Goal: Information Seeking & Learning: Learn about a topic

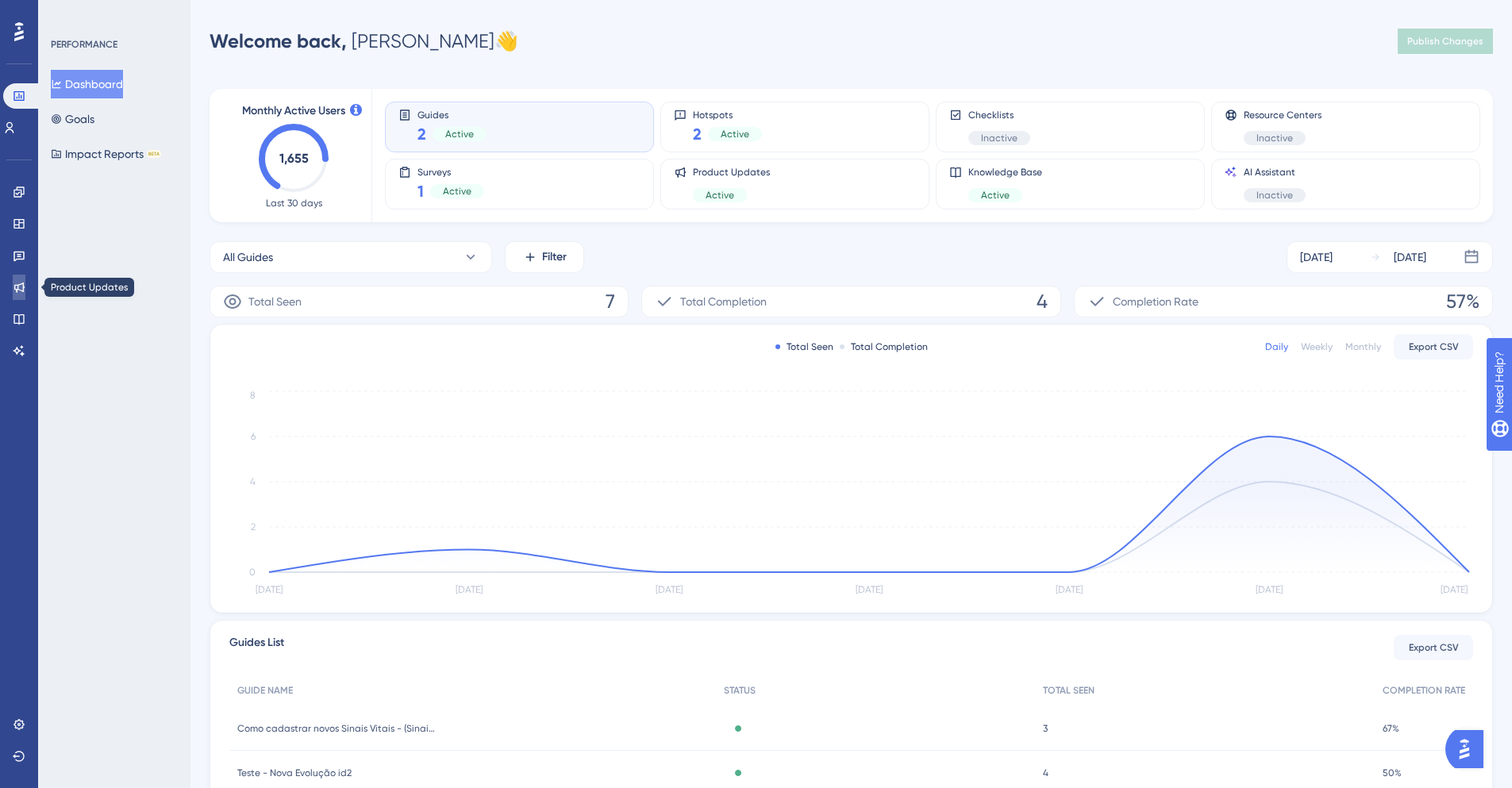
click at [14, 298] on link at bounding box center [19, 287] width 13 height 26
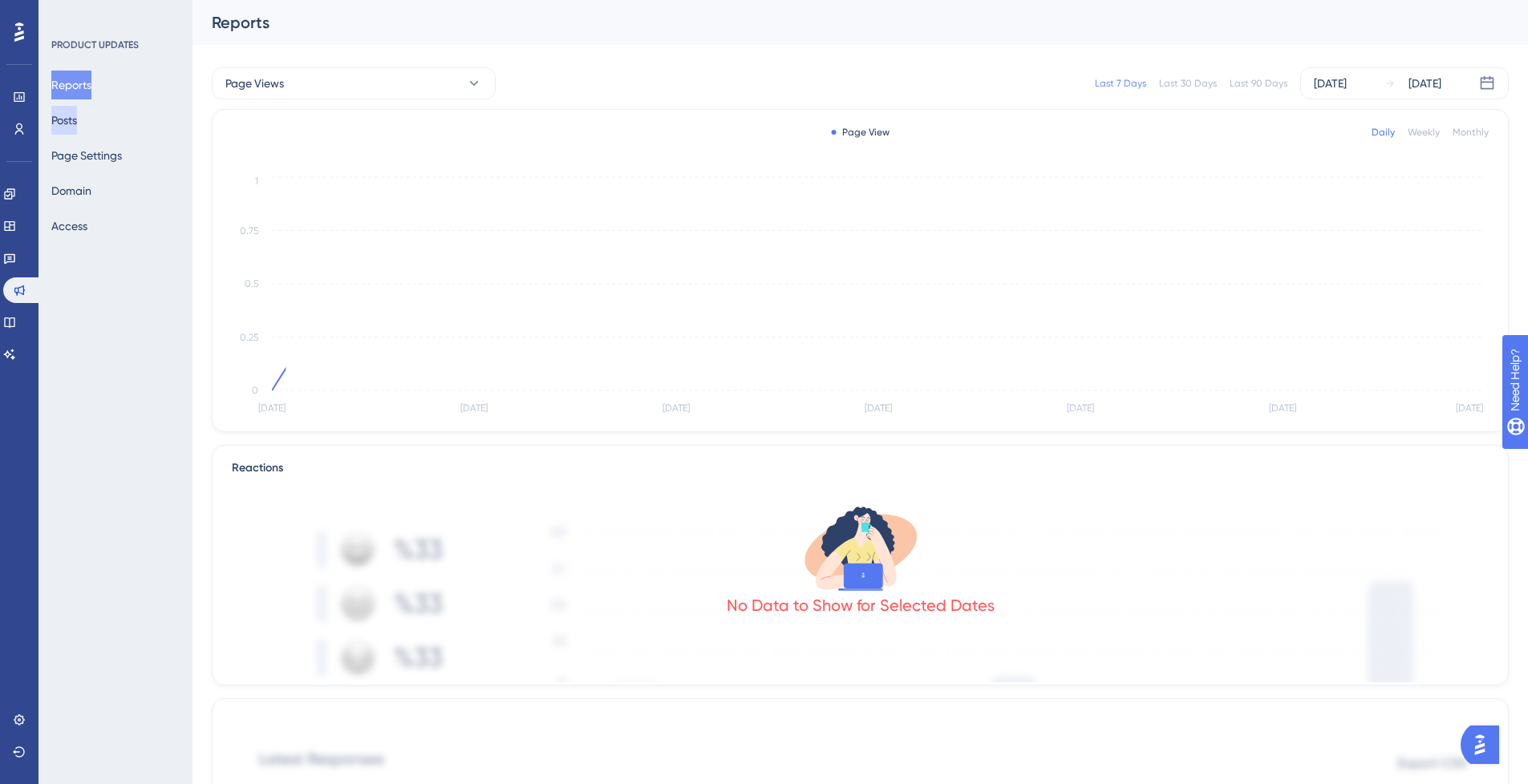
click at [77, 122] on button "Posts" at bounding box center [65, 120] width 26 height 29
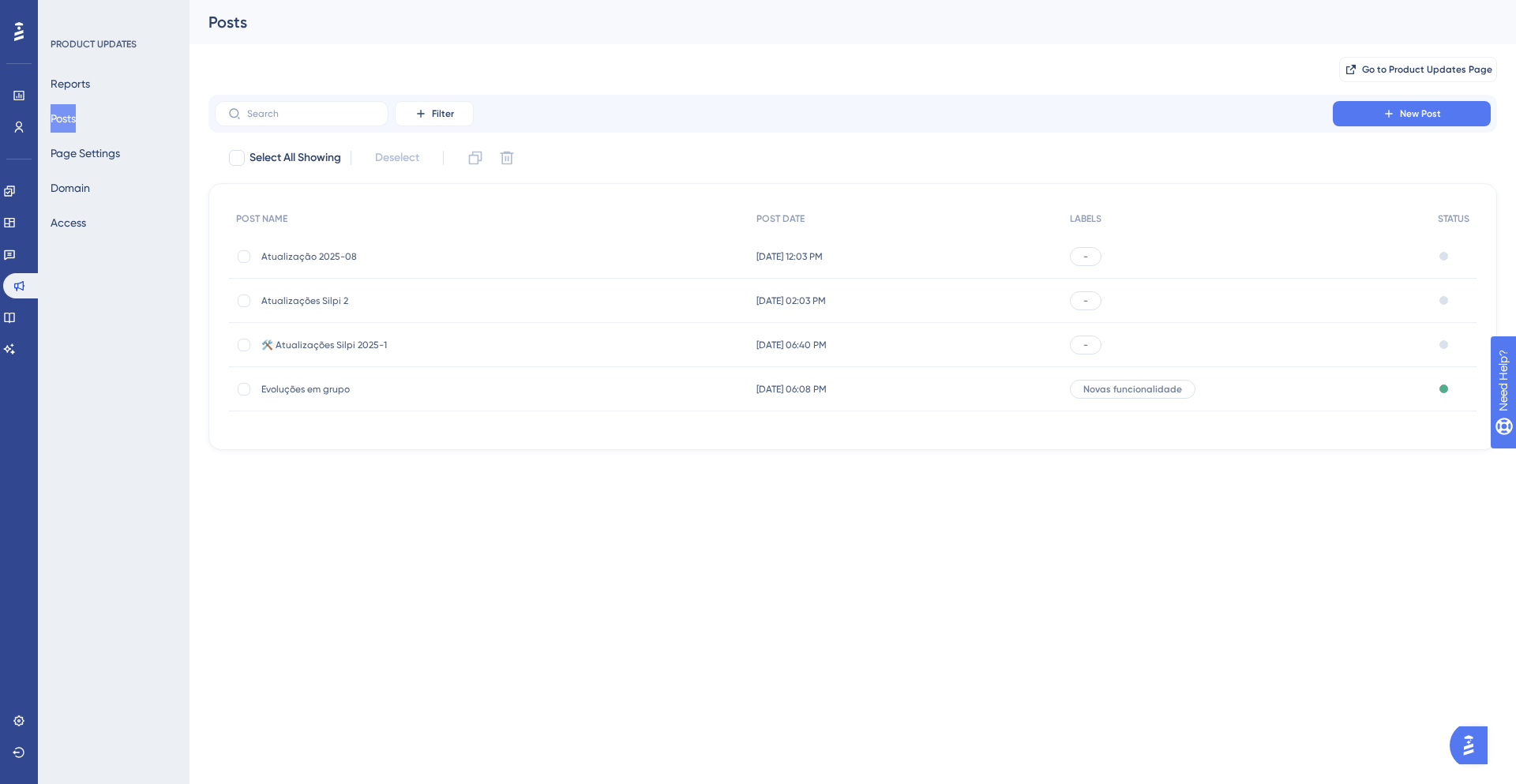
click at [396, 249] on div "Atualização 2025-08 Atualização 2025-08" at bounding box center [388, 256] width 253 height 44
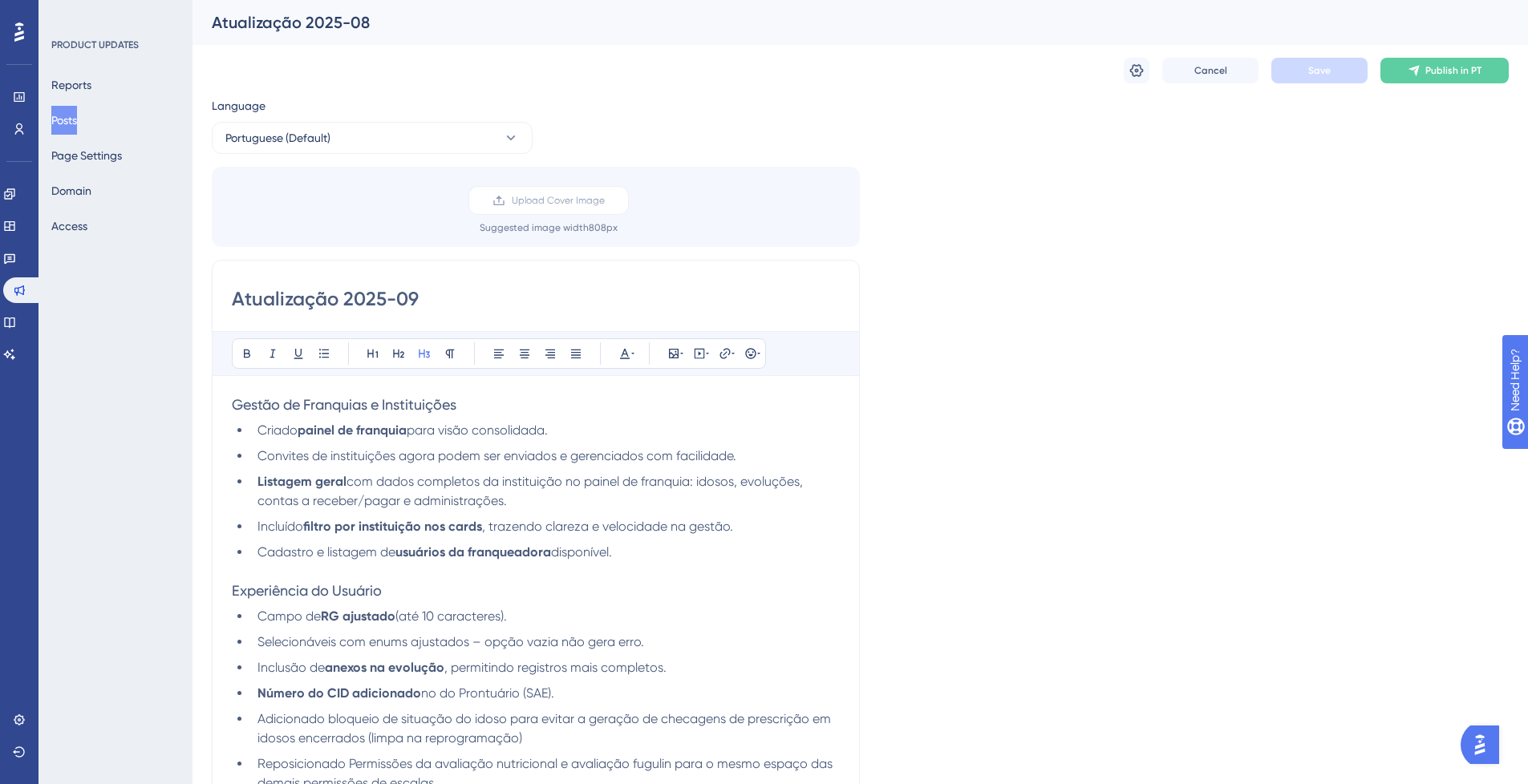
scroll to position [192, 0]
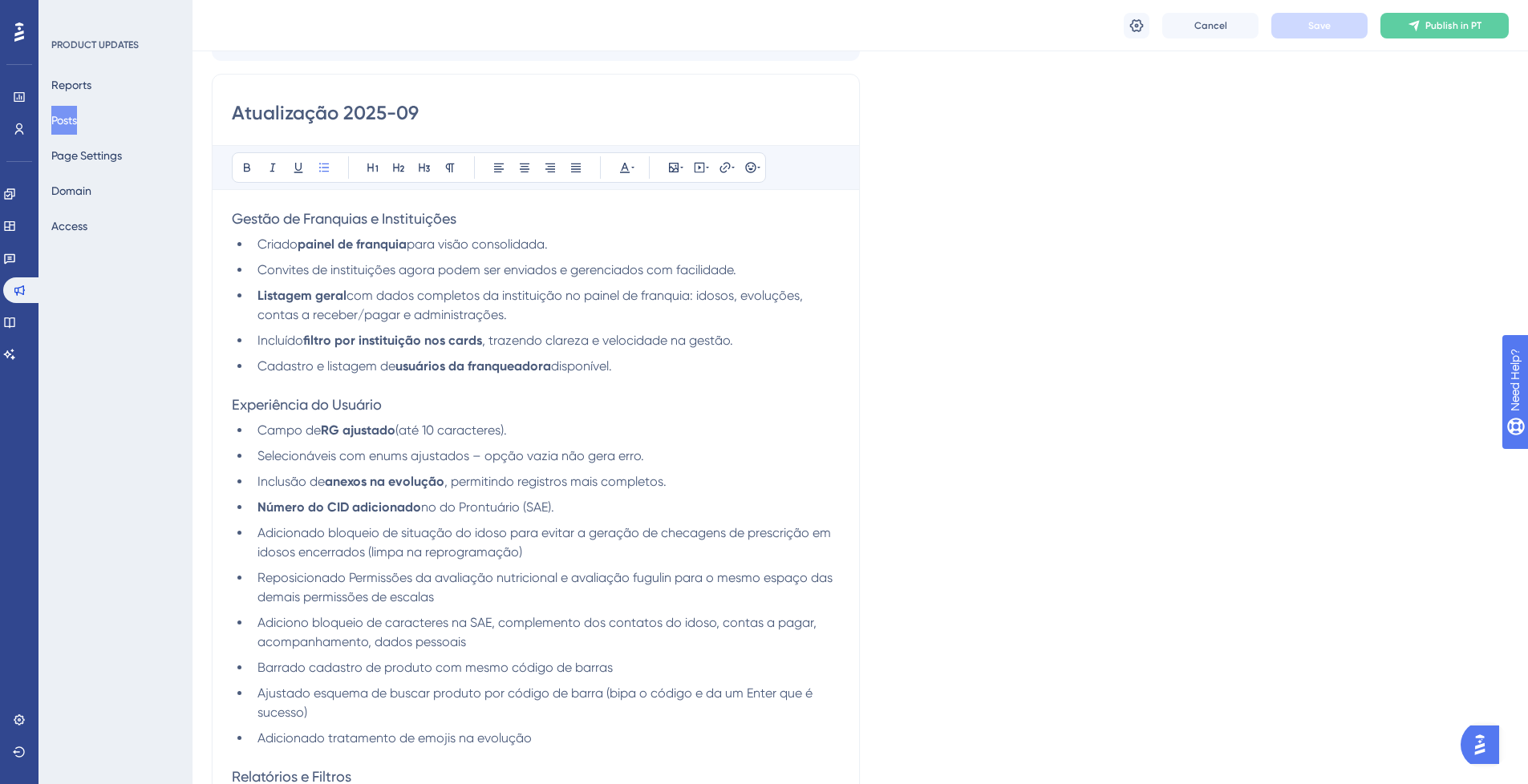
click at [627, 365] on li "Cadastro e listagem de usuários da franqueadora disponível." at bounding box center [545, 366] width 589 height 19
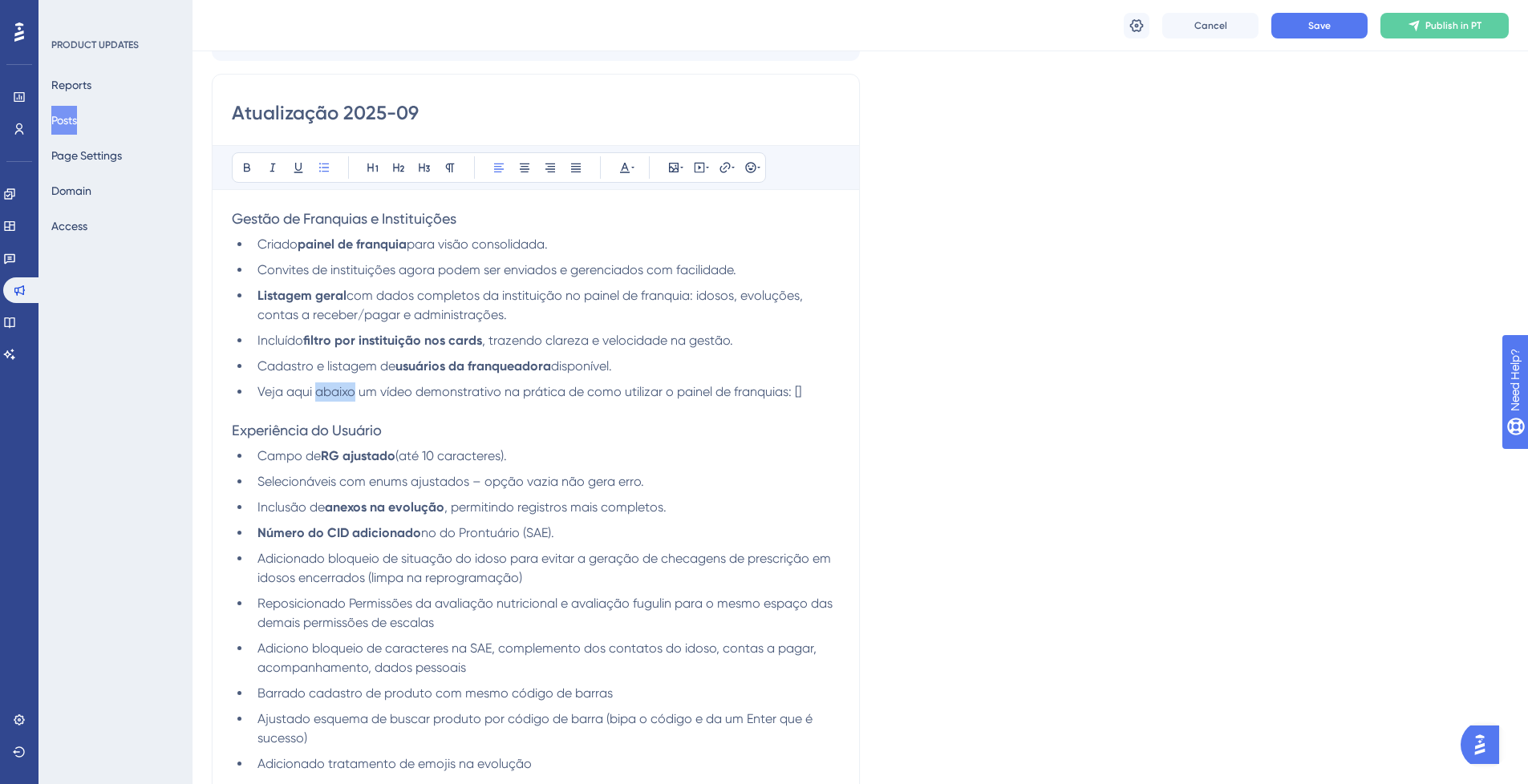
drag, startPoint x: 354, startPoint y: 388, endPoint x: 318, endPoint y: 384, distance: 36.2
click at [318, 384] on li "Veja aqui abaixo um vídeo demonstrativo na prática de como utilizar o painel de…" at bounding box center [545, 392] width 589 height 19
drag, startPoint x: 314, startPoint y: 392, endPoint x: 290, endPoint y: 392, distance: 24.0
click at [290, 392] on span "Veja aqui um vídeo demonstrativo na prática de como utilizar o painel de franqu…" at bounding box center [507, 391] width 500 height 15
click at [718, 168] on button at bounding box center [725, 167] width 23 height 23
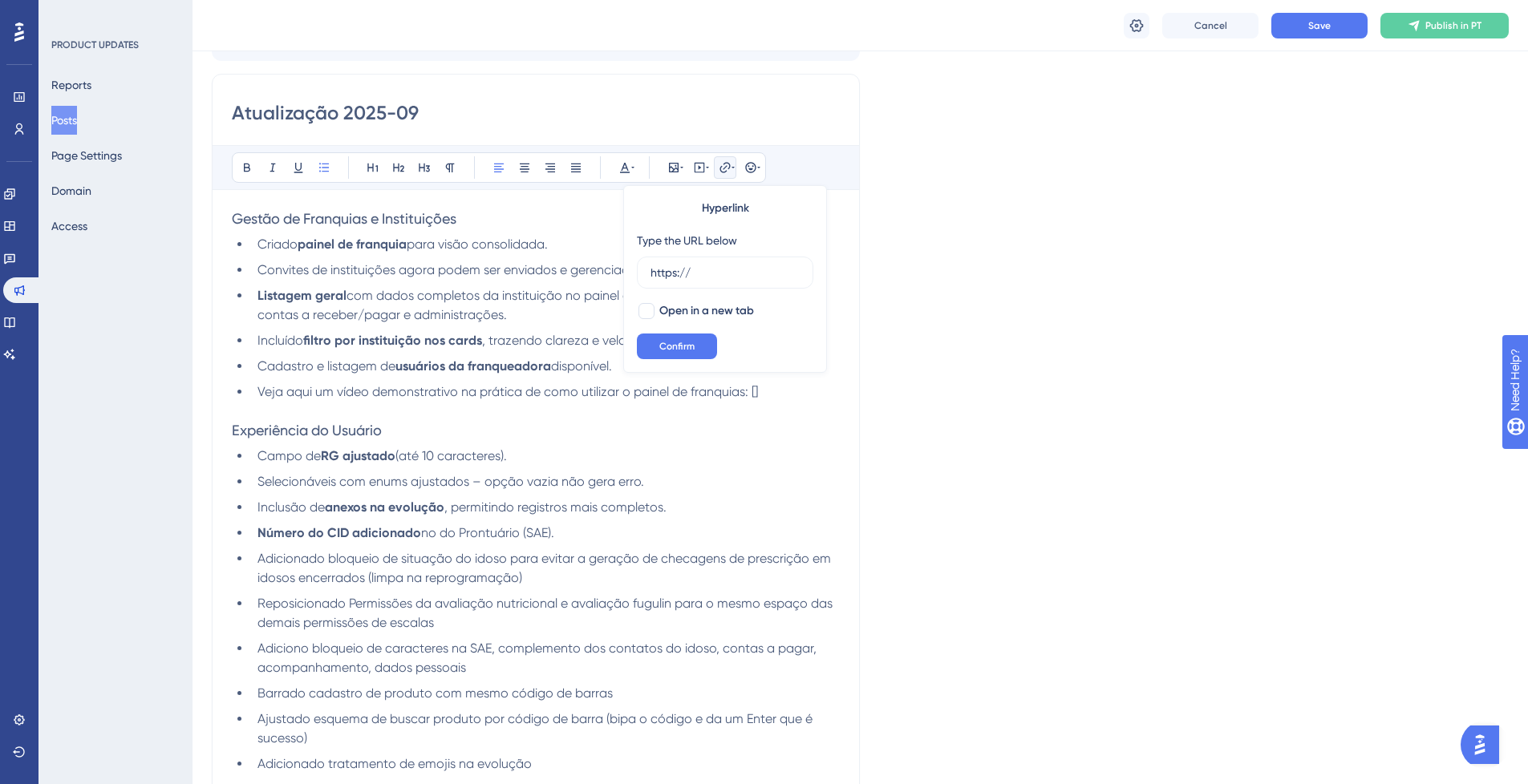
click at [288, 384] on li "Veja aqui um vídeo demonstrativo na prática de como utilizar o painel de franqu…" at bounding box center [545, 392] width 589 height 19
drag, startPoint x: 286, startPoint y: 394, endPoint x: 313, endPoint y: 398, distance: 27.3
click at [313, 398] on span "Veja aqui um vídeo demonstrativo na prática de como utilizar o painel de franqu…" at bounding box center [507, 391] width 500 height 15
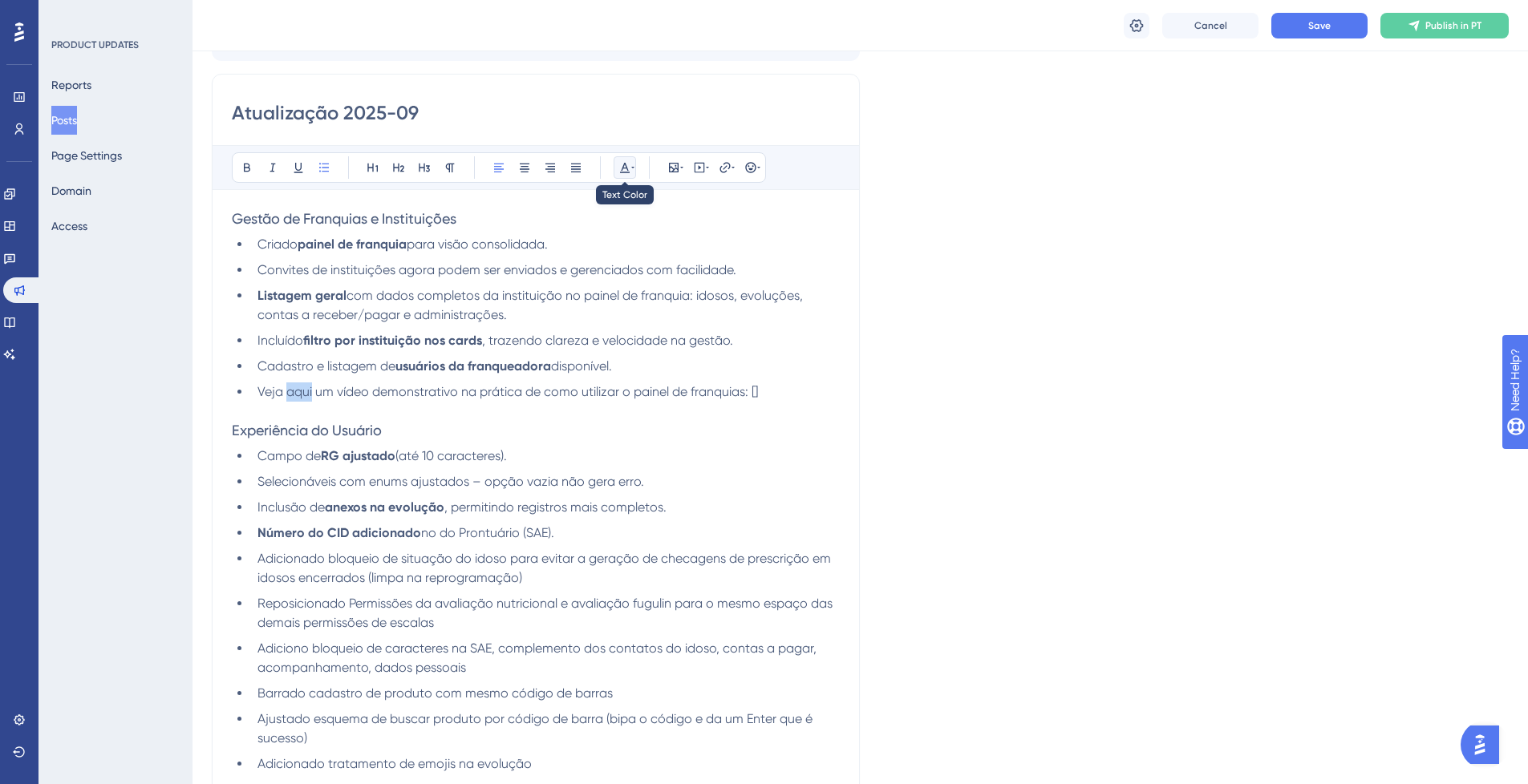
click at [618, 168] on button at bounding box center [625, 167] width 23 height 23
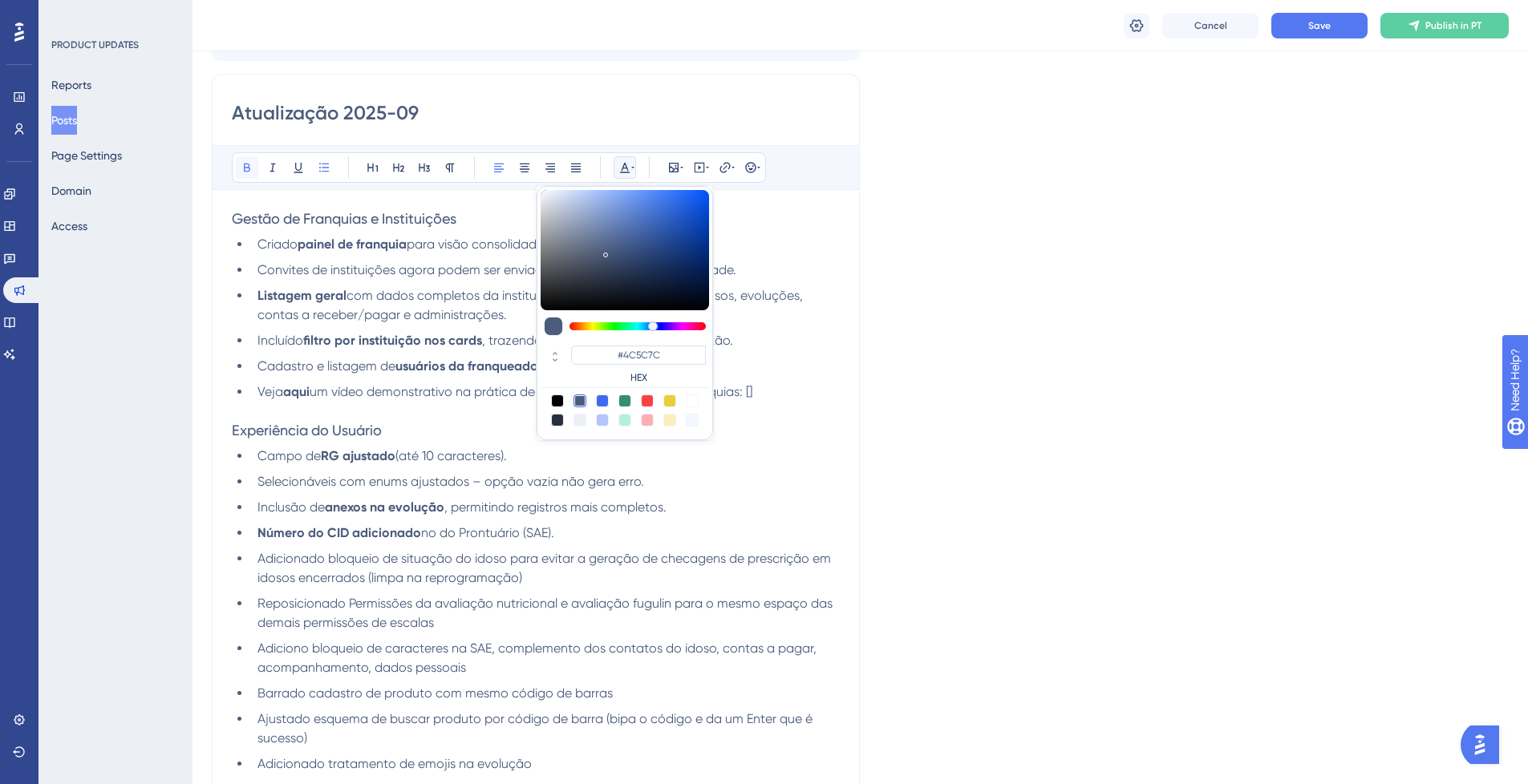
click at [247, 163] on icon at bounding box center [247, 167] width 6 height 9
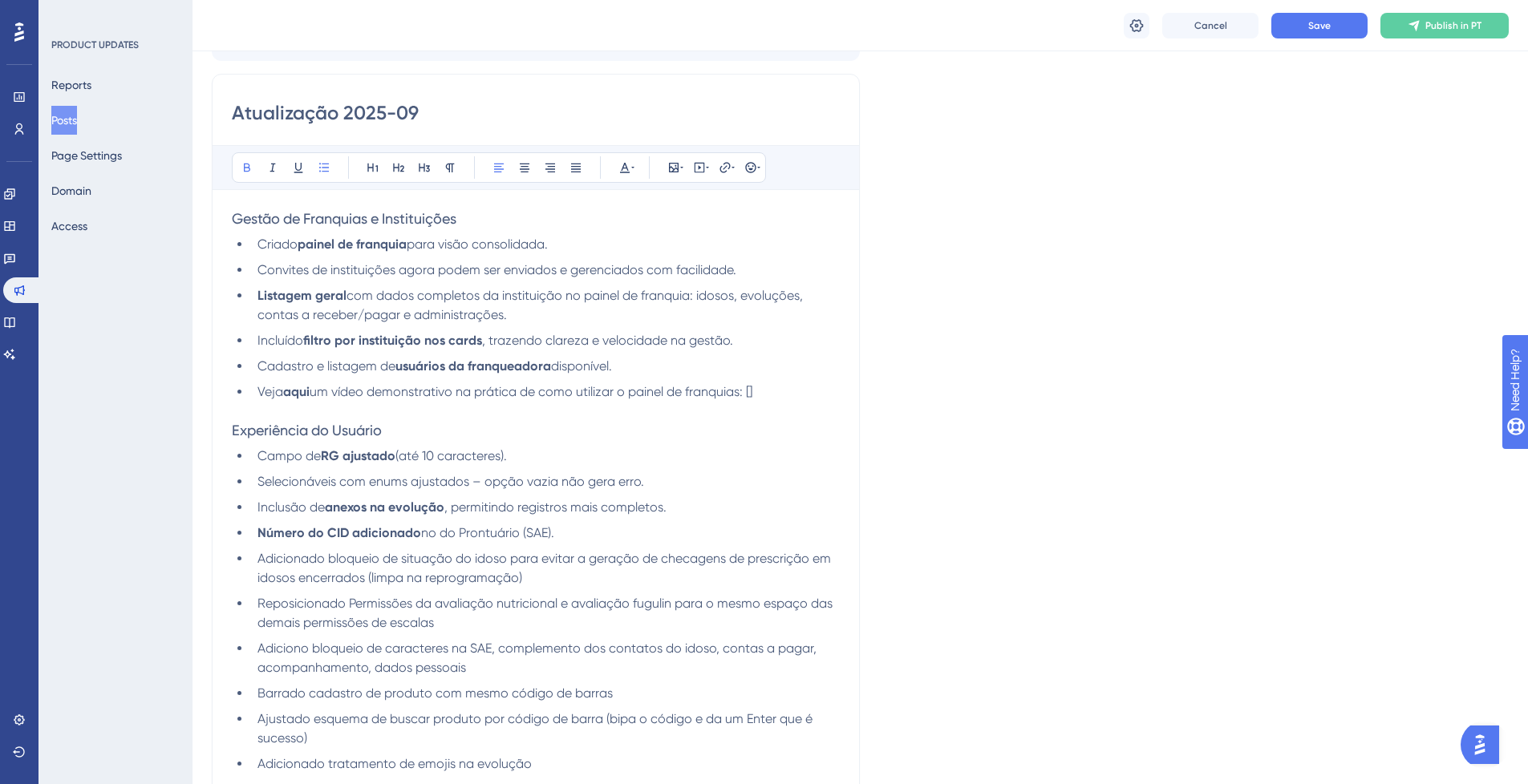
click at [456, 413] on p at bounding box center [536, 410] width 608 height 19
drag, startPoint x: 285, startPoint y: 390, endPoint x: 312, endPoint y: 392, distance: 27.1
click at [310, 392] on strong "aqui" at bounding box center [296, 391] width 27 height 15
click at [635, 167] on button at bounding box center [625, 167] width 23 height 23
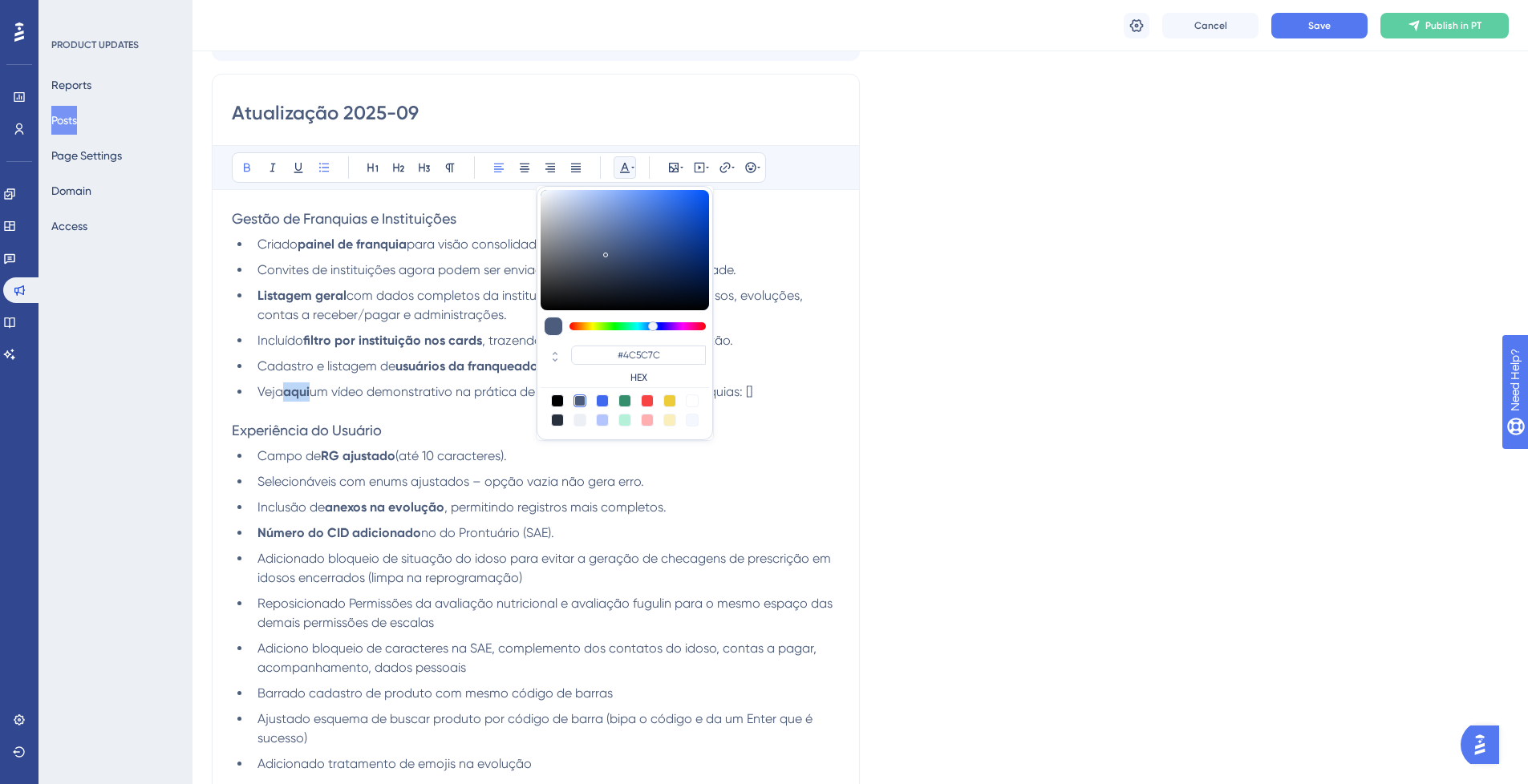
click at [635, 168] on button at bounding box center [625, 167] width 23 height 23
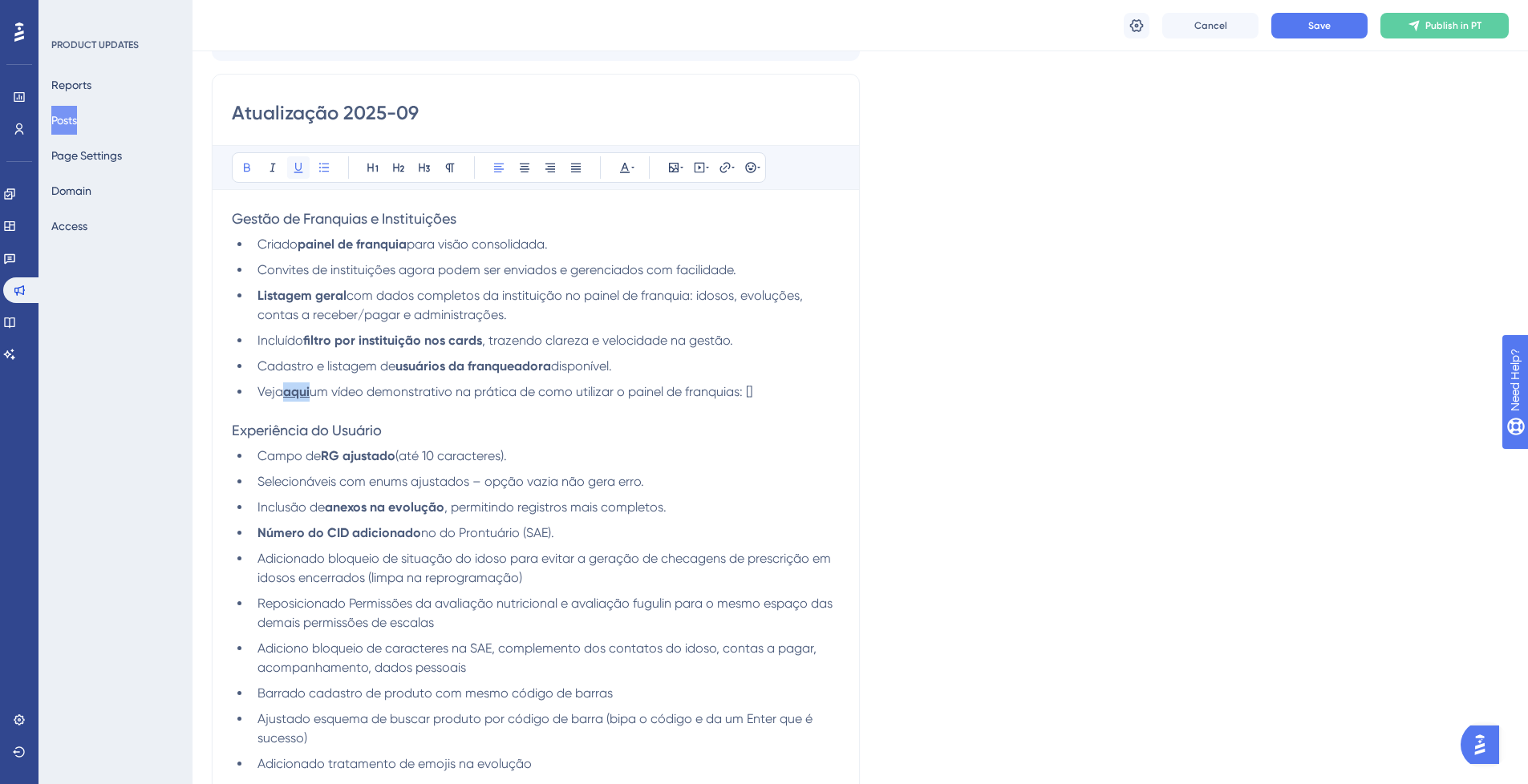
click at [300, 166] on icon at bounding box center [298, 167] width 13 height 13
click at [464, 417] on p at bounding box center [536, 410] width 608 height 19
click at [753, 389] on span "um vídeo demonstrativo na prática de como utilizar o painel de franquias: []" at bounding box center [531, 391] width 443 height 15
drag, startPoint x: 759, startPoint y: 389, endPoint x: 746, endPoint y: 389, distance: 13.0
click at [746, 388] on span "um vídeo demonstrativo na prática de como utilizar o painel de franquias: []" at bounding box center [531, 391] width 443 height 15
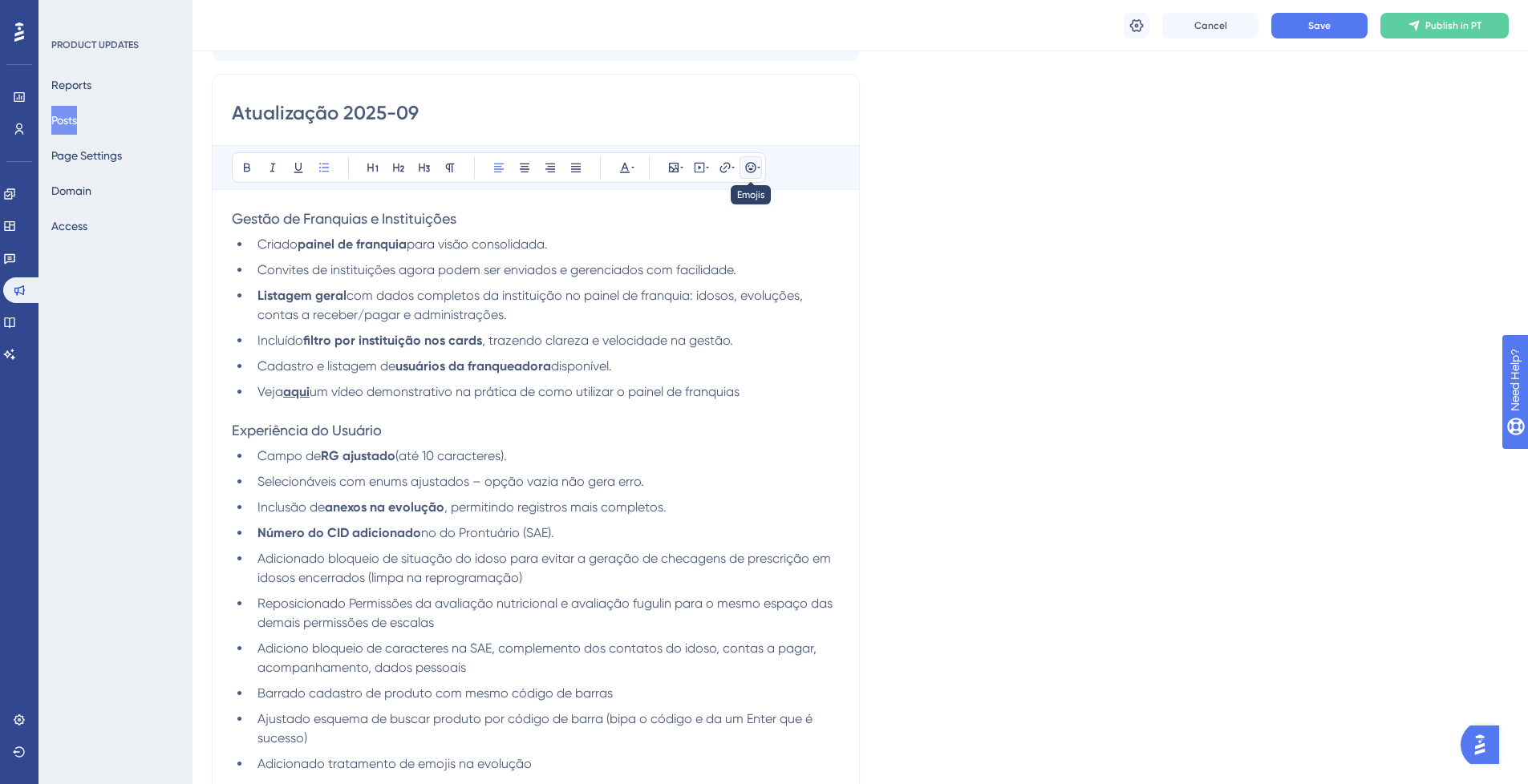
click at [743, 159] on button at bounding box center [751, 167] width 23 height 23
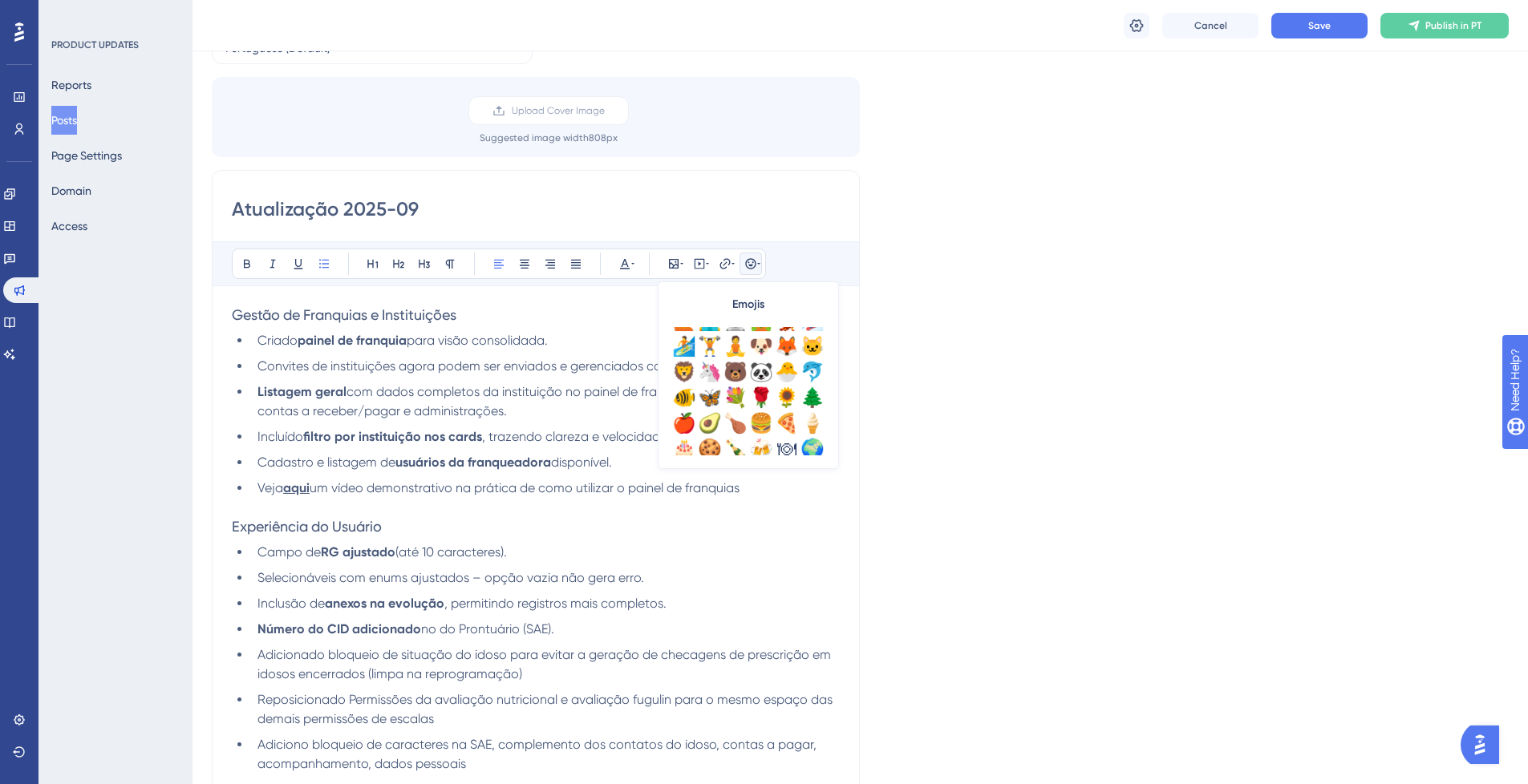
scroll to position [179, 0]
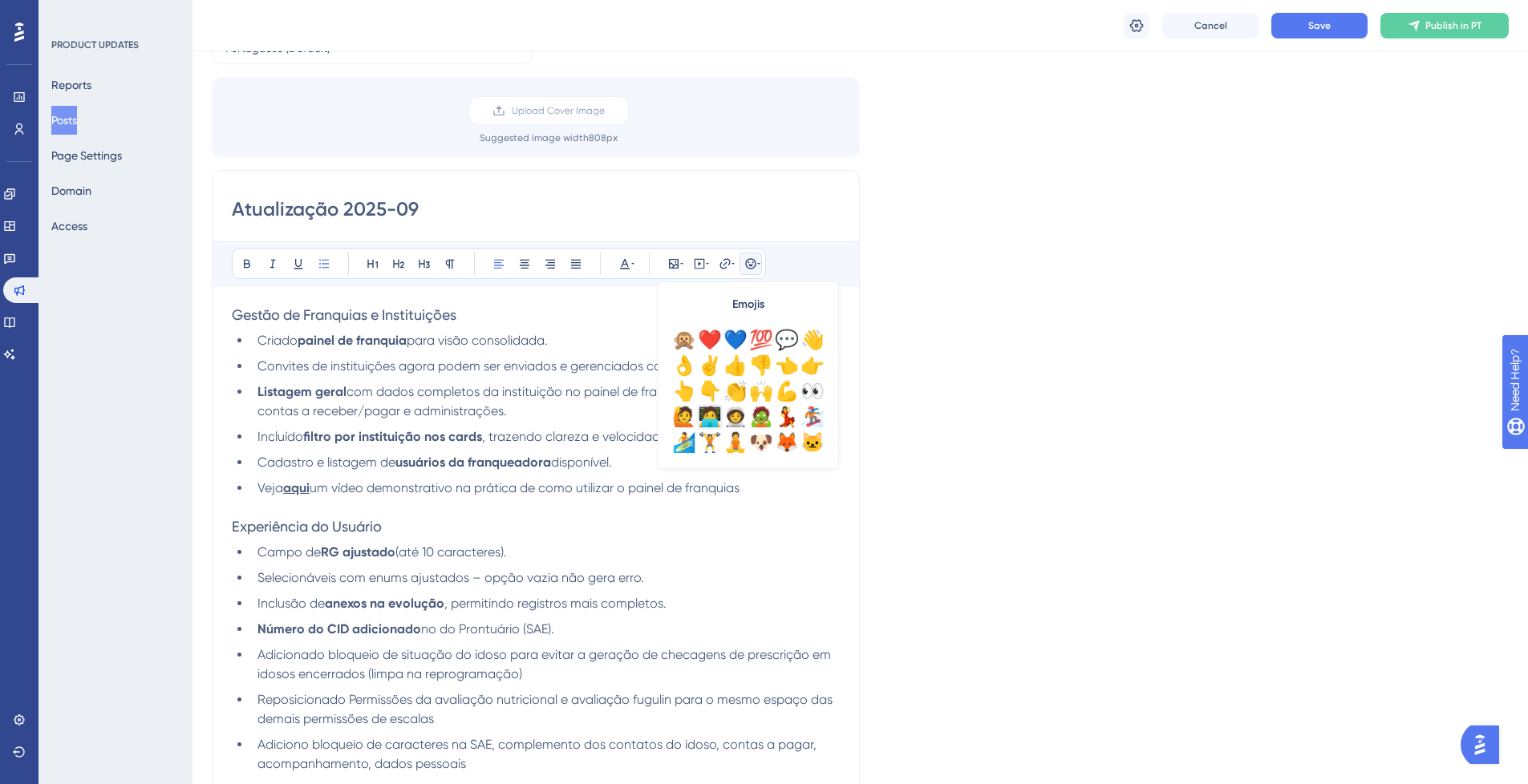
click at [714, 408] on div "🧑‍💻" at bounding box center [710, 417] width 26 height 26
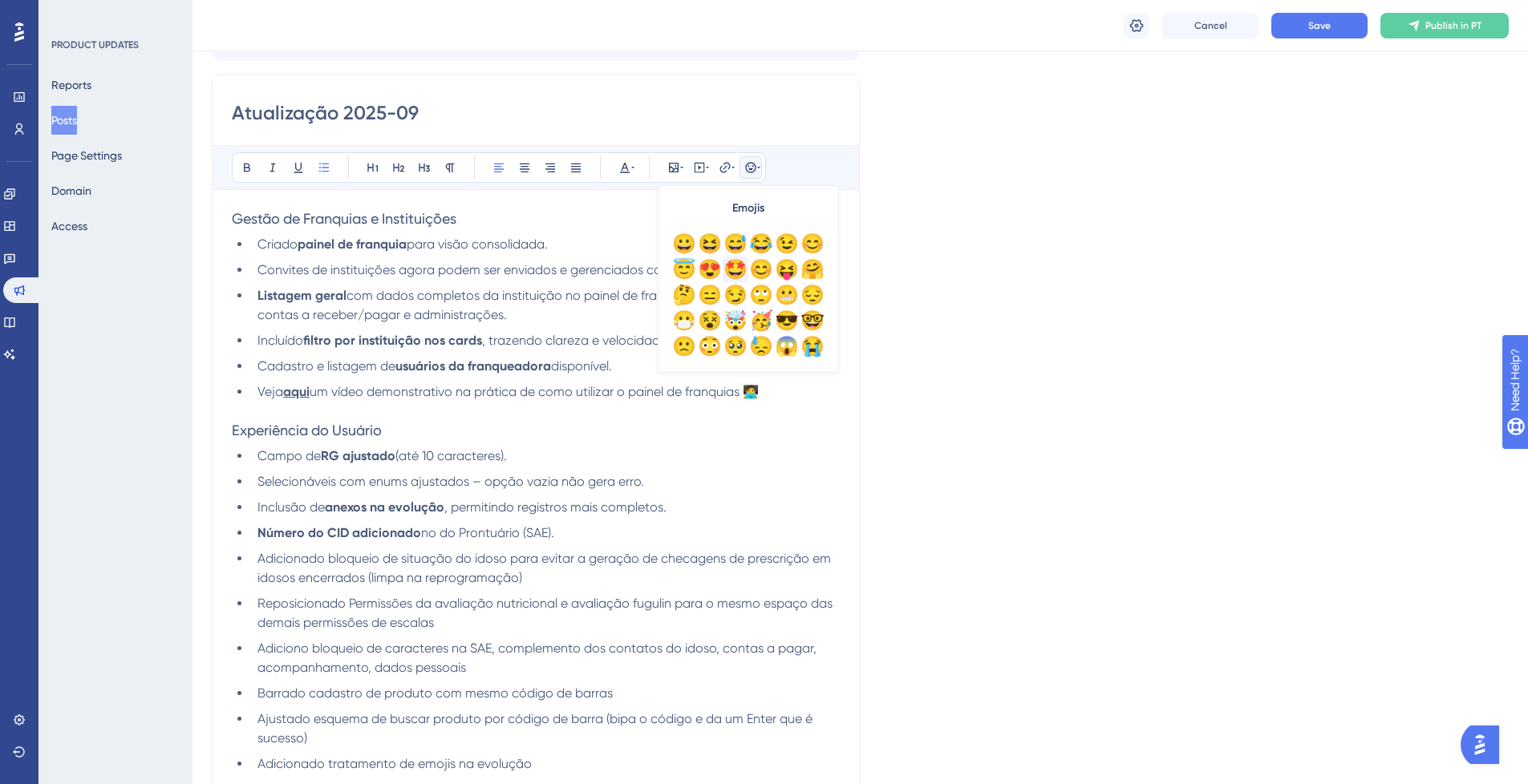
scroll to position [97, 0]
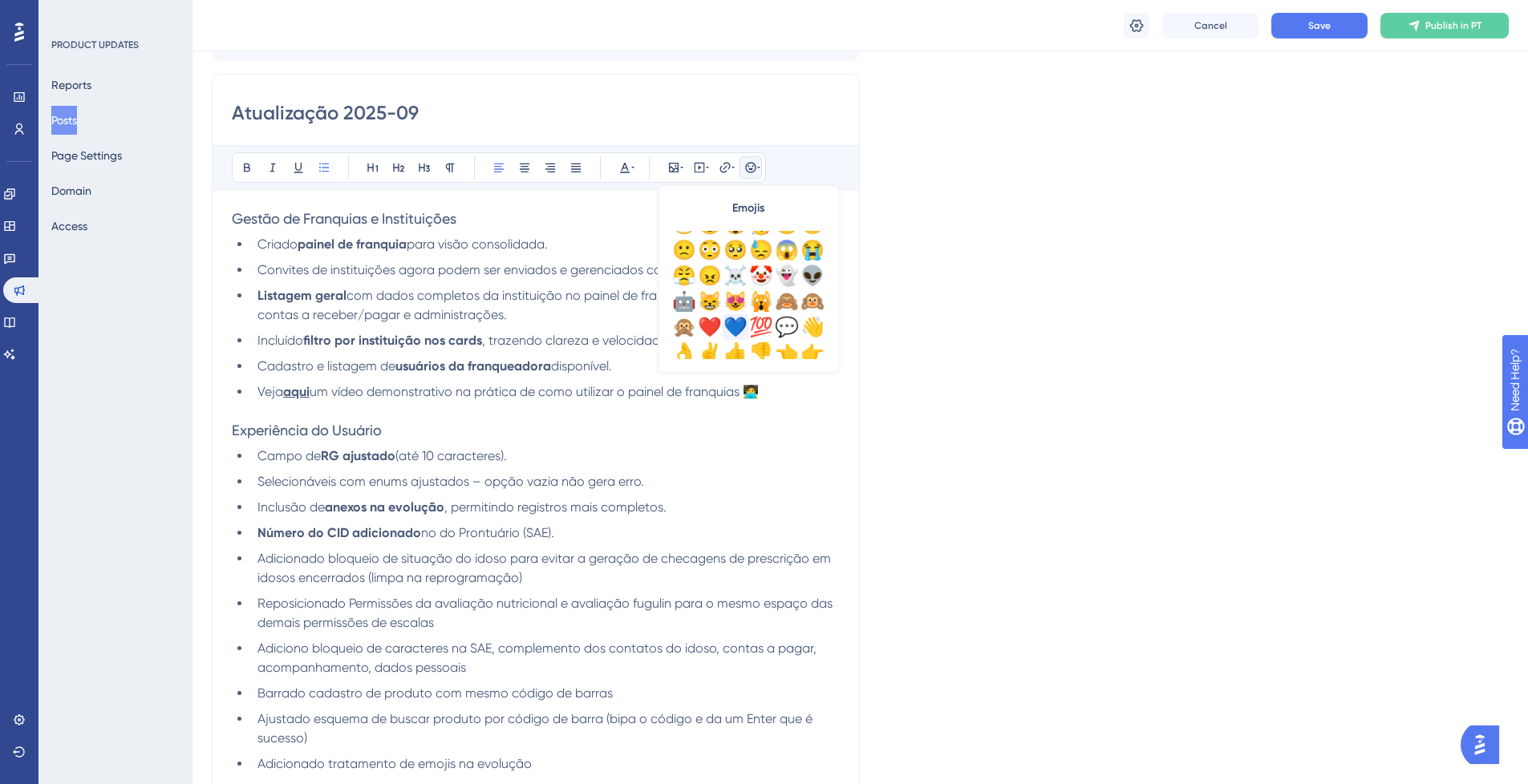
click at [733, 320] on div "💙" at bounding box center [736, 327] width 26 height 26
click at [640, 375] on li "Cadastro e listagem de usuários da franqueadora disponível." at bounding box center [545, 366] width 589 height 19
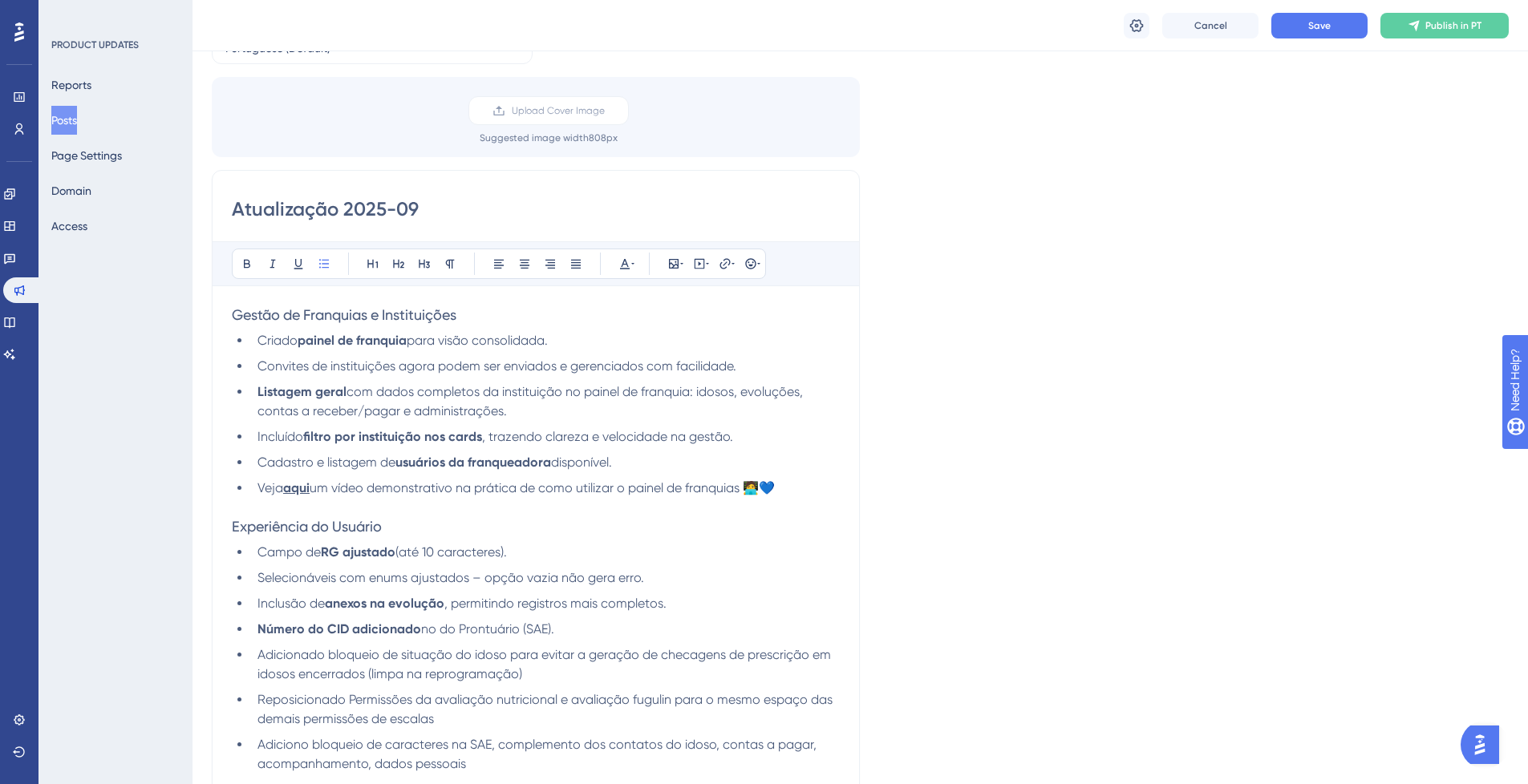
click at [423, 528] on h3 "Experiência do Usuário" at bounding box center [536, 526] width 608 height 19
click at [749, 267] on icon at bounding box center [751, 263] width 13 height 13
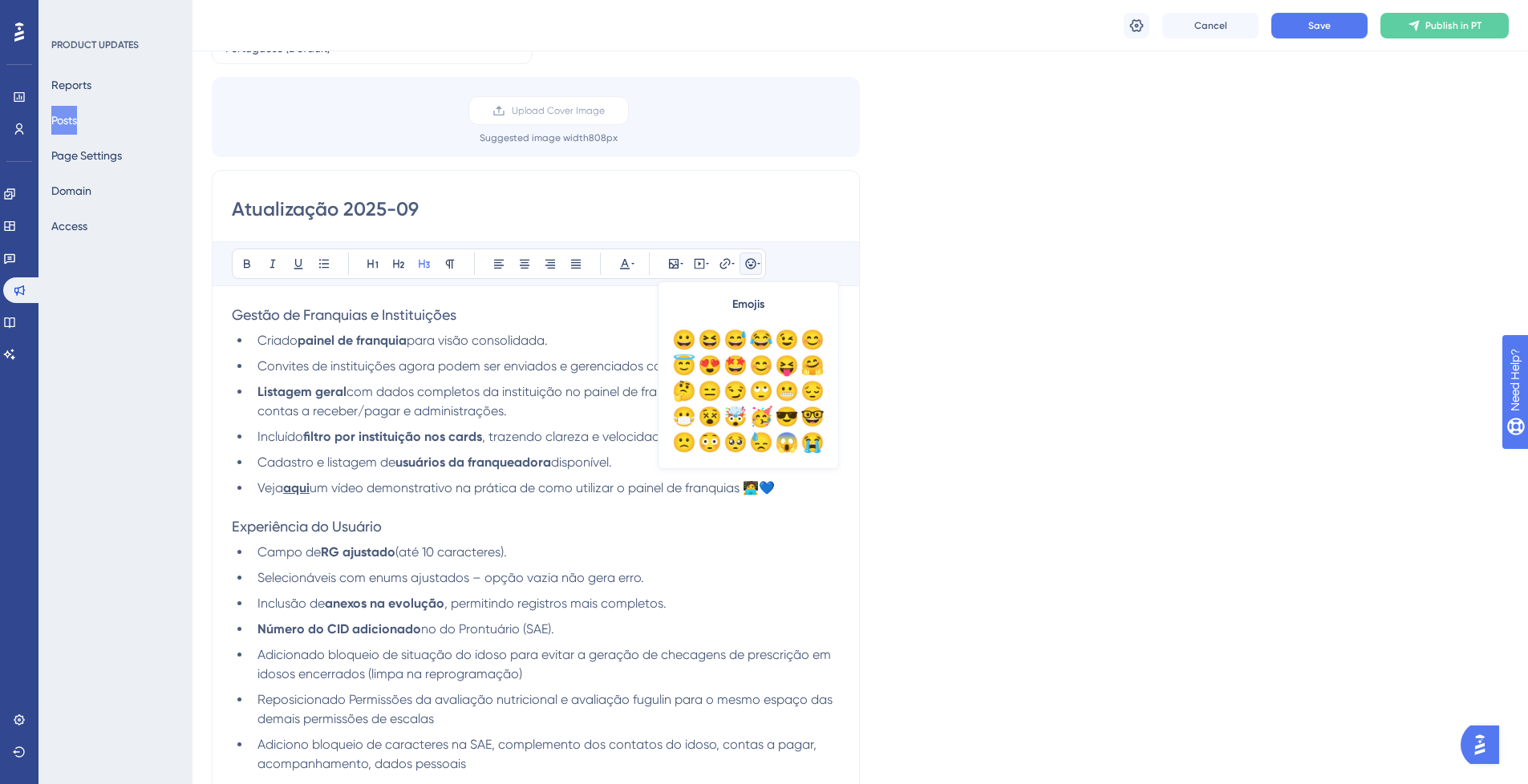
scroll to position [565, 0]
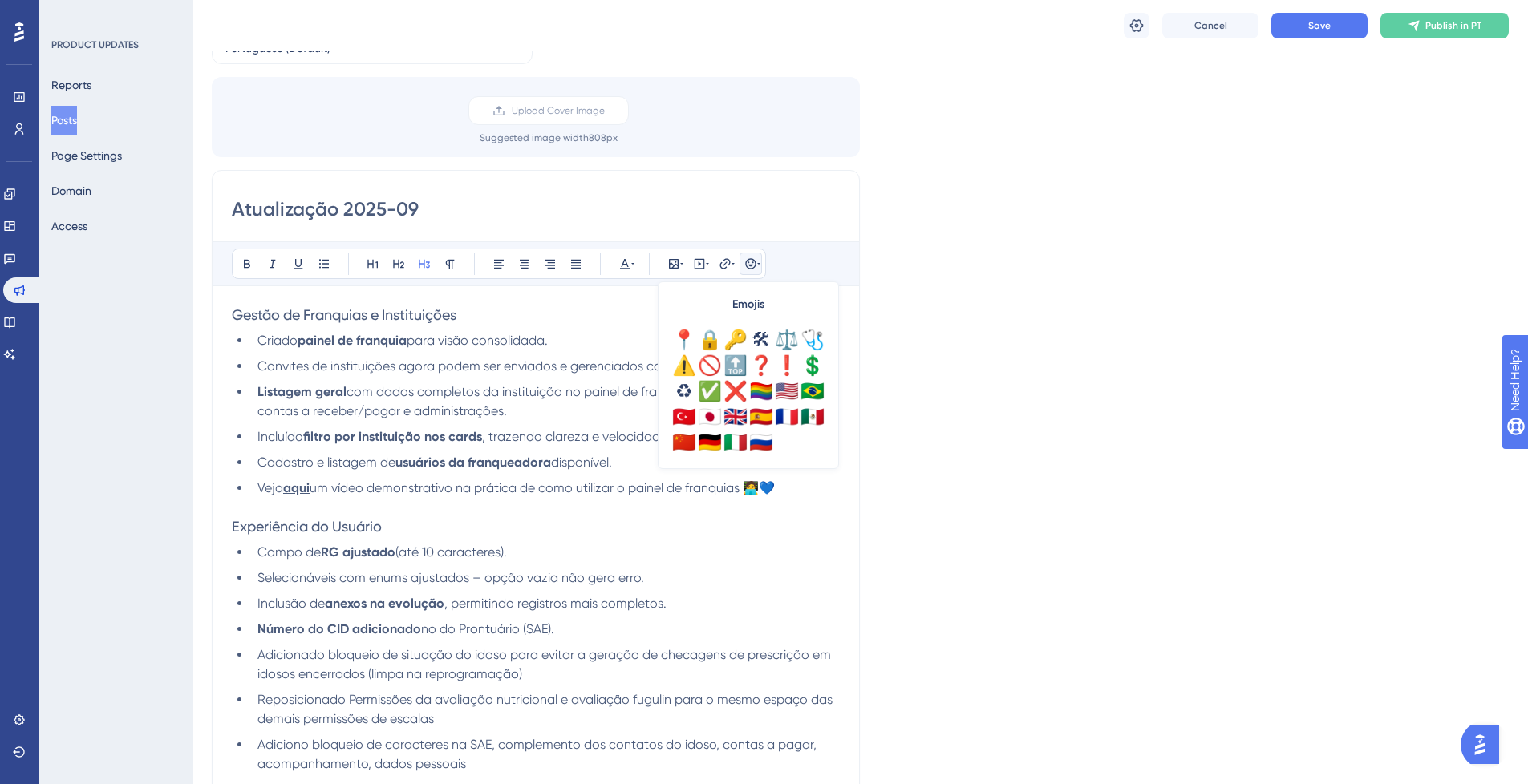
click at [554, 552] on li "Campo de RG ajustado (até 10 caracteres)." at bounding box center [545, 552] width 589 height 19
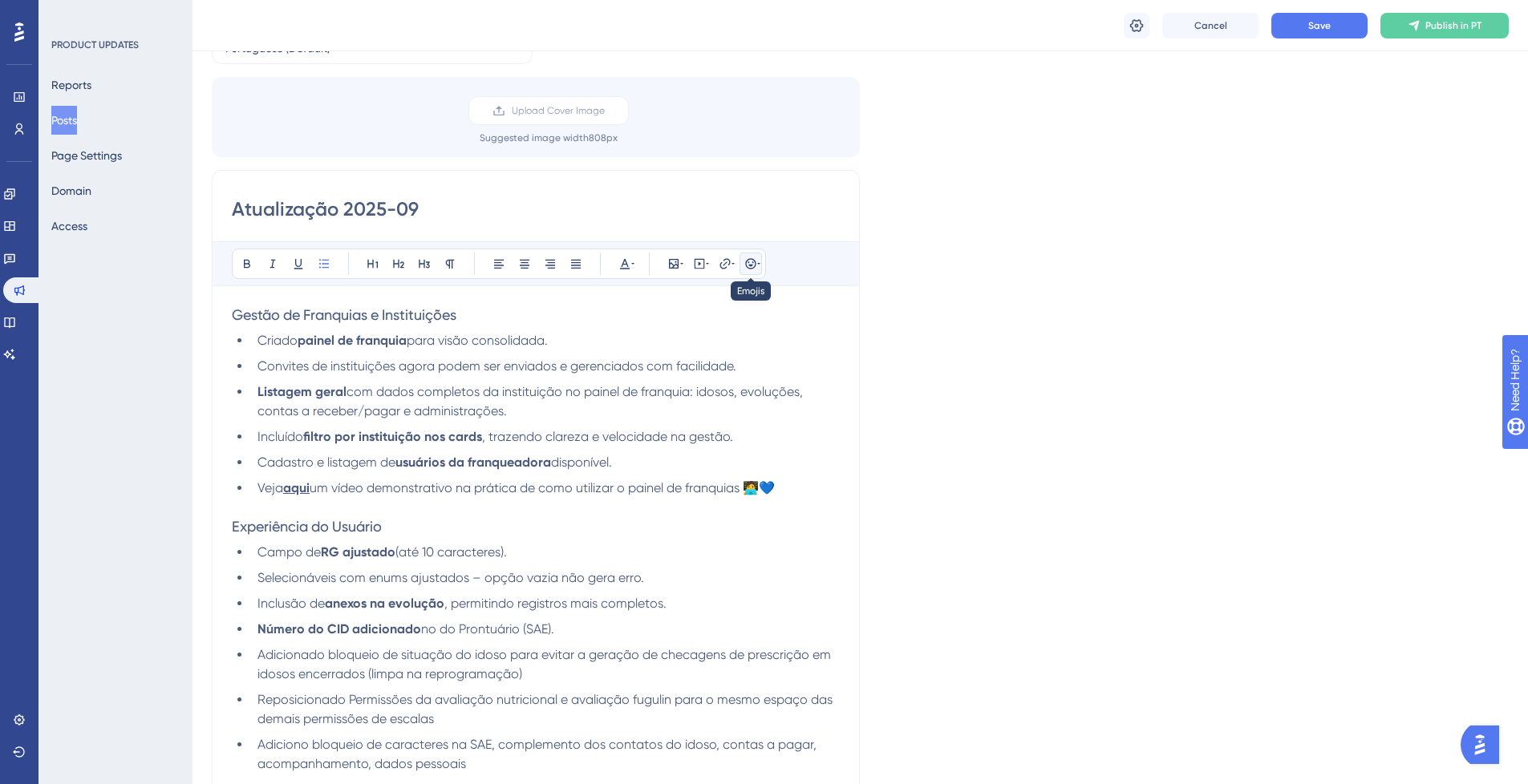
drag, startPoint x: 753, startPoint y: 262, endPoint x: 754, endPoint y: 275, distance: 13.0
click at [753, 263] on icon at bounding box center [751, 263] width 10 height 10
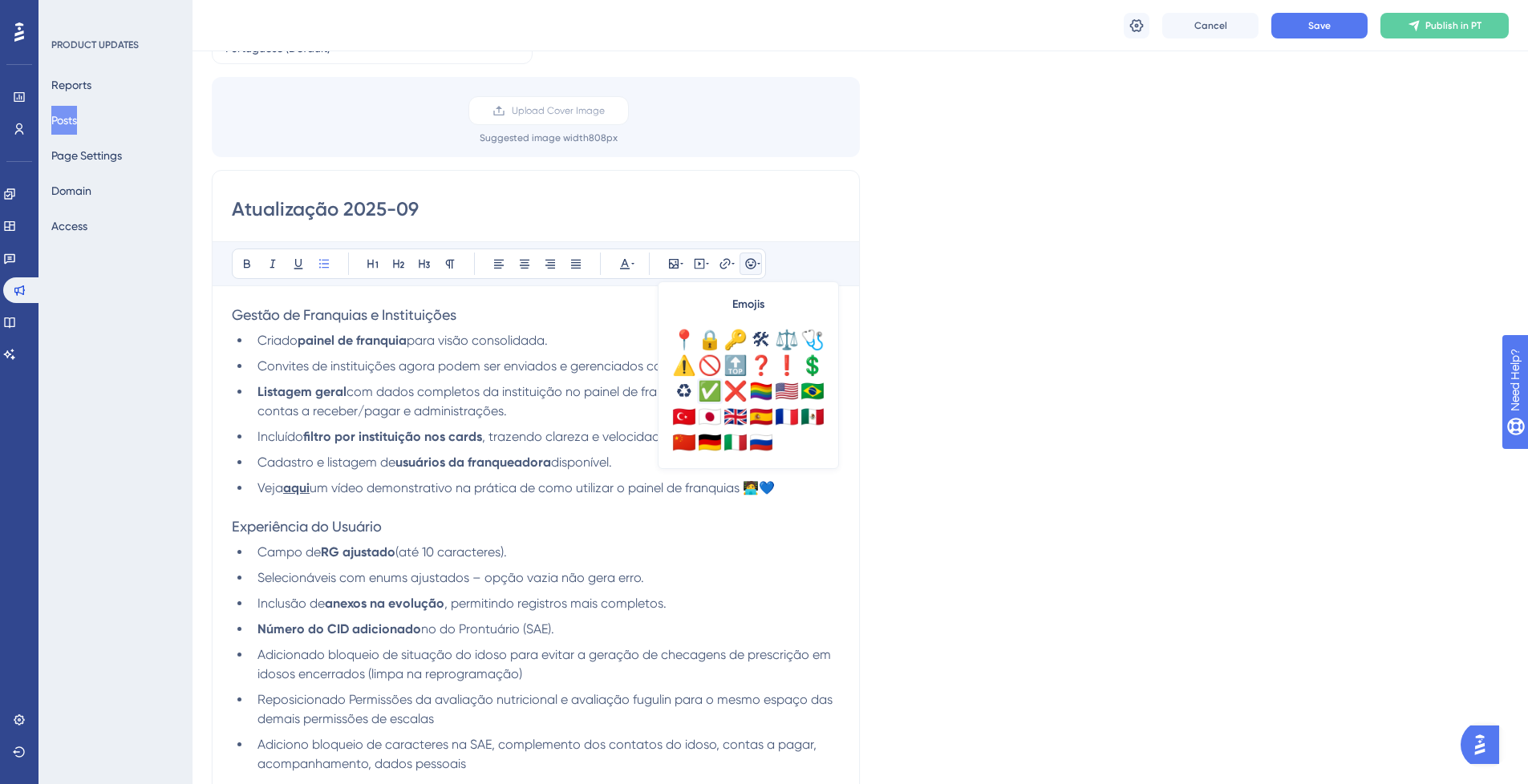
click at [701, 390] on div "✅" at bounding box center [710, 392] width 26 height 26
click at [586, 548] on li "Campo de RG ajustado (até 10 caracteres). ✅" at bounding box center [545, 552] width 589 height 19
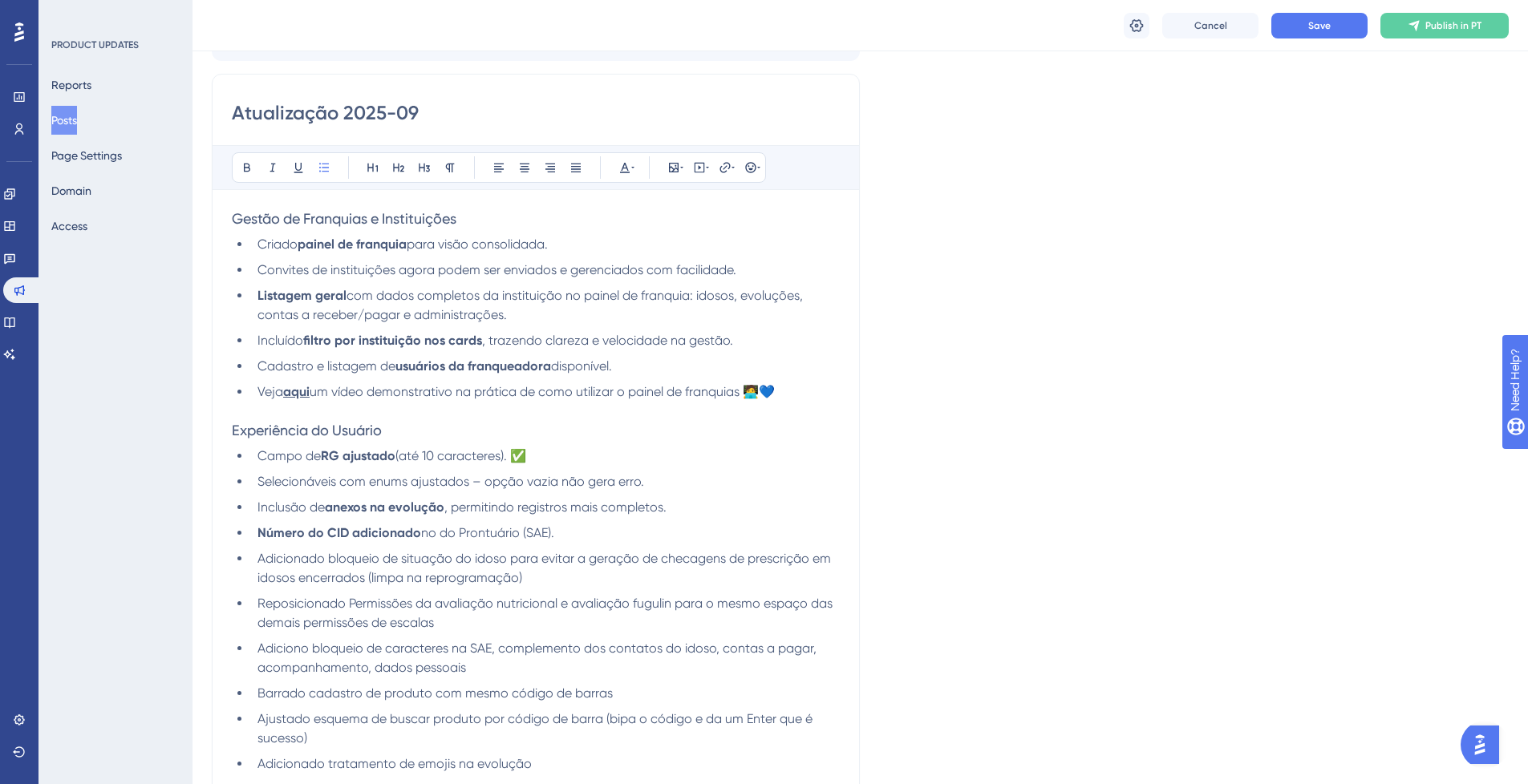
scroll to position [289, 0]
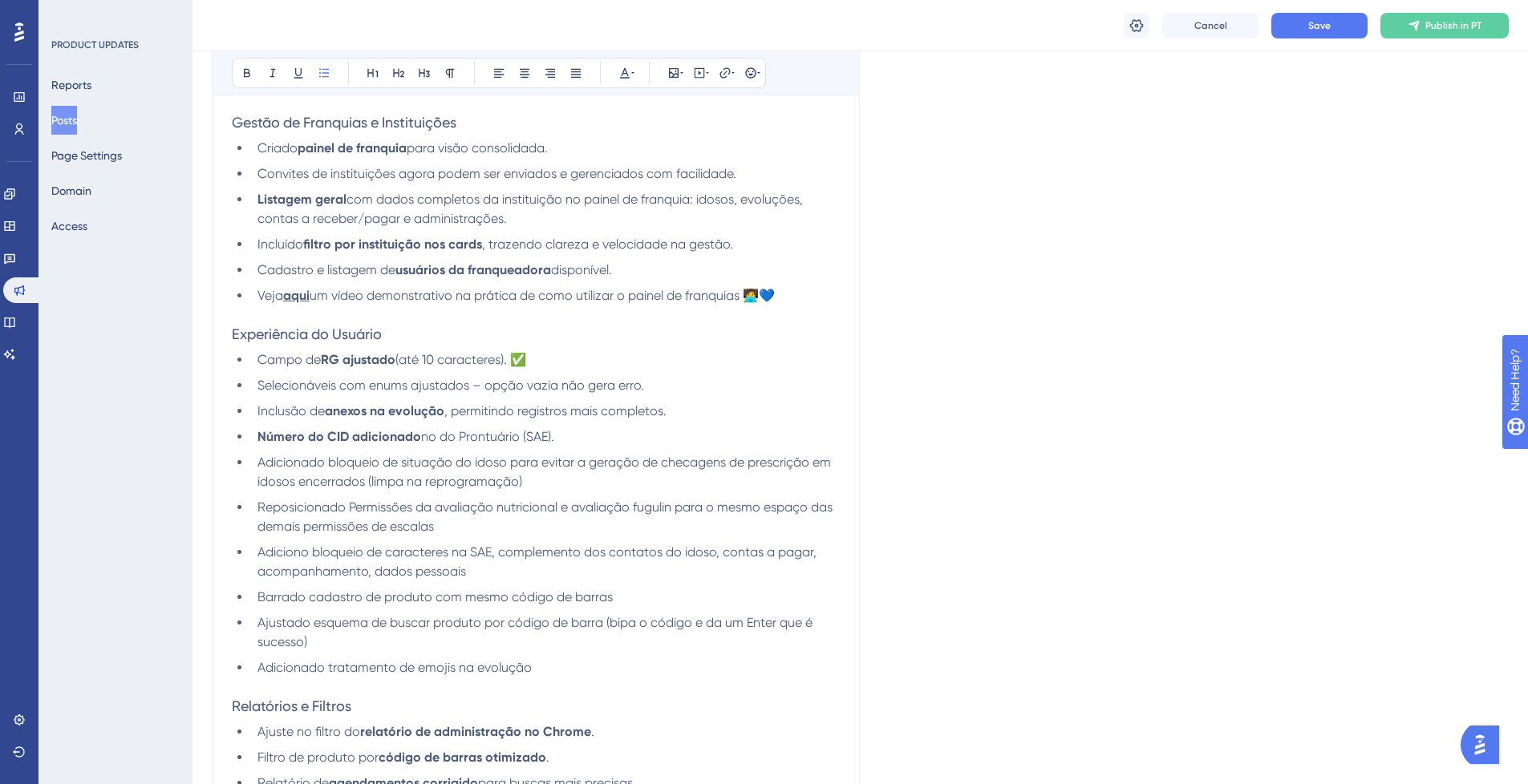
drag, startPoint x: 531, startPoint y: 356, endPoint x: 519, endPoint y: 353, distance: 12.4
click at [519, 353] on span "(até 10 caracteres). ✅" at bounding box center [460, 359] width 131 height 15
click at [672, 408] on li "Inclusão de anexos na evolução , permitindo registros mais completos." at bounding box center [545, 410] width 589 height 19
click at [751, 77] on icon at bounding box center [751, 73] width 13 height 13
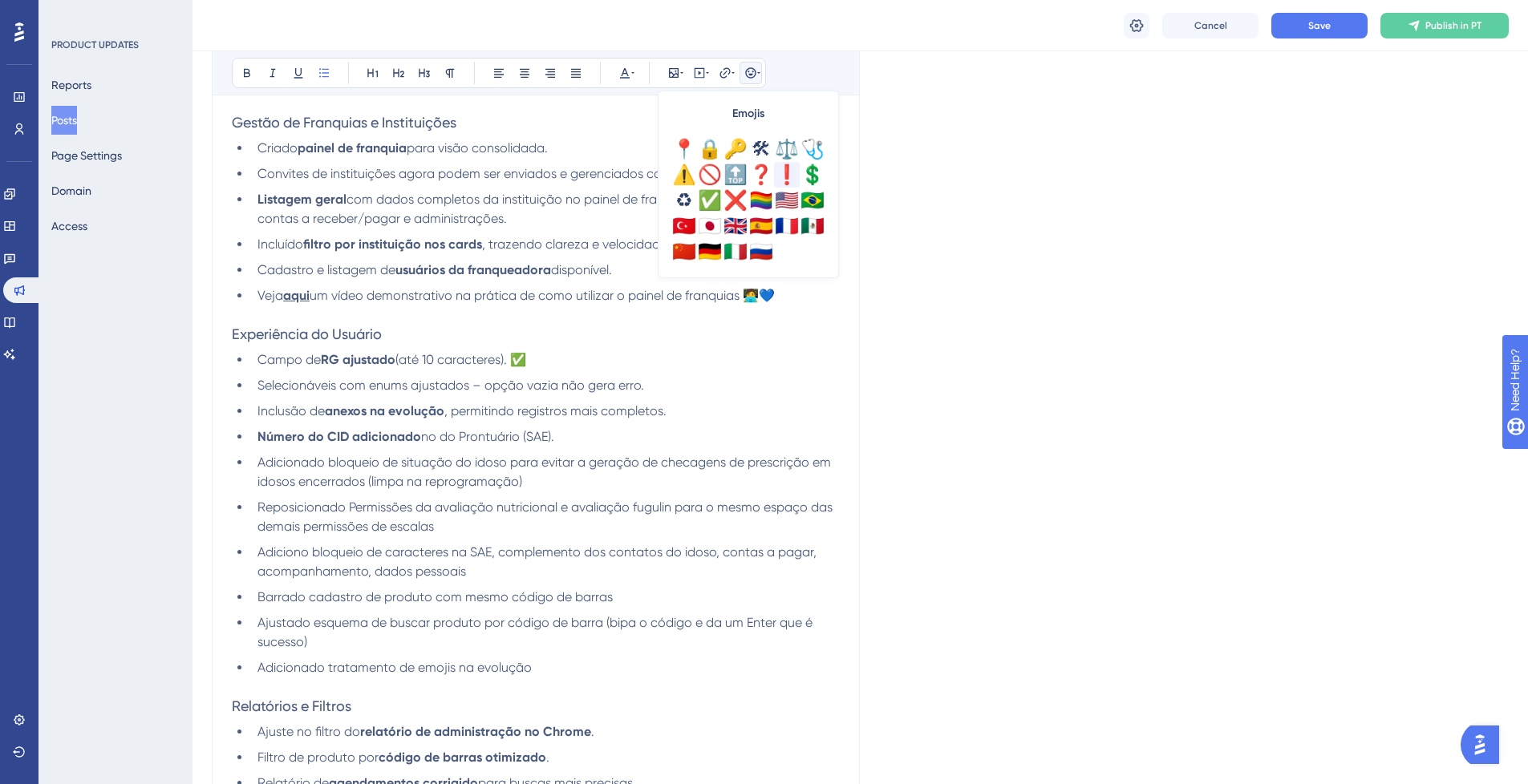
scroll to position [468, 0]
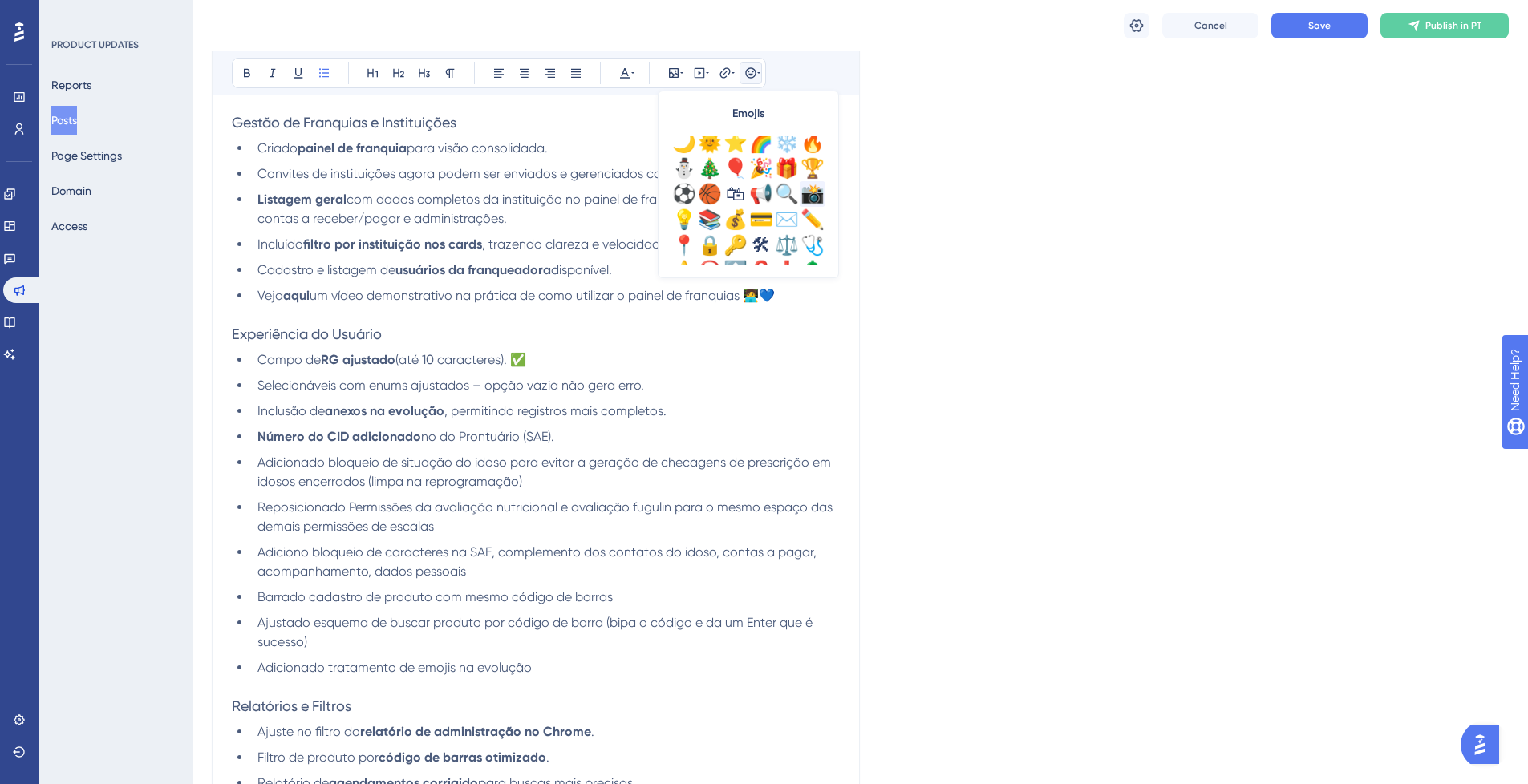
click at [806, 196] on div "📸" at bounding box center [812, 194] width 26 height 26
drag, startPoint x: 684, startPoint y: 410, endPoint x: 670, endPoint y: 413, distance: 14.3
click at [670, 413] on span ", permitindo registros mais completos. 📸" at bounding box center [565, 410] width 241 height 15
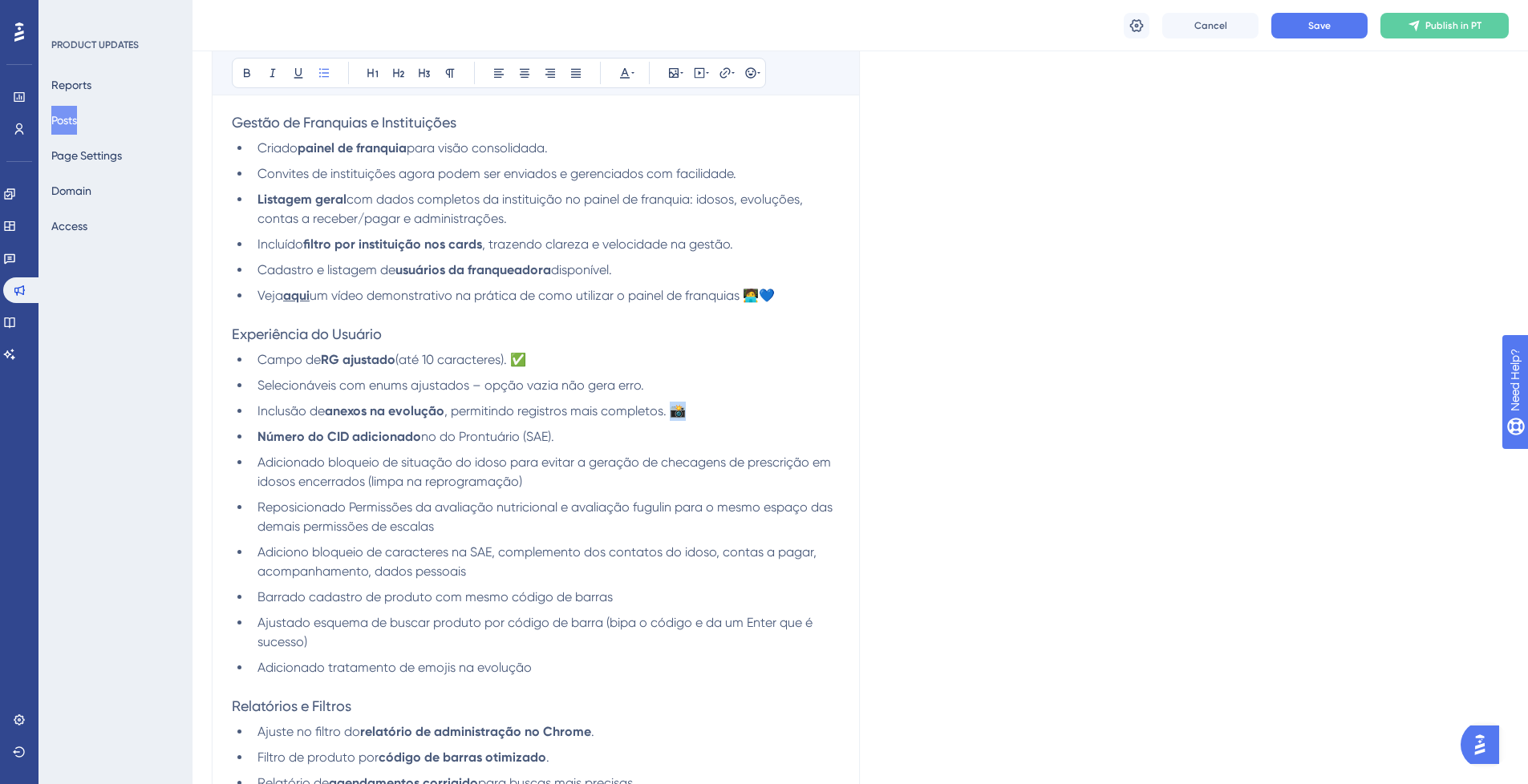
copy span "📸"
click at [255, 405] on li "Inclusão de anexos na evolução , permitindo registros mais completos. 📸" at bounding box center [545, 410] width 589 height 19
drag, startPoint x: 706, startPoint y: 407, endPoint x: 703, endPoint y: 392, distance: 15.3
click at [705, 408] on span ", permitindo registros mais completos. 📸" at bounding box center [584, 410] width 241 height 15
drag, startPoint x: 271, startPoint y: 408, endPoint x: 258, endPoint y: 408, distance: 13.0
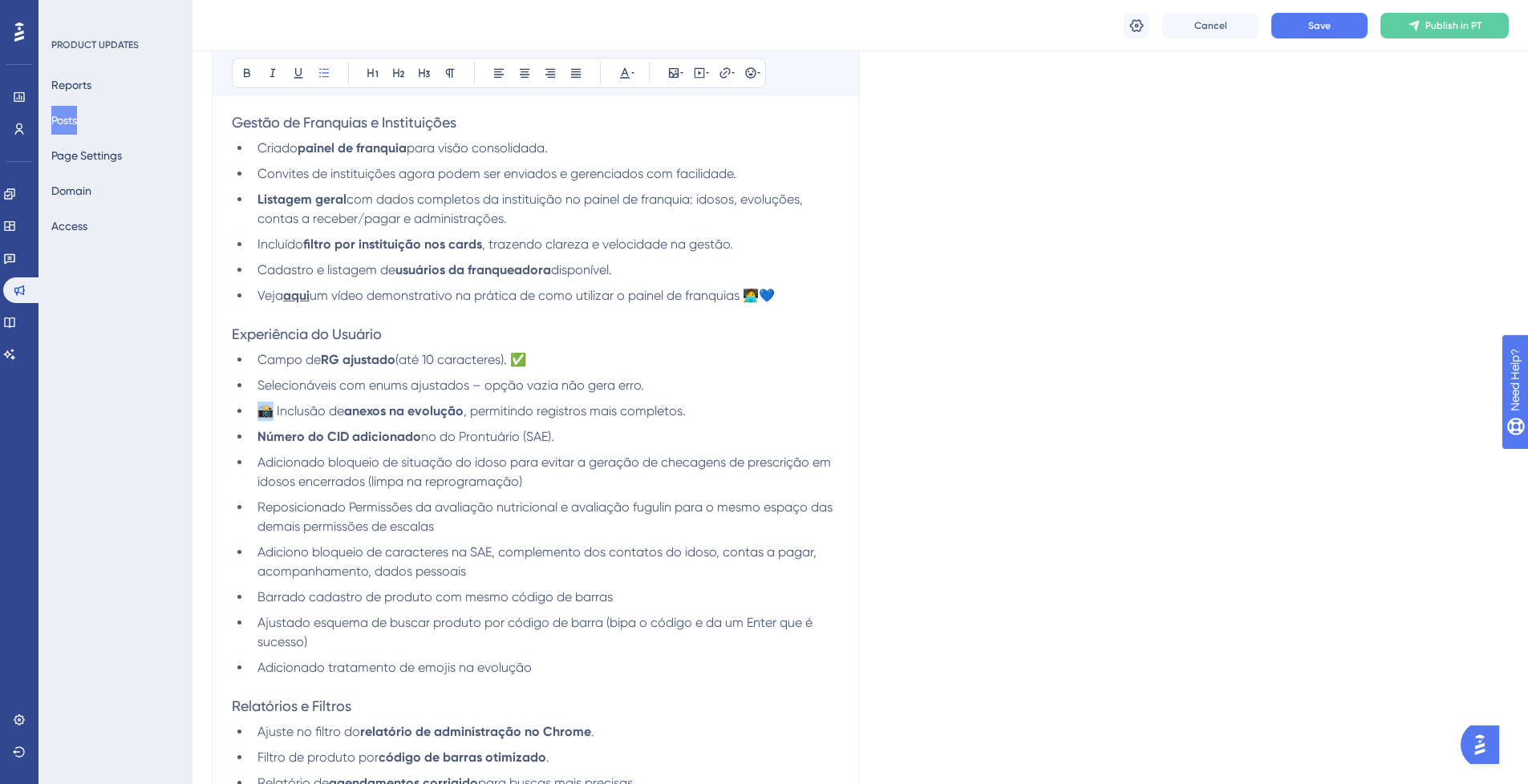
click at [258, 407] on span "📸 Inclusão de" at bounding box center [300, 410] width 87 height 15
click at [520, 357] on li "Campo de RG ajustado (até 10 caracteres). ✅" at bounding box center [545, 360] width 589 height 19
copy span "✅"
click at [257, 362] on li "Campo de RG ajustado (até 10 caracteres). ✅" at bounding box center [545, 360] width 589 height 19
click at [552, 360] on li "✅ Campo de RG ajustado (até 10 caracteres). ✅" at bounding box center [545, 360] width 589 height 19
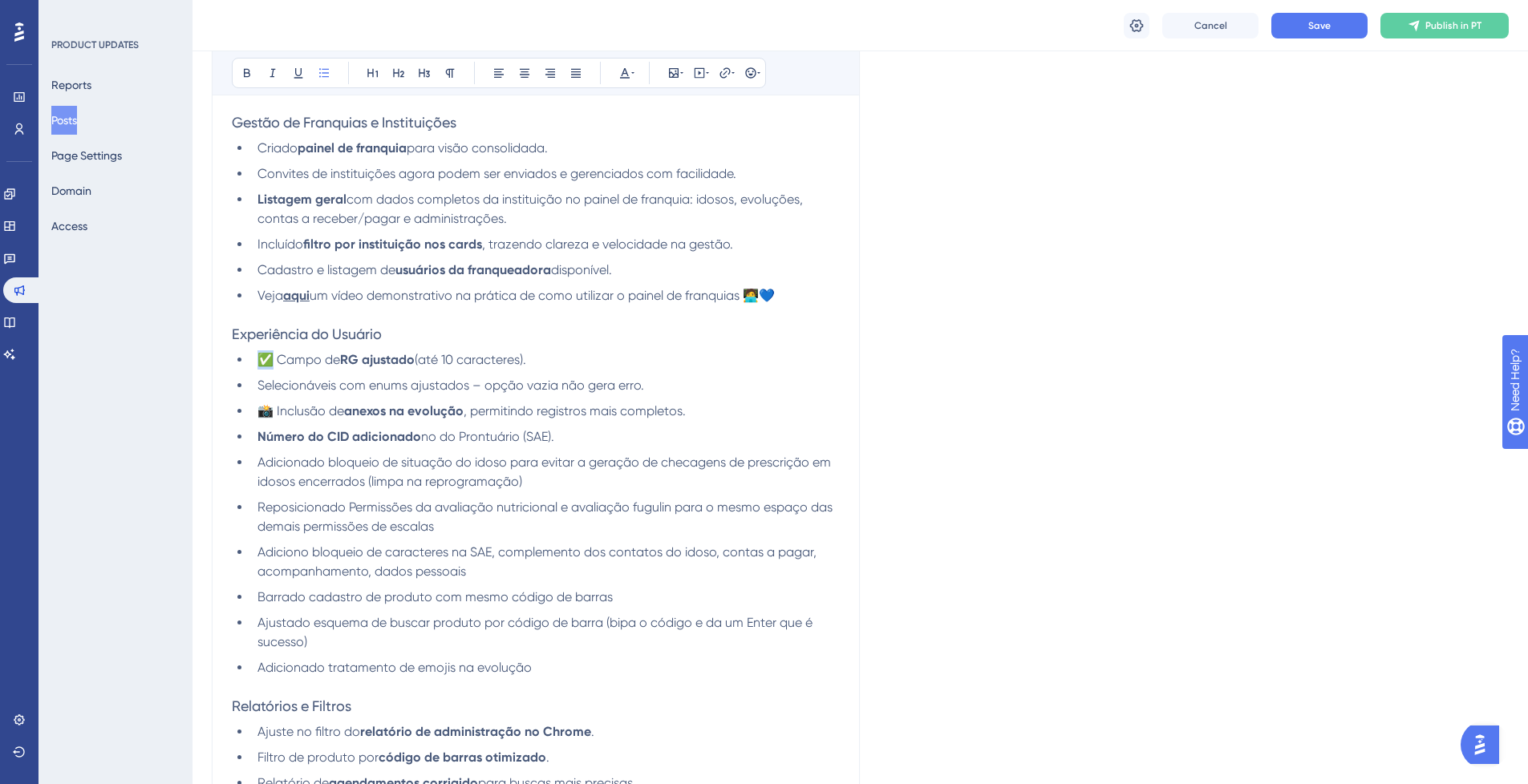
click at [263, 358] on span "✅ Campo de" at bounding box center [298, 359] width 83 height 15
click at [360, 358] on strong "RG ajustado" at bounding box center [377, 359] width 75 height 15
drag, startPoint x: 273, startPoint y: 362, endPoint x: 248, endPoint y: 364, distance: 25.1
click at [248, 364] on ul "✅ Campo de RG ajustado (até 10 caracteres). Selecionáveis com enums ajustados –…" at bounding box center [536, 514] width 608 height 327
copy span "✅"
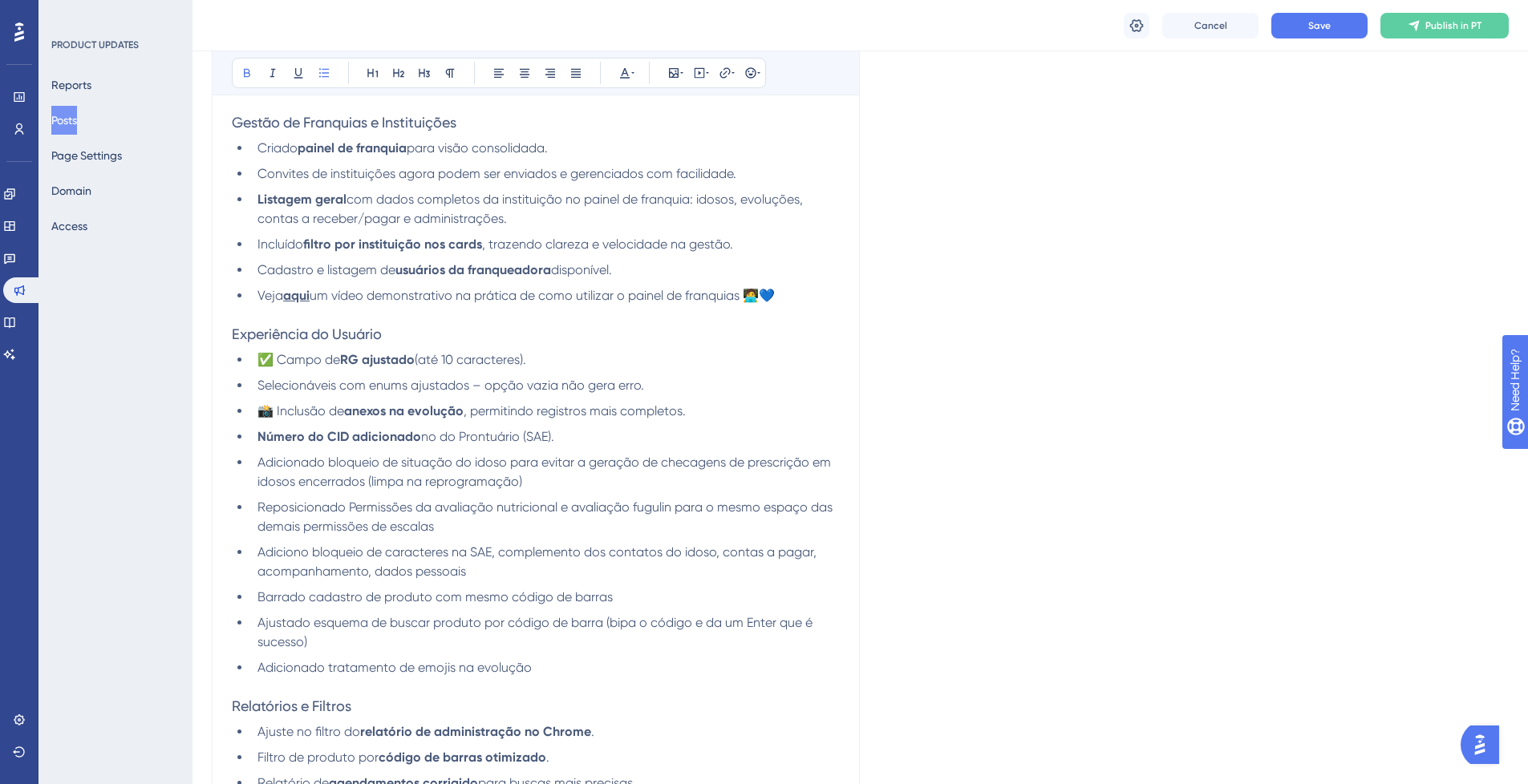
drag, startPoint x: 261, startPoint y: 437, endPoint x: 272, endPoint y: 433, distance: 11.7
click at [261, 437] on strong "Número do CID adicionado" at bounding box center [339, 436] width 163 height 15
click at [257, 463] on span "Adicionado bloqueio de situação do idoso para evitar a geração de checagens de …" at bounding box center [545, 471] width 577 height 35
click at [259, 502] on span "Reposicionado Permissões da avaliação nutricional e avaliação fugulin para o me…" at bounding box center [546, 516] width 578 height 35
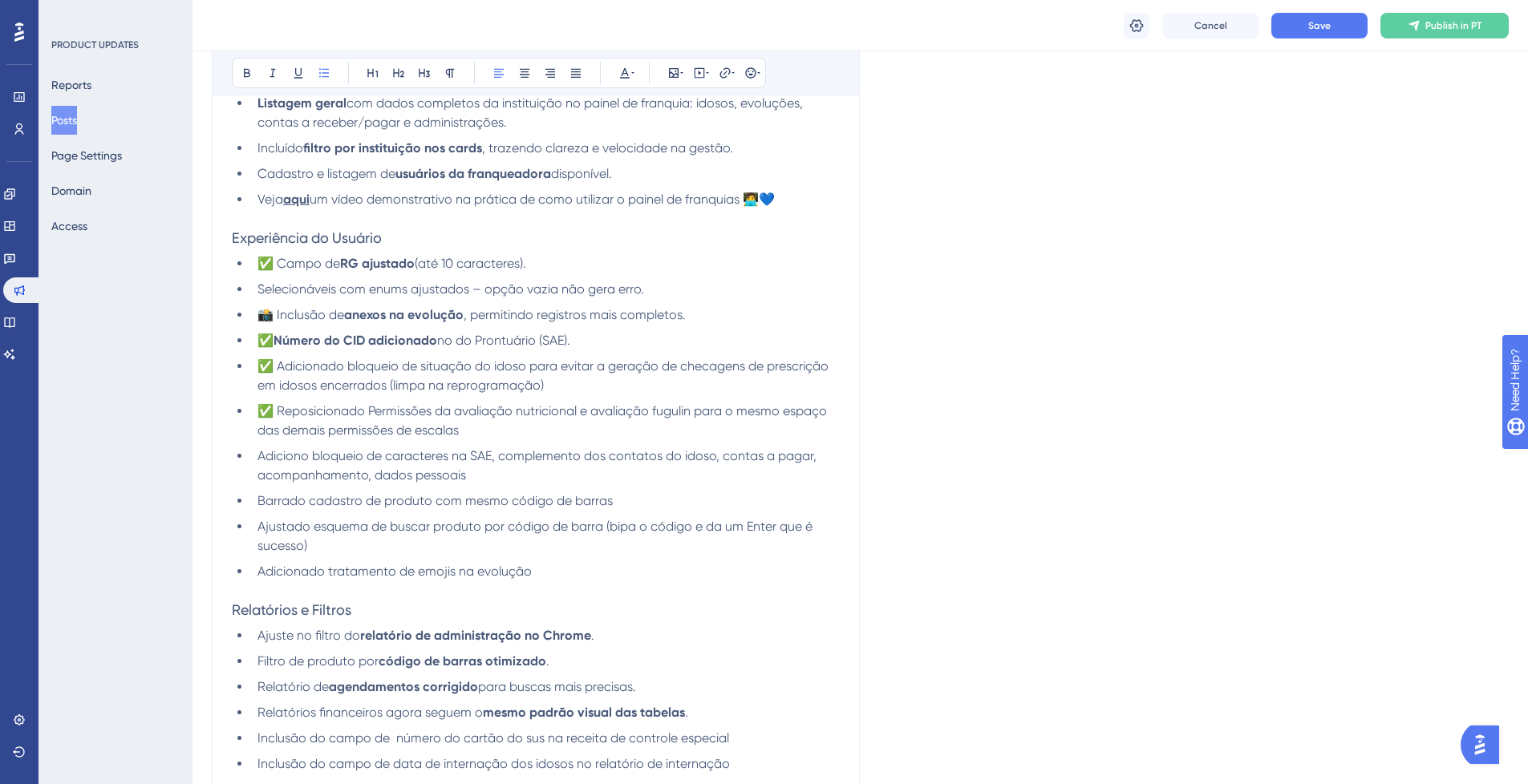
click at [257, 453] on li "Adiciono bloqueio de caracteres na SAE, complemento dos contatos do idoso, cont…" at bounding box center [545, 465] width 589 height 39
click at [261, 498] on span "Barrado cadastro de produto com mesmo código de barras" at bounding box center [435, 500] width 356 height 15
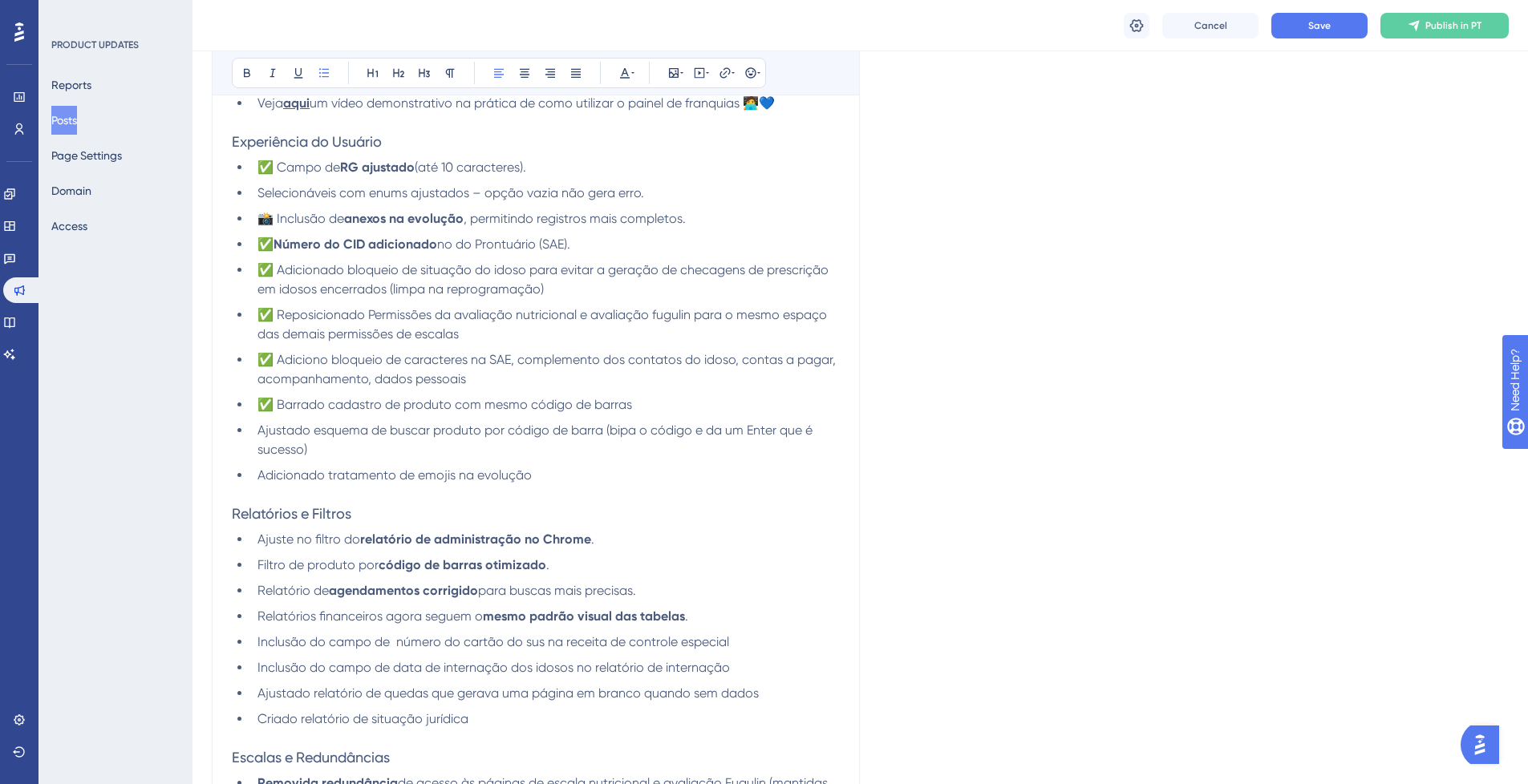
click at [252, 432] on li "Ajustado esquema de buscar produto por código de barra (bipa o código e da um E…" at bounding box center [545, 440] width 589 height 39
click at [257, 471] on span "Adicionado tratamento de emojis na evolução" at bounding box center [394, 474] width 274 height 15
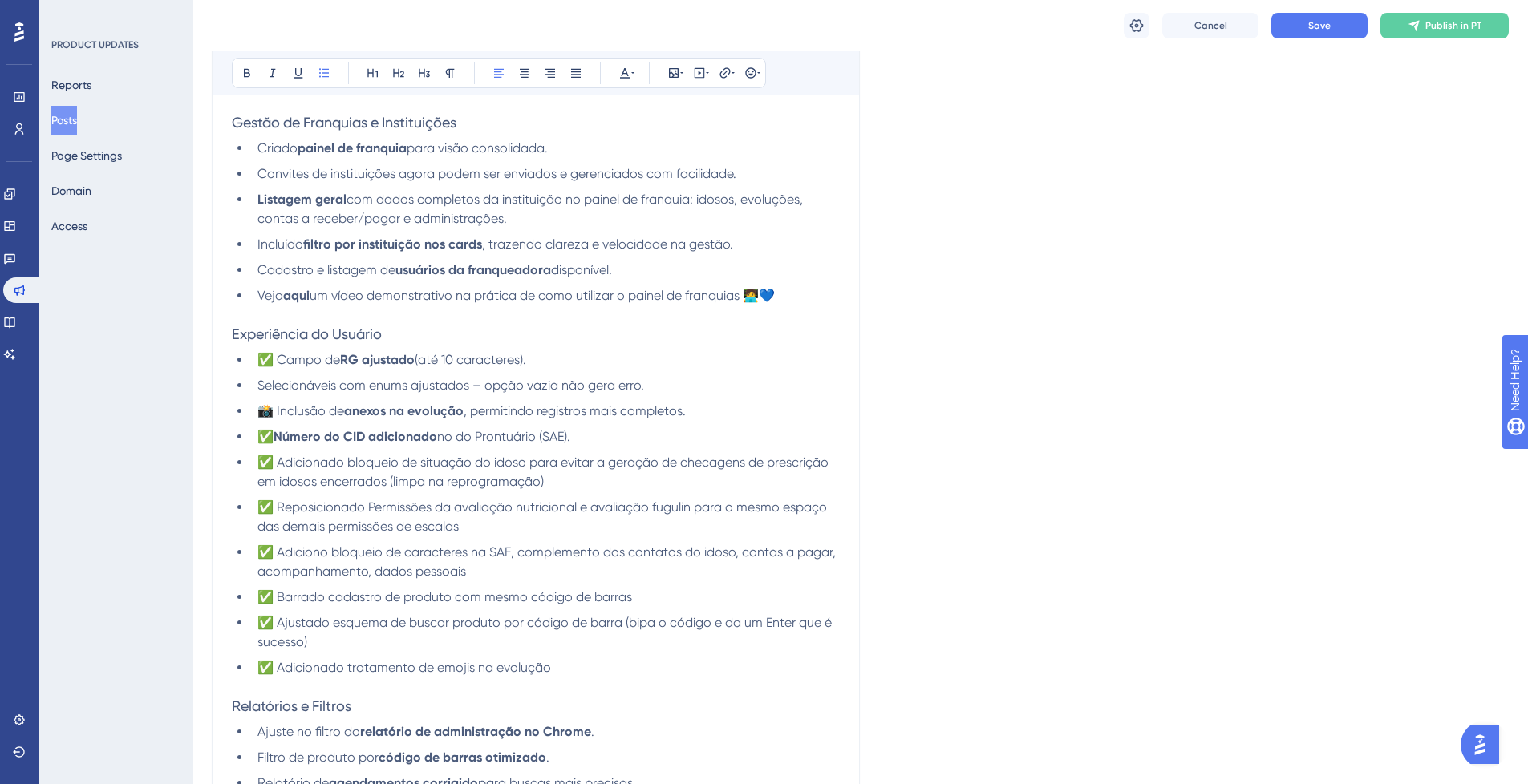
scroll to position [192, 0]
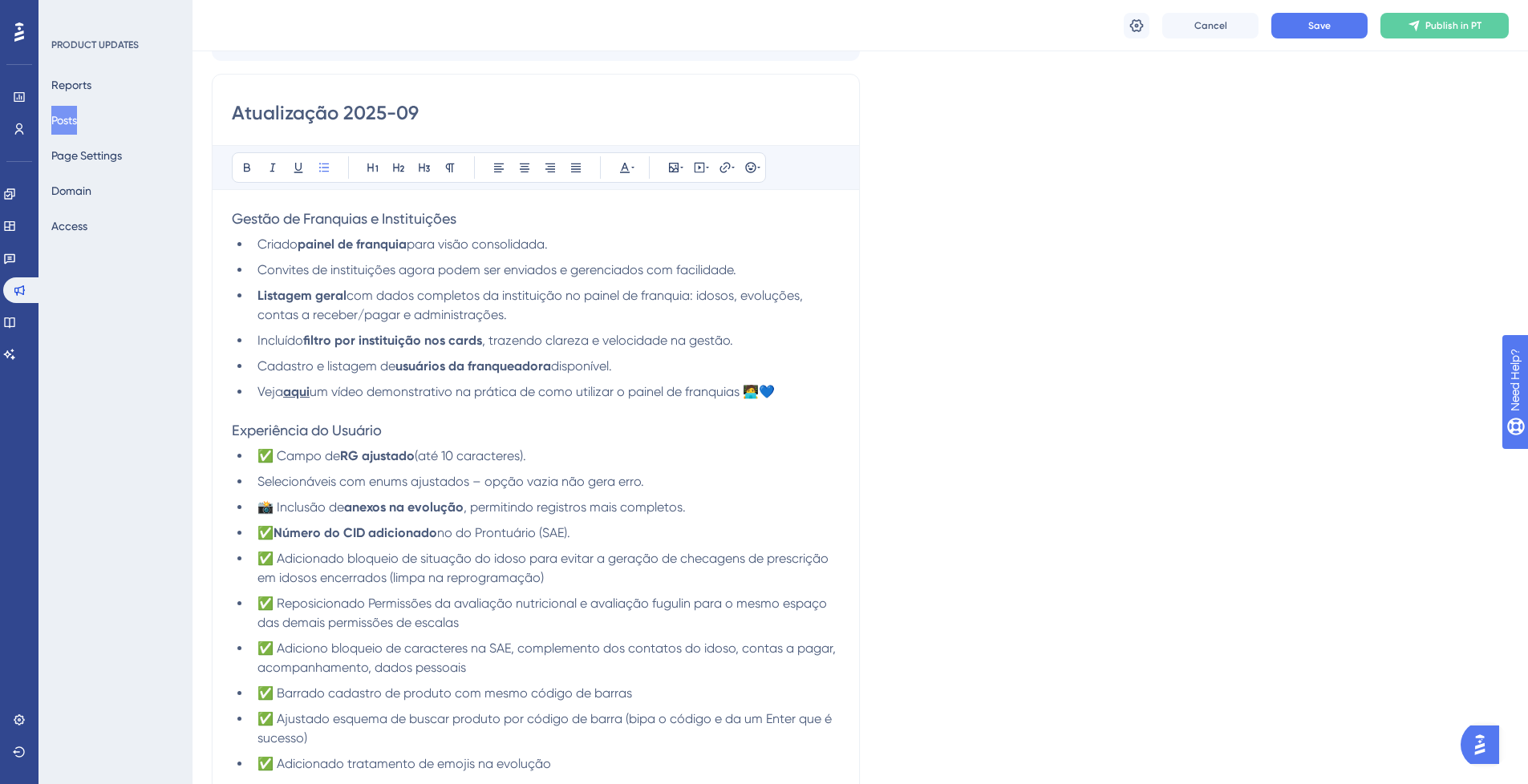
click at [273, 499] on span "📸 Inclusão de" at bounding box center [300, 506] width 87 height 15
click at [686, 507] on span ", permitindo registros mais completos." at bounding box center [574, 506] width 222 height 15
drag, startPoint x: 743, startPoint y: 163, endPoint x: 745, endPoint y: 172, distance: 9.2
click at [743, 164] on button at bounding box center [751, 167] width 23 height 23
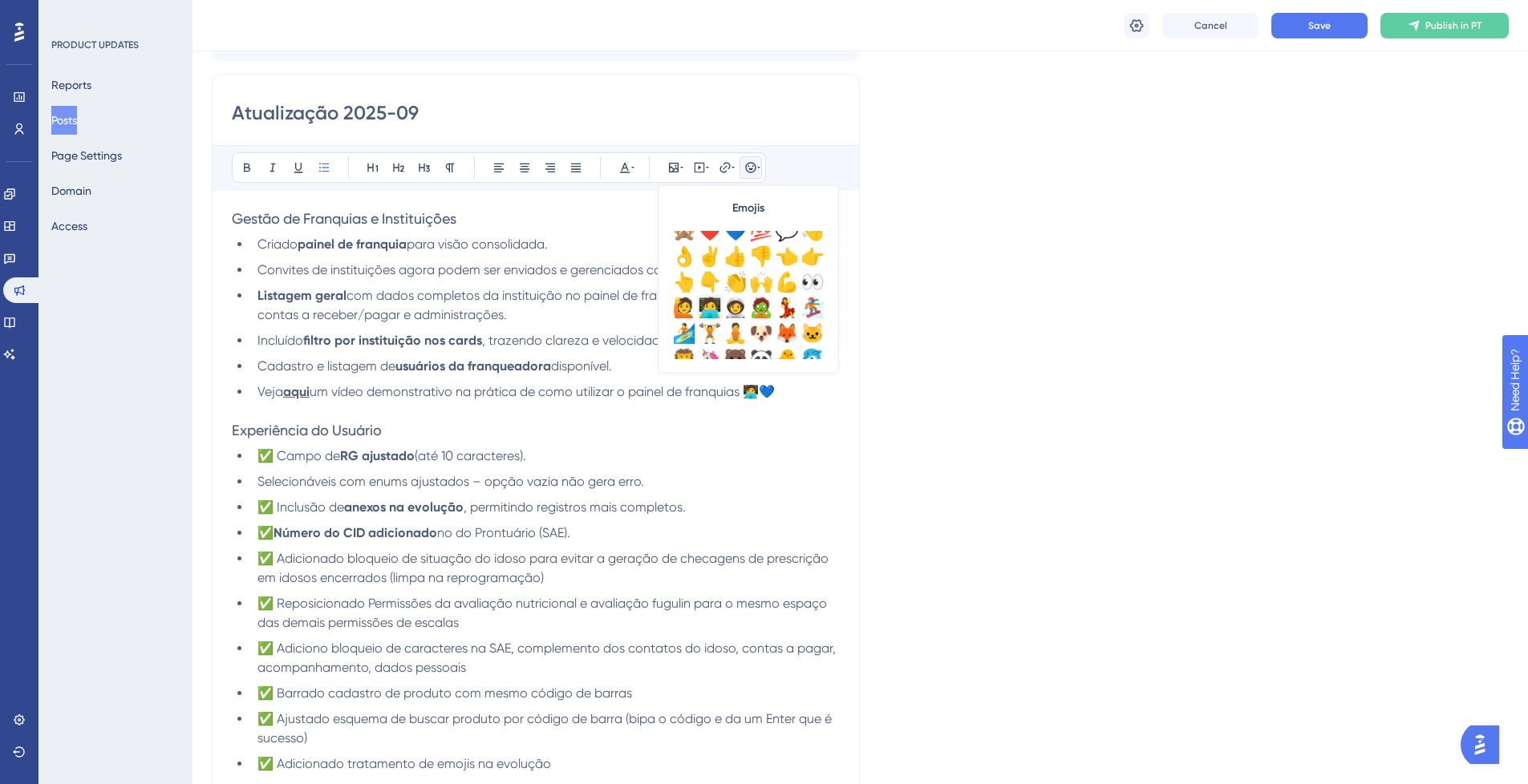
click at [713, 304] on div "🧑‍💻" at bounding box center [710, 308] width 26 height 26
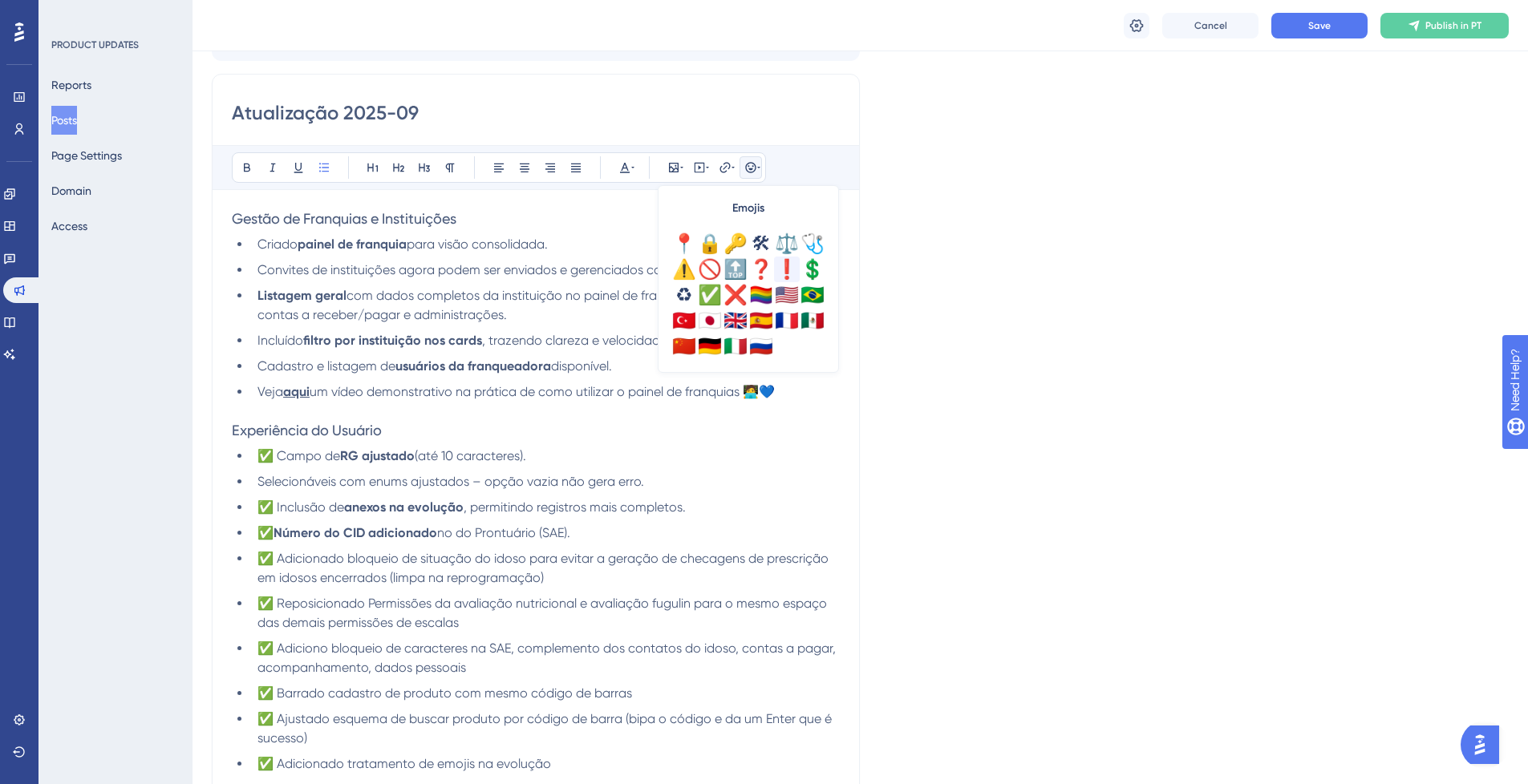
scroll to position [468, 0]
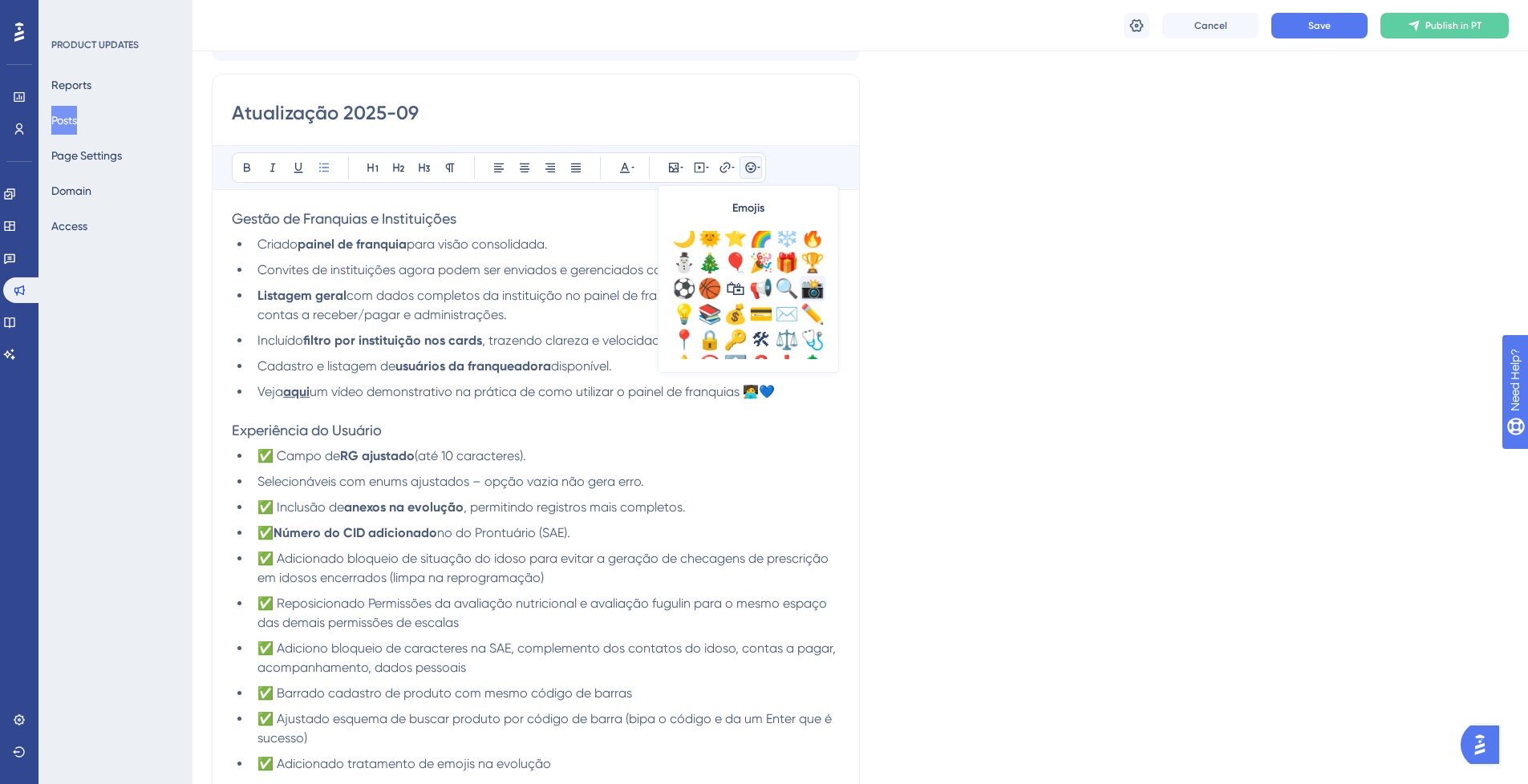
click at [807, 292] on div "📸" at bounding box center [812, 289] width 26 height 26
click at [626, 527] on li "✅ Número do CID adicionado no do Prontuário (SAE)." at bounding box center [545, 533] width 589 height 19
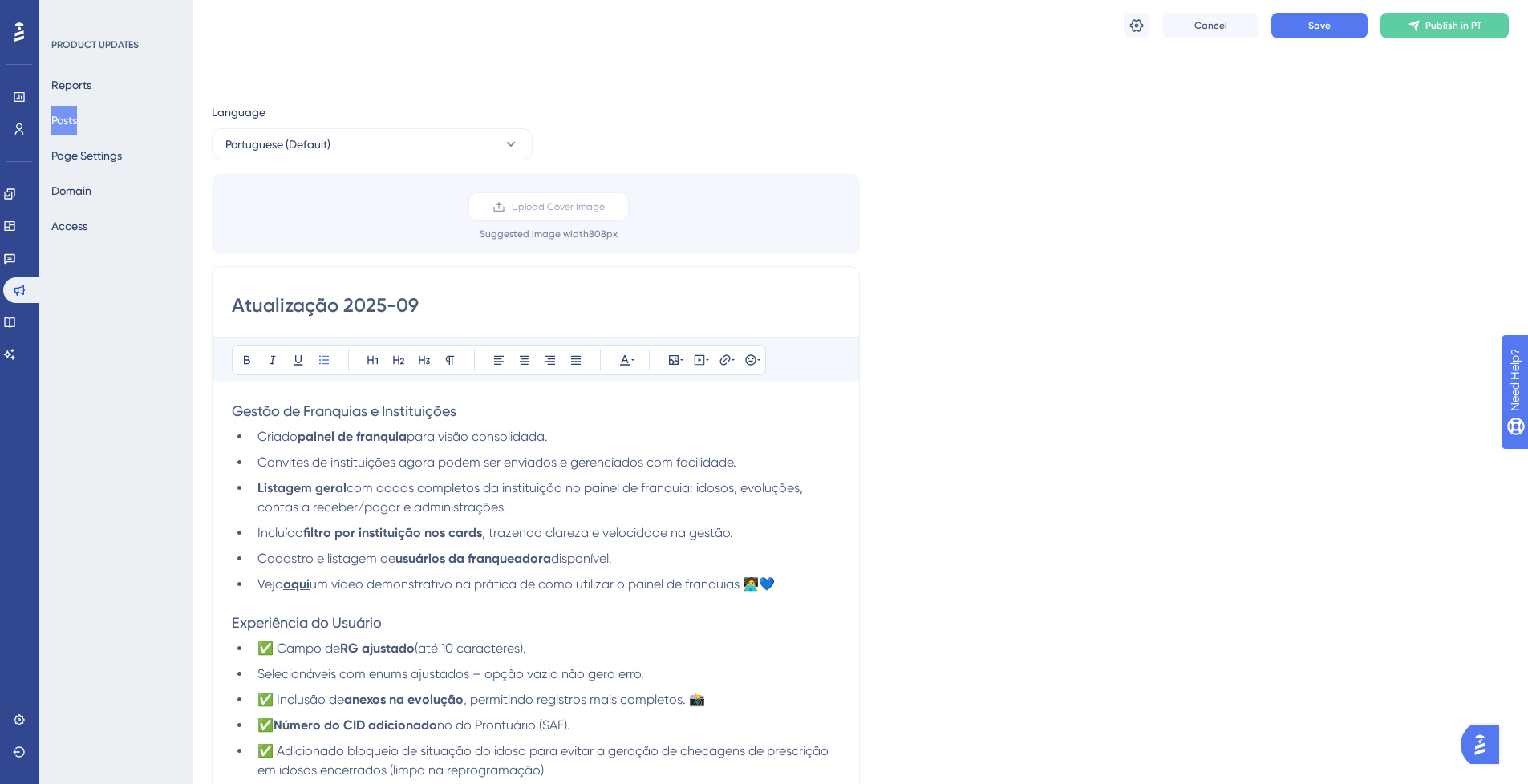
scroll to position [97, 0]
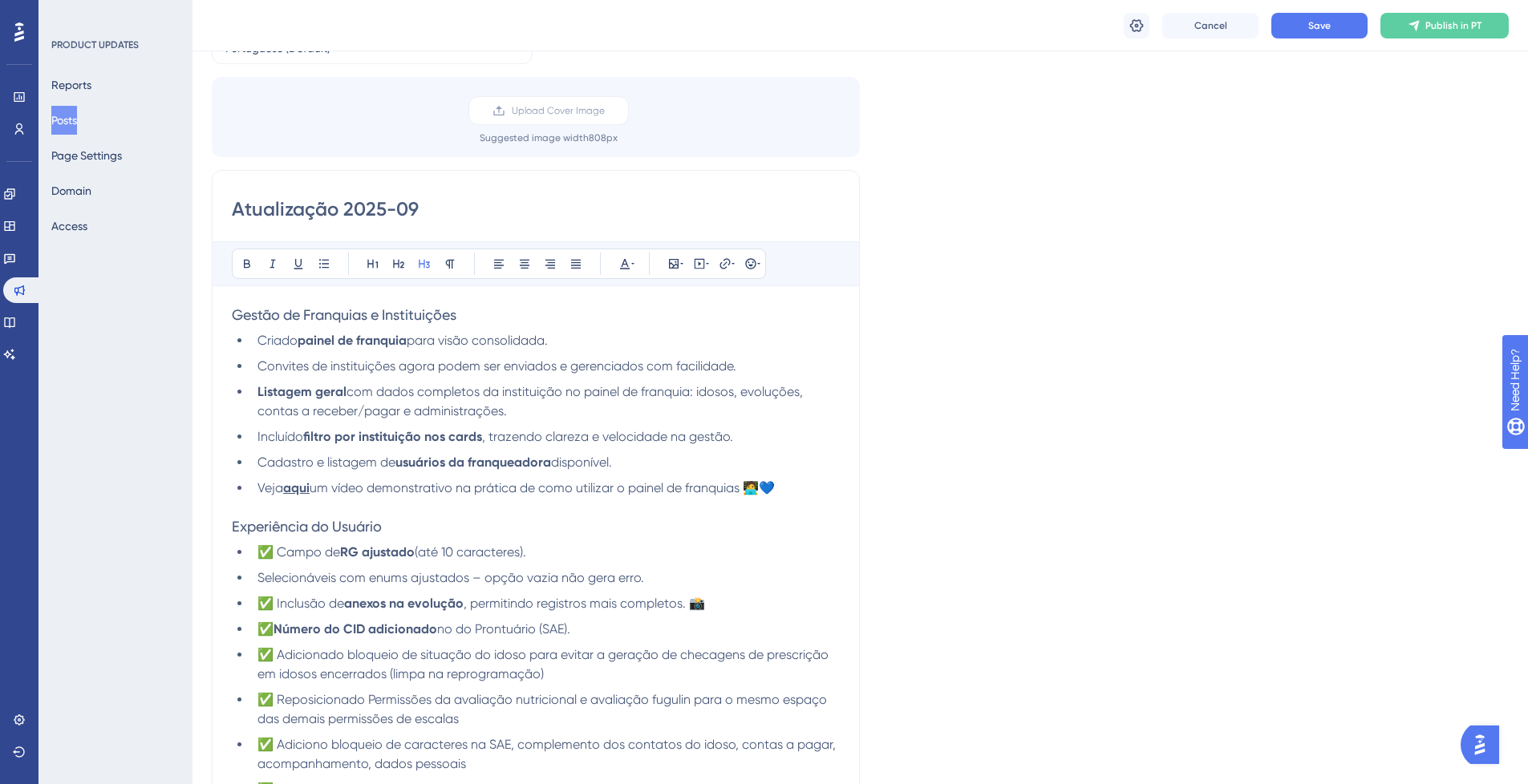
click at [463, 316] on h3 "Gestão de Franquias e Instituições" at bounding box center [536, 315] width 608 height 19
click at [749, 263] on icon at bounding box center [751, 263] width 10 height 10
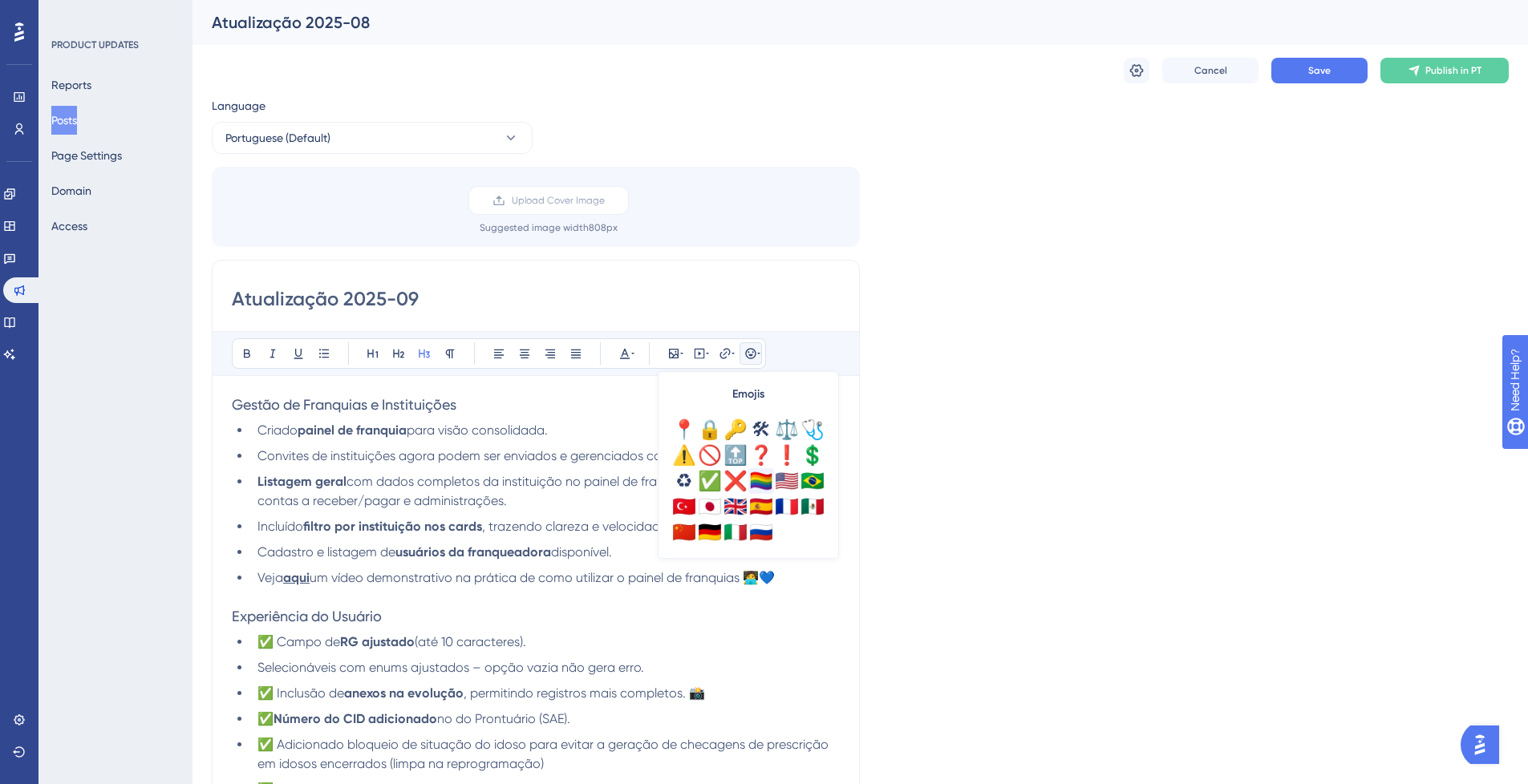
scroll to position [468, 0]
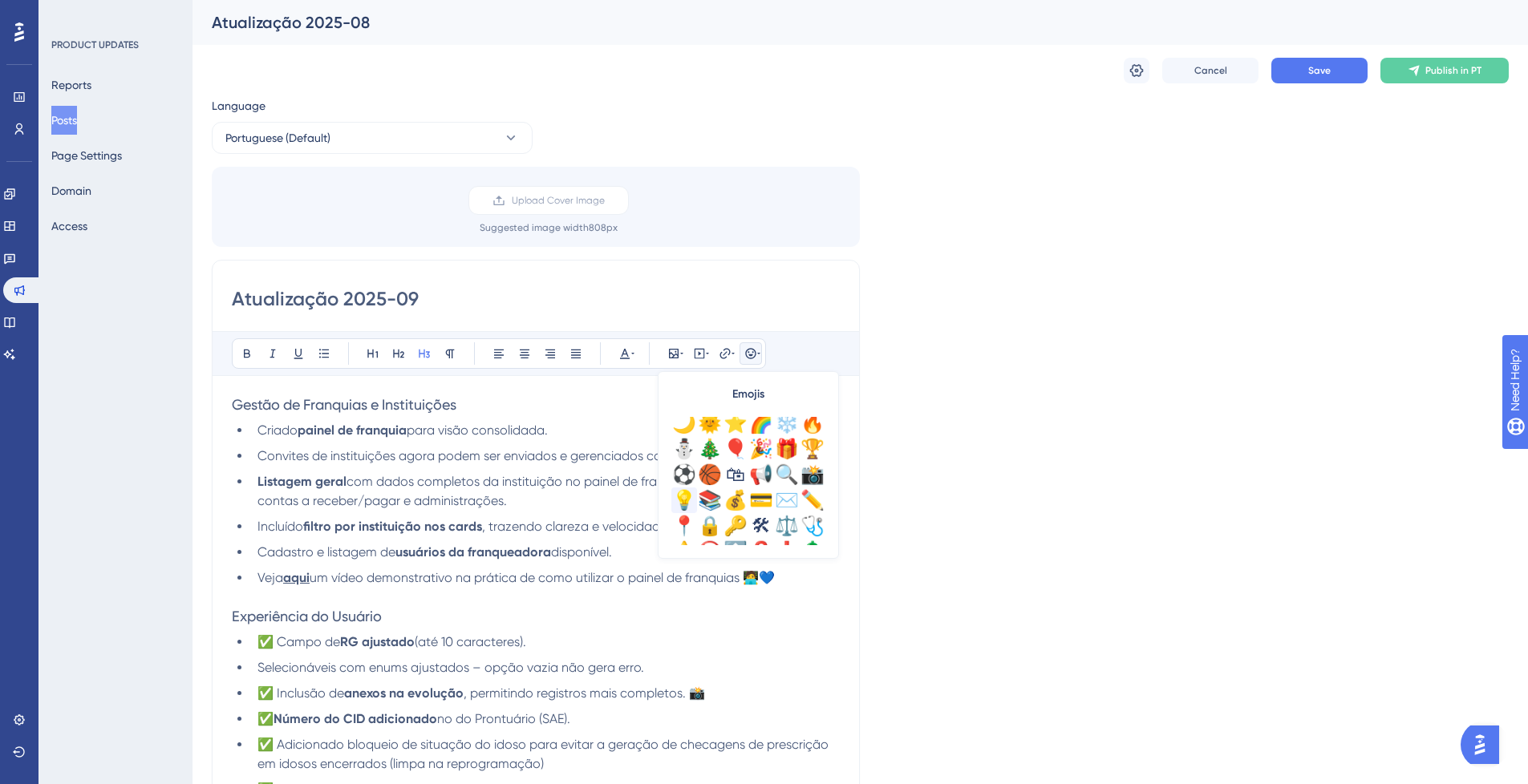
click at [685, 507] on div "💡" at bounding box center [685, 500] width 26 height 26
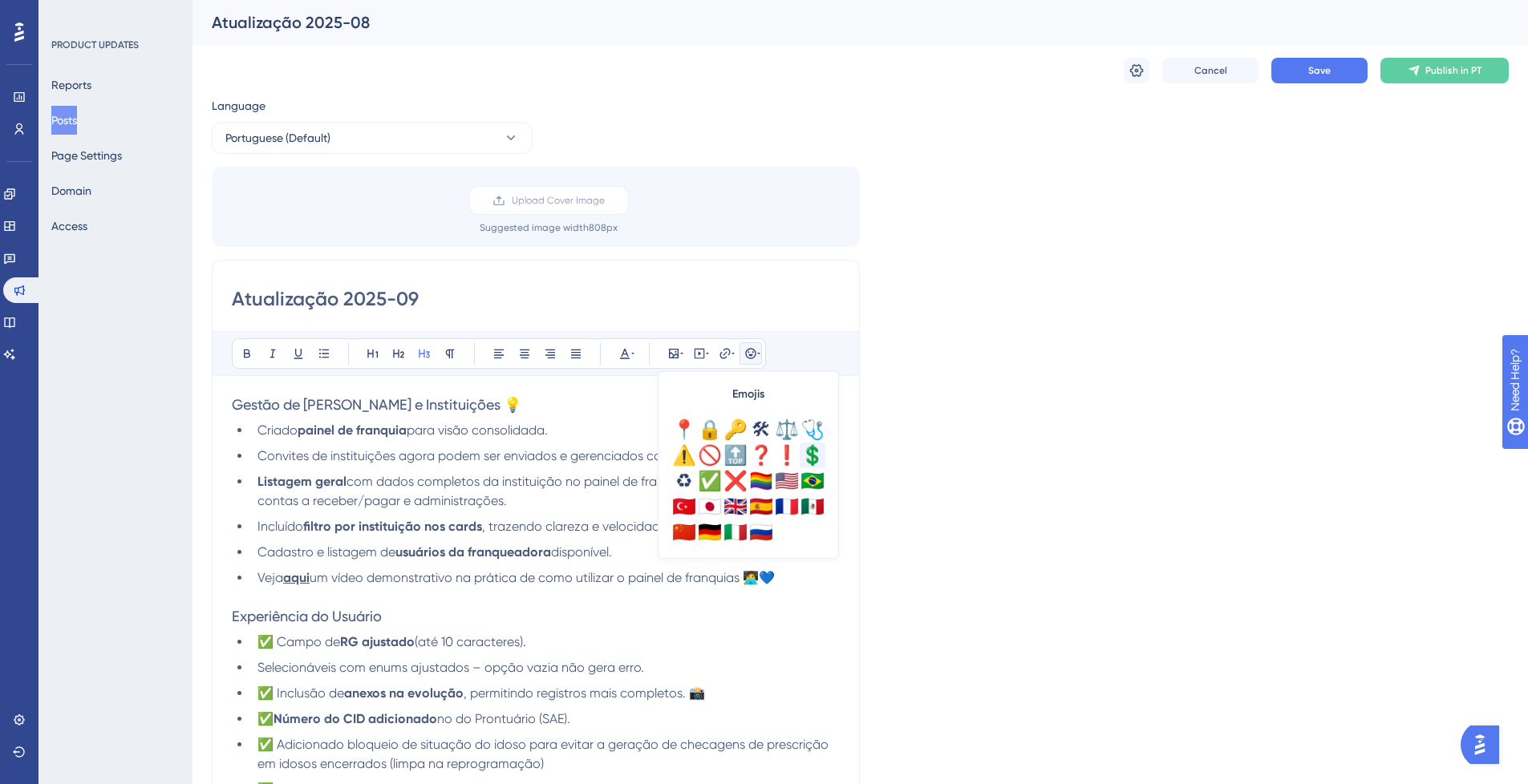
click at [816, 458] on div "💲" at bounding box center [812, 455] width 26 height 26
click at [548, 427] on span "para visão consolidada." at bounding box center [477, 429] width 142 height 15
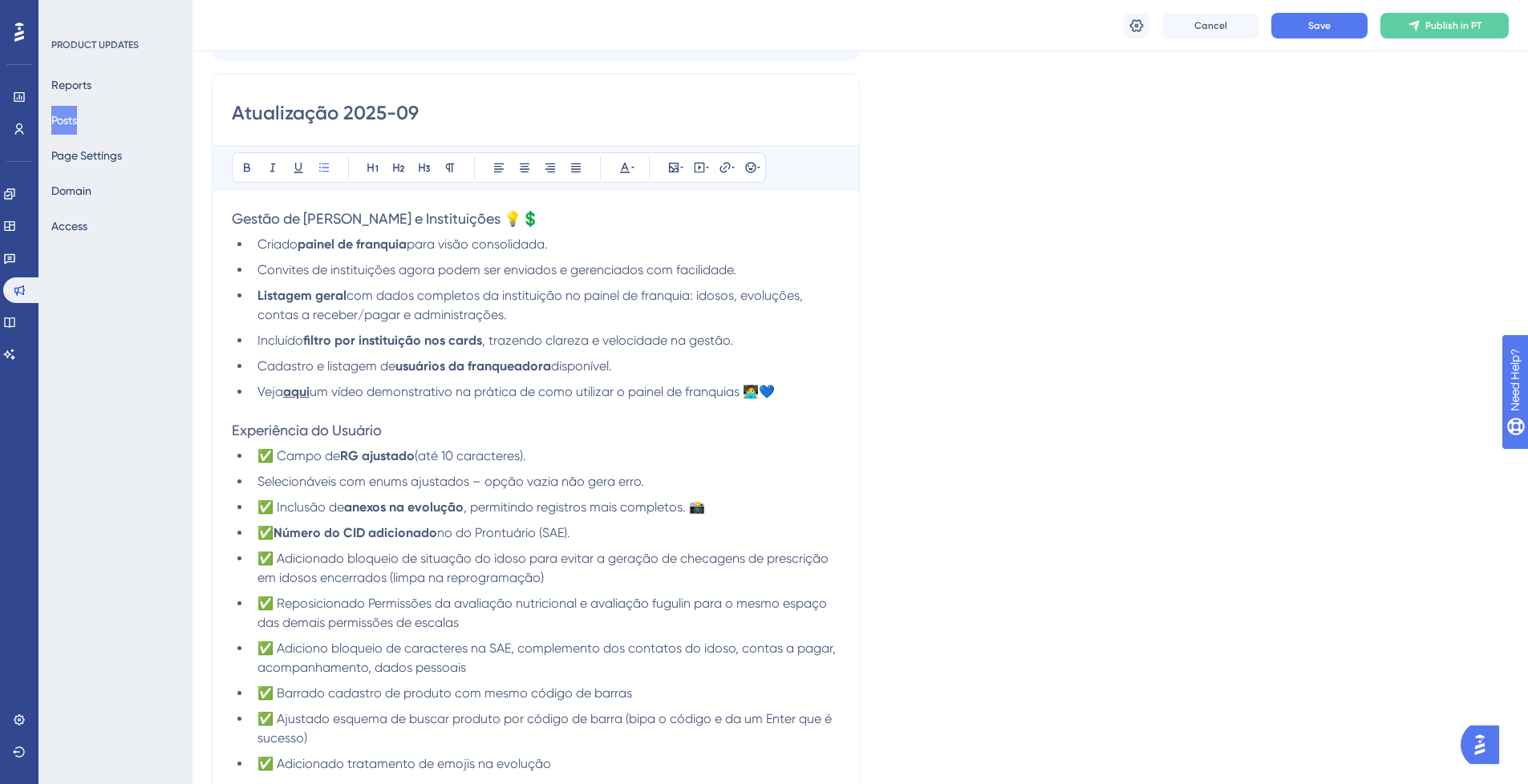
scroll to position [289, 0]
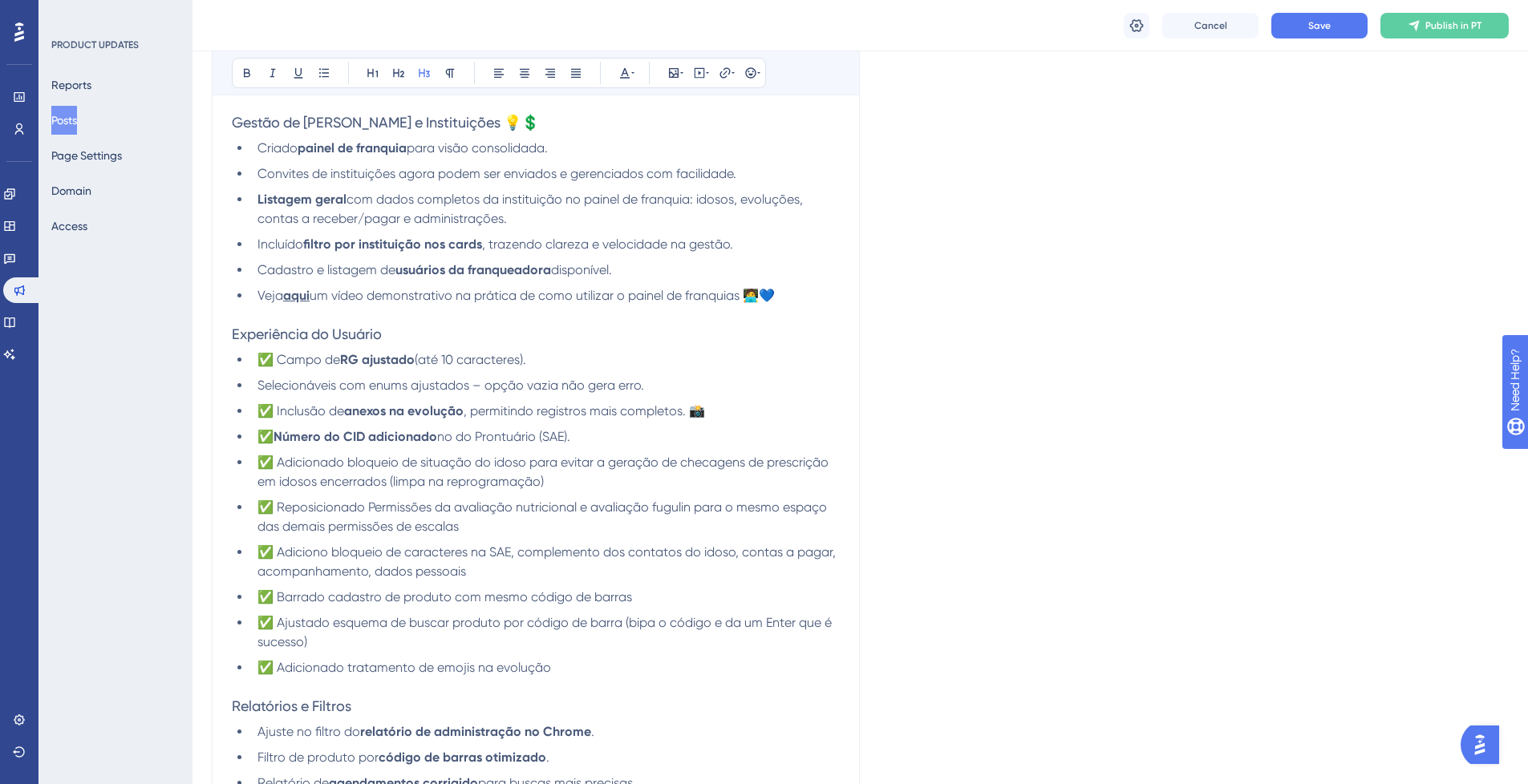
click at [455, 332] on h3 "Experiência do Usuário" at bounding box center [536, 334] width 608 height 19
click at [756, 73] on icon at bounding box center [751, 73] width 10 height 10
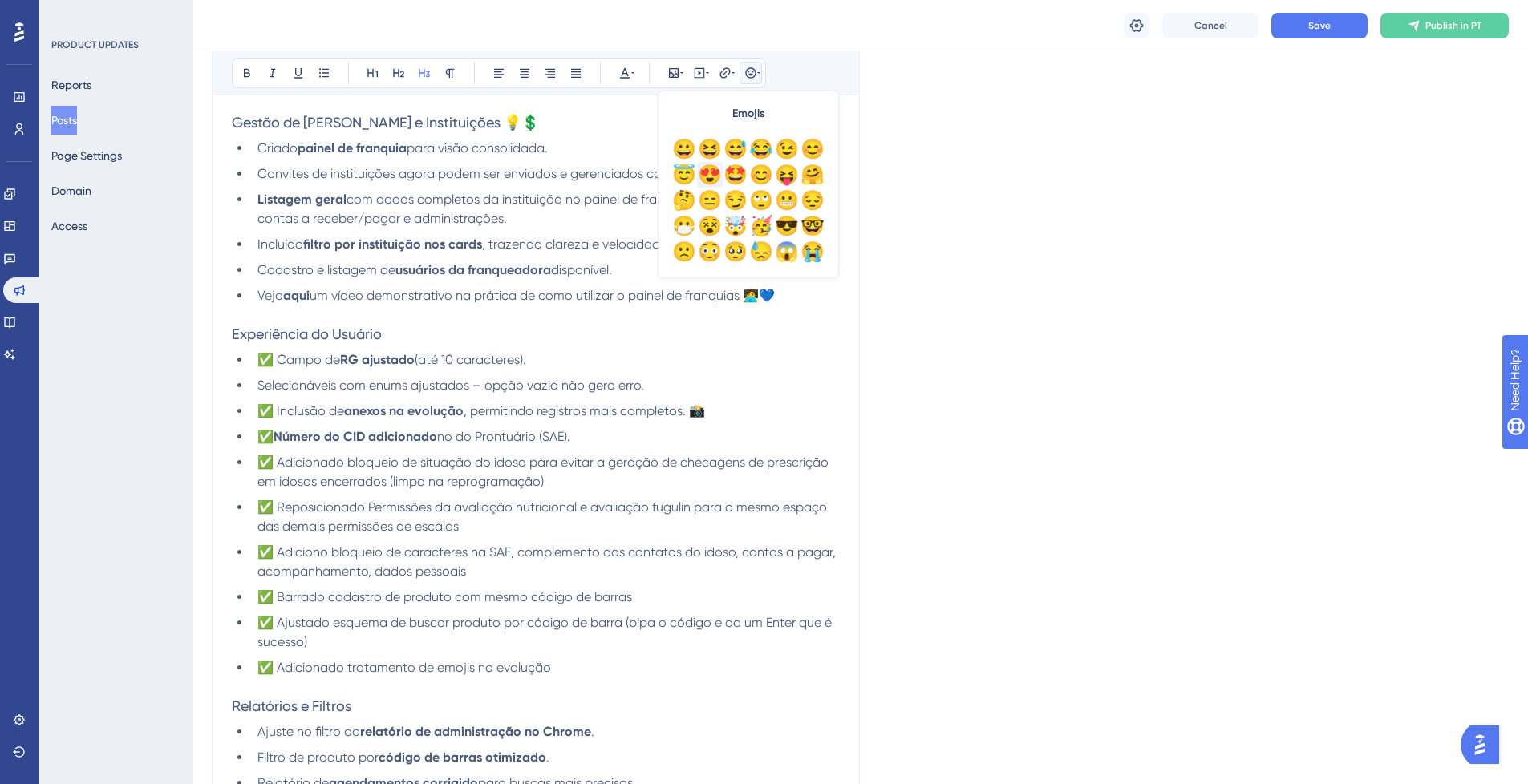
click at [706, 173] on div "😍" at bounding box center [710, 175] width 26 height 26
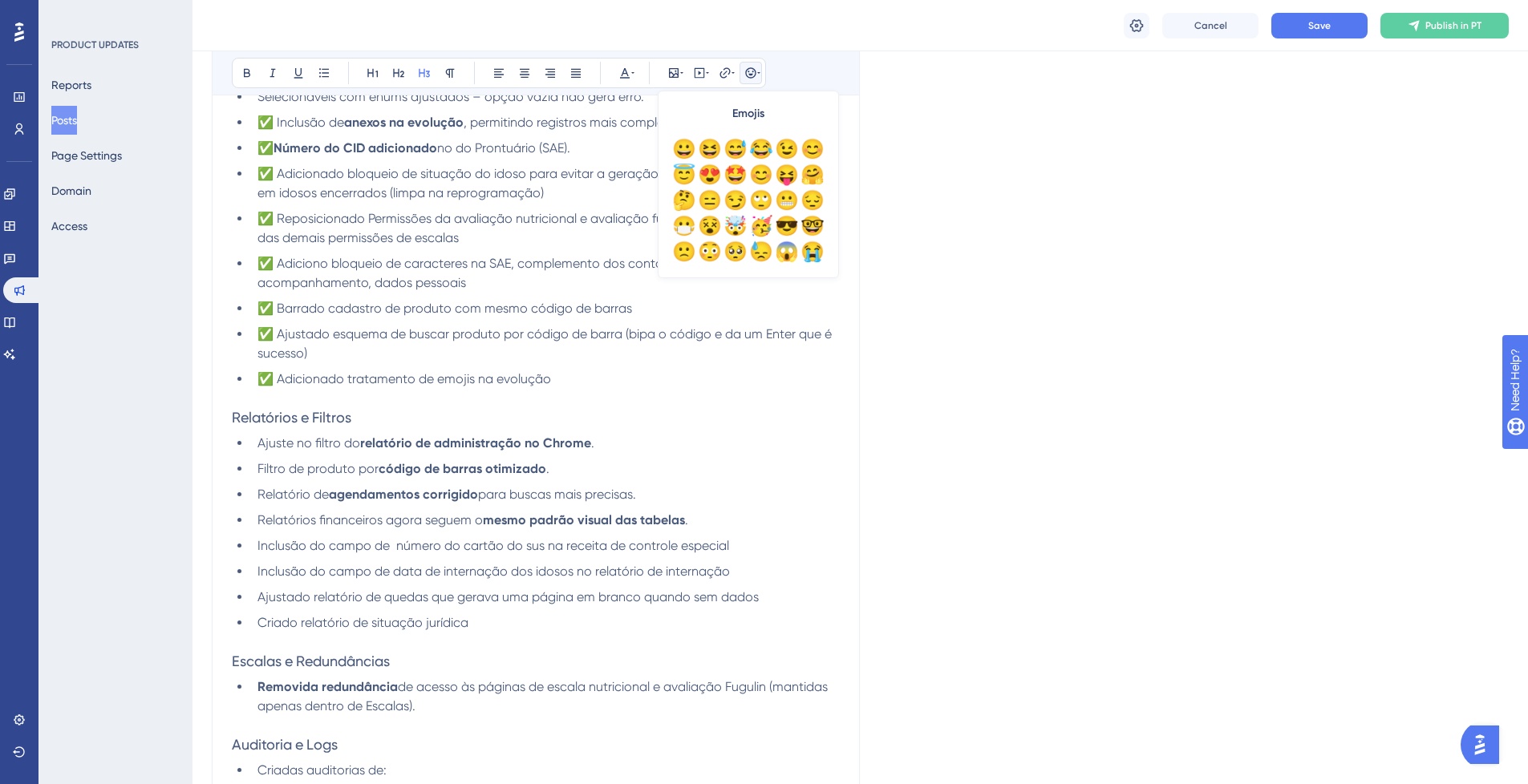
click at [415, 414] on h3 "Relatórios e Filtros" at bounding box center [536, 417] width 608 height 19
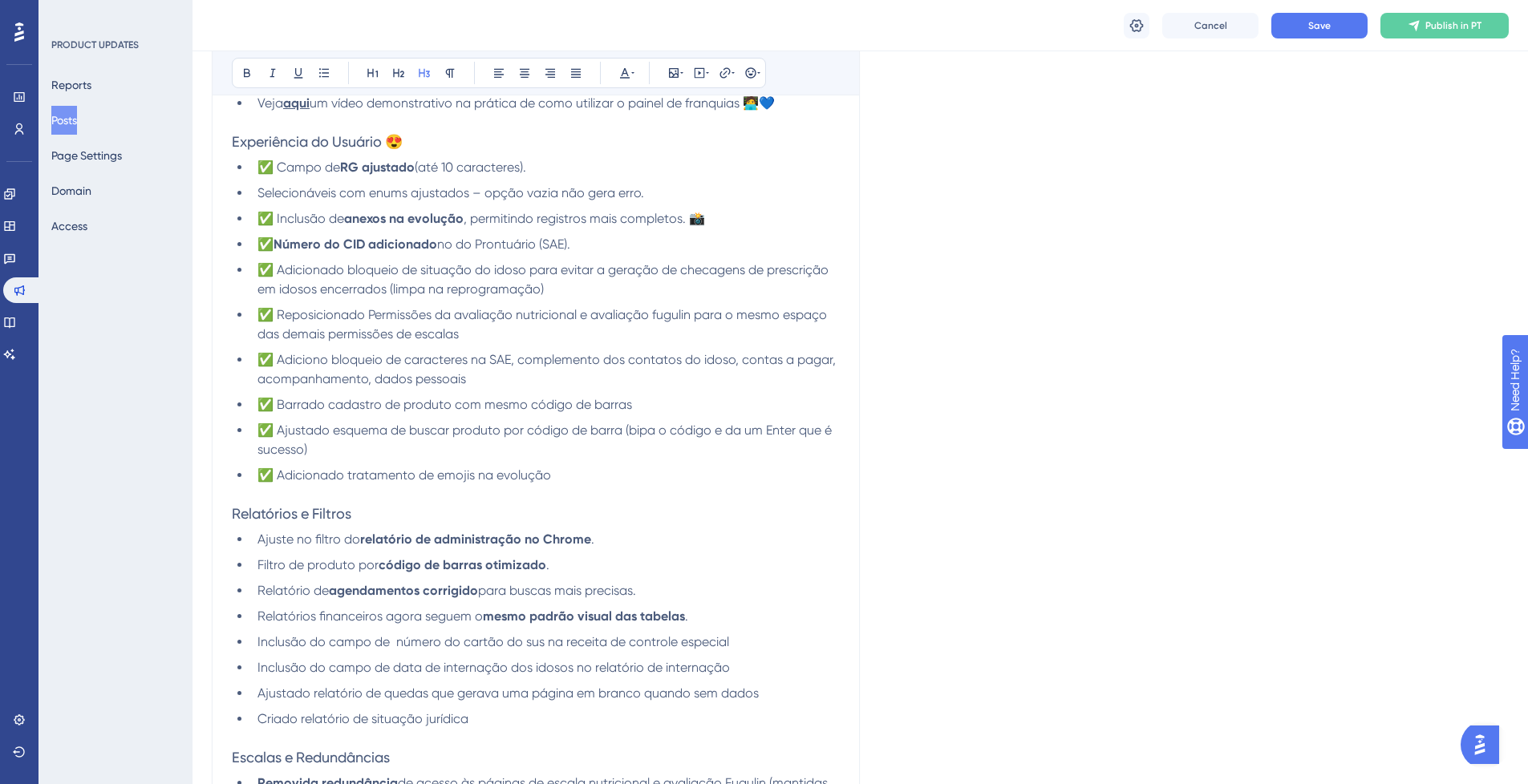
scroll to position [289, 0]
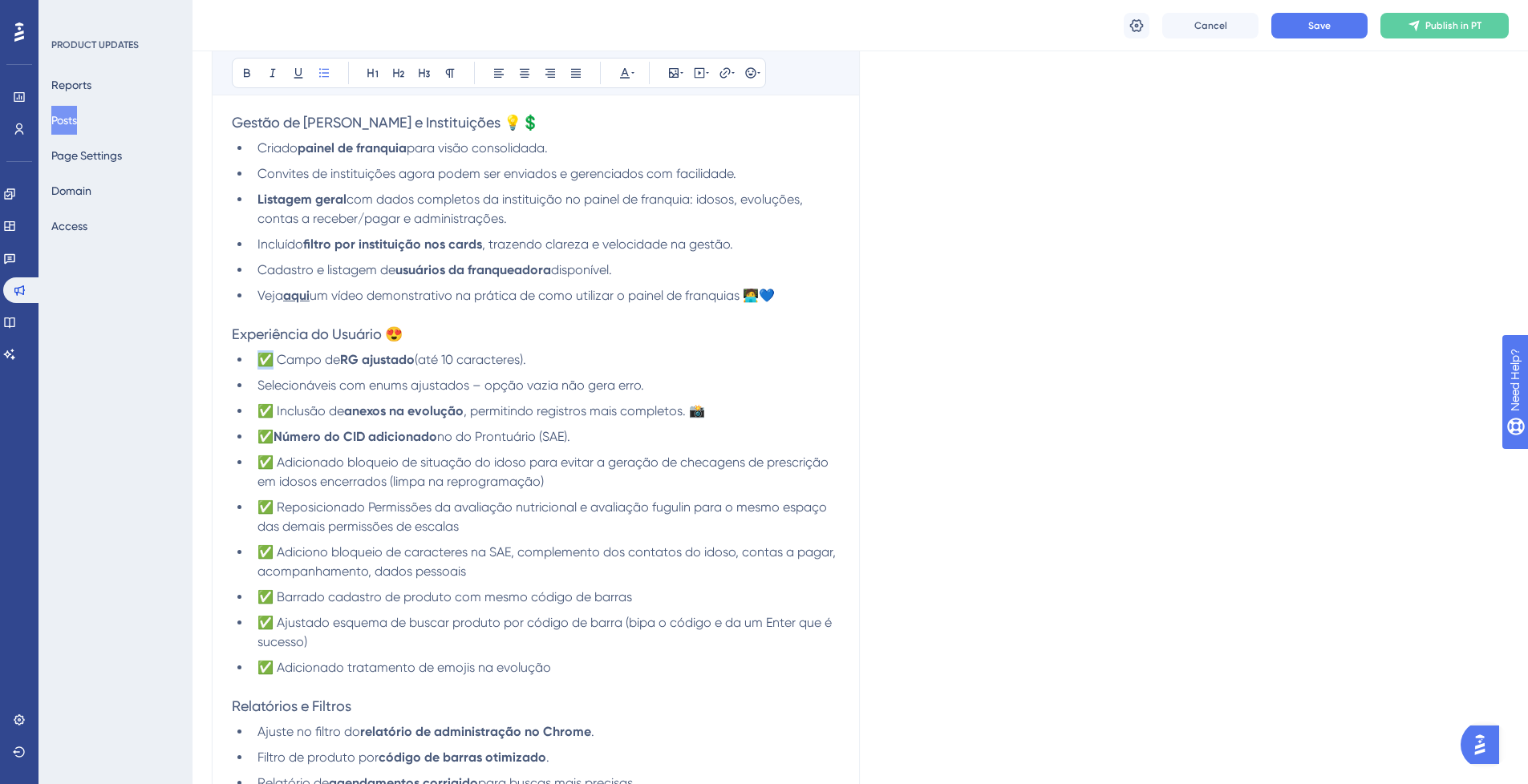
drag, startPoint x: 273, startPoint y: 361, endPoint x: 263, endPoint y: 359, distance: 10.2
click at [263, 359] on span "✅ Campo de" at bounding box center [298, 359] width 83 height 15
copy span "✅"
click at [261, 387] on span "Selecionáveis com enums ajustados – opção vazia não gera erro." at bounding box center [451, 385] width 387 height 15
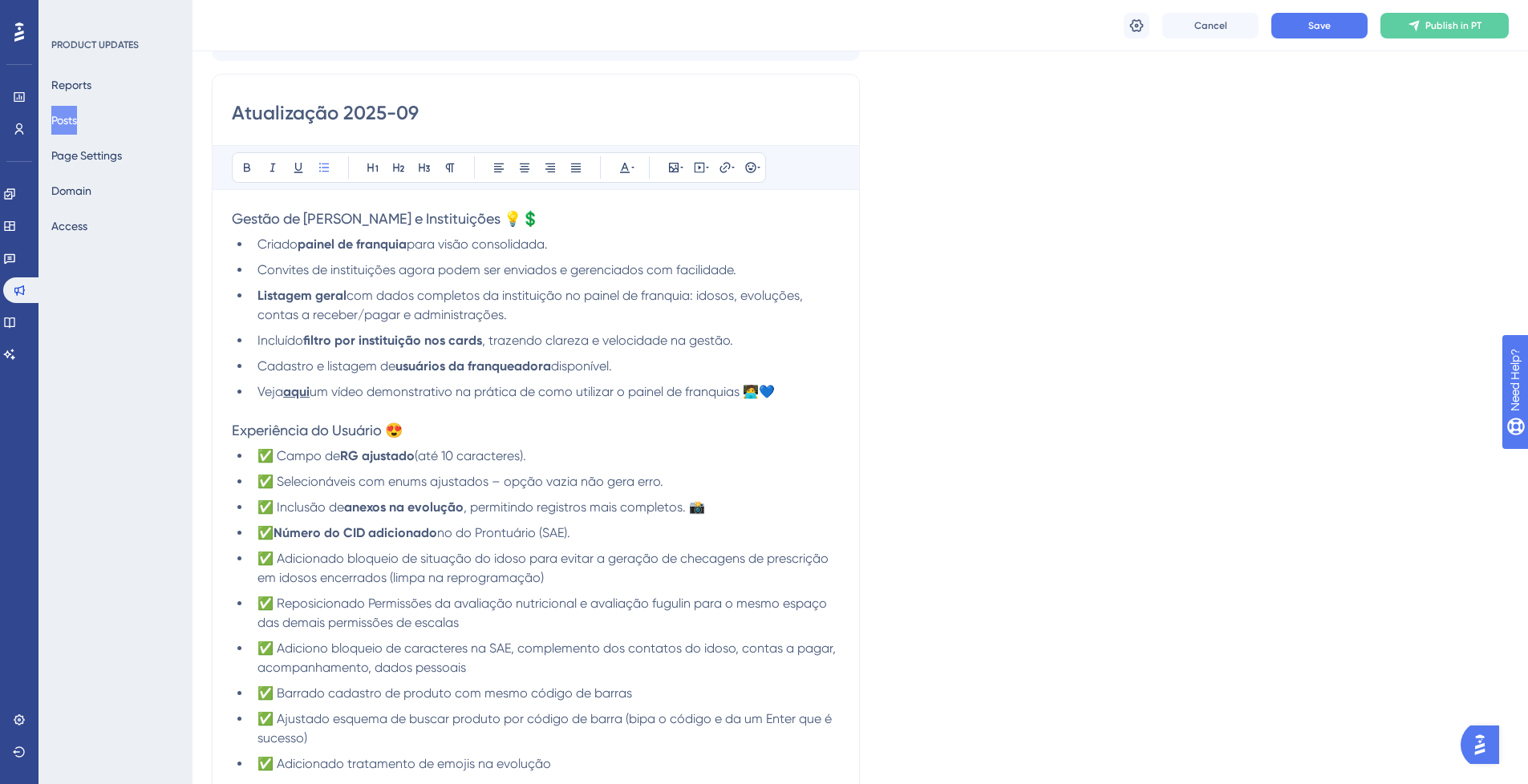
scroll to position [97, 0]
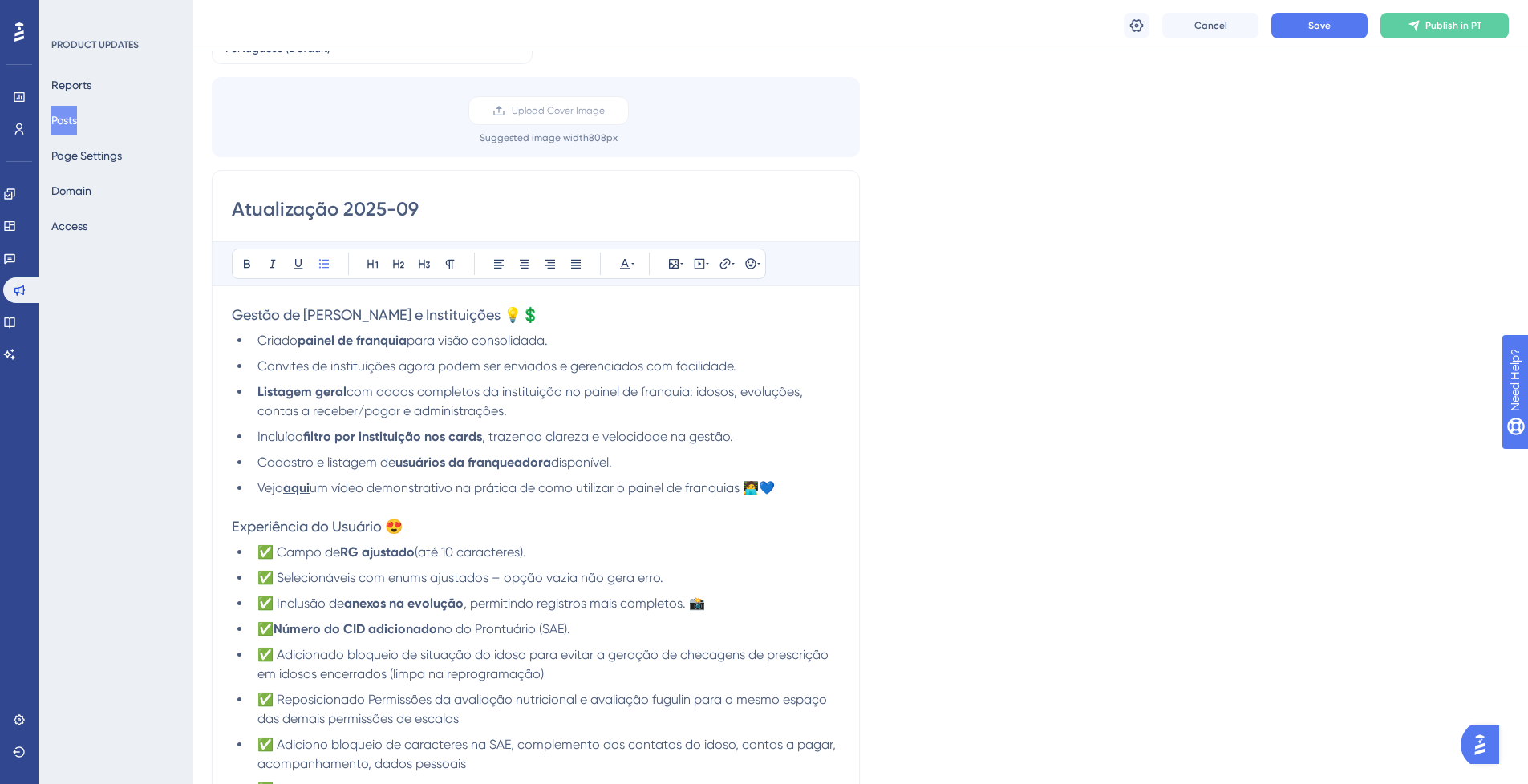
click at [574, 337] on li "Criado painel de franquia para visão consolidada." at bounding box center [545, 340] width 589 height 19
click at [748, 271] on button at bounding box center [751, 264] width 23 height 23
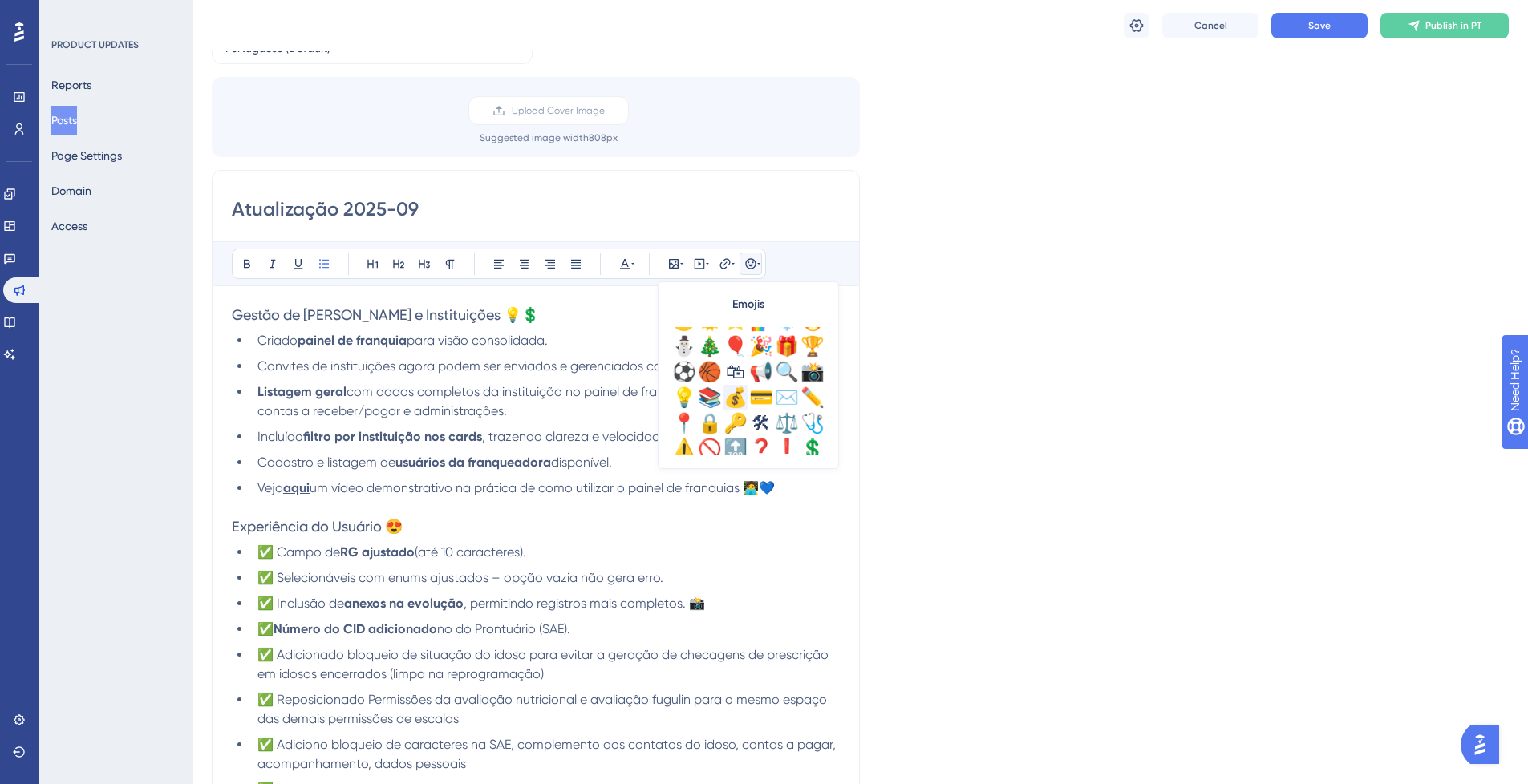
scroll to position [565, 0]
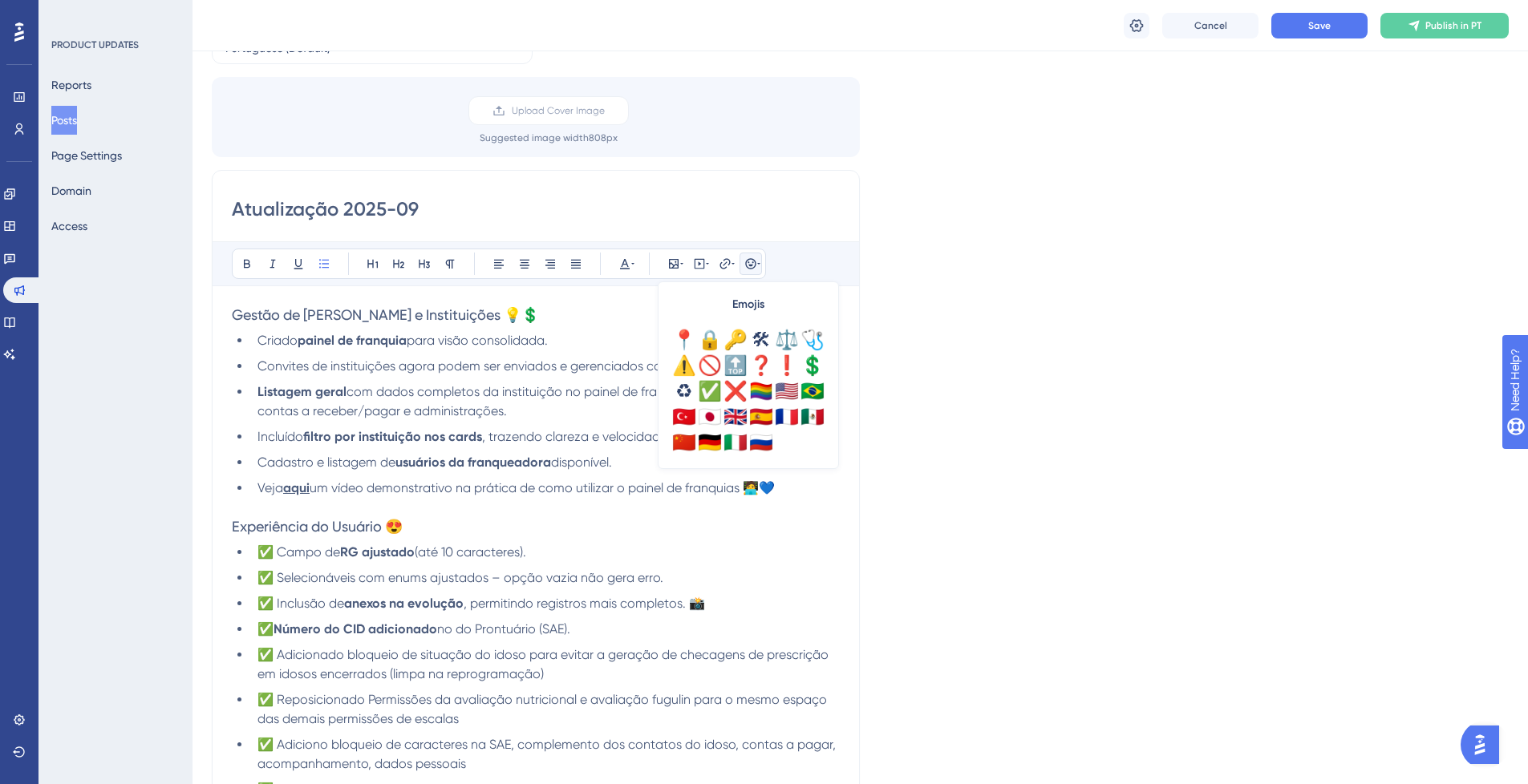
click at [547, 369] on span "Convites de instituições agora podem ser enviados e gerenciados com facilidade." at bounding box center [496, 366] width 478 height 15
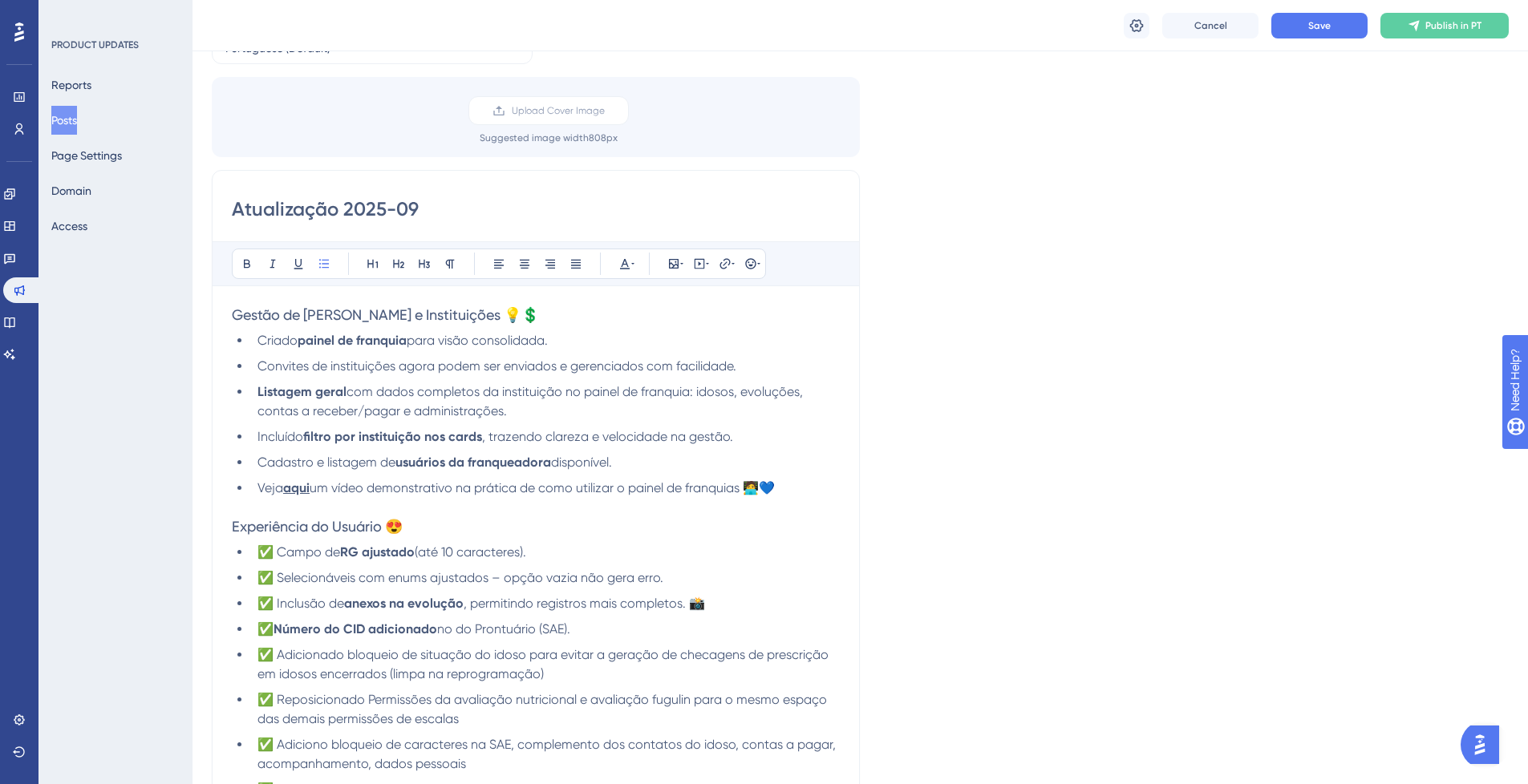
click at [752, 366] on li "Convites de instituições agora podem ser enviados e gerenciados com facilidade." at bounding box center [545, 366] width 589 height 19
click at [747, 491] on span "um vídeo demonstrativo na prática de como utilizar o painel de franquias 🧑‍💻💙" at bounding box center [542, 487] width 465 height 15
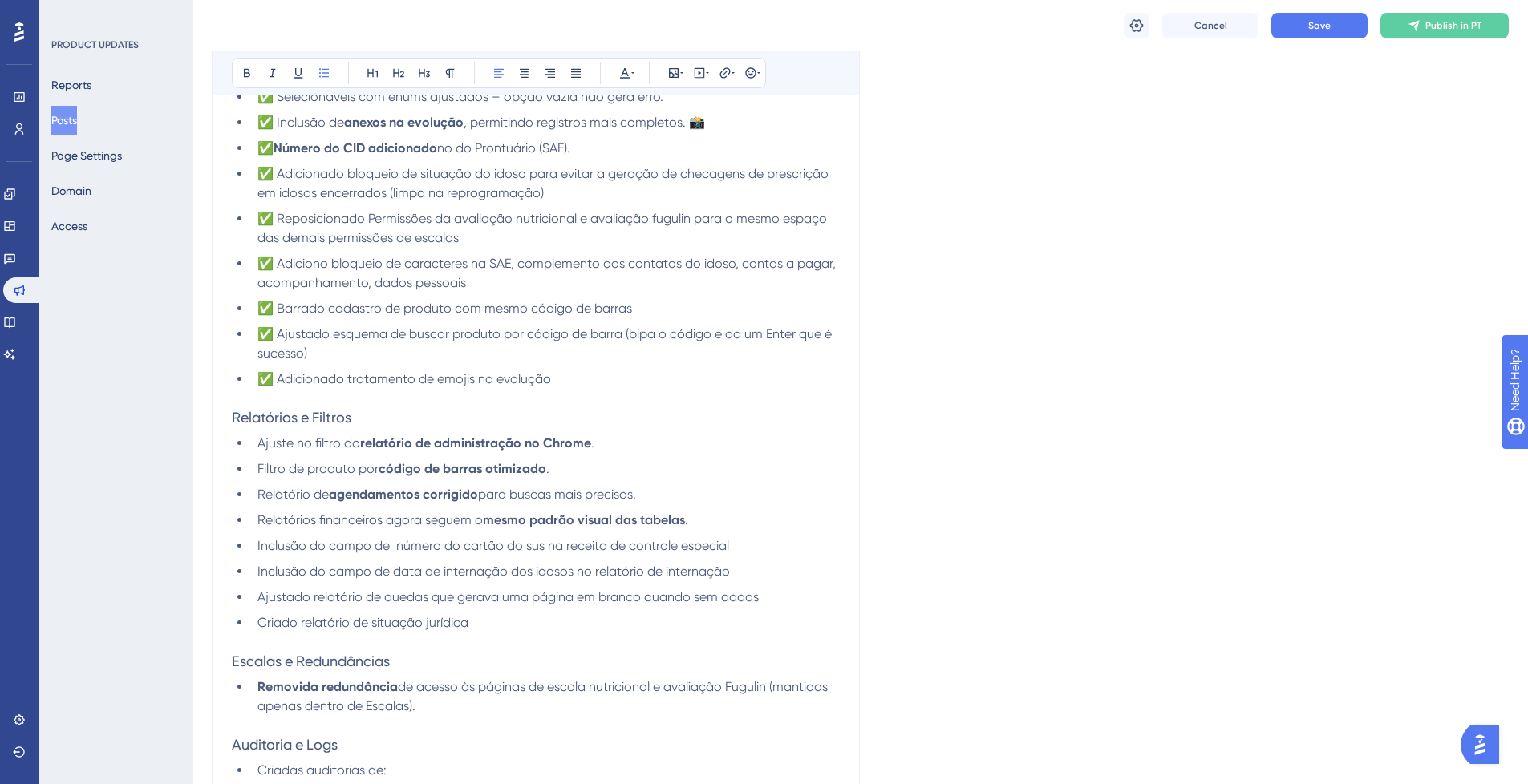
scroll to position [673, 0]
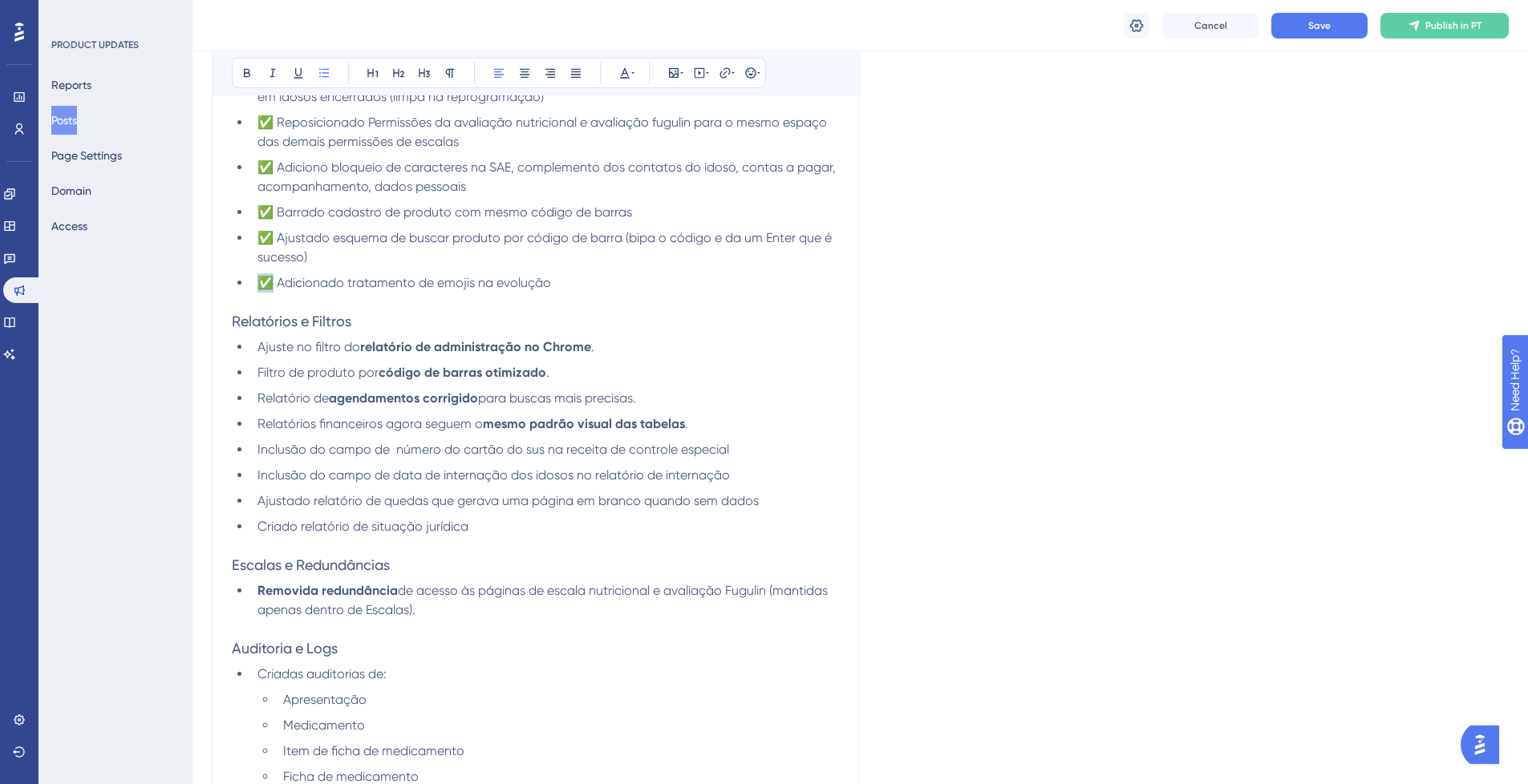
drag, startPoint x: 274, startPoint y: 281, endPoint x: 264, endPoint y: 279, distance: 10.2
click at [264, 280] on span "✅ Adicionado tratamento de emojis na evolução" at bounding box center [404, 282] width 294 height 15
copy span "✅"
click at [262, 342] on span "Ajuste no filtro do" at bounding box center [308, 346] width 103 height 15
click at [366, 323] on h3 "Relatórios e Filtros" at bounding box center [536, 321] width 608 height 19
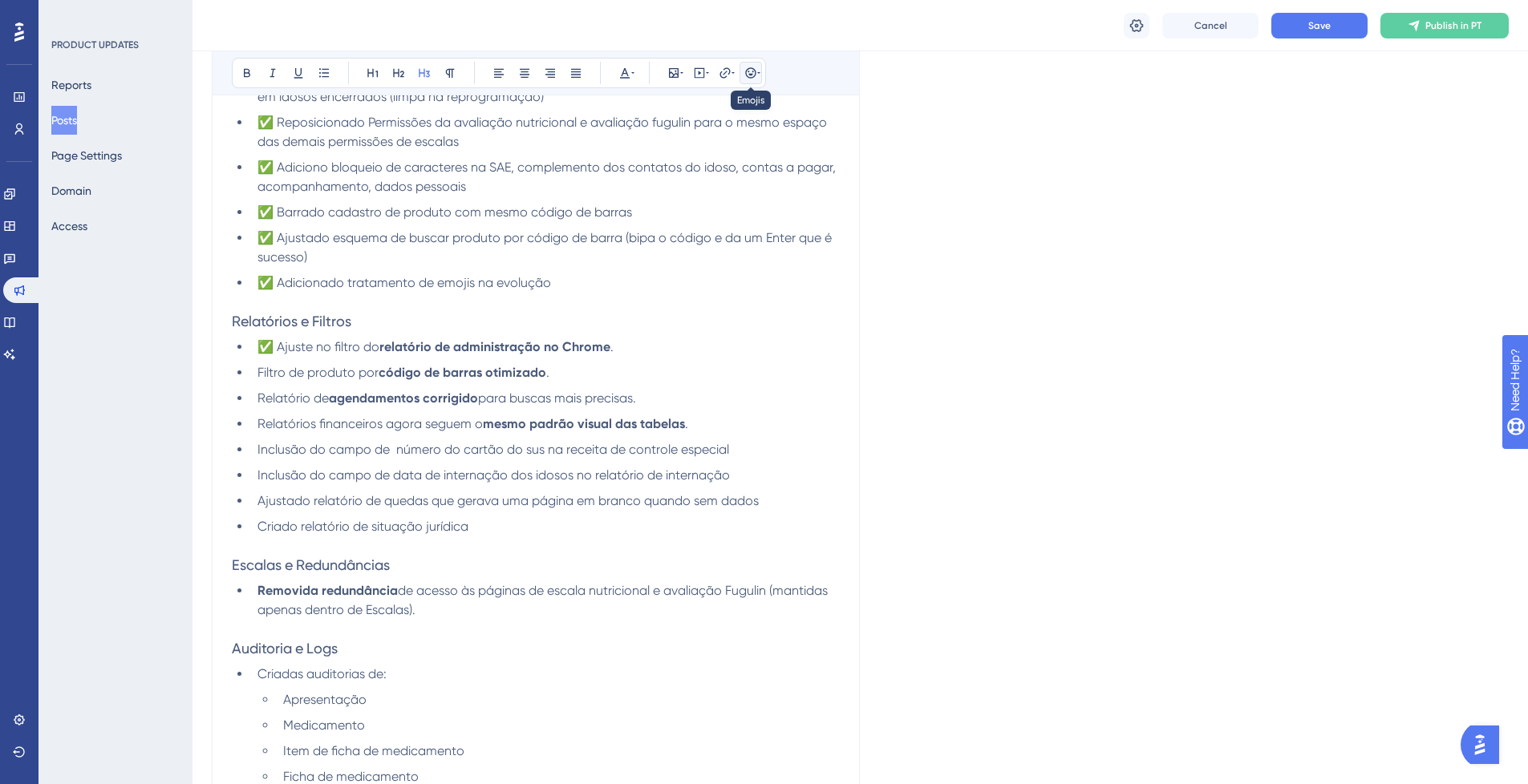
click at [748, 65] on button at bounding box center [751, 73] width 23 height 23
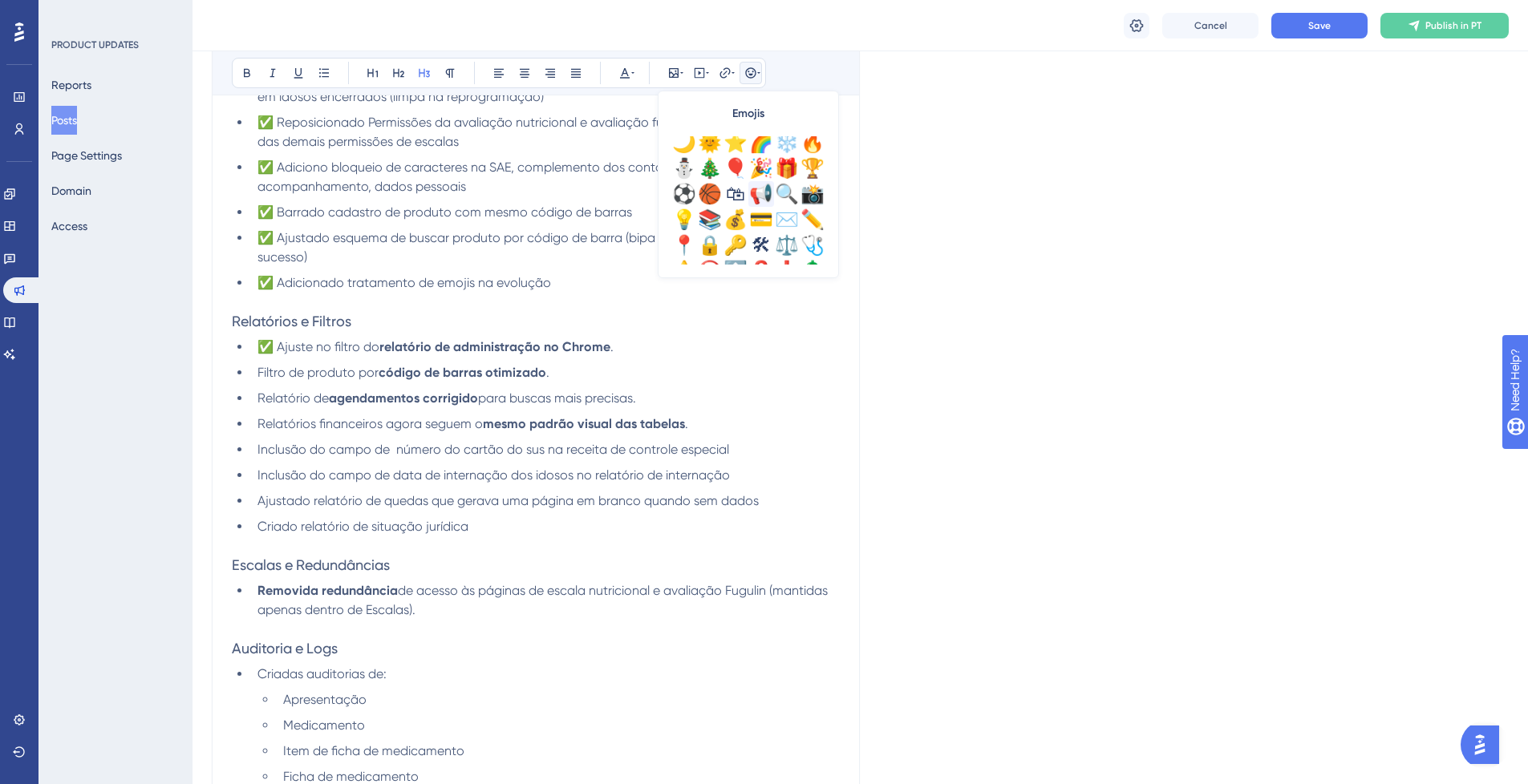
scroll to position [372, 0]
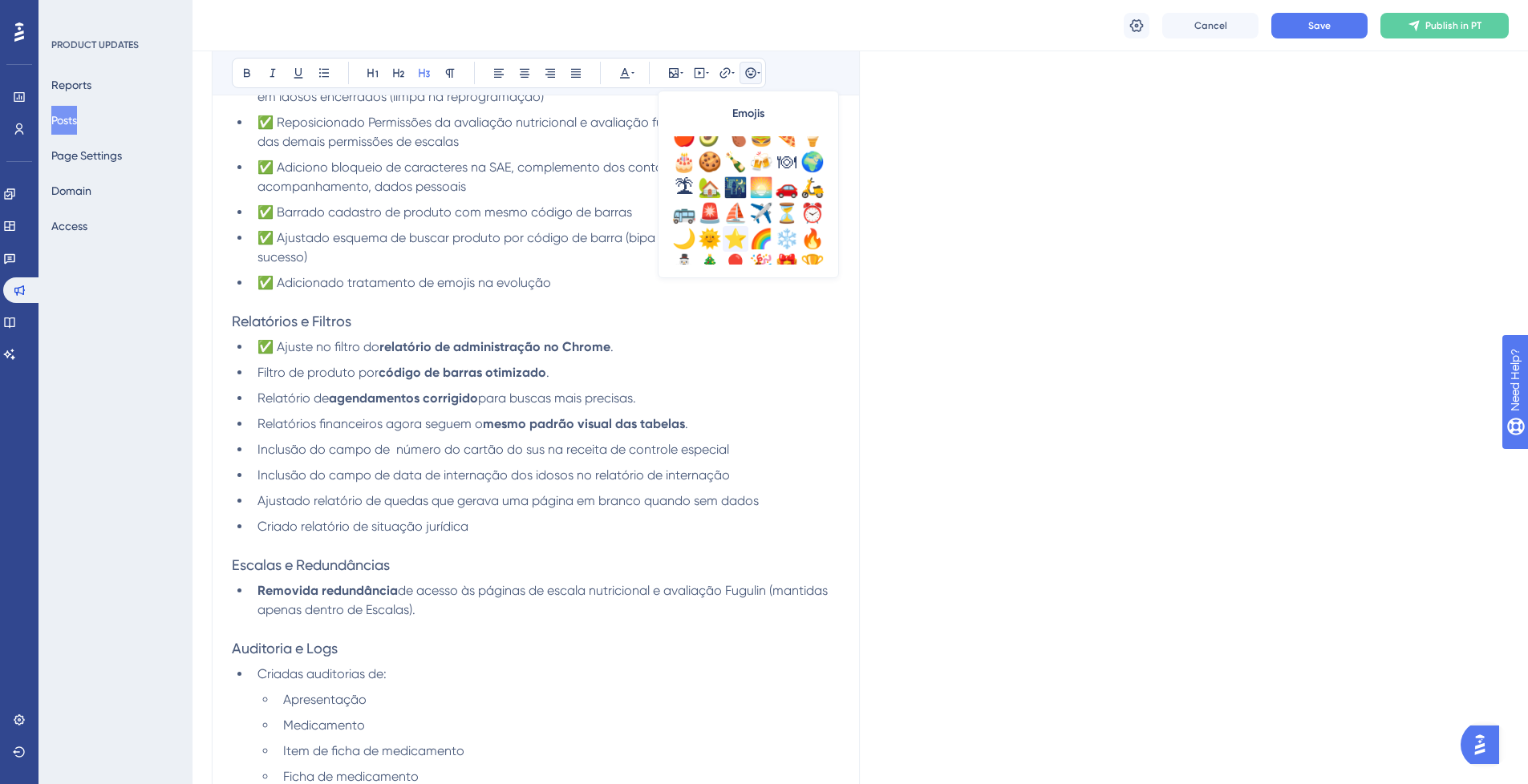
click at [734, 236] on div "⭐" at bounding box center [736, 239] width 26 height 26
click at [407, 559] on h3 "Escalas e Redundâncias" at bounding box center [536, 565] width 608 height 19
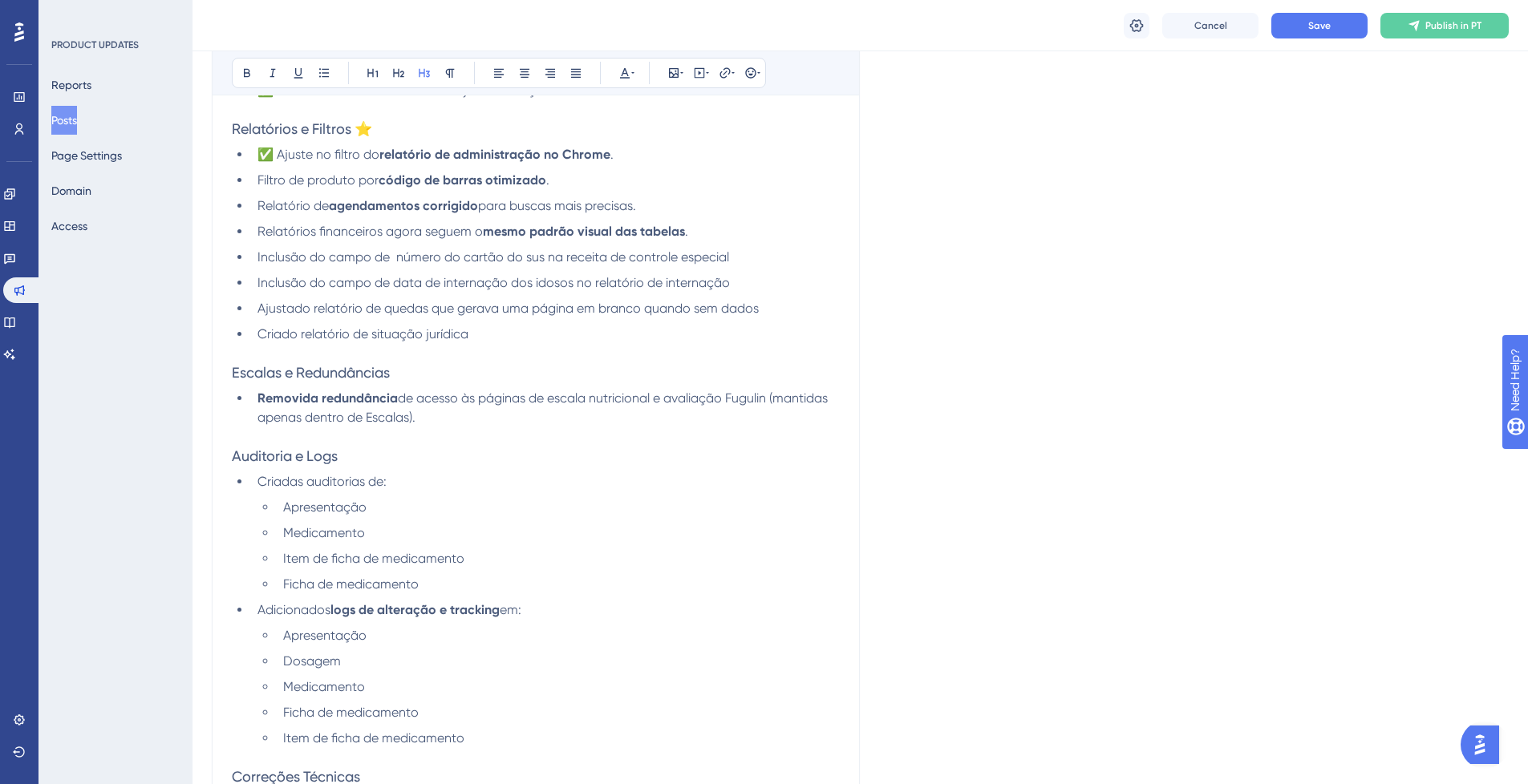
scroll to position [962, 0]
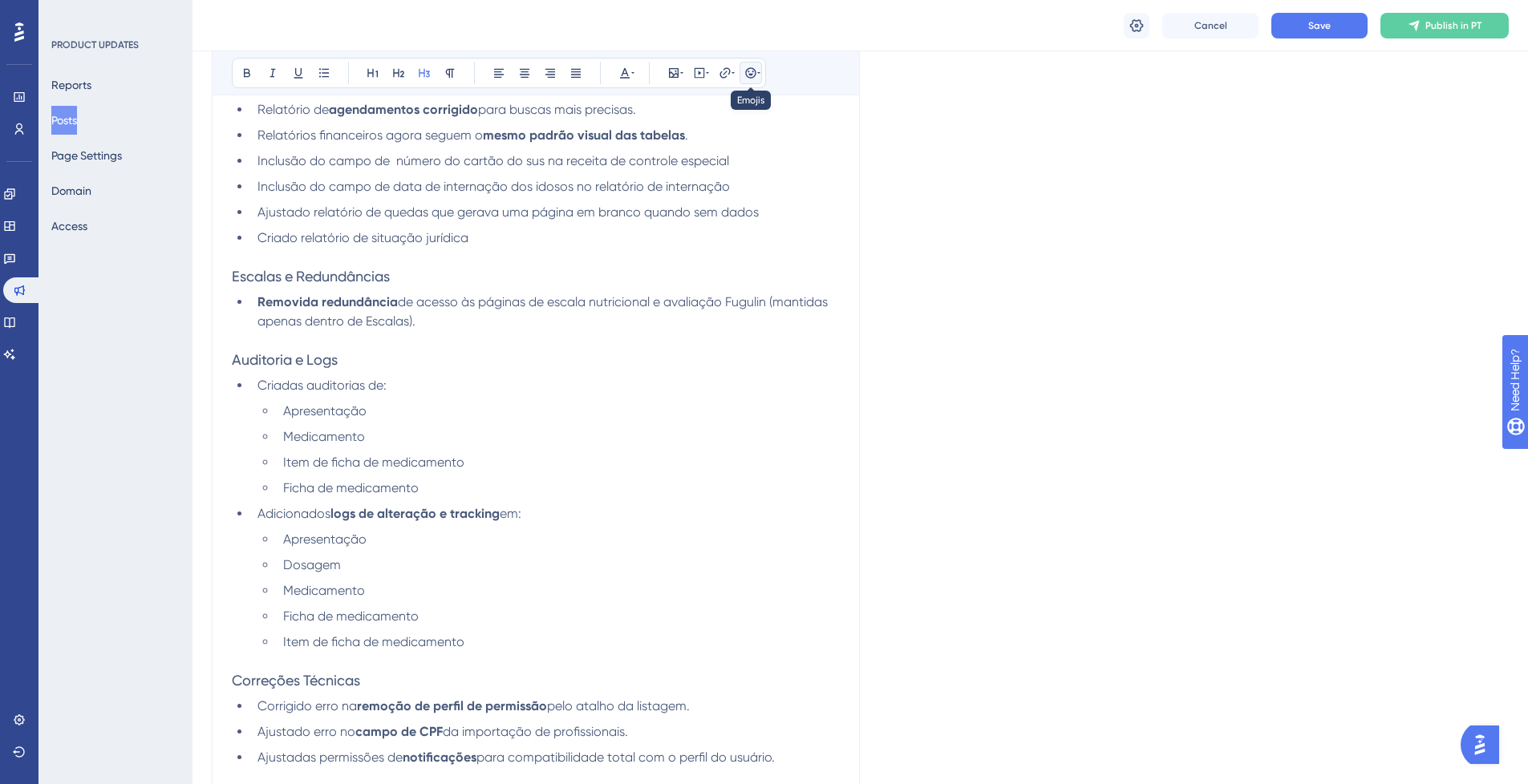
click at [748, 71] on icon at bounding box center [751, 73] width 13 height 13
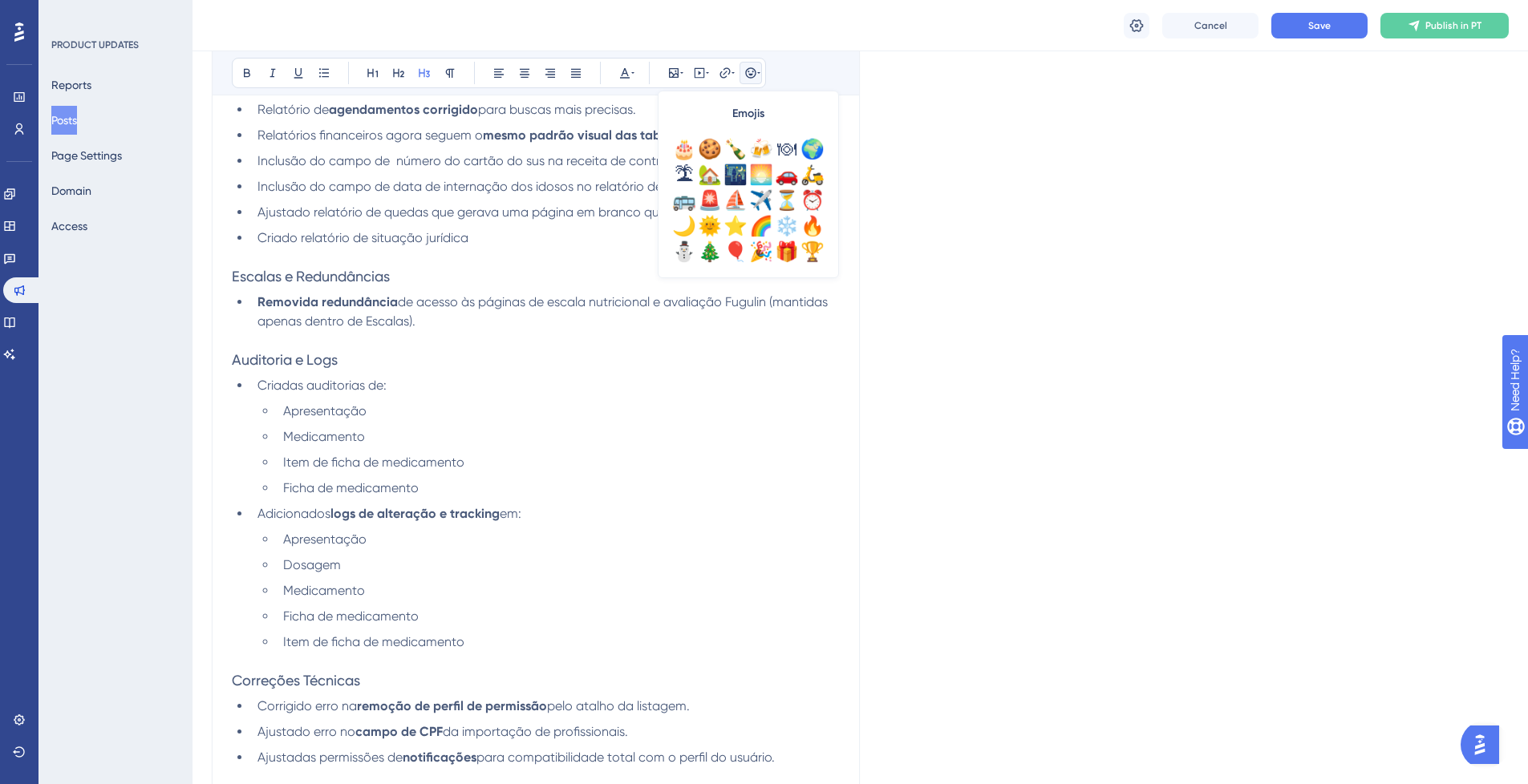
scroll to position [481, 0]
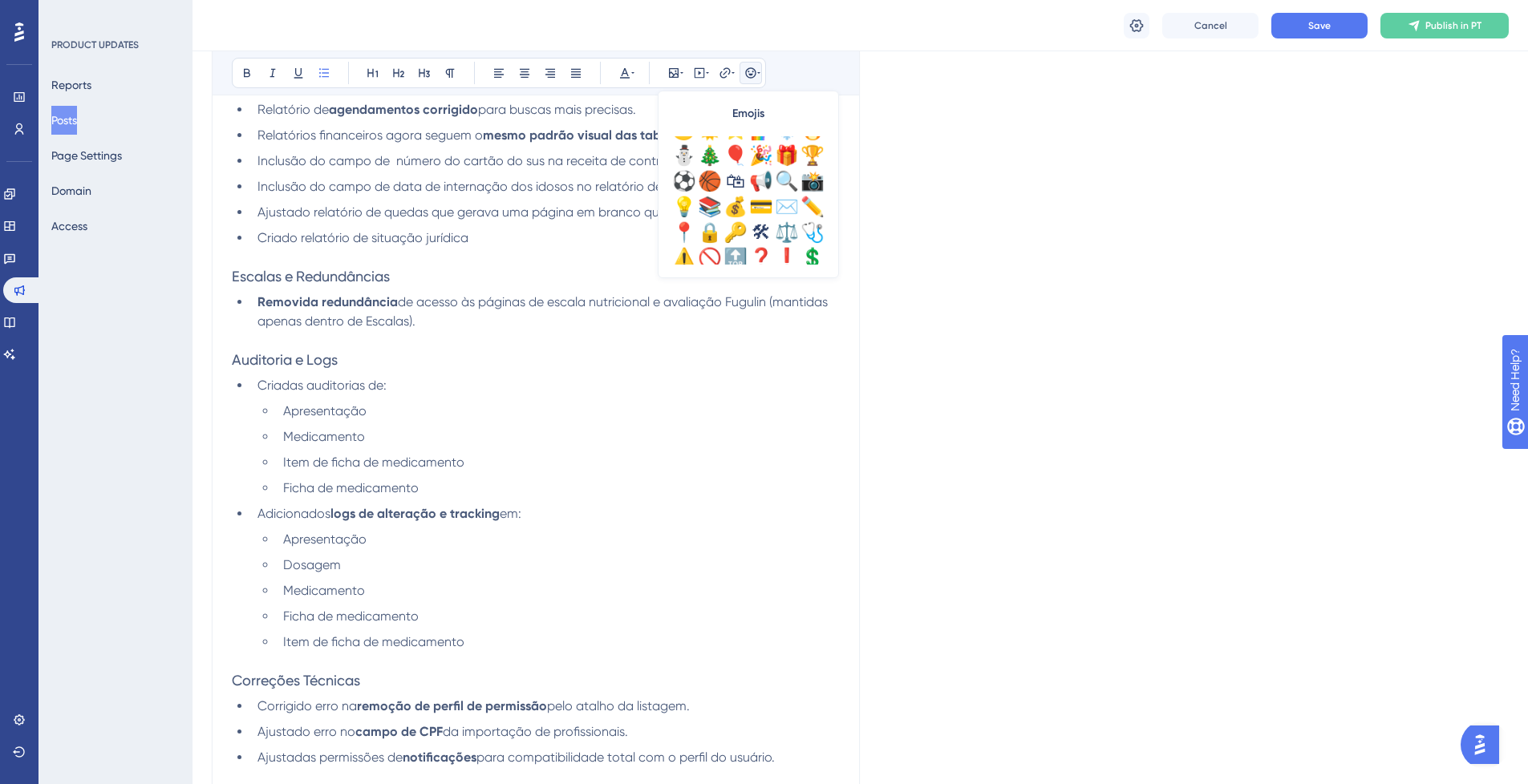
click at [470, 320] on li "Removida redundância de acesso às páginas de escala nutricional e avaliação Fug…" at bounding box center [545, 312] width 589 height 39
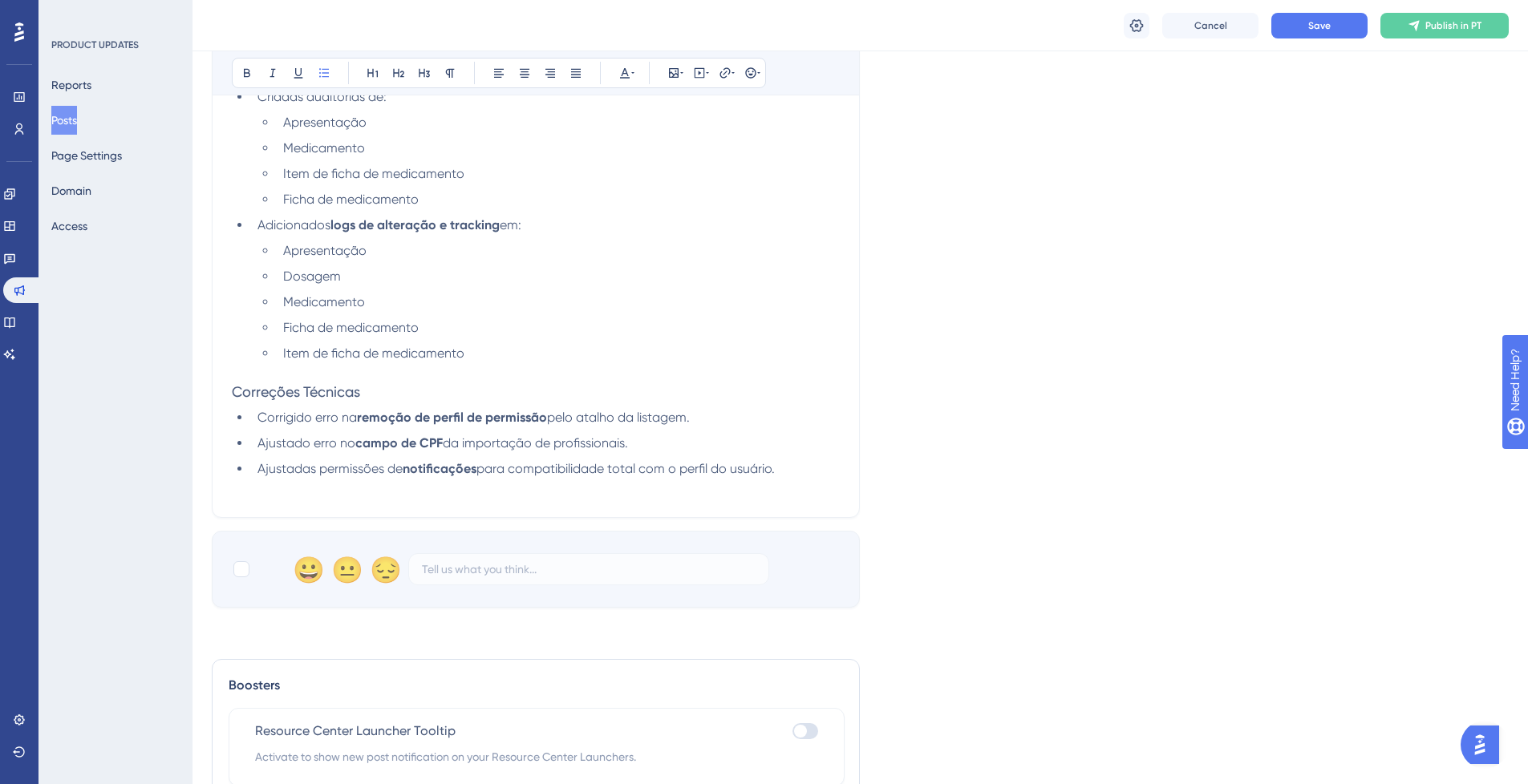
scroll to position [1058, 0]
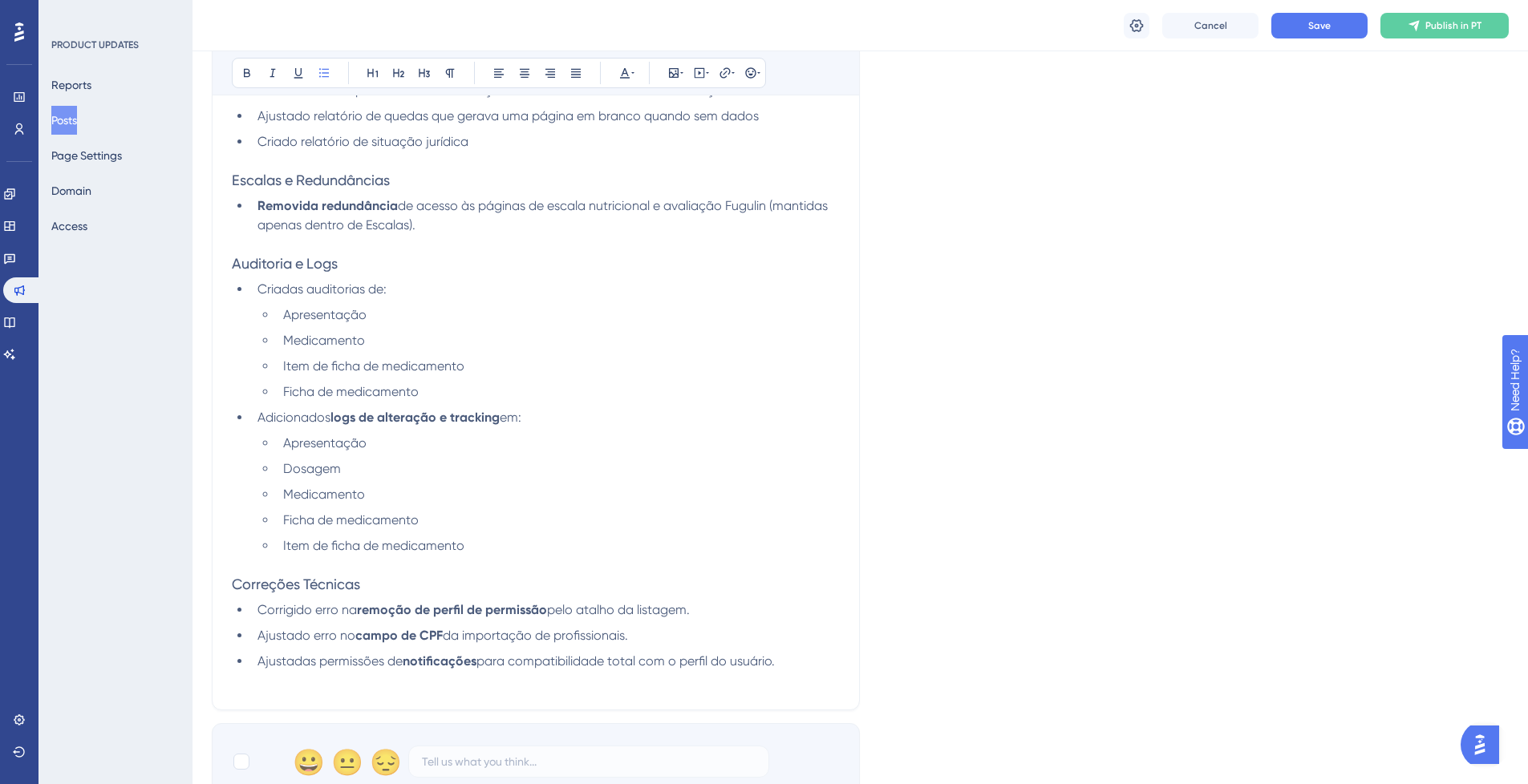
click at [372, 268] on h3 "Auditoria e Logs" at bounding box center [536, 263] width 608 height 19
click at [745, 80] on button at bounding box center [751, 73] width 23 height 23
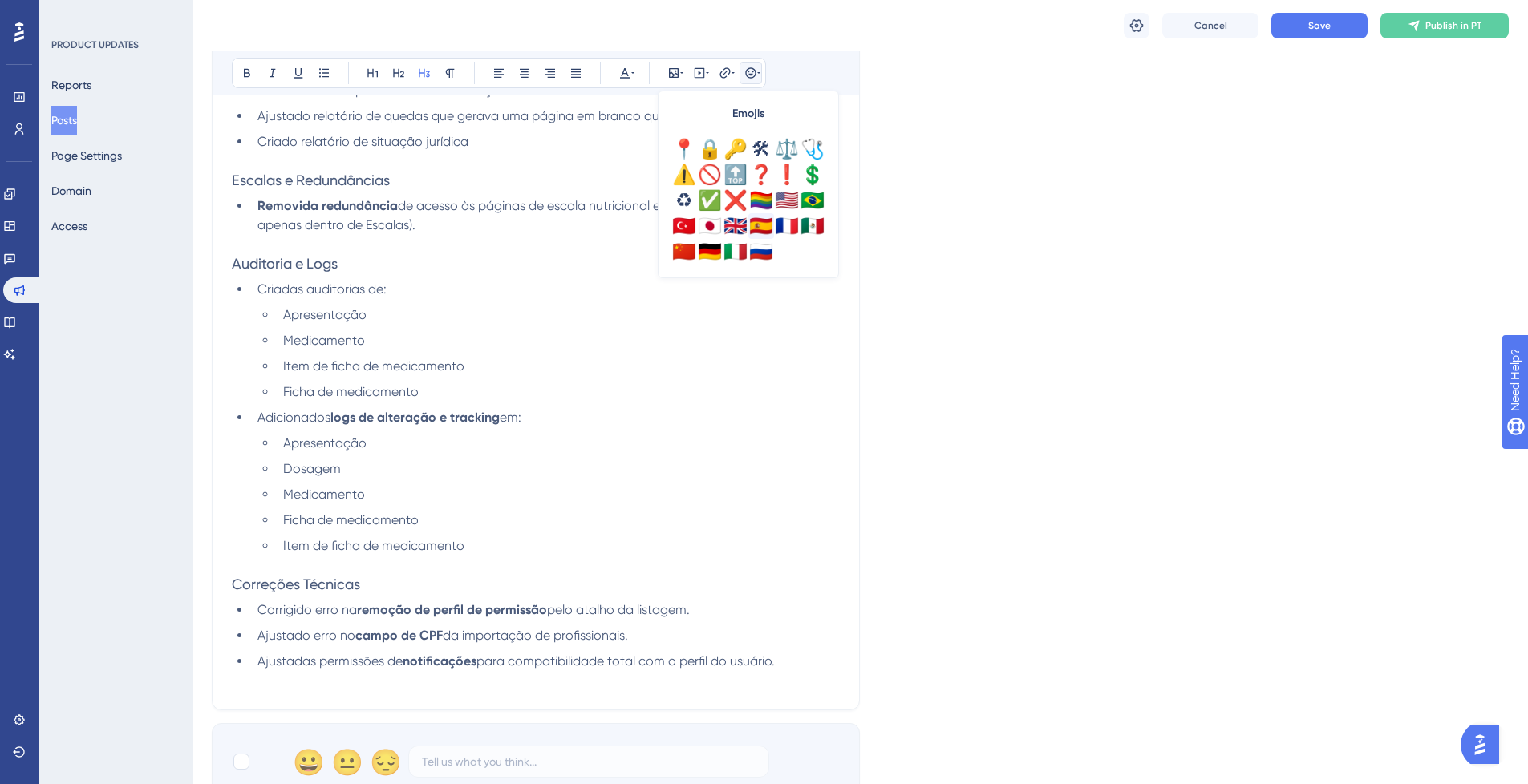
scroll to position [468, 0]
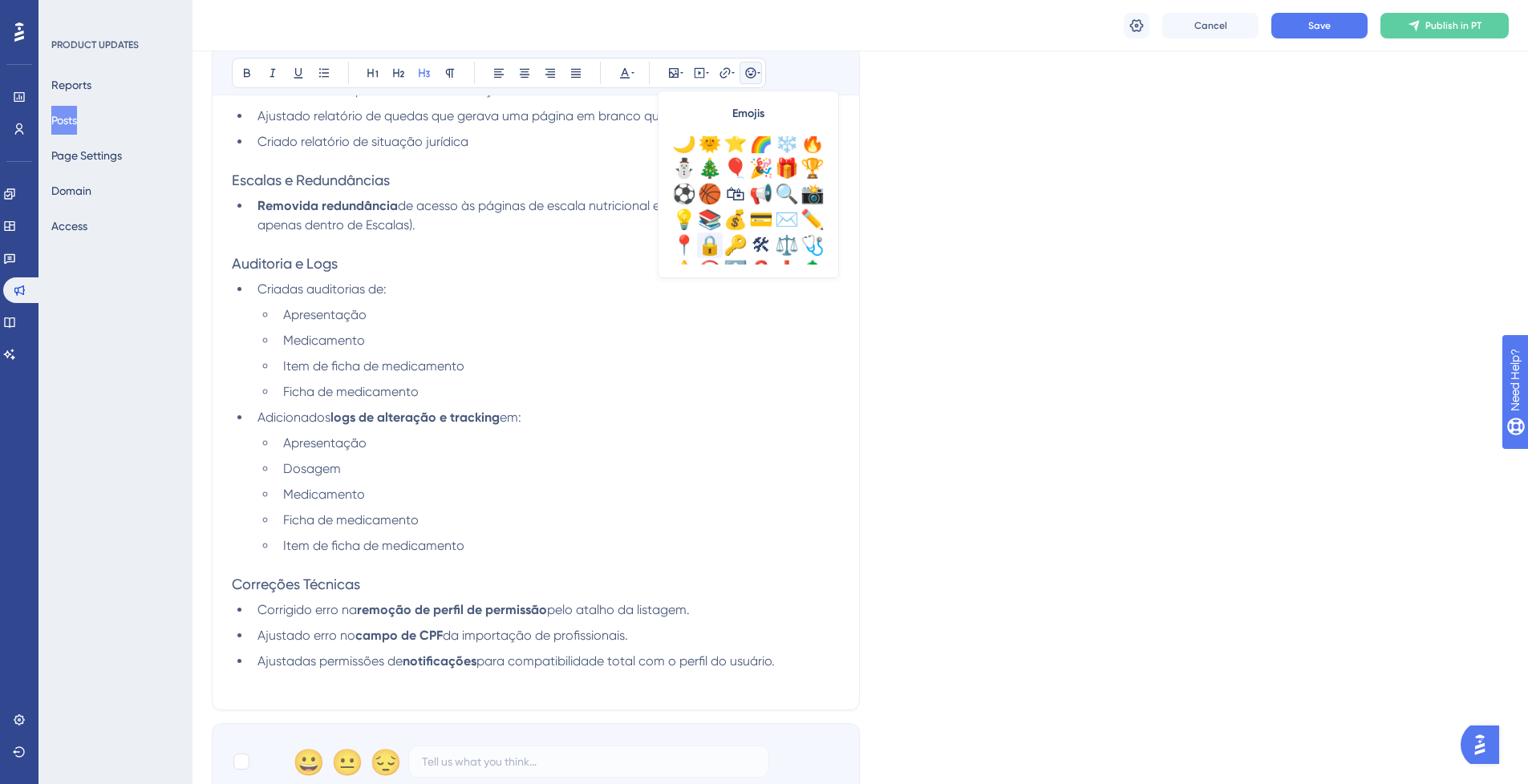
click at [713, 252] on div "🔒" at bounding box center [710, 245] width 26 height 26
click at [803, 249] on div "🩺" at bounding box center [812, 245] width 26 height 26
click at [439, 314] on li "Apresentação" at bounding box center [558, 315] width 563 height 19
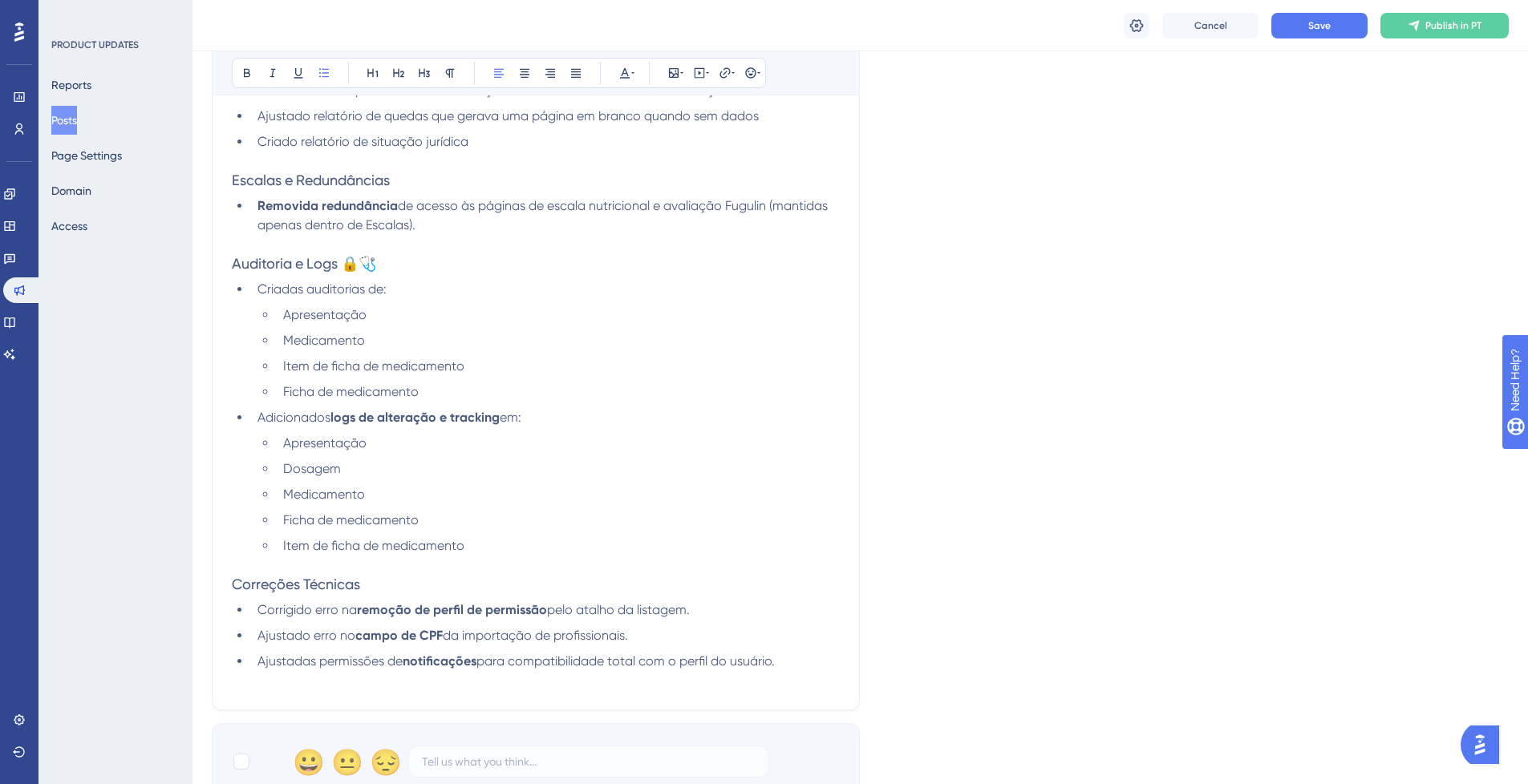
scroll to position [1155, 0]
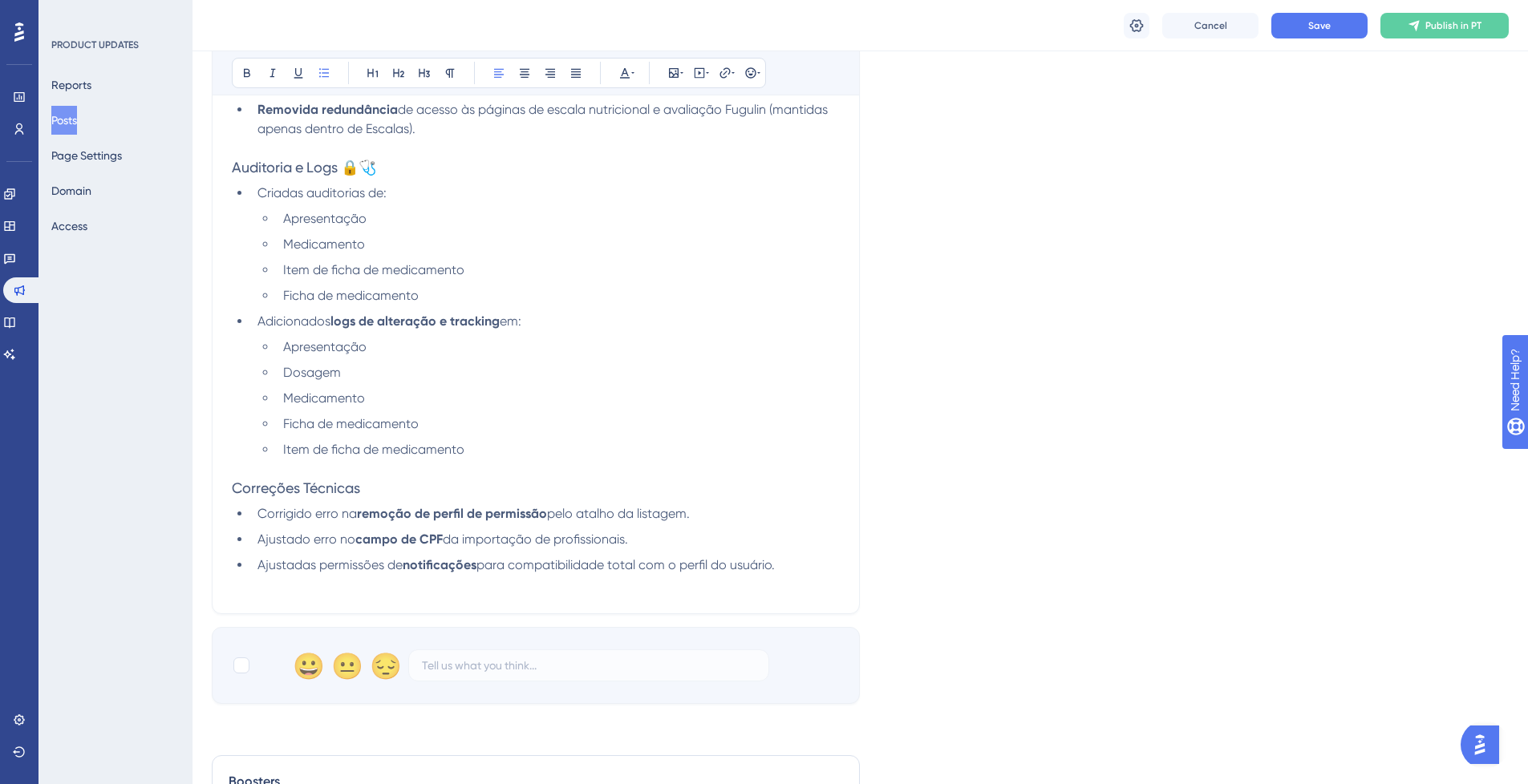
click at [386, 491] on h3 "Correções Técnicas" at bounding box center [536, 487] width 608 height 19
click at [753, 76] on icon at bounding box center [751, 73] width 13 height 13
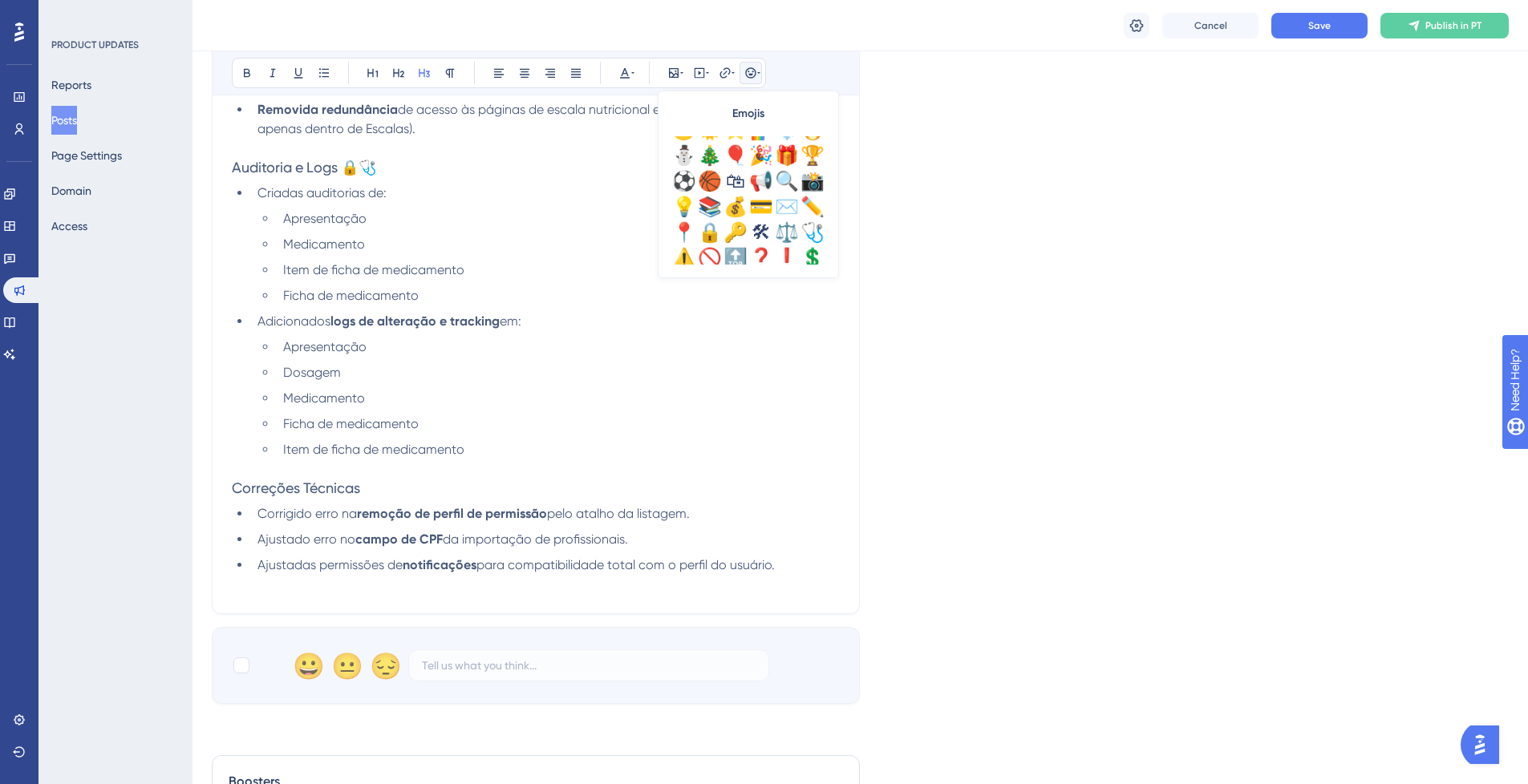
scroll to position [565, 0]
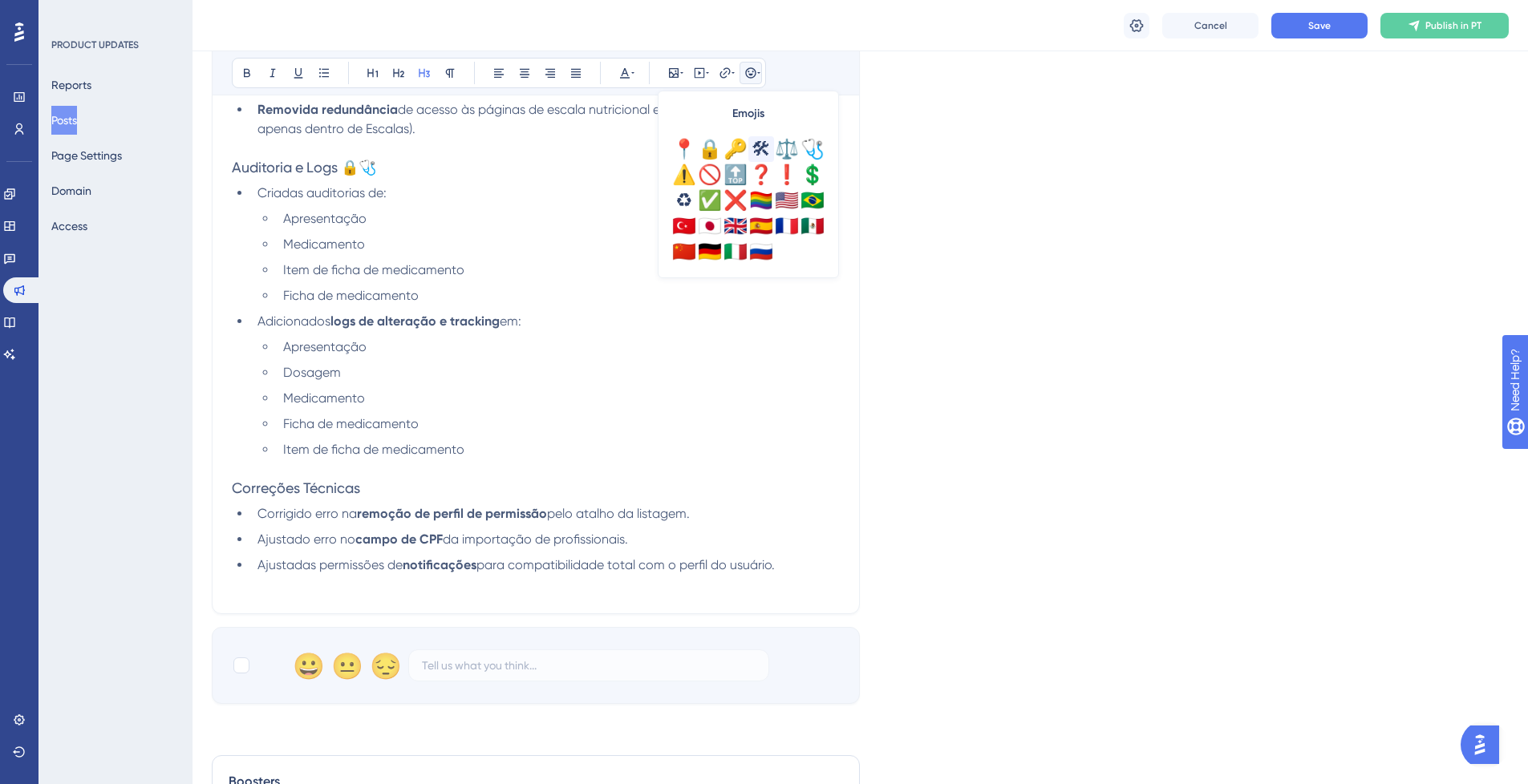
click at [763, 144] on div "🛠" at bounding box center [762, 149] width 26 height 26
click at [447, 445] on span "Item de ficha de medicamento" at bounding box center [374, 448] width 181 height 15
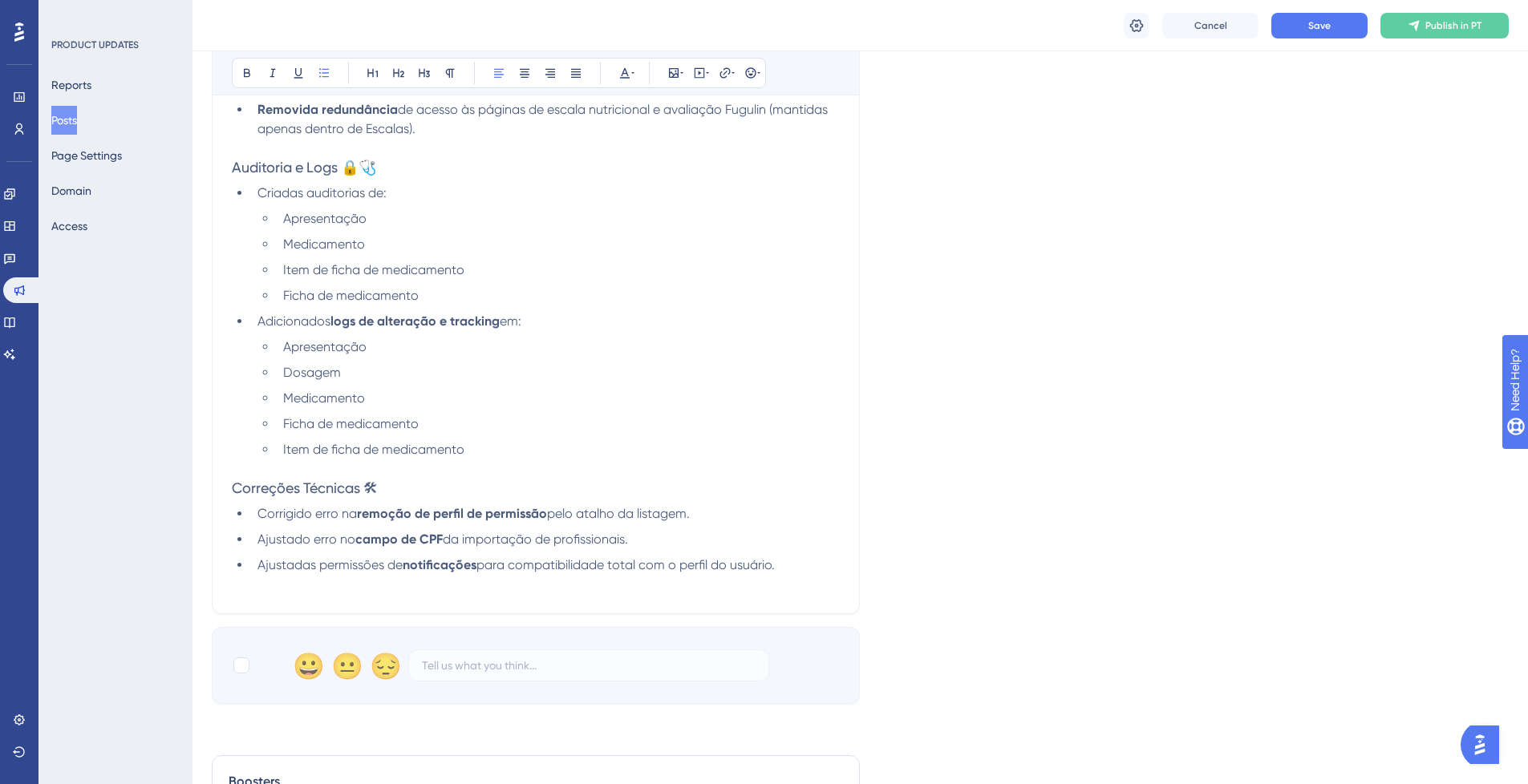
click at [680, 511] on span "pelo atalho da listagem." at bounding box center [618, 513] width 143 height 15
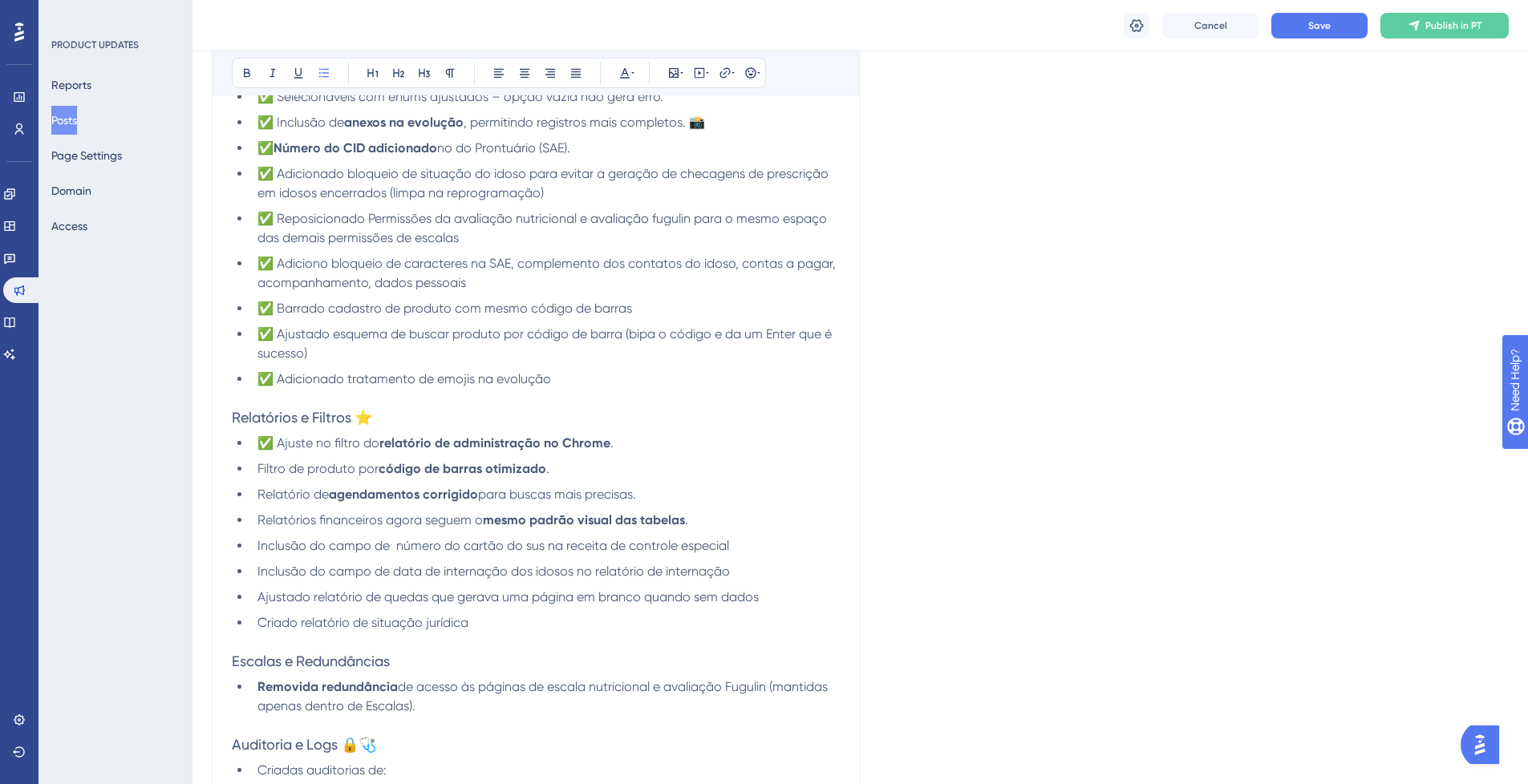
scroll to position [673, 0]
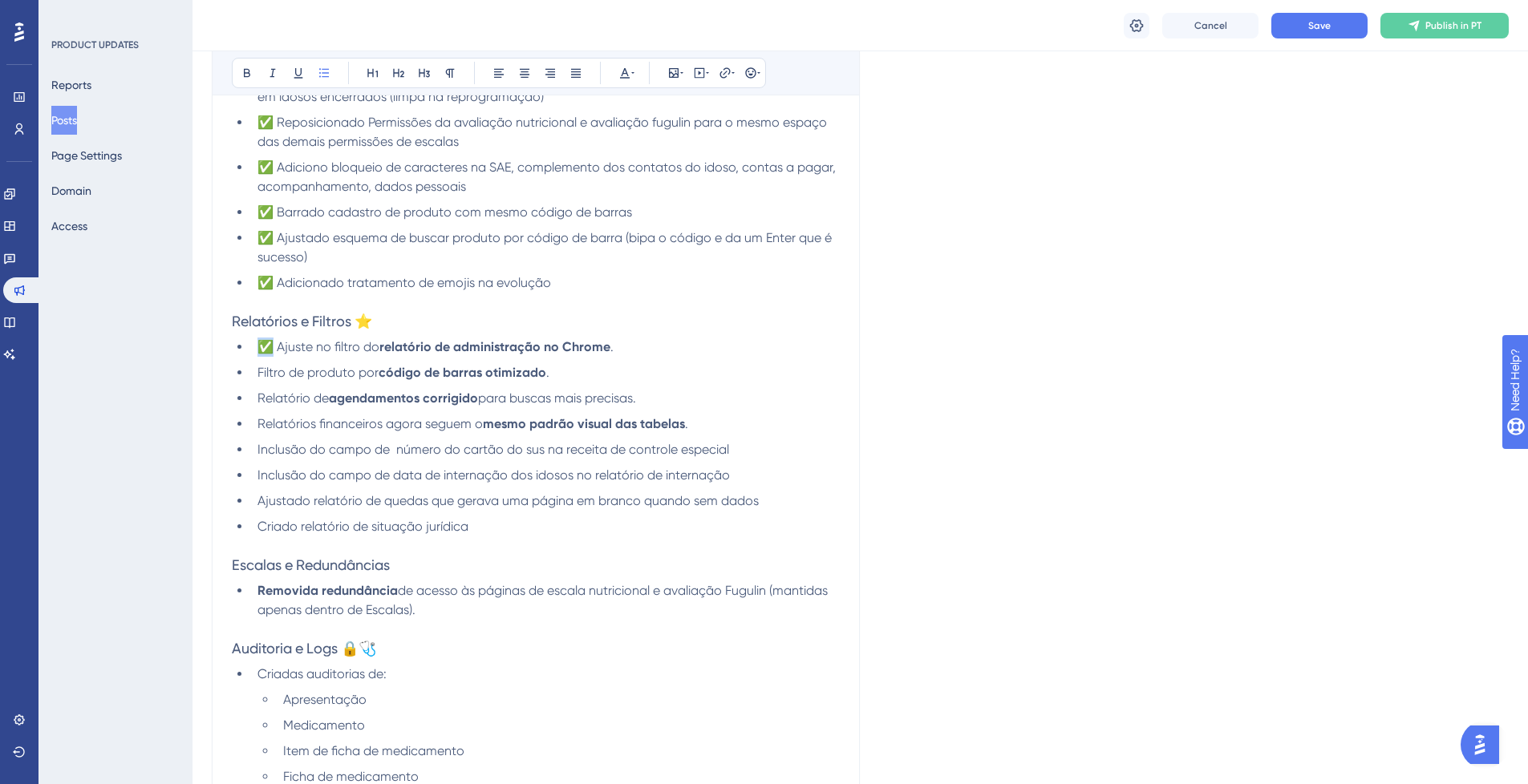
drag, startPoint x: 274, startPoint y: 349, endPoint x: 262, endPoint y: 346, distance: 12.4
click at [262, 345] on span "✅ Ajuste no filtro do" at bounding box center [318, 346] width 122 height 15
copy span "✅"
click at [258, 372] on span "Filtro de produto por" at bounding box center [318, 372] width 122 height 15
click at [259, 396] on span "Relatório de" at bounding box center [293, 397] width 72 height 15
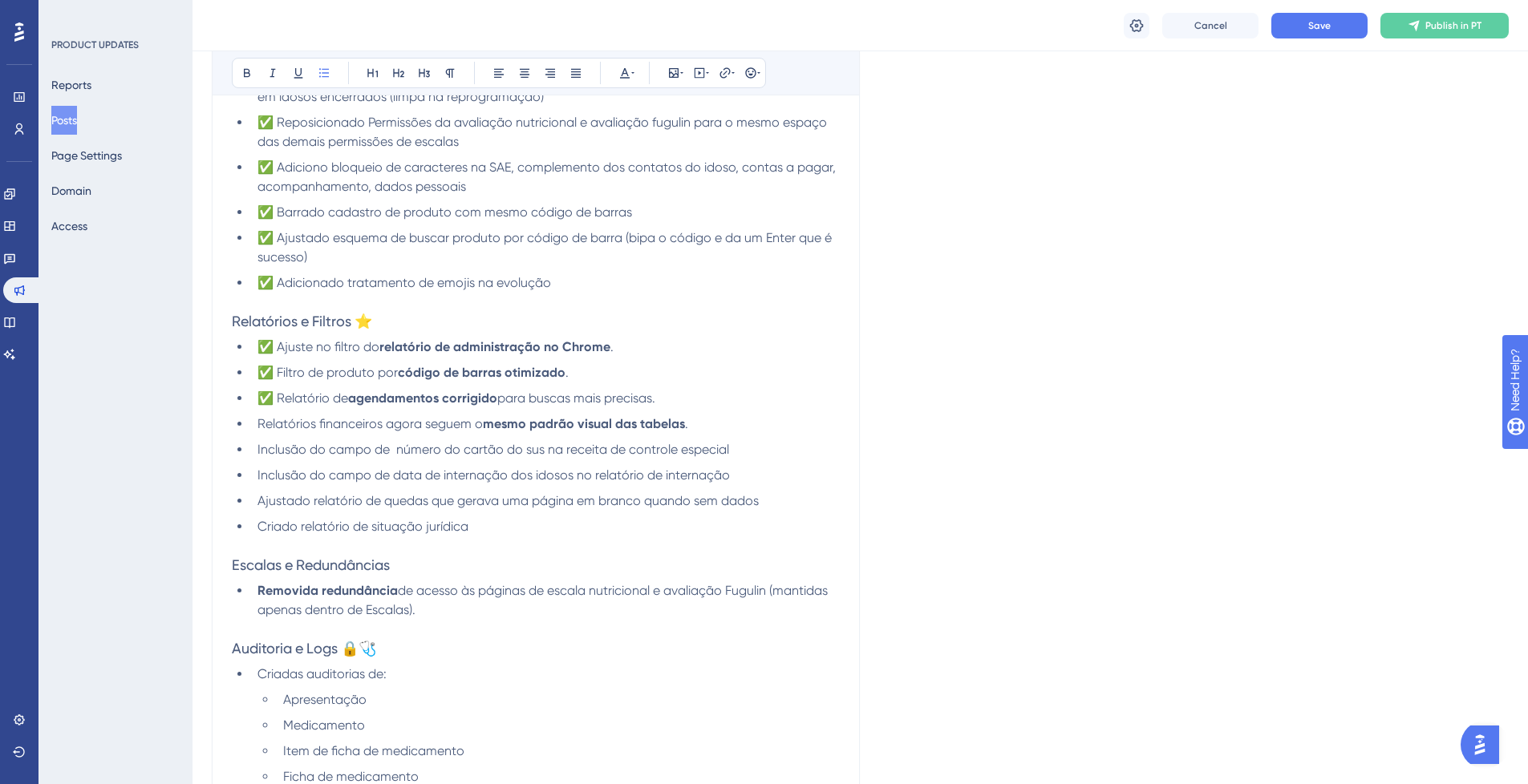
click at [257, 423] on span "Relatórios financeiros agora seguem o" at bounding box center [370, 423] width 225 height 15
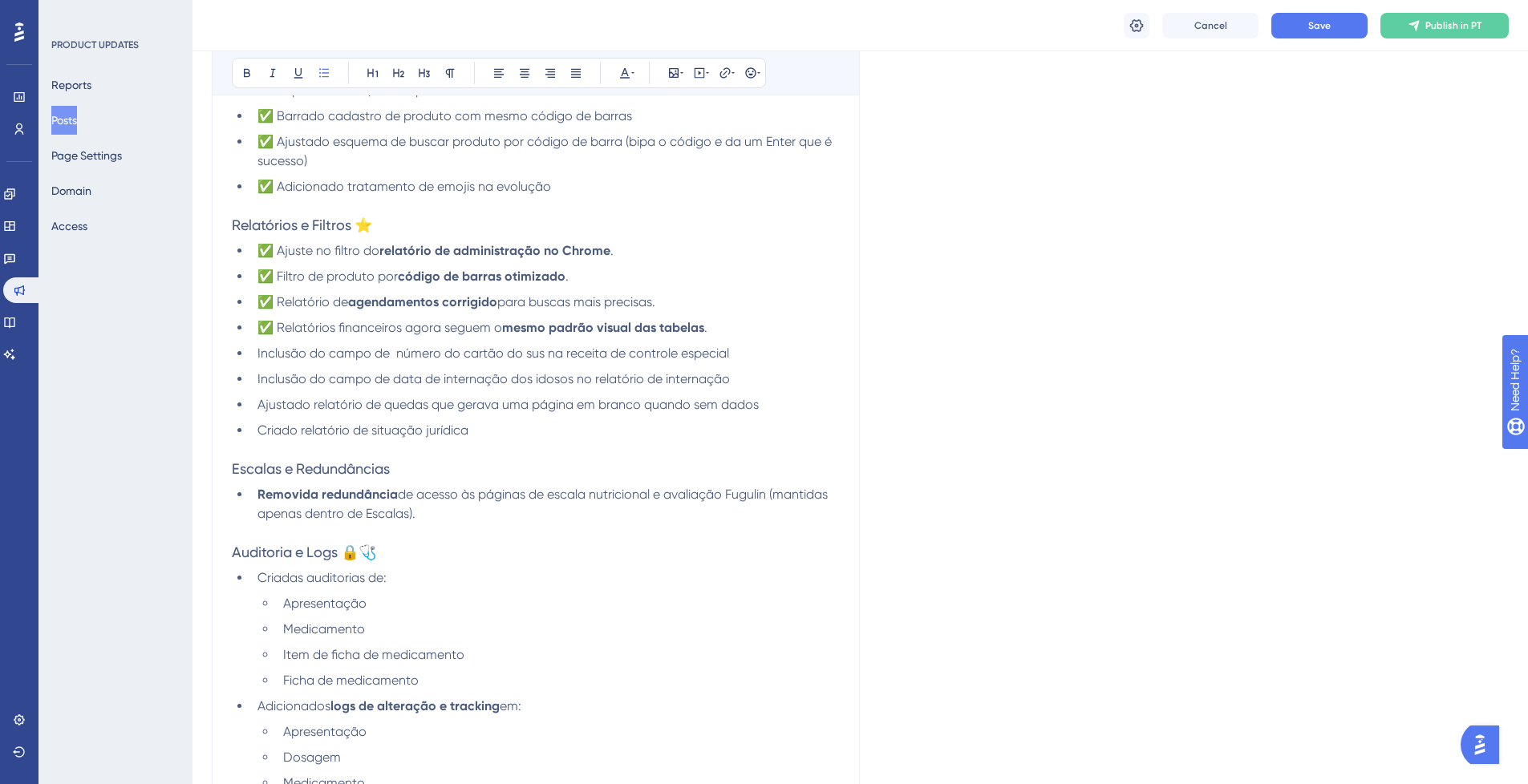
click at [257, 354] on span "Inclusão do campo de número do cartão do sus na receita de controle especial" at bounding box center [492, 353] width 471 height 15
click at [257, 380] on li "Inclusão do campo de data de internação dos idosos no relatório de internação" at bounding box center [545, 379] width 589 height 19
click at [262, 401] on span "Ajustado relatório de quedas que gerava uma página em branco quando sem dados" at bounding box center [507, 403] width 501 height 15
click at [259, 432] on span "Criado relatório de situação jurídica" at bounding box center [363, 429] width 211 height 15
click at [492, 431] on li "✅ Criado relatório de situação jurídica" at bounding box center [545, 430] width 589 height 19
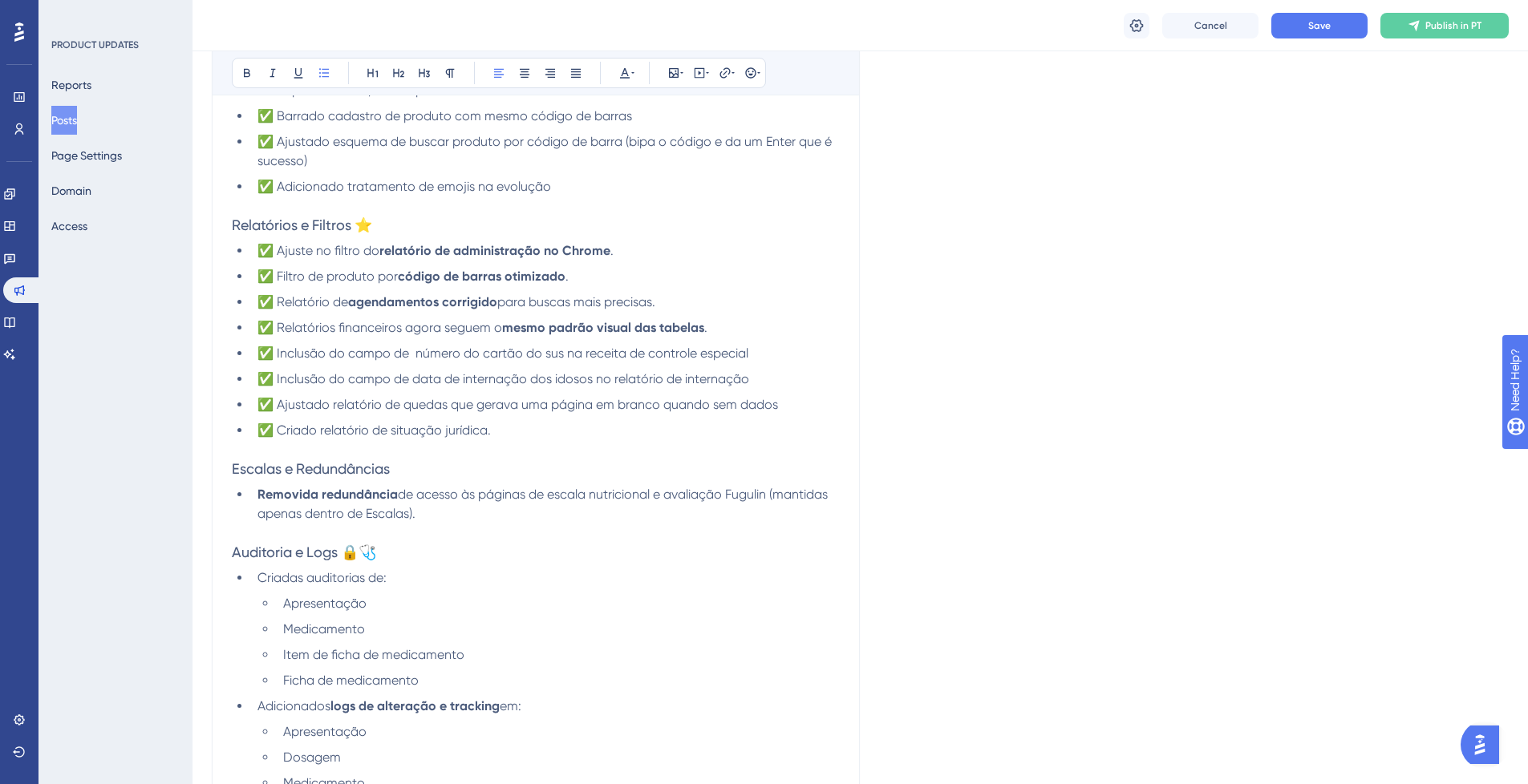
click at [777, 403] on span "✅ Ajustado relatório de quedas que gerava uma página em branco quando sem dados" at bounding box center [517, 403] width 520 height 15
click at [750, 379] on li "✅ Inclusão do campo de data de internação dos idosos no relatório de internação" at bounding box center [545, 379] width 589 height 19
click at [752, 354] on li "✅ Inclusão do campo de número do cartão do sus na receita de controle especial" at bounding box center [545, 353] width 589 height 19
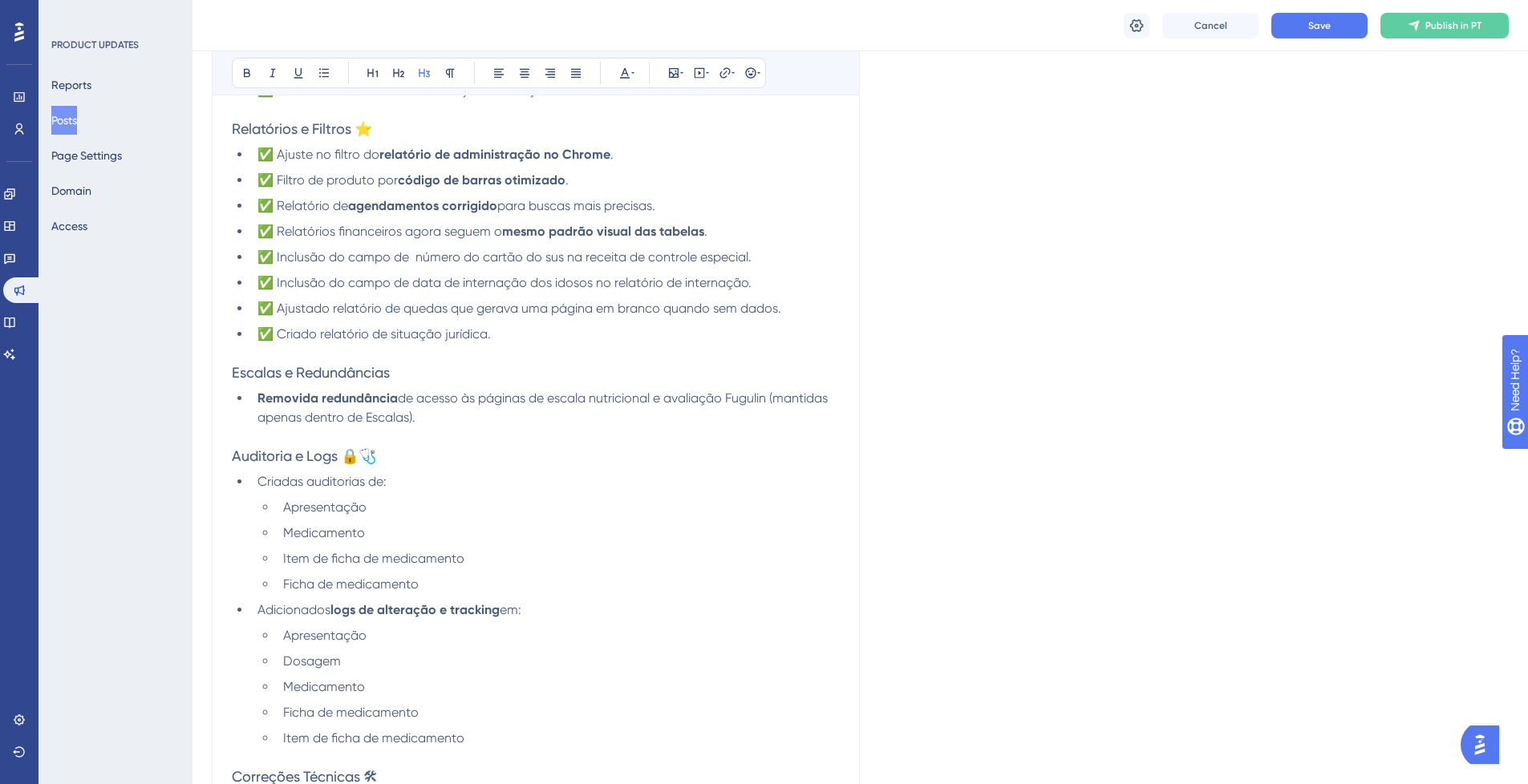
click at [405, 377] on h3 "Escalas e Redundâncias" at bounding box center [536, 373] width 608 height 19
click at [750, 66] on button at bounding box center [751, 73] width 23 height 23
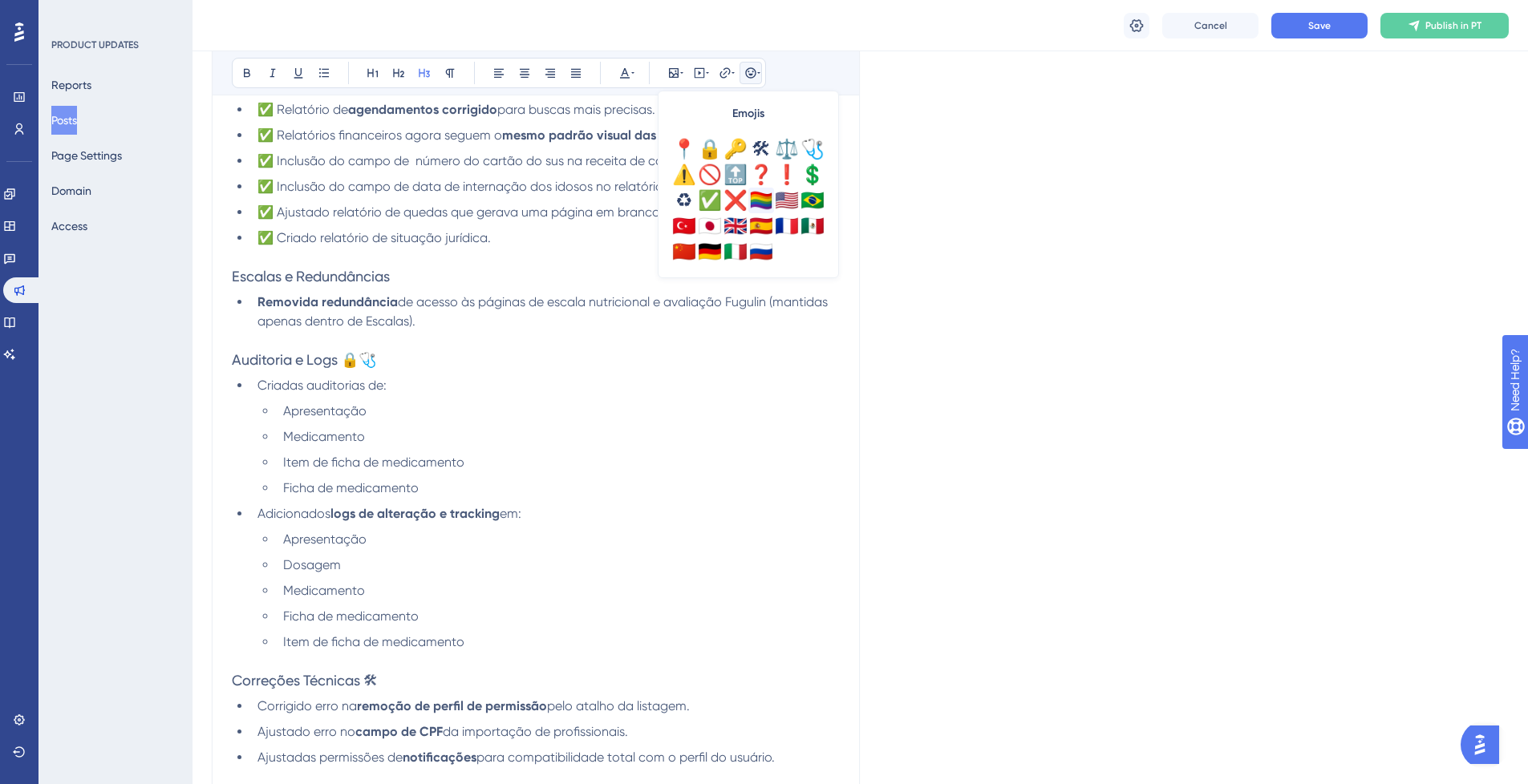
scroll to position [468, 0]
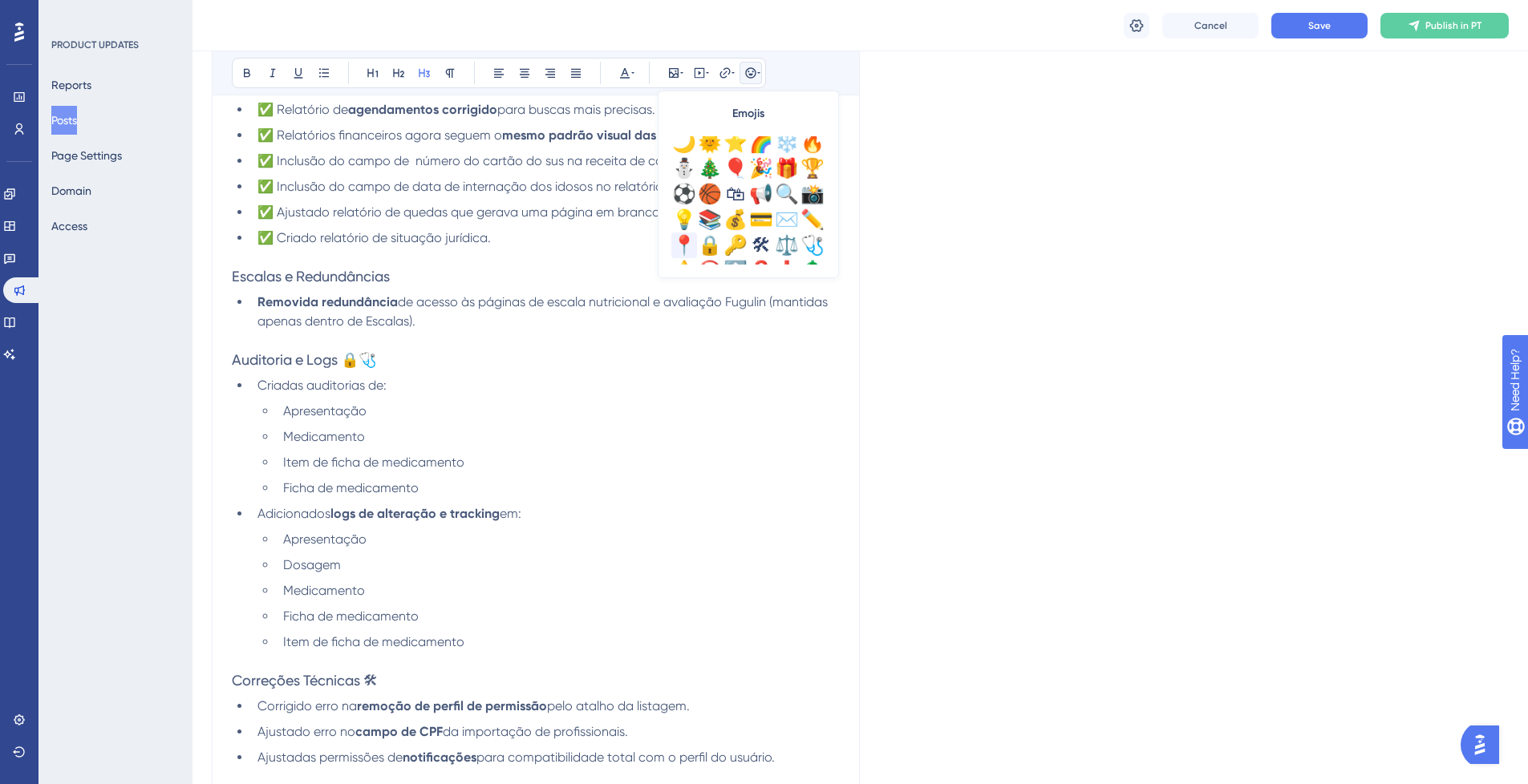
click at [674, 234] on div "📍" at bounding box center [685, 245] width 26 height 26
drag, startPoint x: 261, startPoint y: 241, endPoint x: 274, endPoint y: 245, distance: 13.6
click at [273, 244] on span "✅ Criado relatório de situação jurídica." at bounding box center [374, 237] width 233 height 15
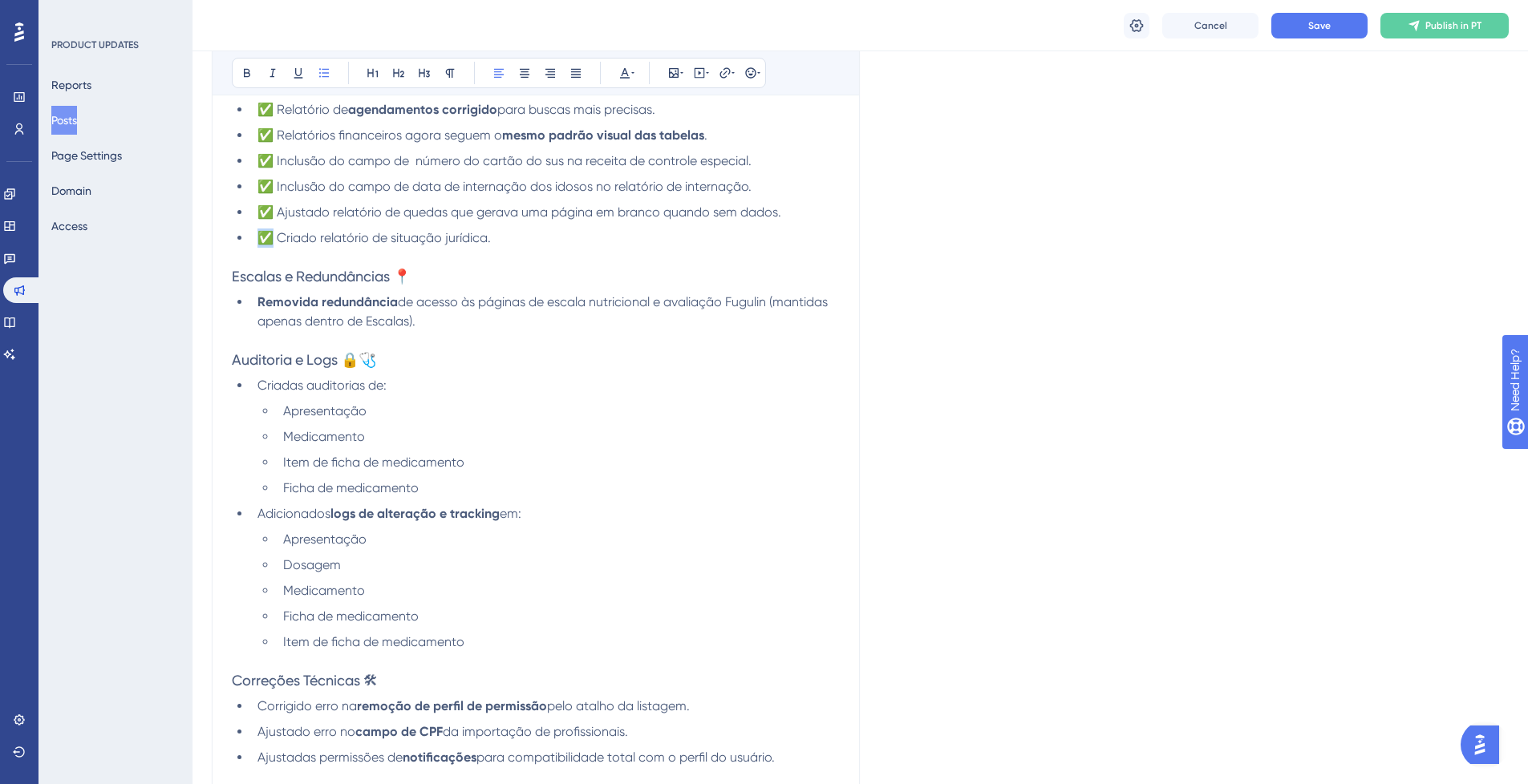
copy span "✅"
click at [256, 294] on li "Removida redundância de acesso às páginas de escala nutricional e avaliação Fug…" at bounding box center [545, 312] width 589 height 39
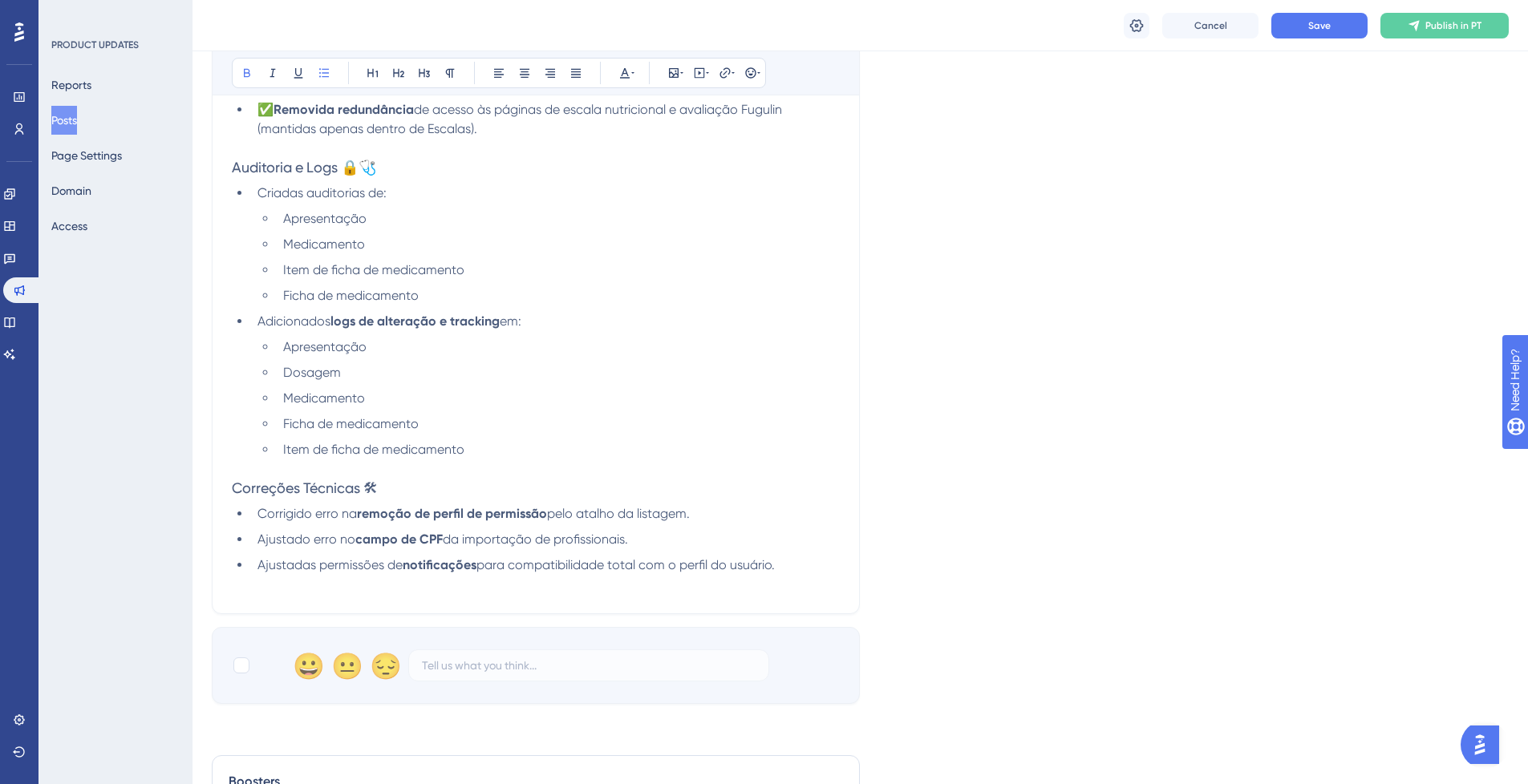
scroll to position [1058, 0]
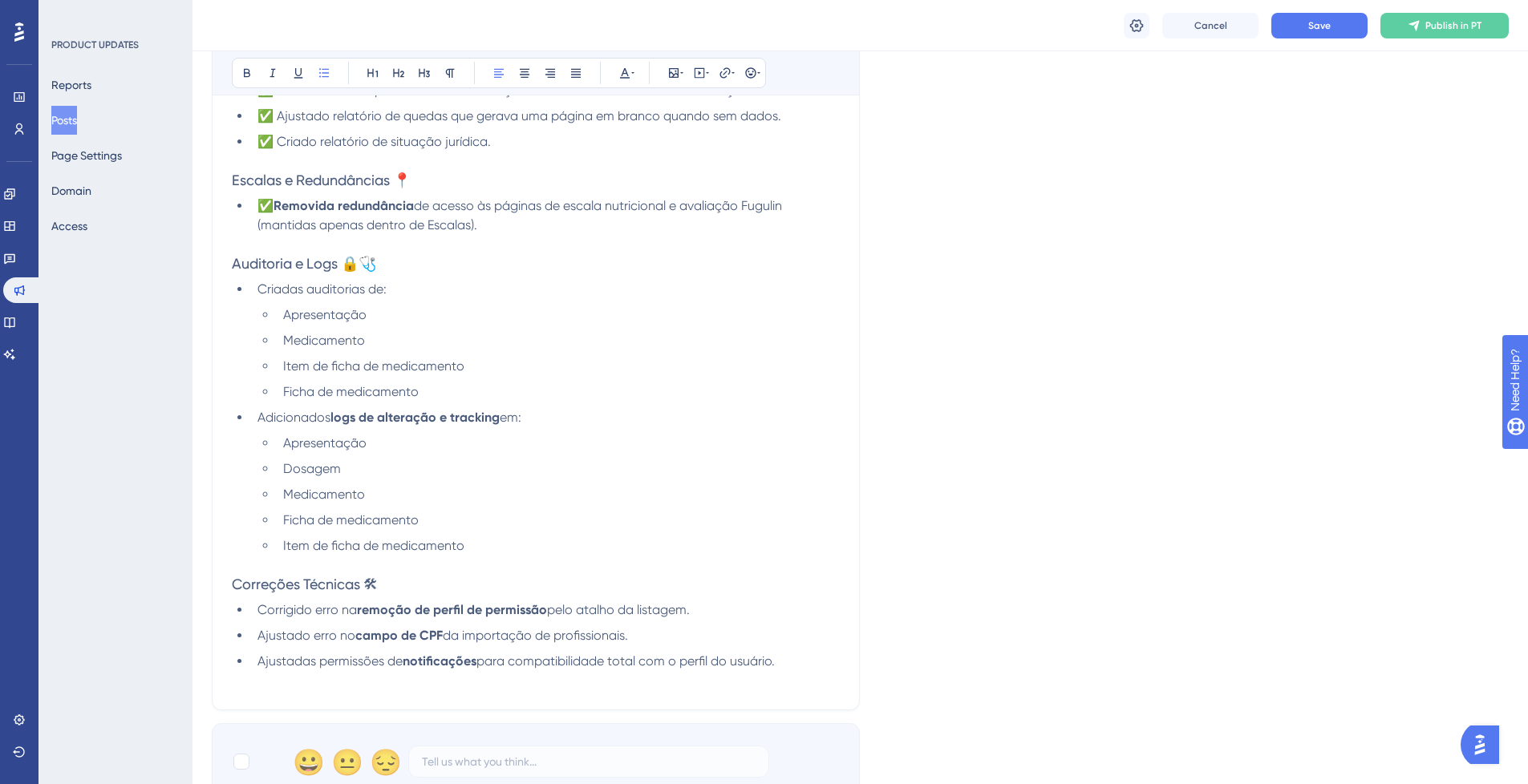
click at [278, 318] on li "Apresentação" at bounding box center [558, 315] width 563 height 19
click at [281, 340] on li "Medicamento" at bounding box center [558, 340] width 563 height 19
click at [281, 370] on li "Item de ficha de medicamento" at bounding box center [558, 366] width 563 height 19
click at [277, 386] on li "Ficha de medicamento" at bounding box center [558, 392] width 563 height 19
click at [281, 443] on li "Apresentação" at bounding box center [558, 442] width 563 height 19
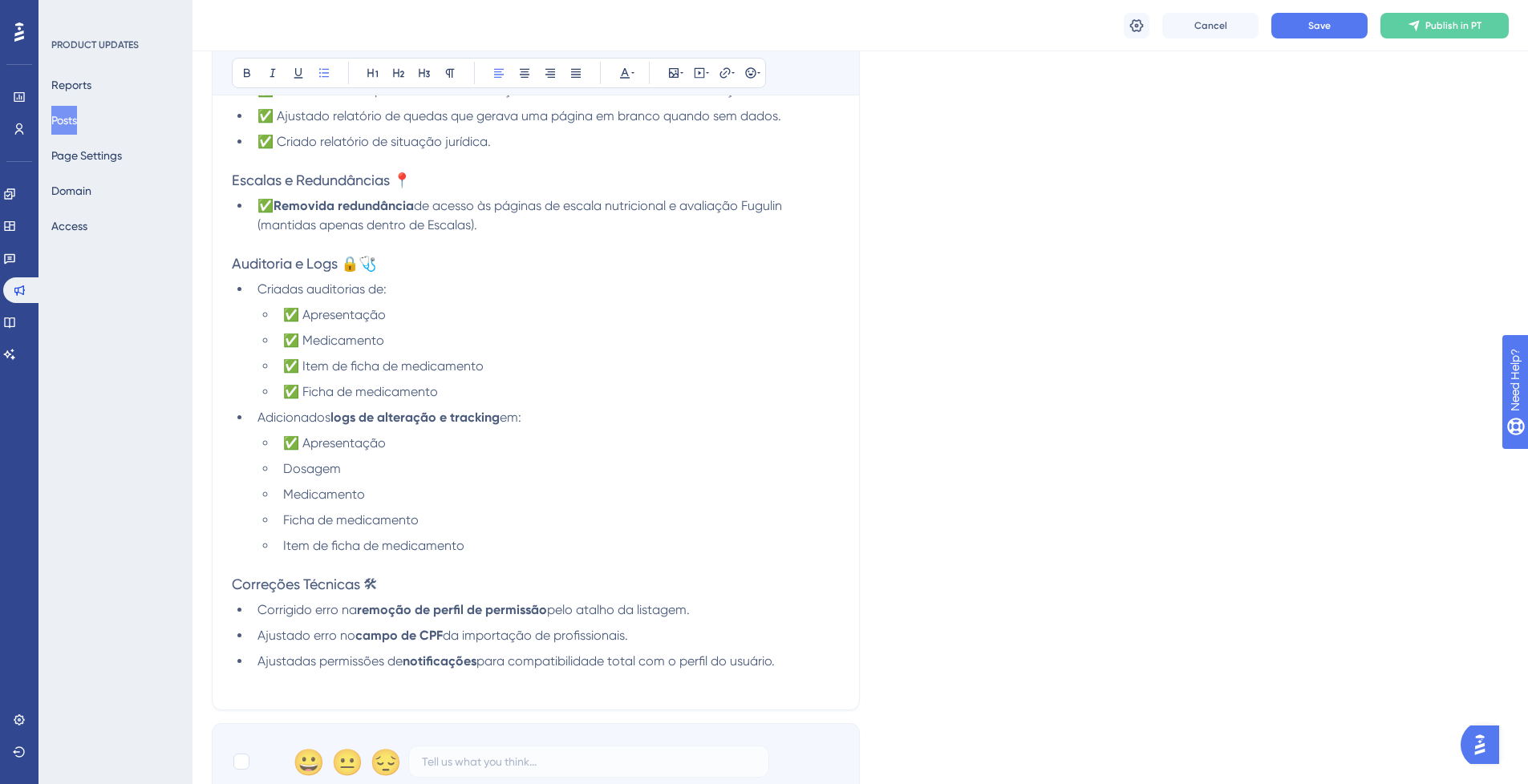
click at [286, 469] on span "Dosagem" at bounding box center [312, 468] width 58 height 15
click at [288, 491] on span "Medicamento" at bounding box center [324, 493] width 82 height 15
click at [283, 523] on span "Ficha de medicamento" at bounding box center [351, 519] width 136 height 15
click at [281, 542] on li "Item de ficha de medicamento" at bounding box center [558, 545] width 563 height 19
click at [262, 611] on span "Corrigido erro na" at bounding box center [307, 609] width 100 height 15
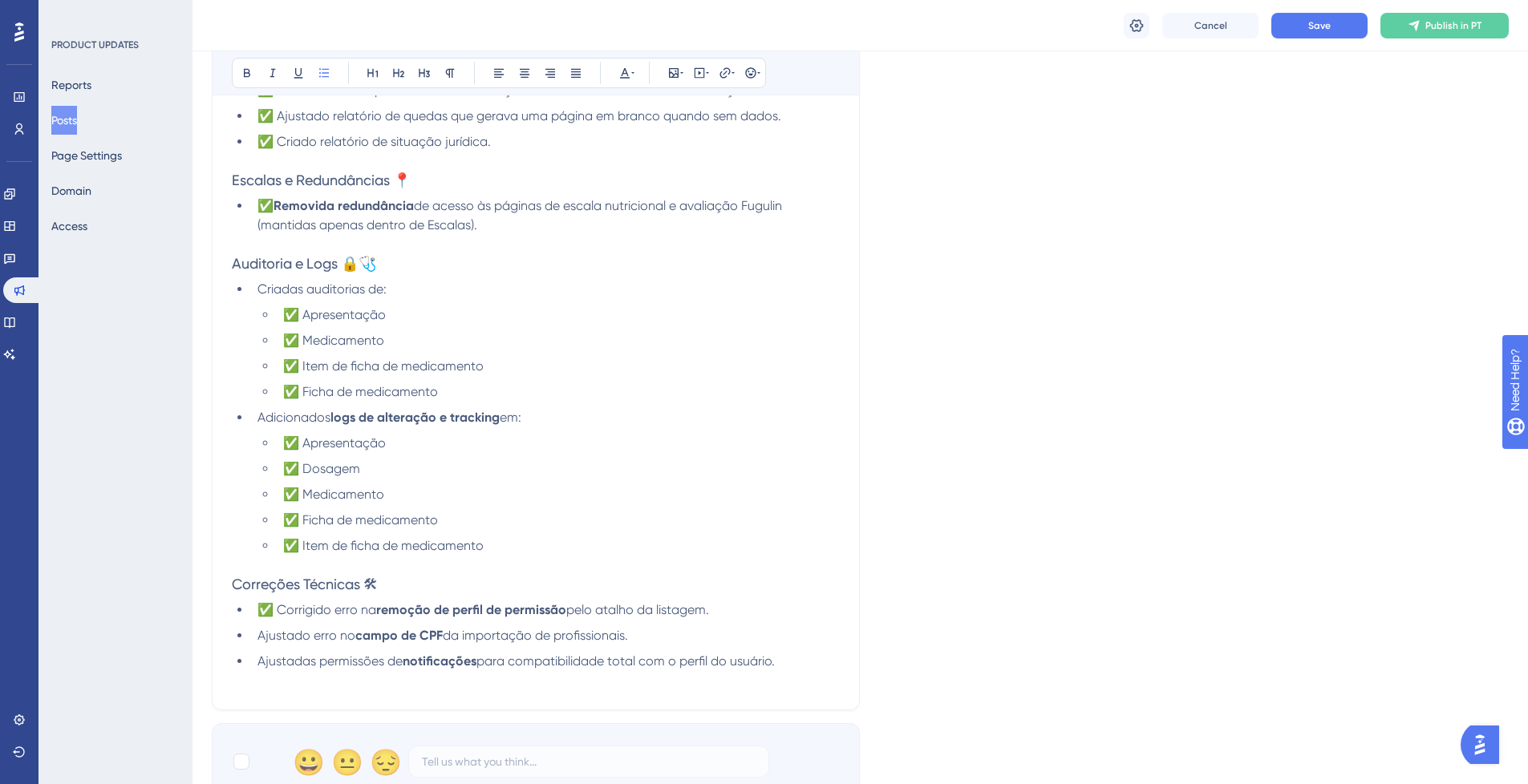
click at [259, 640] on span "Ajustado erro no" at bounding box center [306, 635] width 98 height 15
click at [257, 659] on span "Ajustadas permissões de" at bounding box center [330, 660] width 146 height 15
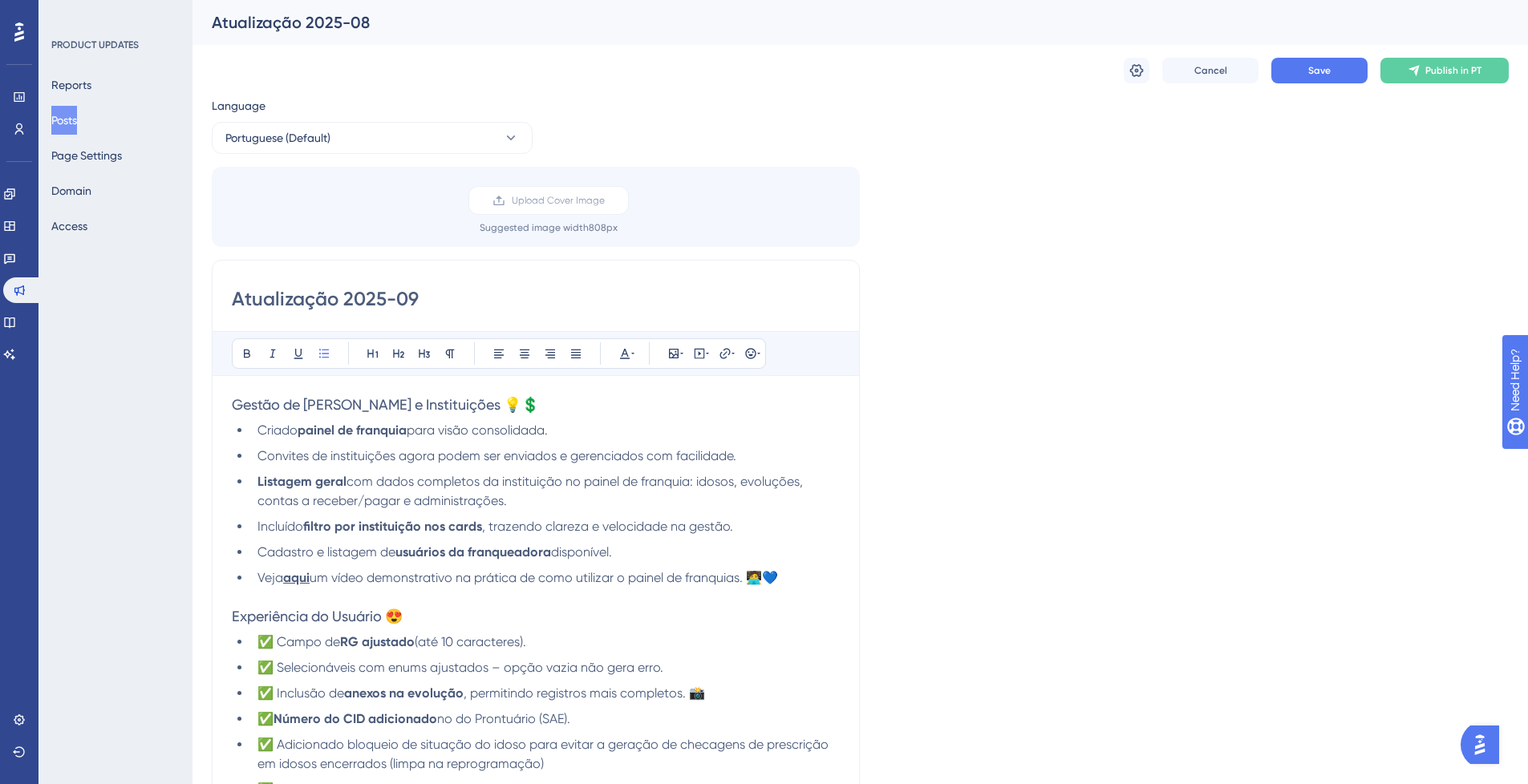
scroll to position [97, 0]
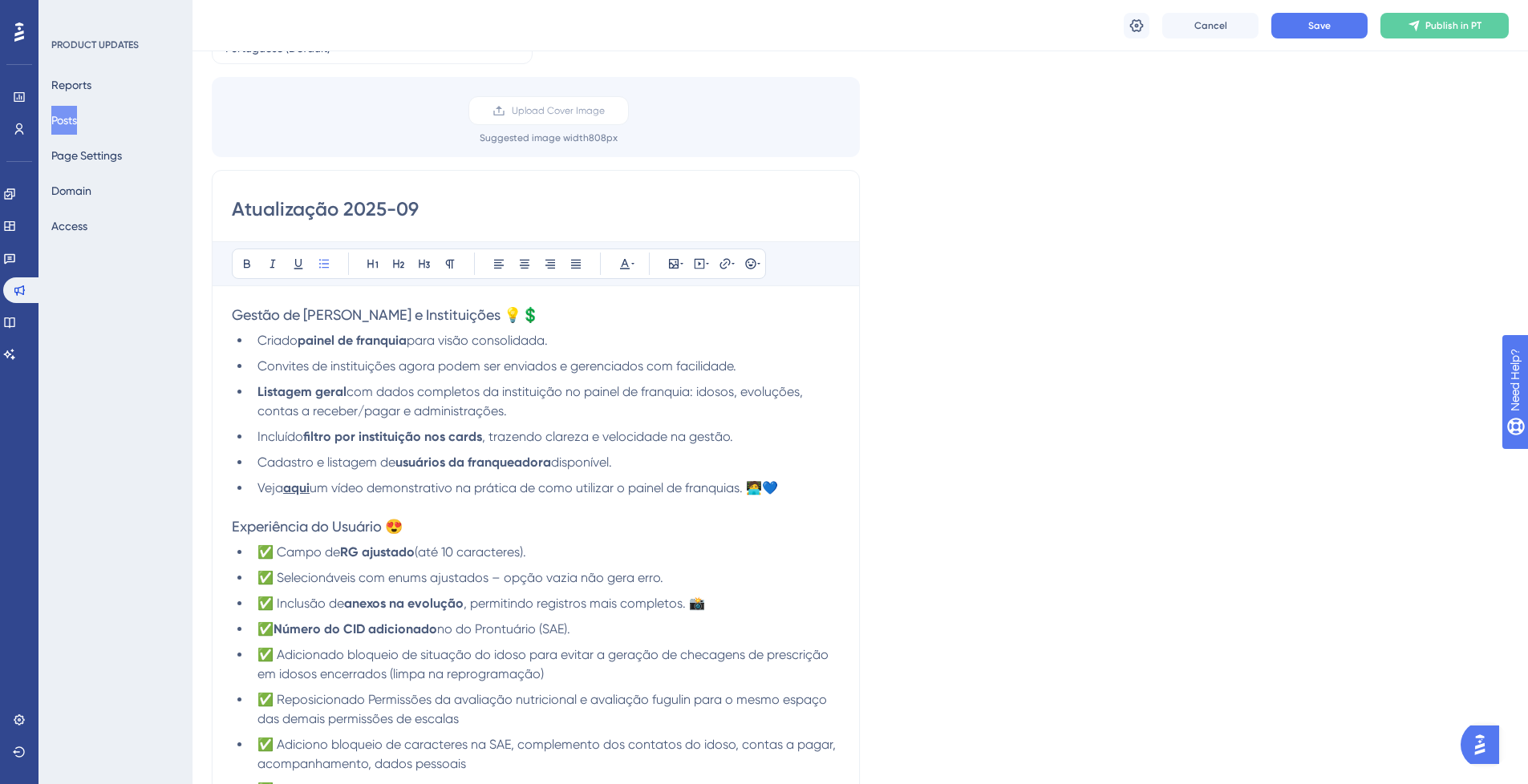
click at [548, 340] on span "para visão consolidada." at bounding box center [477, 340] width 142 height 15
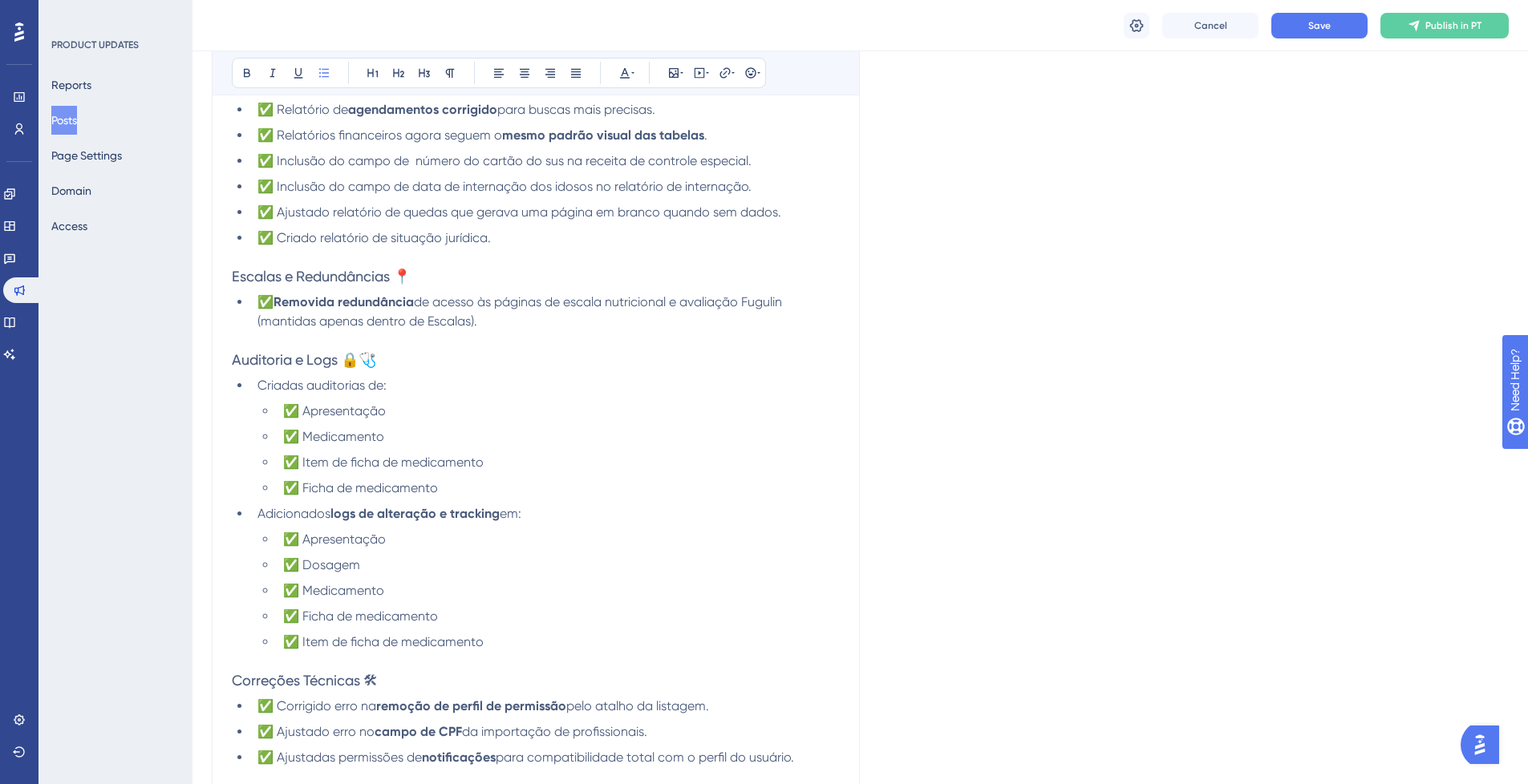
scroll to position [1058, 0]
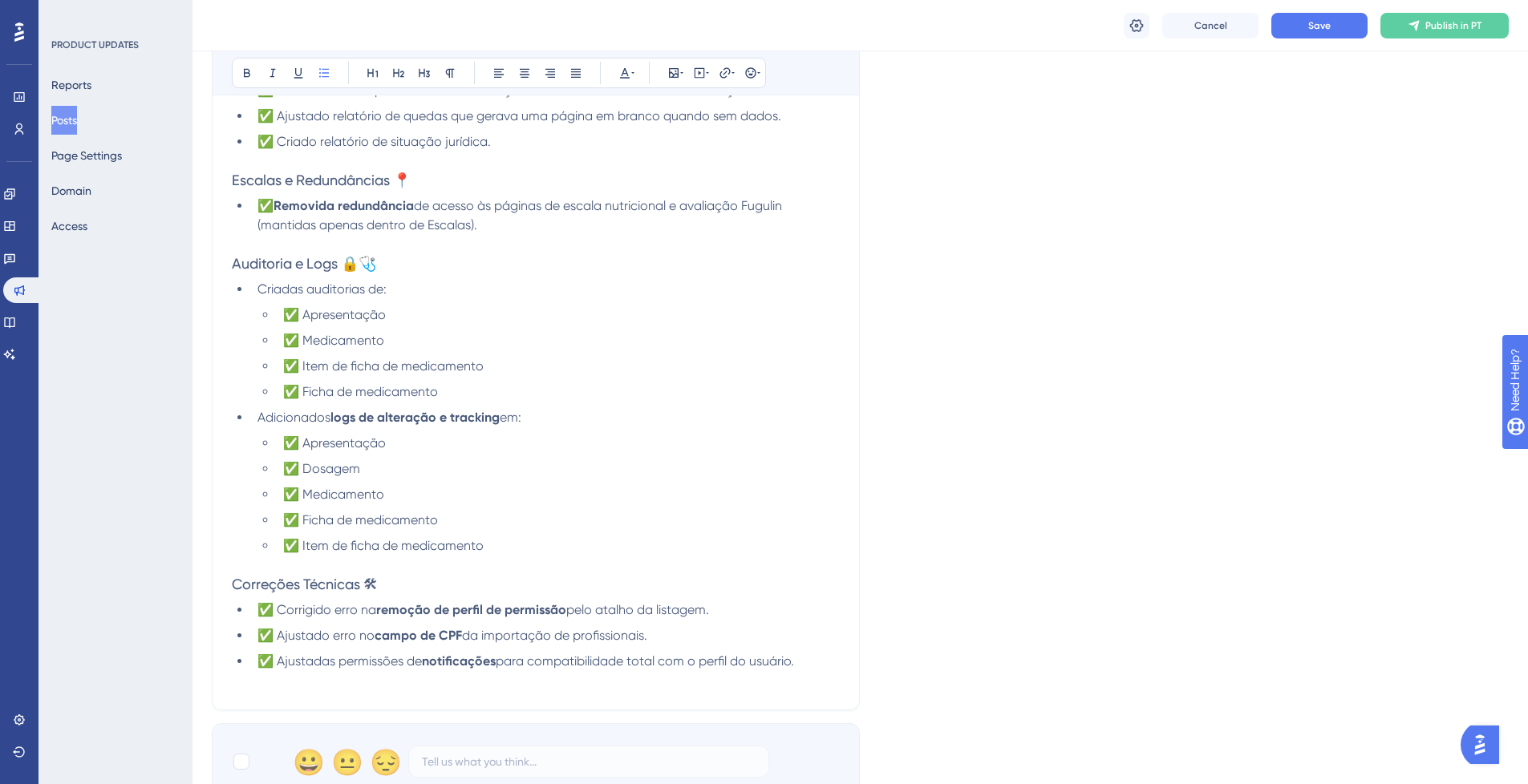
click at [392, 317] on li "✅ Apresentação" at bounding box center [558, 315] width 563 height 19
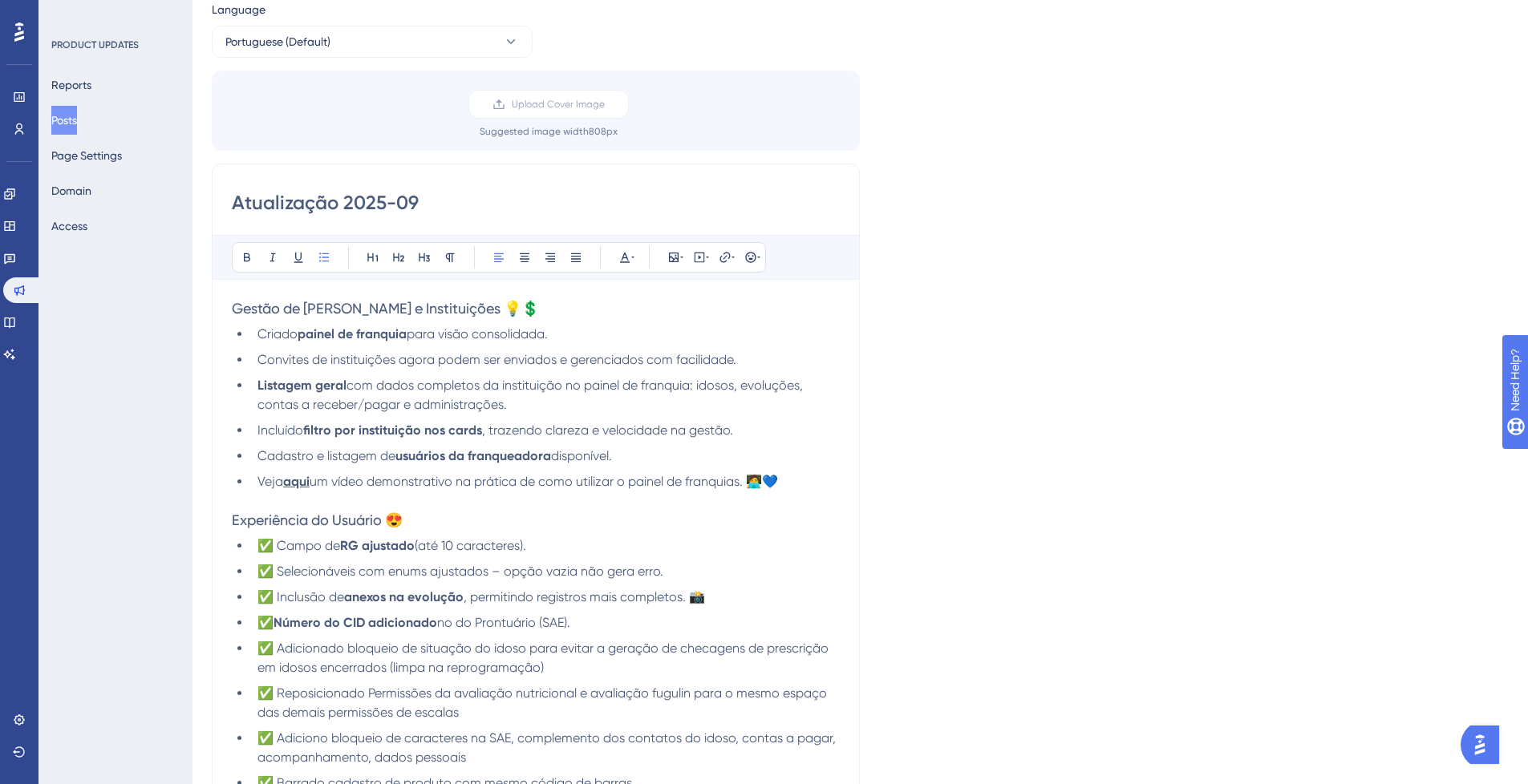
scroll to position [0, 0]
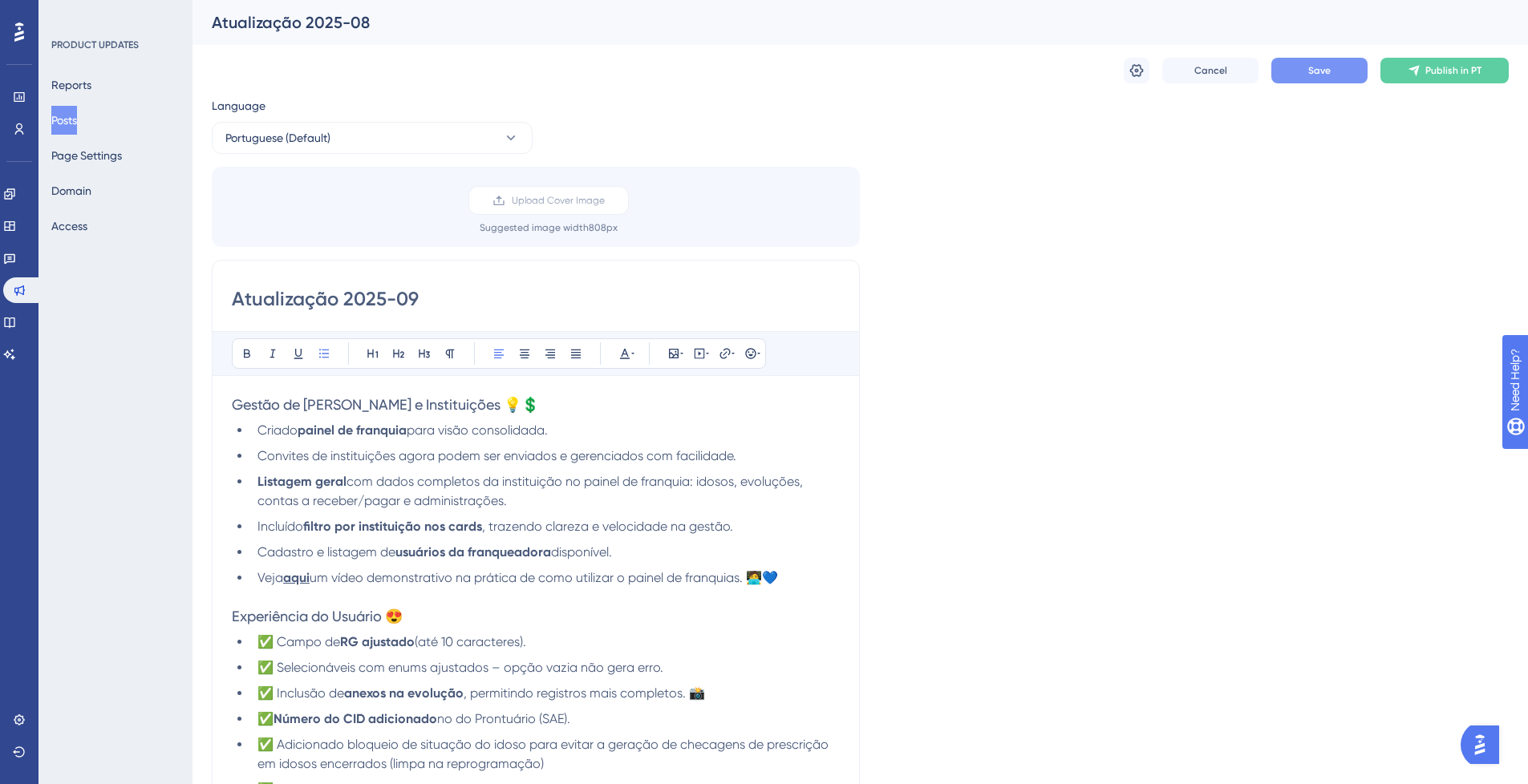
click at [1342, 75] on button "Save" at bounding box center [1320, 71] width 97 height 26
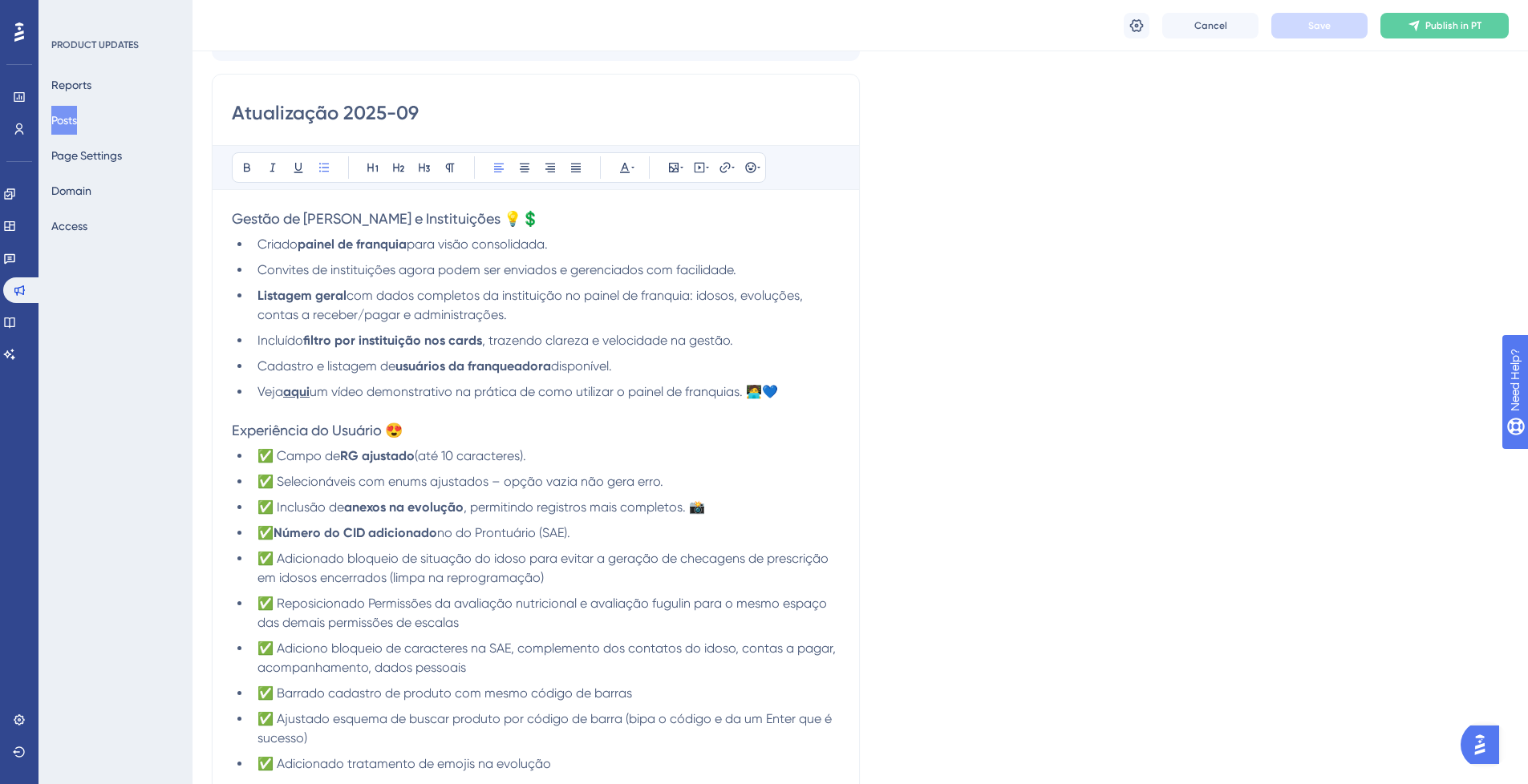
scroll to position [289, 0]
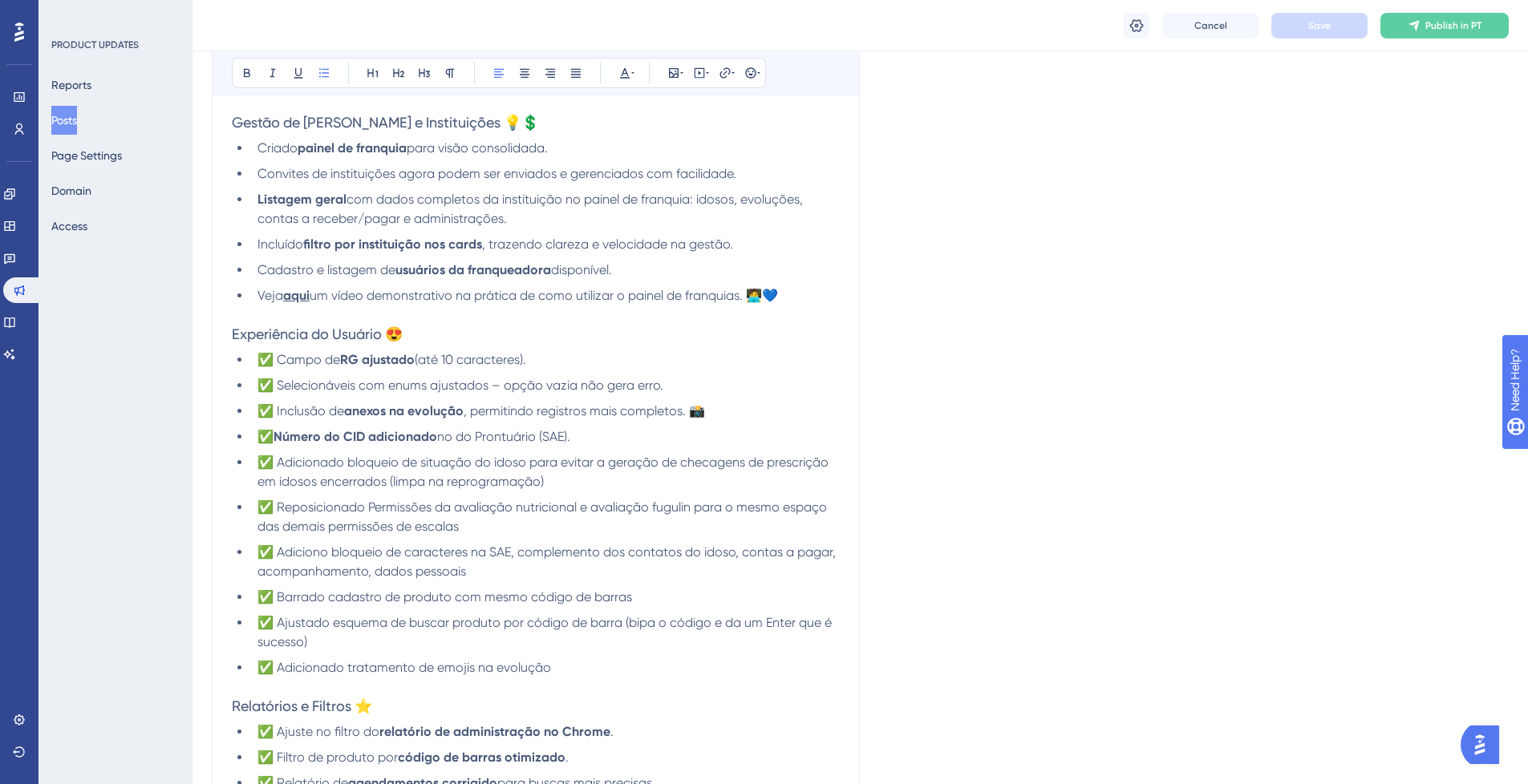
click at [364, 360] on strong "RG ajustado" at bounding box center [377, 359] width 75 height 15
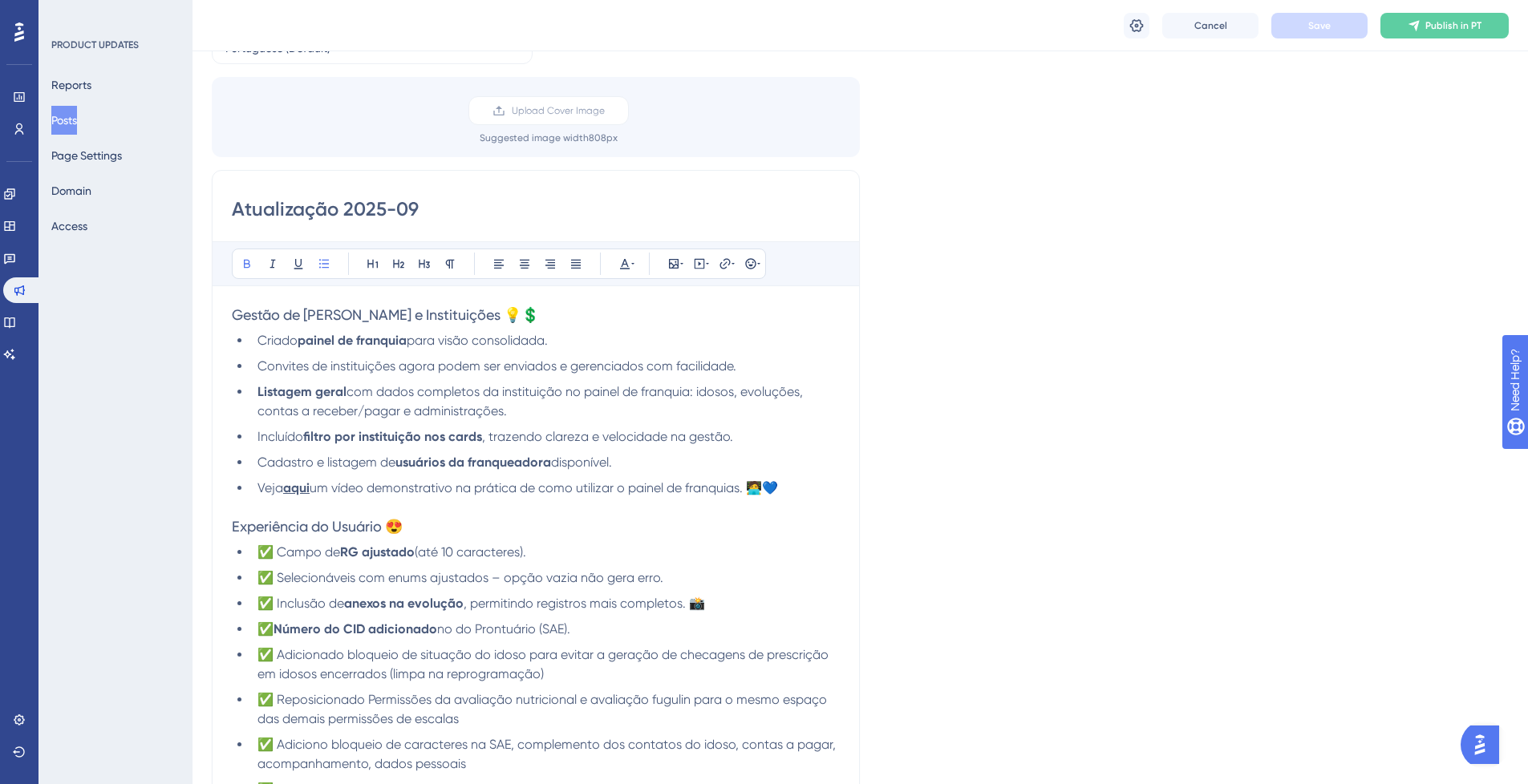
click at [288, 353] on ul "Criado painel de franquia para visão consolidada. Convites de instituições agor…" at bounding box center [536, 413] width 608 height 166
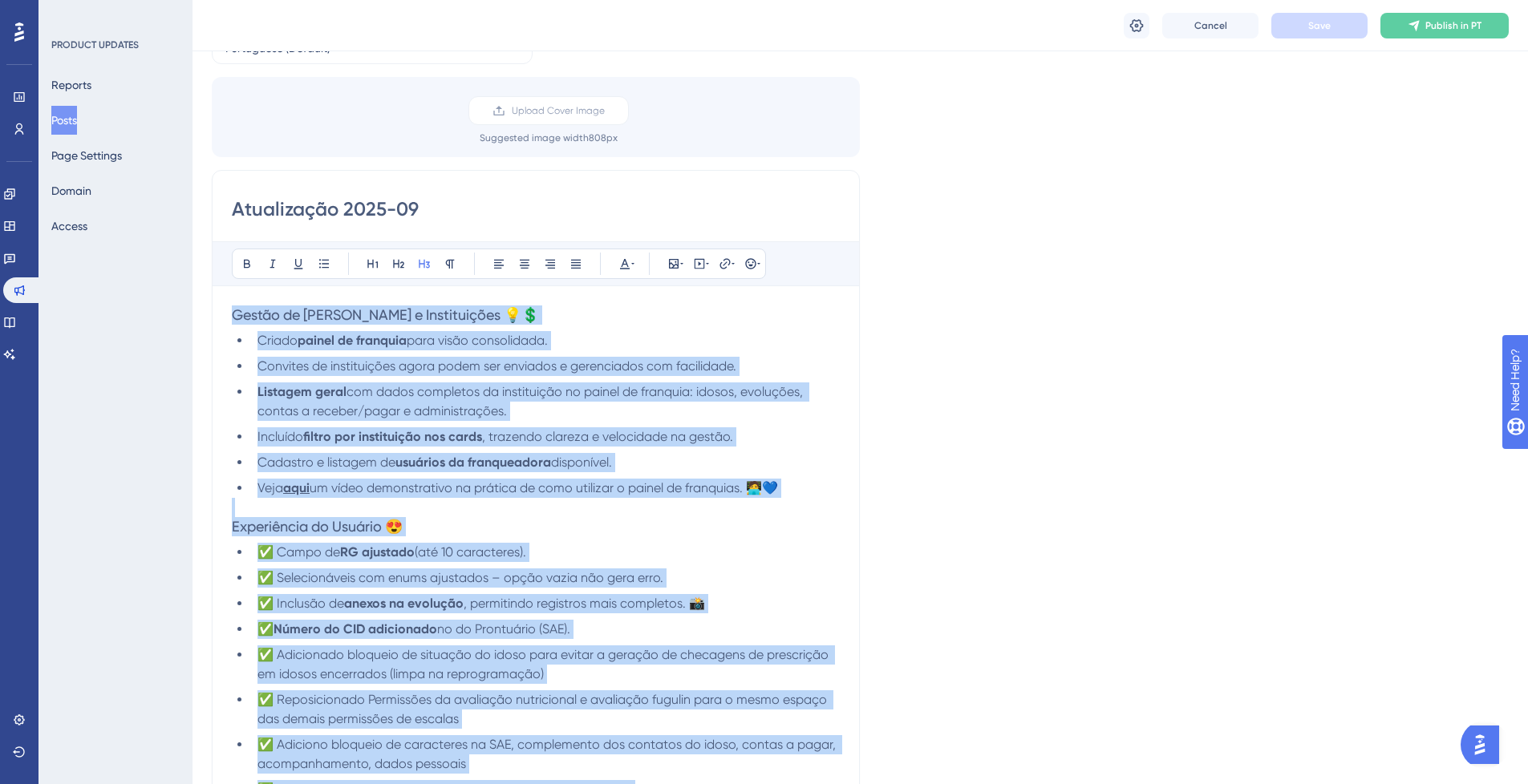
copy div "Loremi do Sitametco a Elitseddoeiu 💡💲 Tempor incidi ut laboreet dolo magna aliq…"
click at [684, 385] on span "com dados completos da instituição no painel de franquia: idosos, evoluções, co…" at bounding box center [531, 400] width 548 height 35
copy div "Loremi do Sitametco a Elitseddoeiu 💡💲 Tempor incidi ut laboreet dolo magna aliq…"
click at [664, 374] on li "Convites de instituições agora podem ser enviados e gerenciados com facilidade." at bounding box center [545, 366] width 589 height 19
drag, startPoint x: 709, startPoint y: 465, endPoint x: 717, endPoint y: 476, distance: 13.6
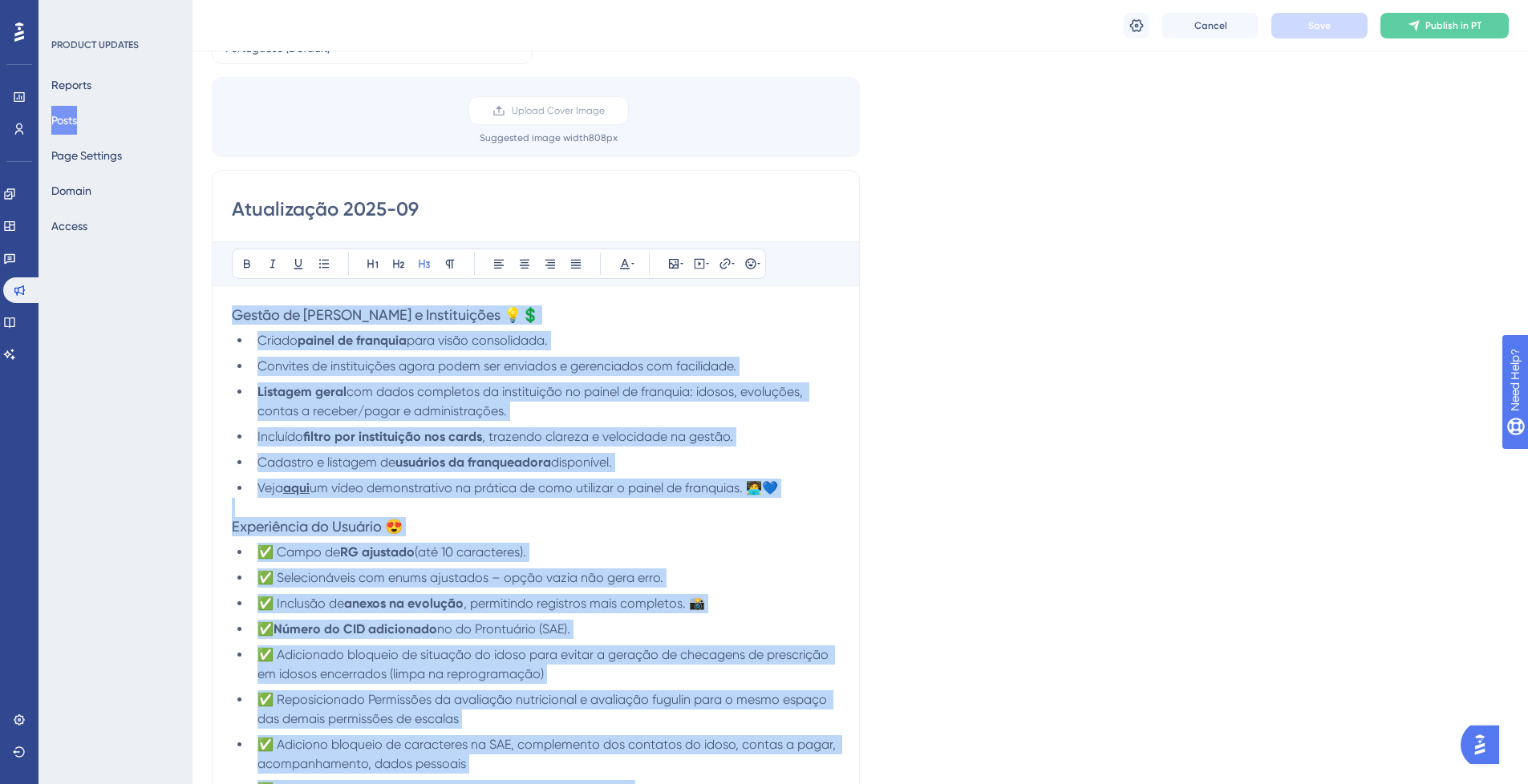
click at [709, 465] on li "Cadastro e listagem de usuários da franqueadora disponível." at bounding box center [545, 462] width 589 height 19
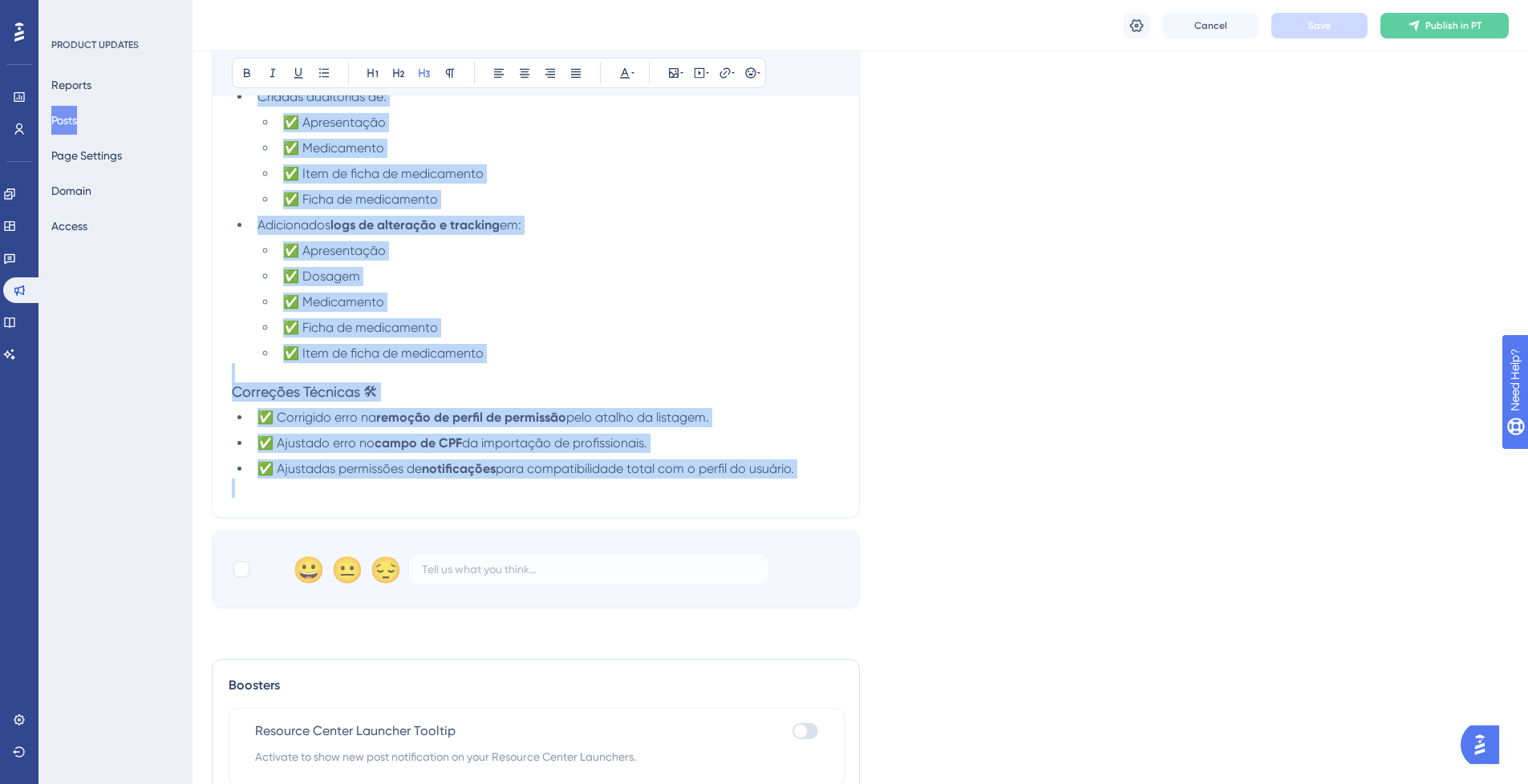
scroll to position [1429, 0]
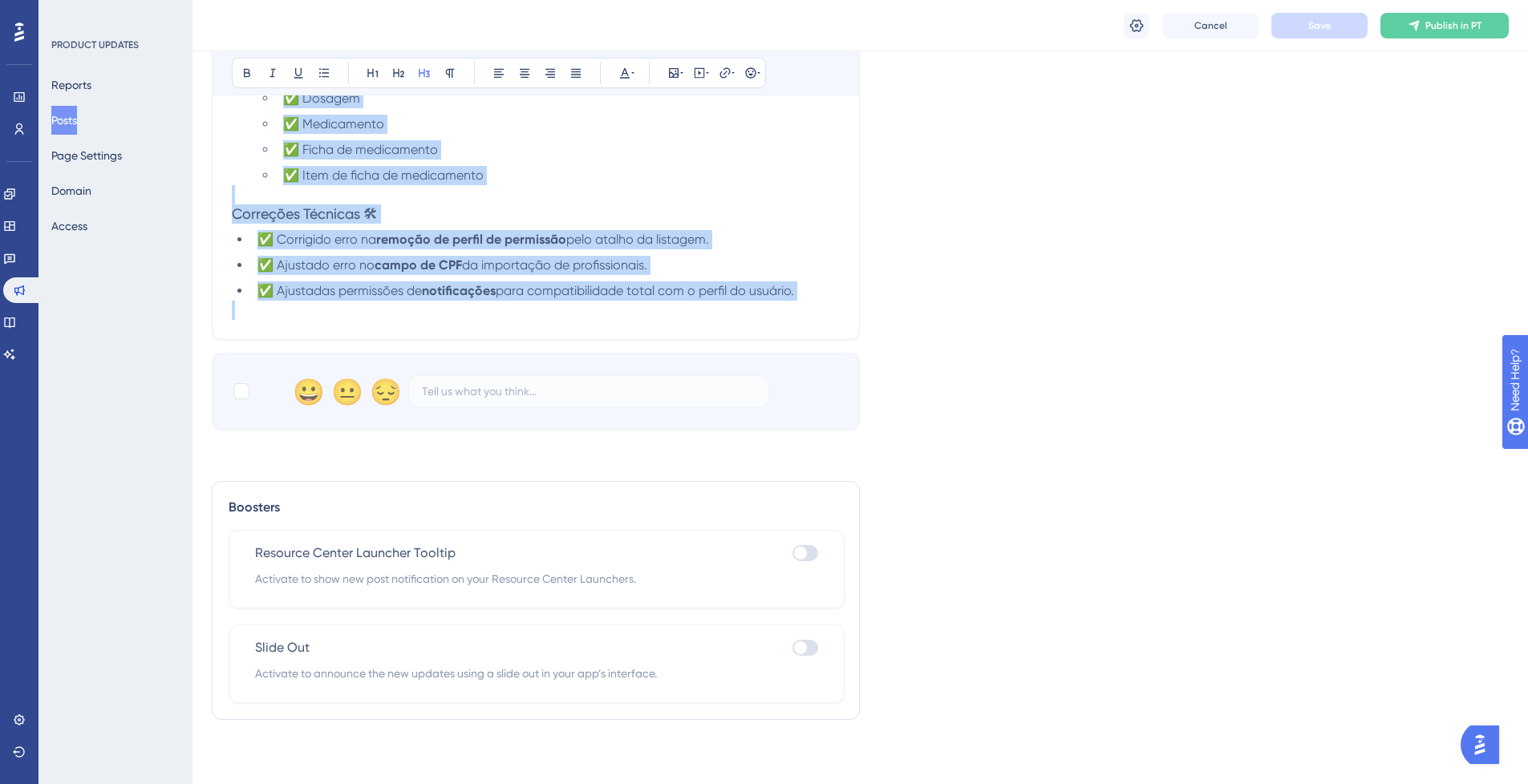
drag, startPoint x: 233, startPoint y: 315, endPoint x: 801, endPoint y: 289, distance: 568.6
copy div "Loremi do Sitametco a Elitseddoeiu 💡💲 Tempor incidi ut laboreet dolo magna aliq…"
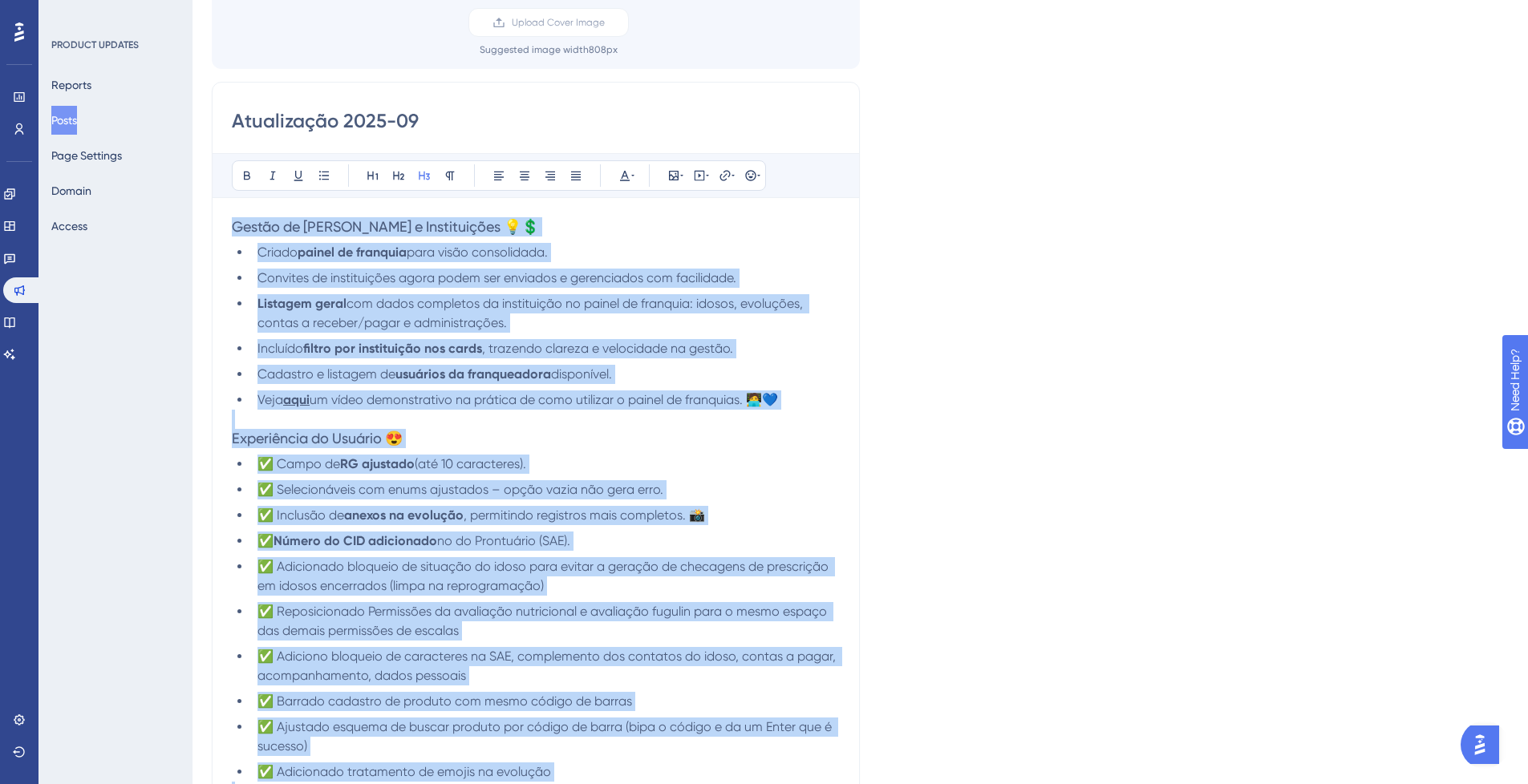
scroll to position [0, 0]
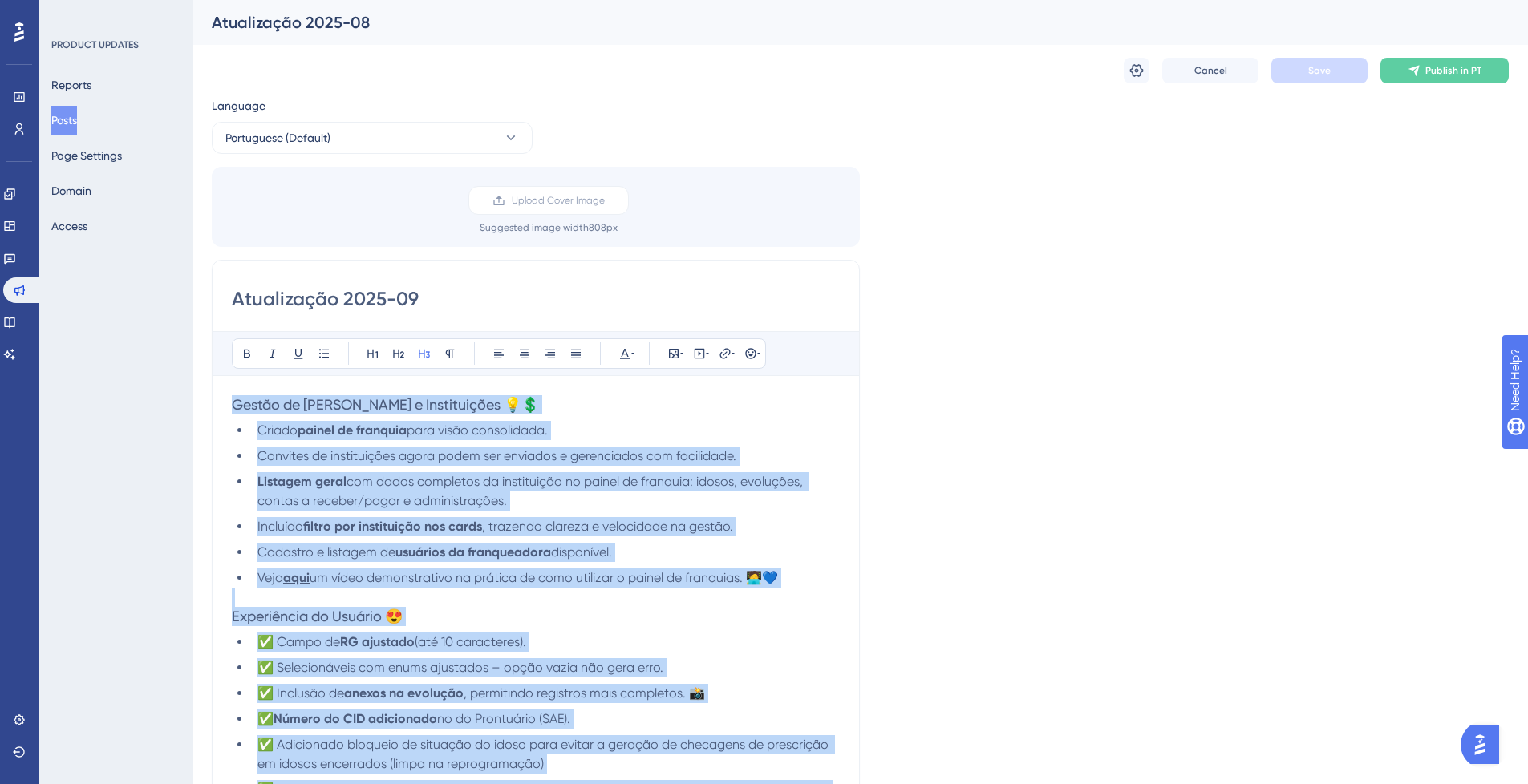
click at [424, 432] on span "para visão consolidada." at bounding box center [477, 429] width 142 height 15
drag, startPoint x: 456, startPoint y: 464, endPoint x: 462, endPoint y: 470, distance: 8.5
click at [456, 465] on li "Convites de instituições agora podem ser enviados e gerenciados com facilidade." at bounding box center [545, 455] width 589 height 19
click at [575, 492] on li "Listagem geral com dados completos da instituição no painel de franquia: idosos…" at bounding box center [545, 491] width 589 height 39
click at [744, 600] on p at bounding box center [536, 597] width 608 height 19
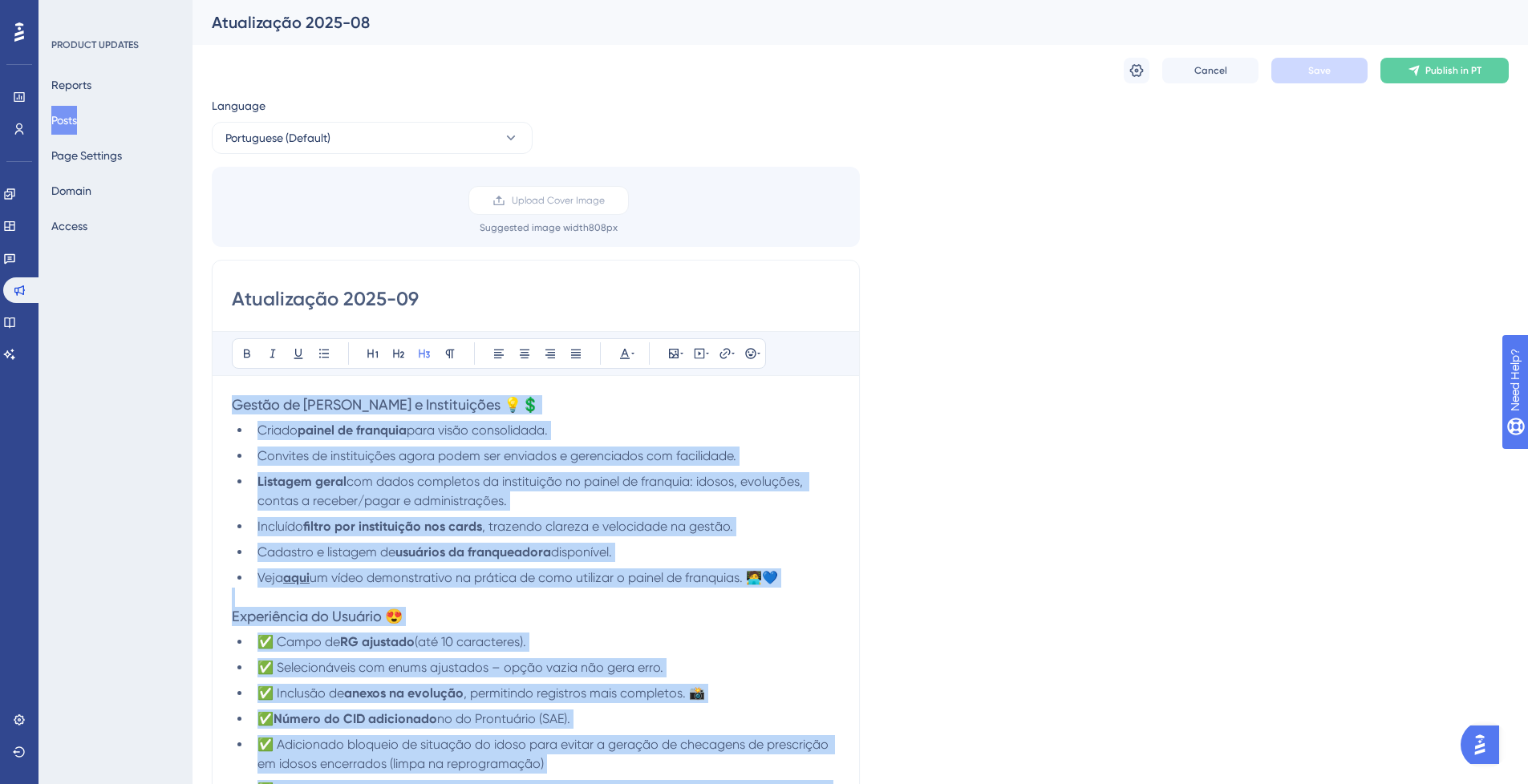
drag, startPoint x: 718, startPoint y: 666, endPoint x: 730, endPoint y: 677, distance: 16.3
click at [718, 667] on li "✅ Selecionáveis com enums ajustados – opção vazia não gera erro." at bounding box center [545, 667] width 589 height 19
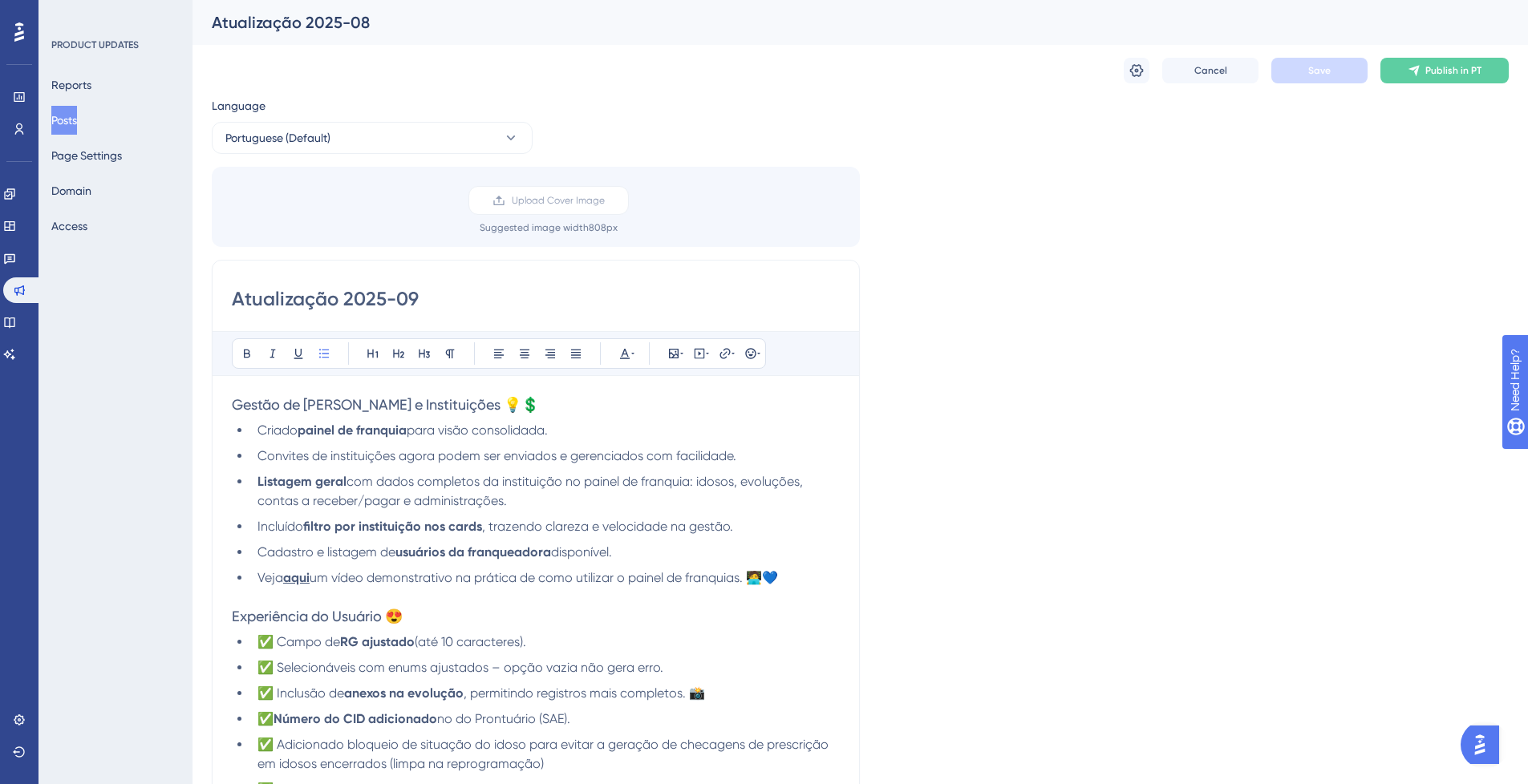
click at [234, 400] on span "Gestão de [PERSON_NAME] e Instituições 💡💲" at bounding box center [386, 404] width 307 height 17
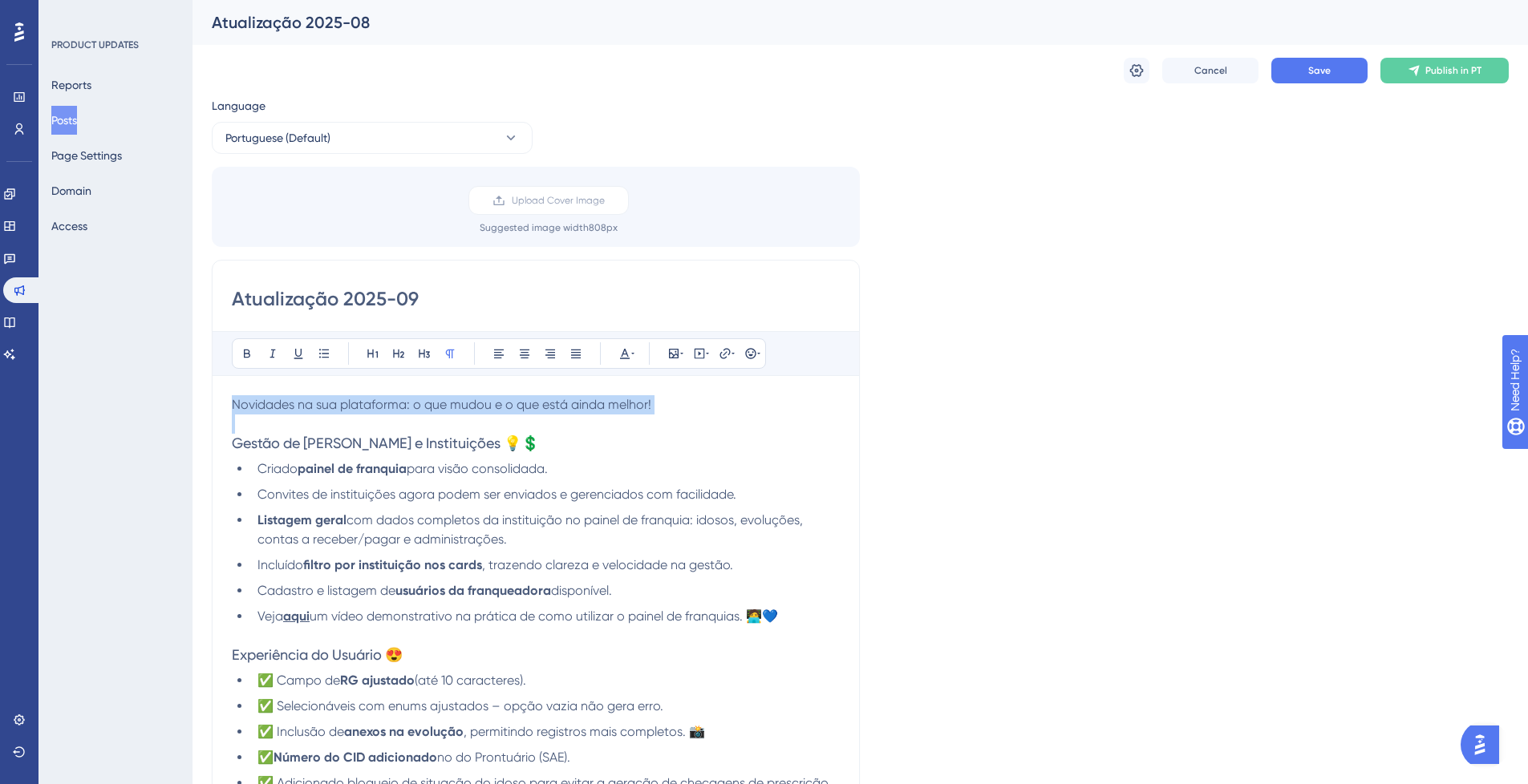
drag, startPoint x: 233, startPoint y: 400, endPoint x: 407, endPoint y: 458, distance: 183.4
click at [347, 416] on p at bounding box center [536, 423] width 608 height 19
drag, startPoint x: 277, startPoint y: 450, endPoint x: 298, endPoint y: 407, distance: 47.9
click at [277, 450] on span "Gestão de [PERSON_NAME] e Instituições 💡💲" at bounding box center [386, 442] width 307 height 17
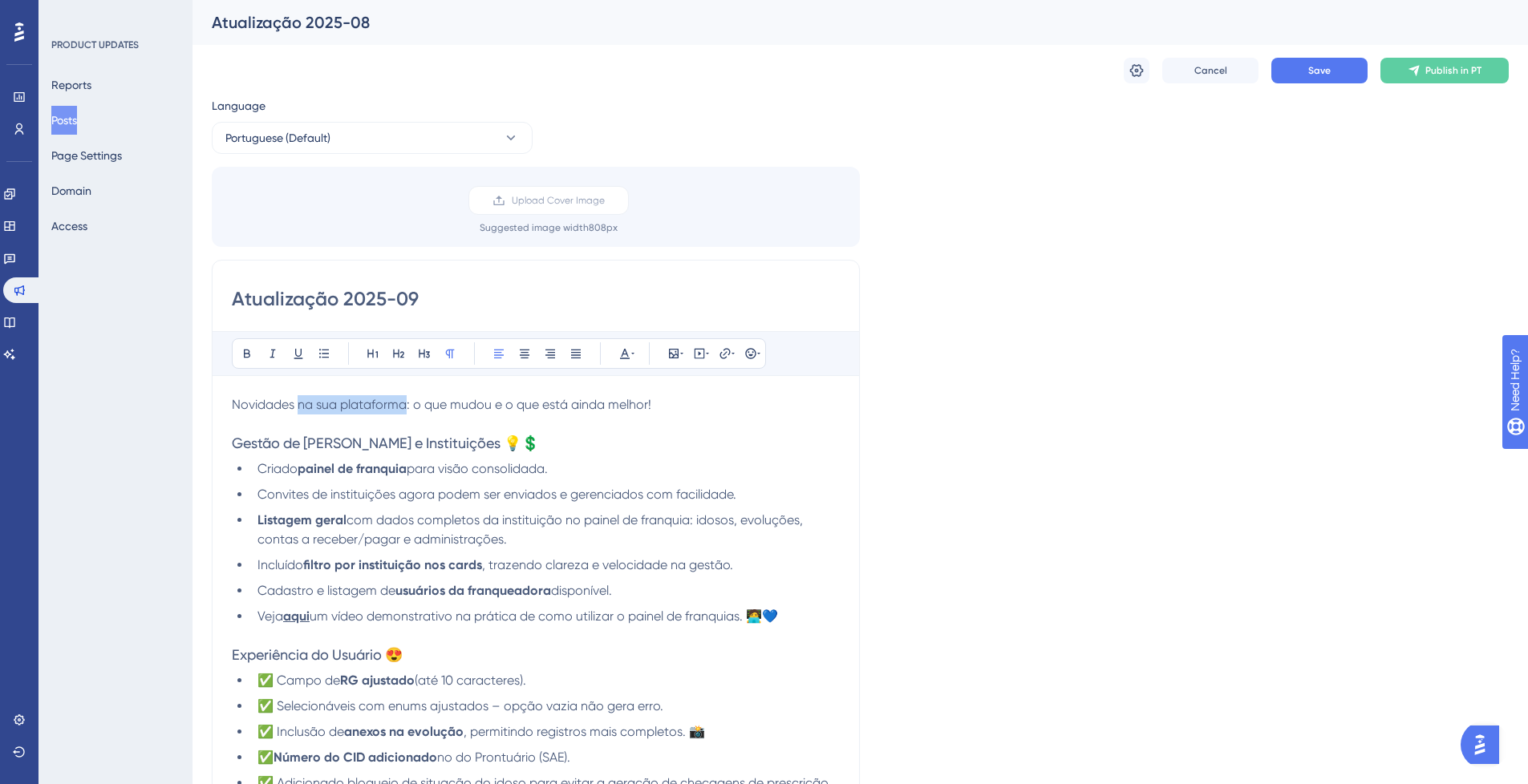
drag, startPoint x: 301, startPoint y: 406, endPoint x: 408, endPoint y: 409, distance: 107.0
click at [406, 408] on span "Novidades na sua plataforma: o que mudou e o que está ainda melhor!" at bounding box center [442, 403] width 420 height 15
drag, startPoint x: 240, startPoint y: 402, endPoint x: 581, endPoint y: 408, distance: 341.1
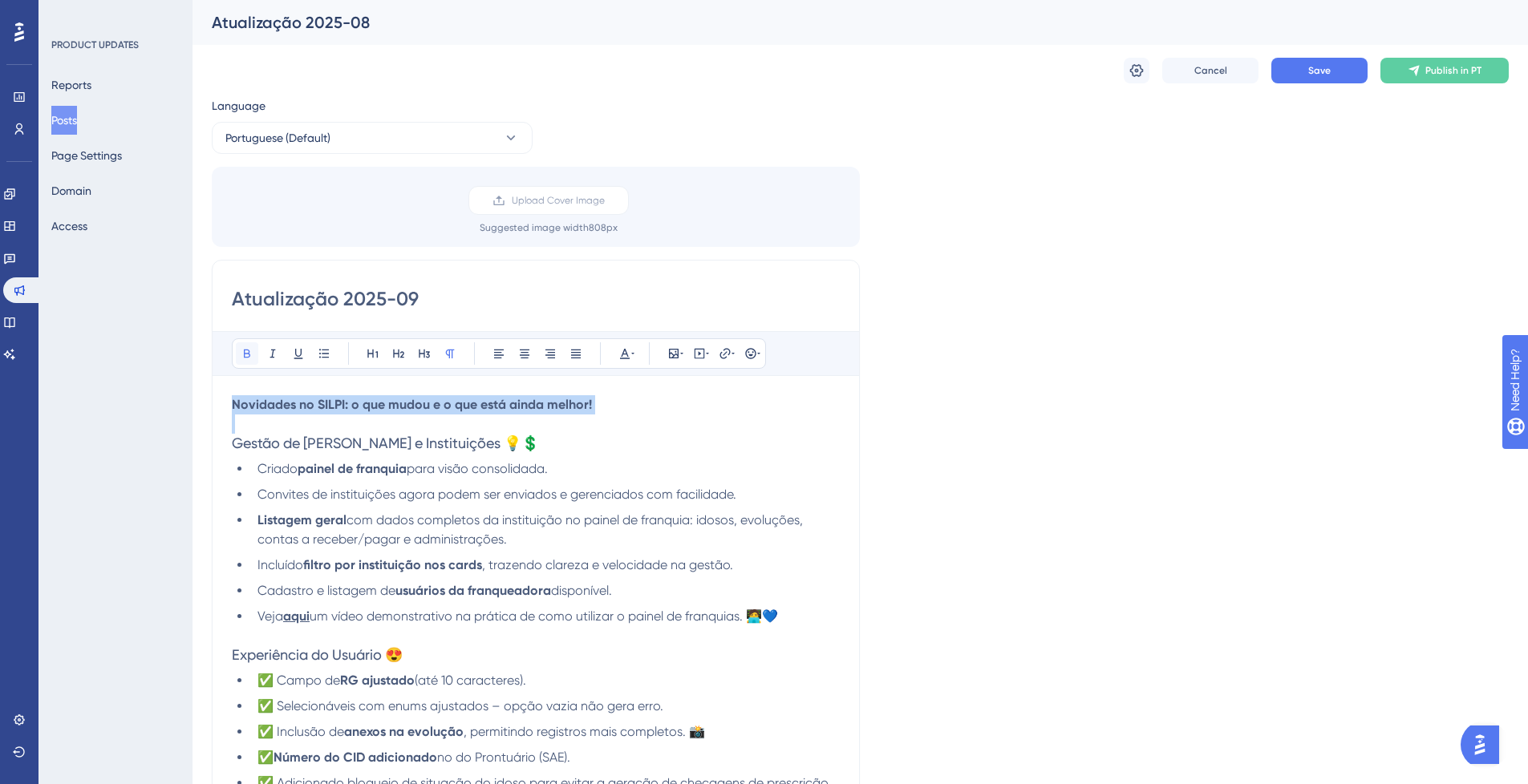
click at [248, 356] on icon at bounding box center [246, 353] width 13 height 13
click at [386, 411] on strong "Novidades no SILPI: o que mudou e o que está ainda melhor!" at bounding box center [412, 403] width 360 height 15
drag, startPoint x: 387, startPoint y: 412, endPoint x: 401, endPoint y: 429, distance: 22.0
click at [387, 412] on p "Novidades no SILPI: o que mudou e o que está ainda melhor!" at bounding box center [536, 404] width 608 height 19
drag, startPoint x: 590, startPoint y: 404, endPoint x: 240, endPoint y: 397, distance: 350.1
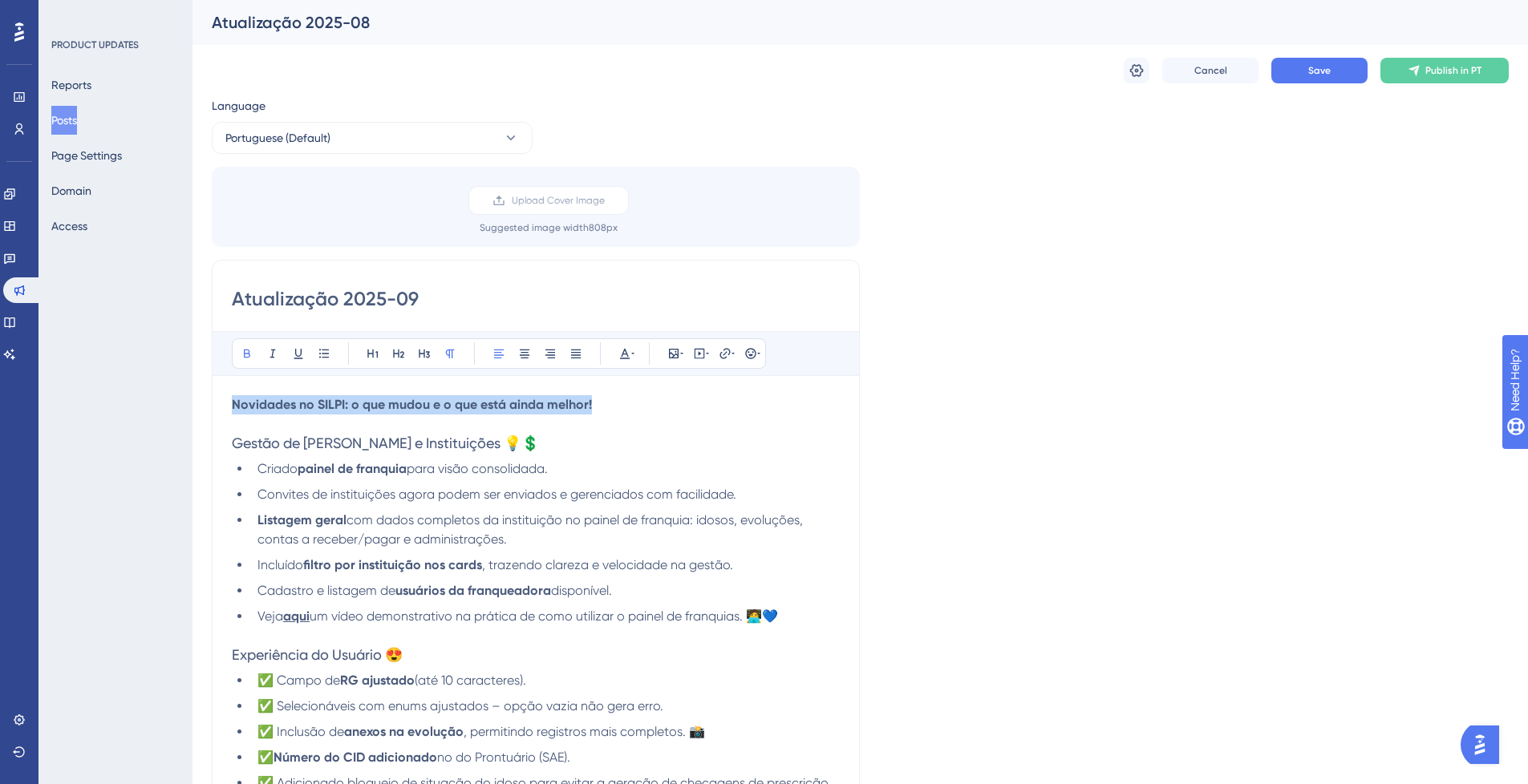
drag, startPoint x: 267, startPoint y: 343, endPoint x: 368, endPoint y: 376, distance: 106.3
click at [267, 343] on button at bounding box center [272, 354] width 23 height 23
drag, startPoint x: 650, startPoint y: 397, endPoint x: 654, endPoint y: 408, distance: 11.7
click at [651, 400] on p "Novidades no SILPI: o que mudou e o que está ainda melhor!" at bounding box center [536, 404] width 608 height 19
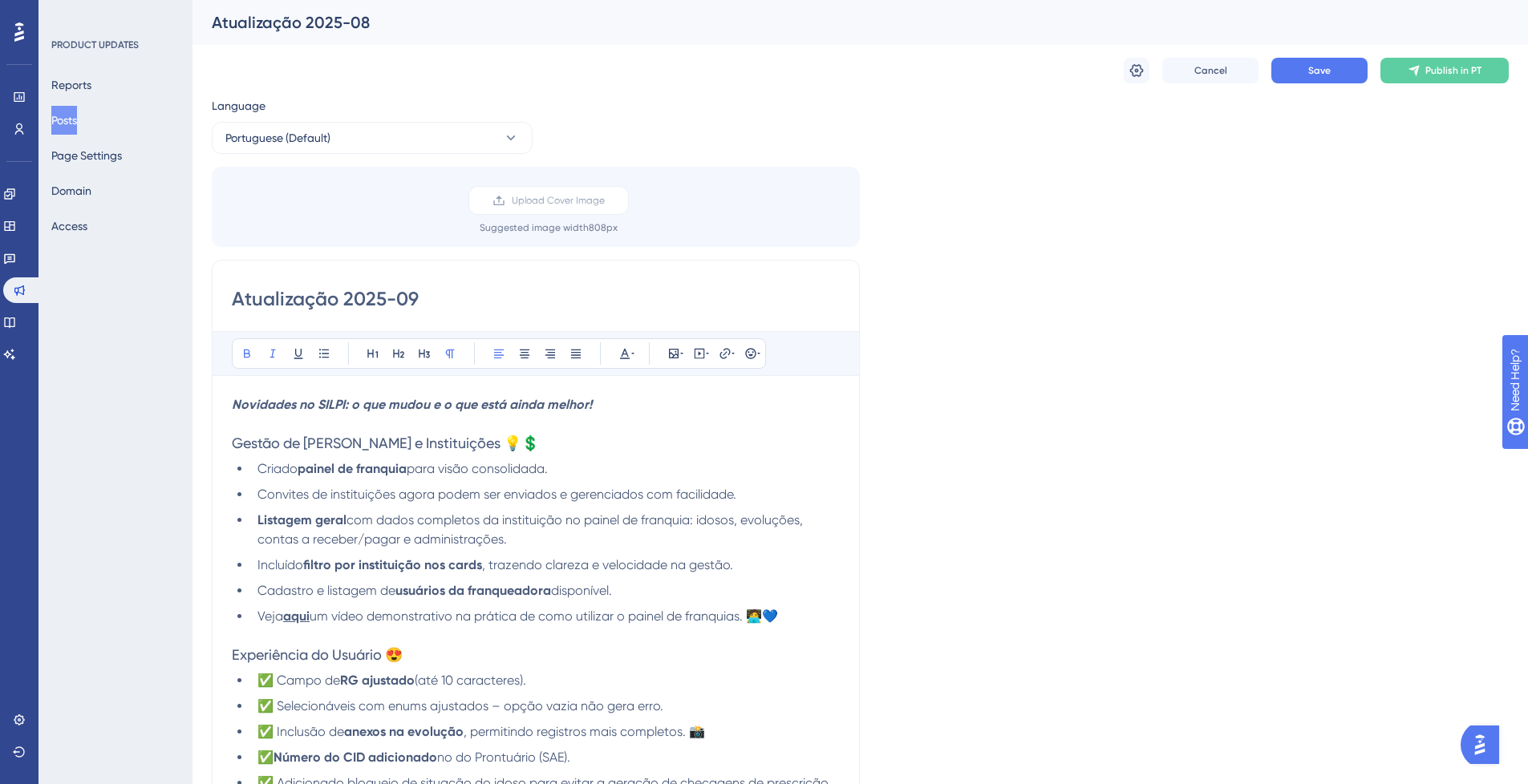
click at [649, 425] on p at bounding box center [536, 423] width 608 height 19
drag, startPoint x: 595, startPoint y: 401, endPoint x: 235, endPoint y: 400, distance: 360.0
click at [272, 352] on icon at bounding box center [272, 353] width 13 height 13
click at [594, 413] on p "Novidades no SILPI: o que mudou e o que está ainda melhor!" at bounding box center [536, 404] width 608 height 19
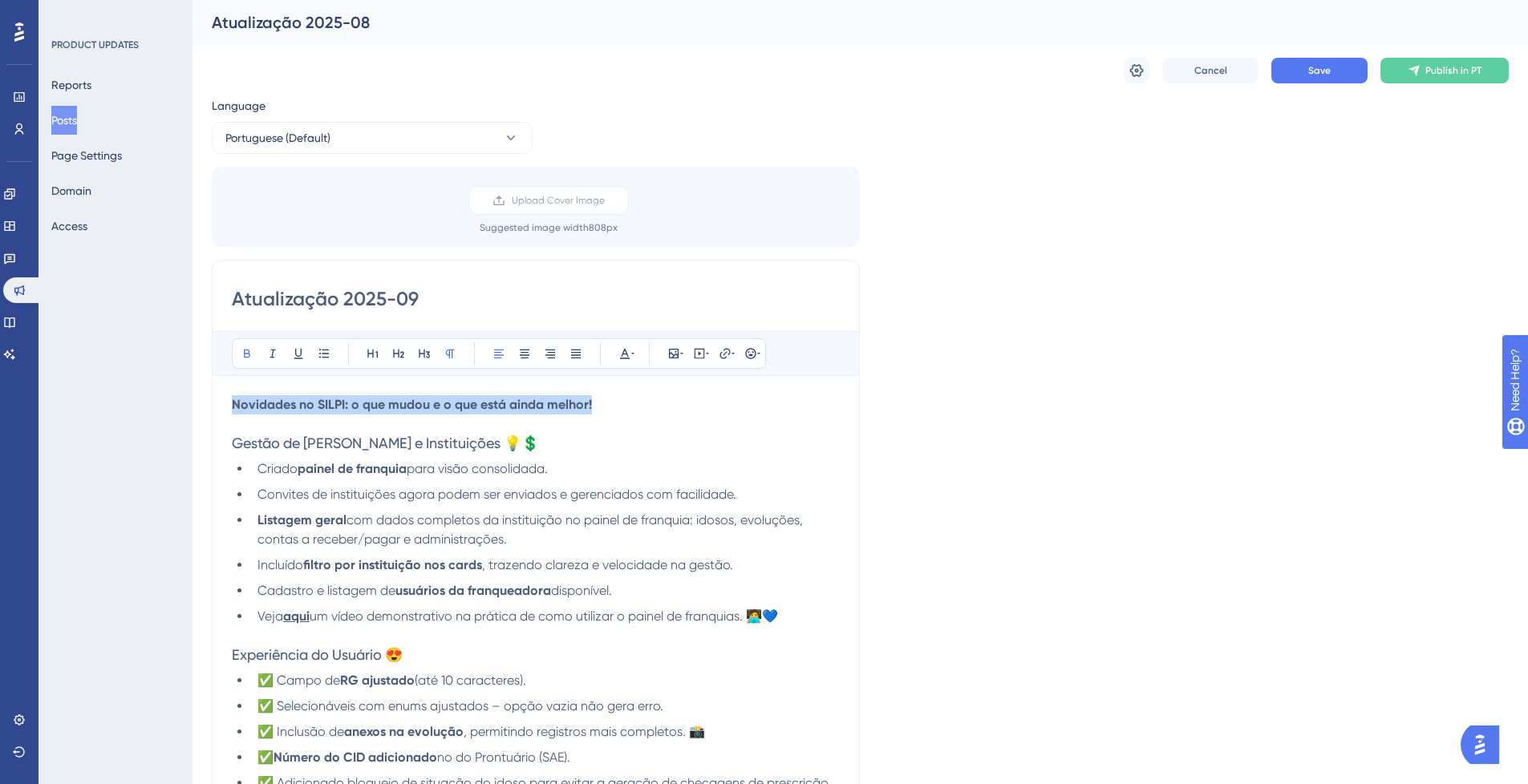
click at [602, 406] on p "Novidades no SILPI: o que mudou e o que está ainda melhor!" at bounding box center [536, 404] width 608 height 19
click at [601, 404] on p "Novidades no SILPI: o que mudou e o que está ainda melhor!" at bounding box center [536, 404] width 608 height 19
click at [752, 351] on icon at bounding box center [751, 353] width 13 height 13
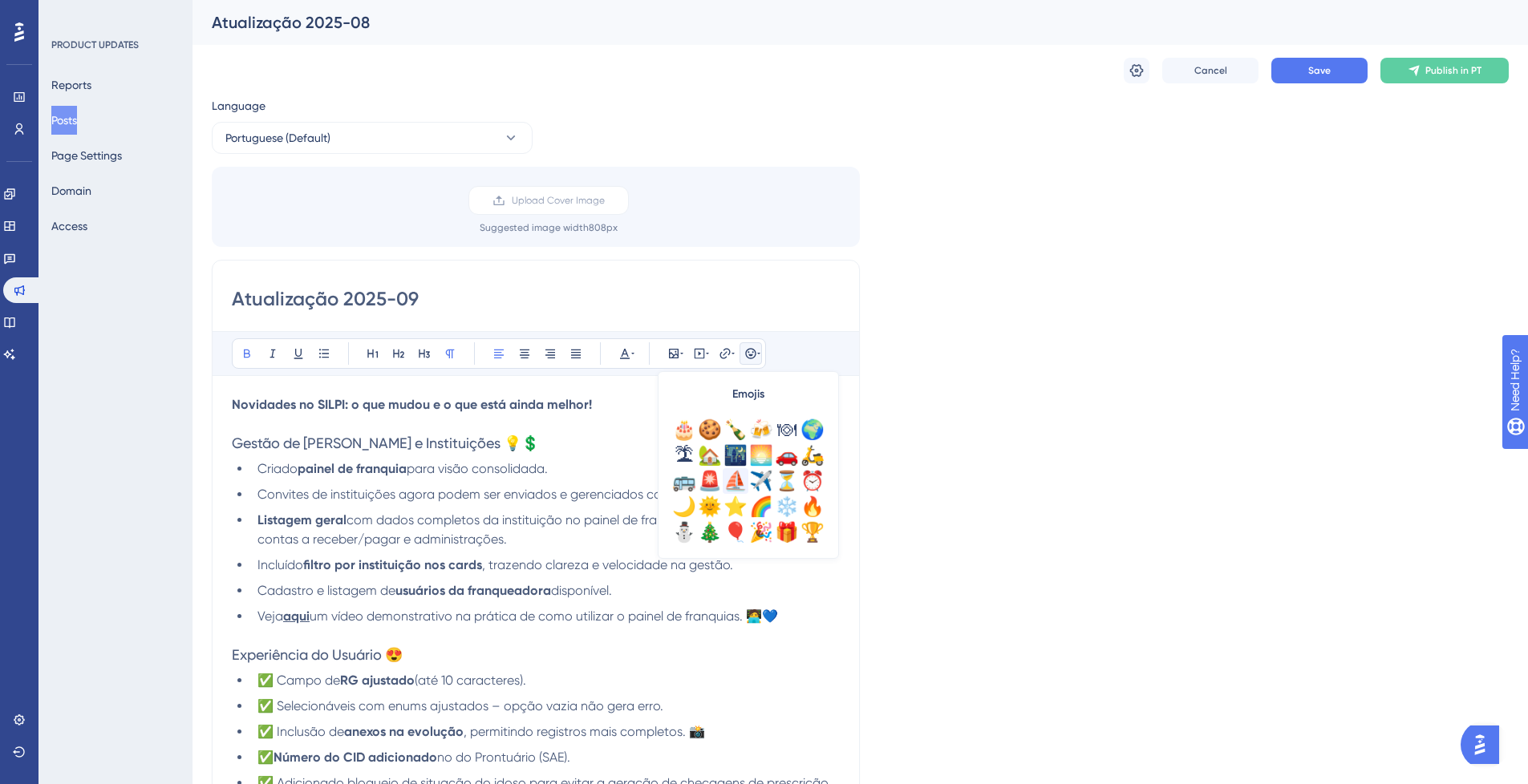
scroll to position [481, 0]
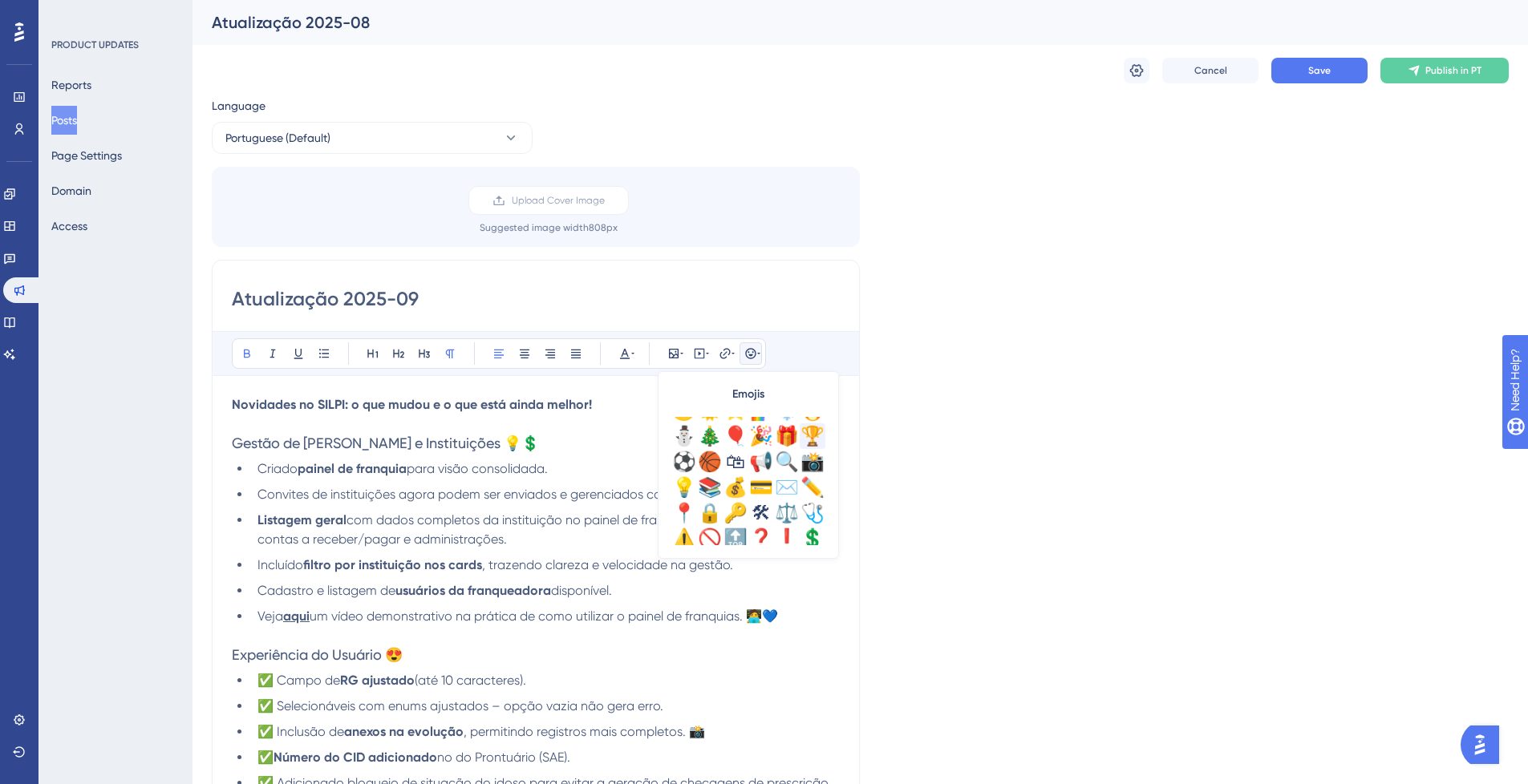
click at [810, 439] on div "🏆" at bounding box center [812, 436] width 26 height 26
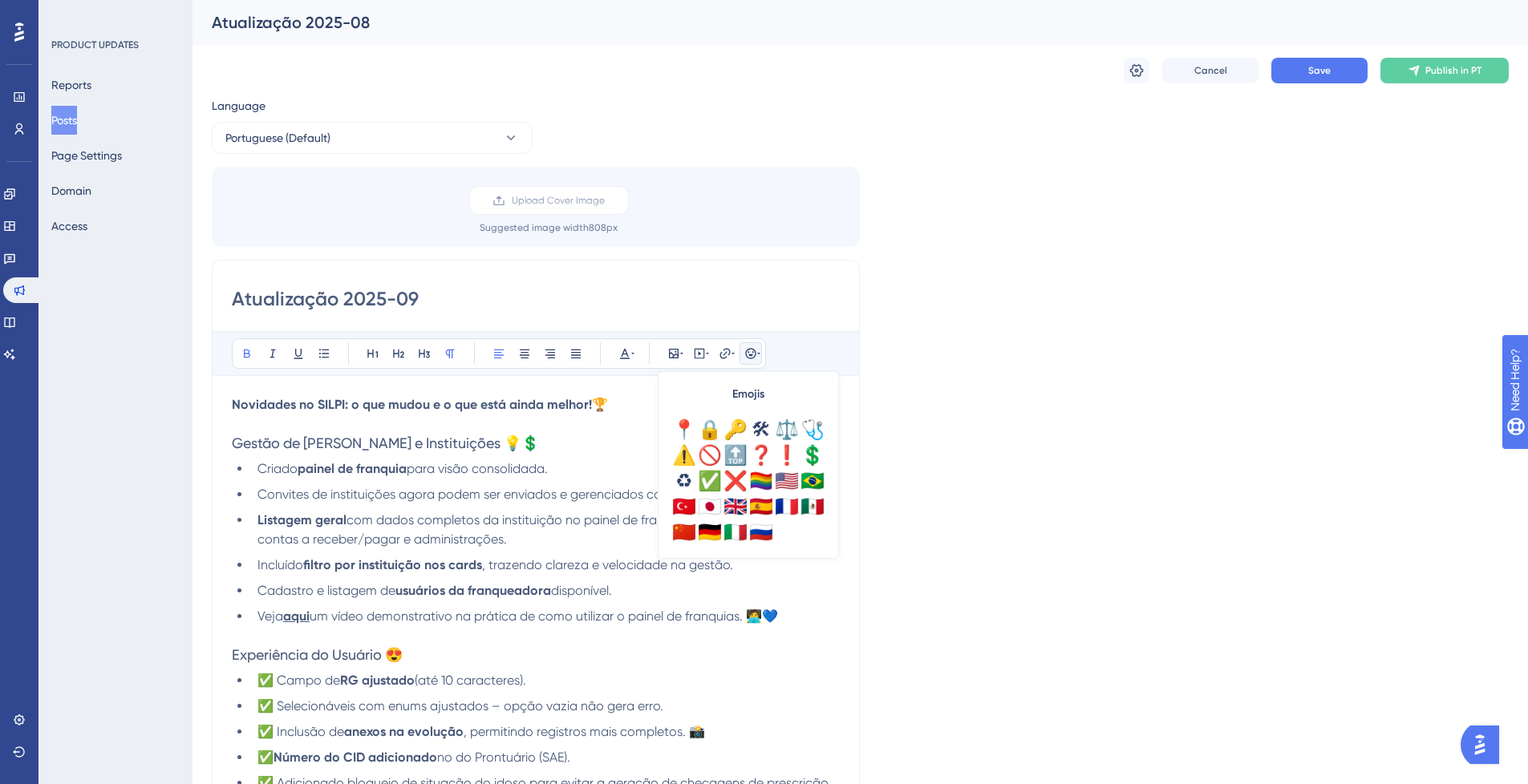
click at [521, 411] on strong "Novidades no SILPI: o que mudou e o que está ainda melhor!" at bounding box center [412, 403] width 360 height 15
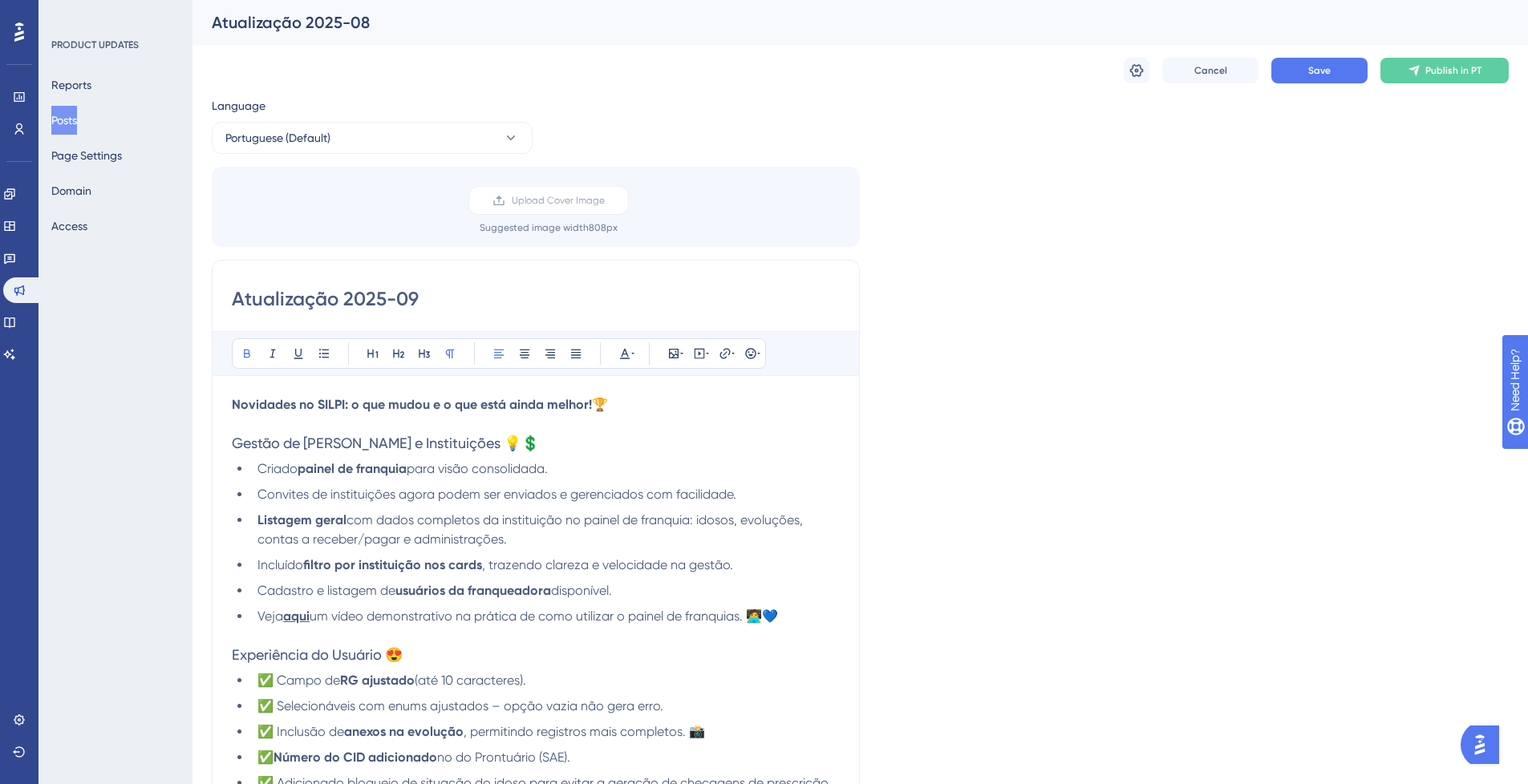
scroll to position [192, 0]
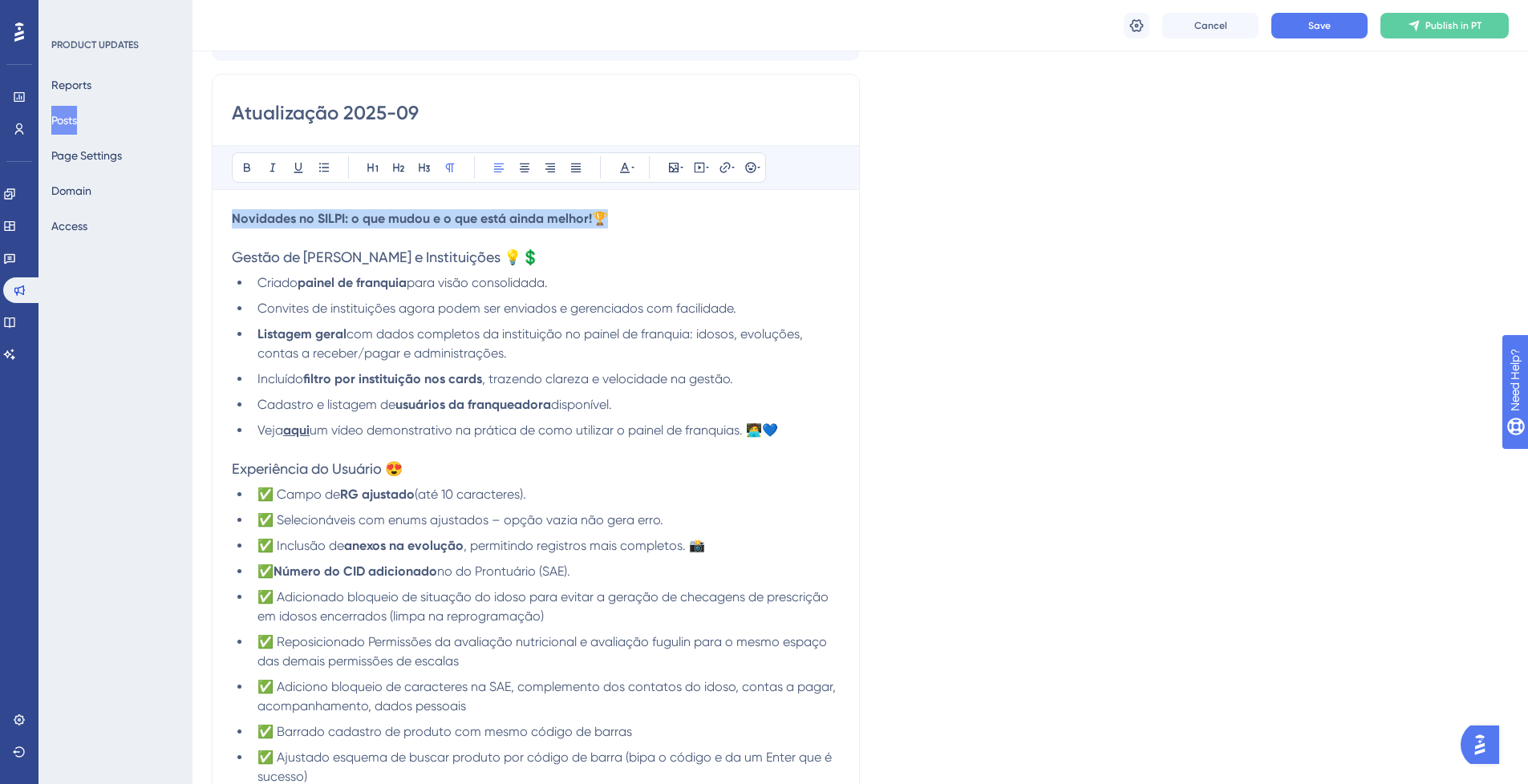
drag, startPoint x: 609, startPoint y: 215, endPoint x: 220, endPoint y: 155, distance: 393.6
click at [374, 169] on icon at bounding box center [373, 167] width 13 height 13
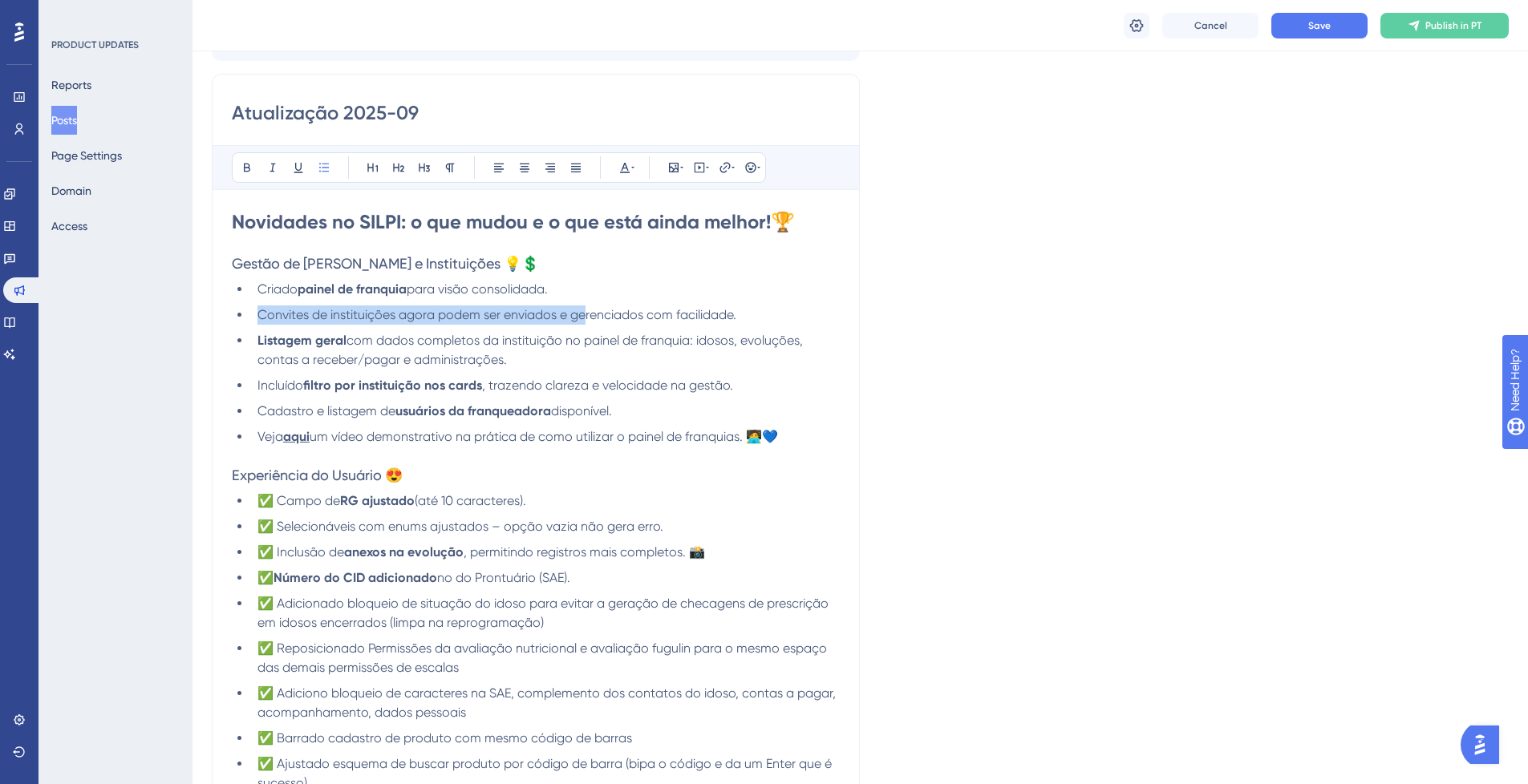
click at [585, 305] on ul "Criado painel de franquia para visão consolidada. Convites de instituições agor…" at bounding box center [536, 363] width 608 height 166
click at [237, 219] on strong "Novidades no SILPI: o que mudou e o que está ainda melhor!" at bounding box center [501, 221] width 539 height 23
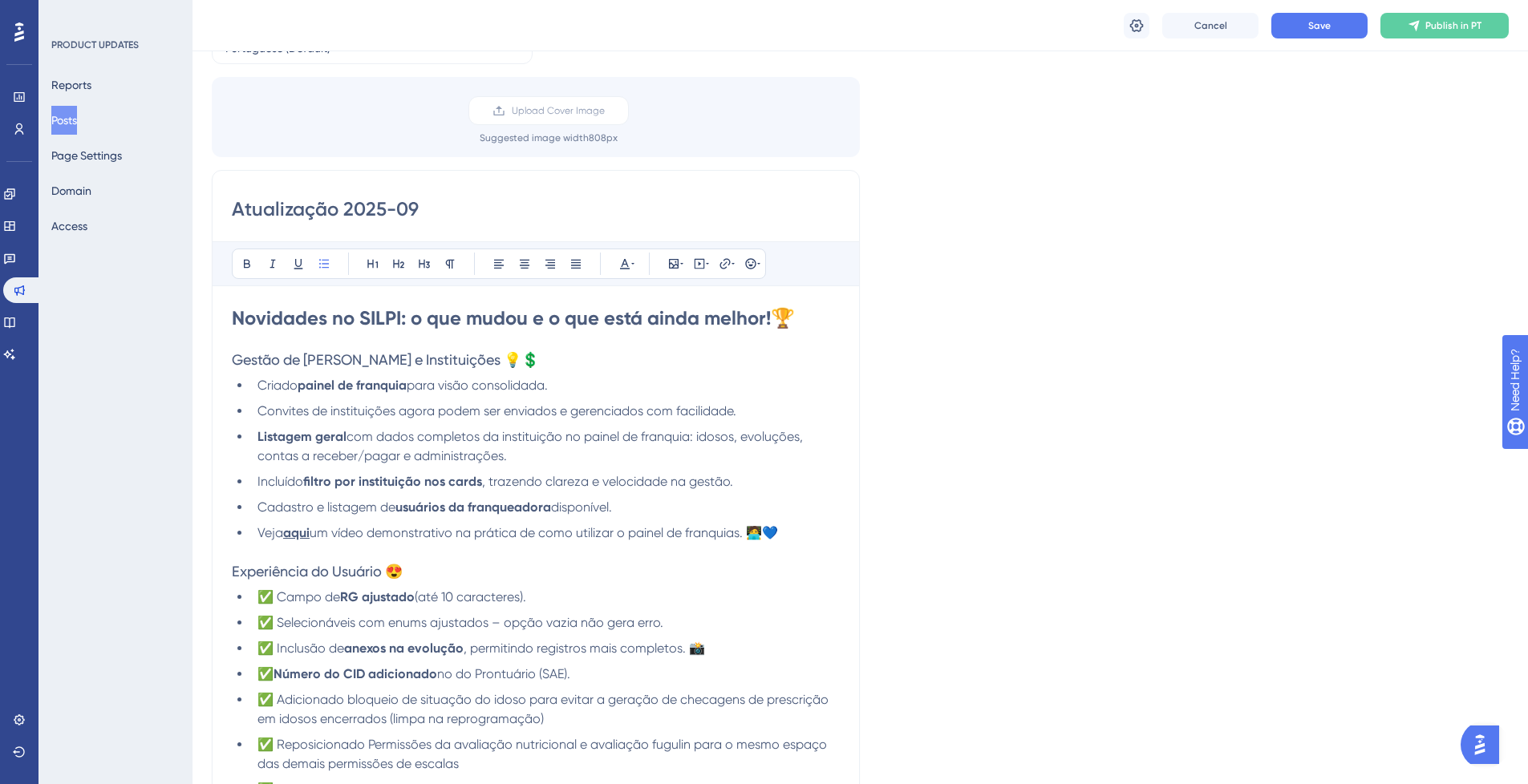
drag, startPoint x: 615, startPoint y: 503, endPoint x: 257, endPoint y: 391, distance: 375.1
click at [257, 391] on ul "Criado painel de franquia para visão consolidada. Convites de instituições agor…" at bounding box center [536, 458] width 608 height 166
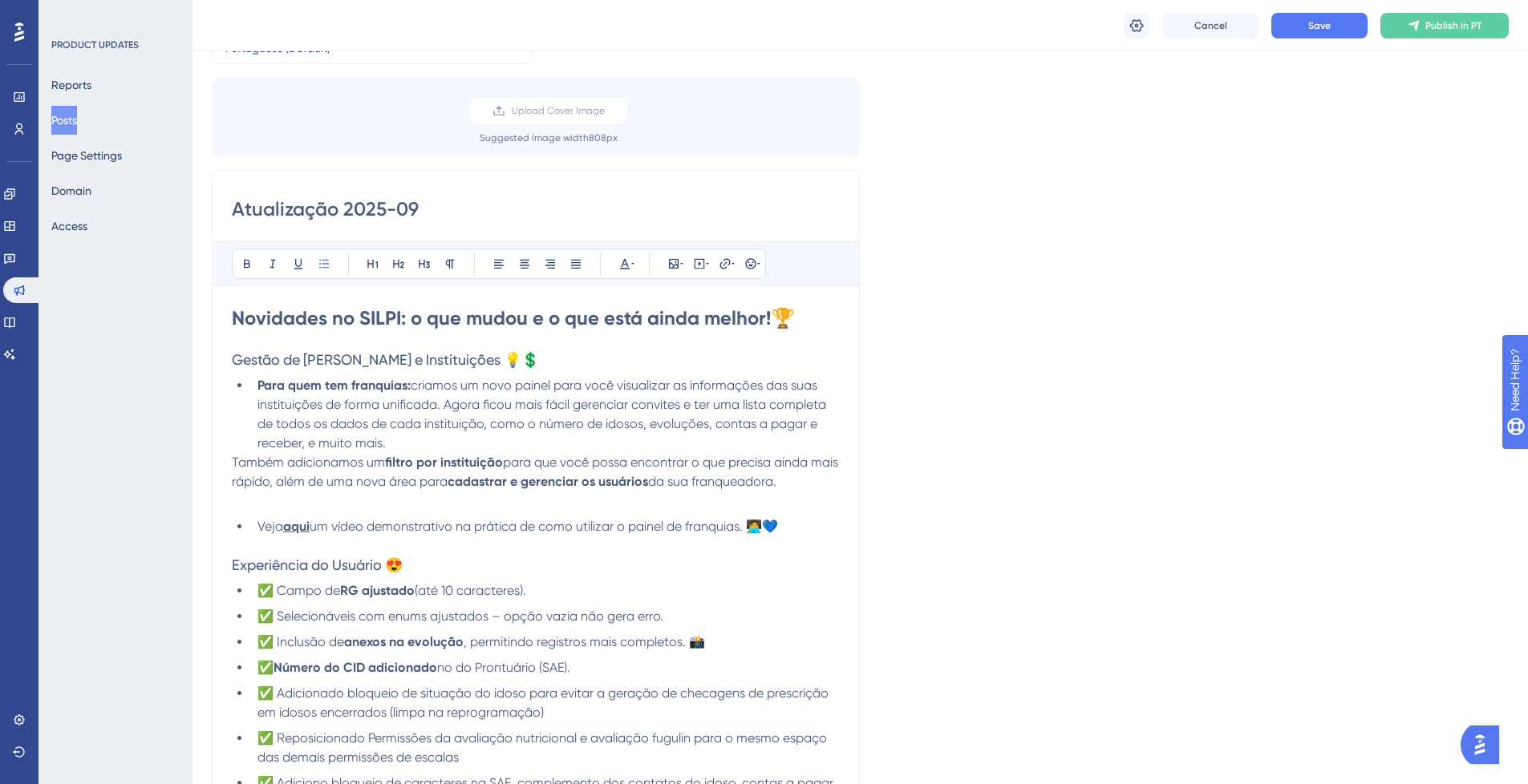
click at [423, 439] on li "Para quem tem franquias: criamos um novo painel para você visualizar as informa…" at bounding box center [545, 413] width 589 height 77
click at [259, 387] on strong "Para quem tem franquias:" at bounding box center [334, 385] width 153 height 15
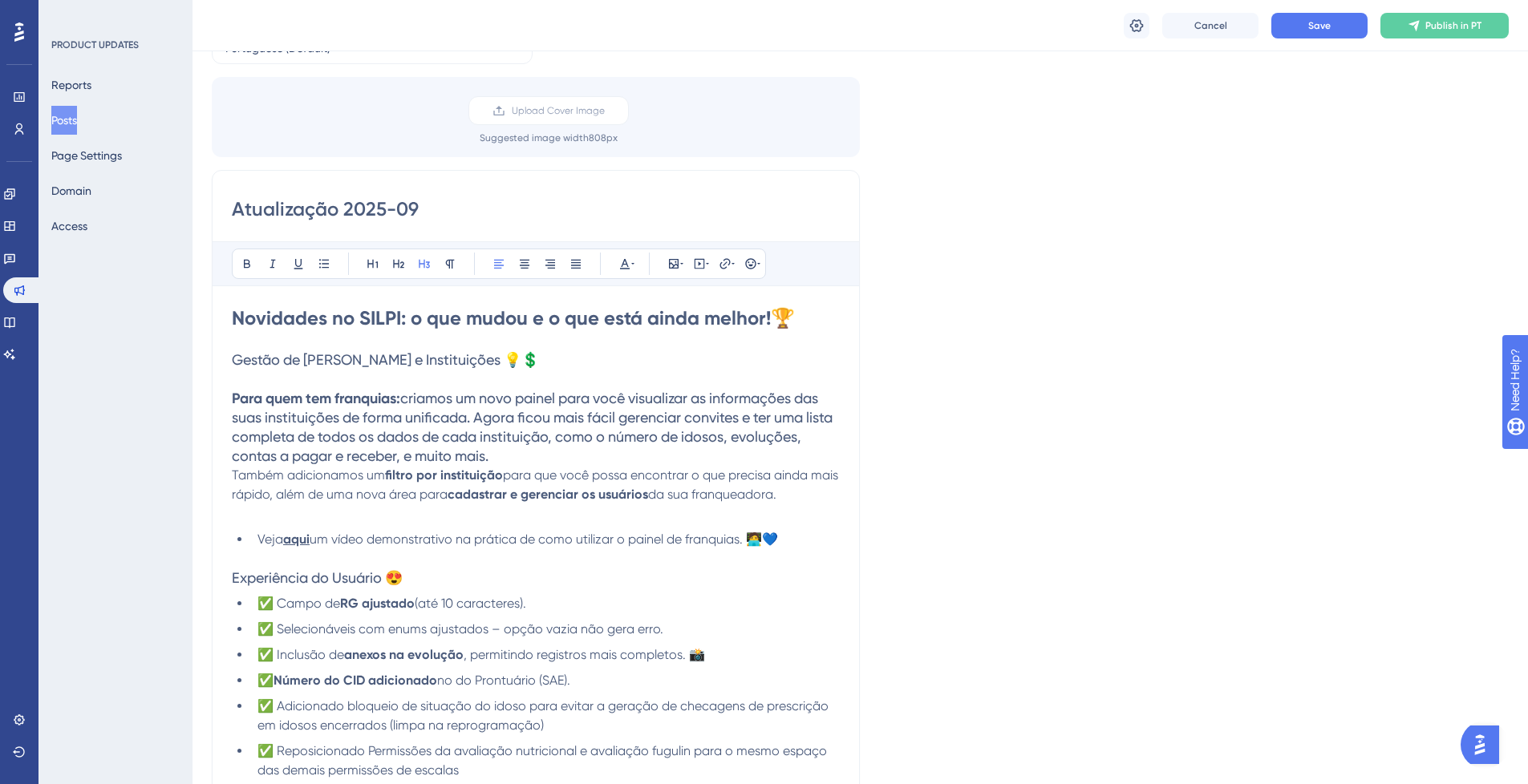
drag, startPoint x: 234, startPoint y: 399, endPoint x: 822, endPoint y: 495, distance: 595.8
click at [530, 542] on span "um vídeo demonstrativo na prática de como utilizar o painel de franquias. 🧑‍💻💙" at bounding box center [544, 539] width 468 height 15
drag, startPoint x: 528, startPoint y: 540, endPoint x: 423, endPoint y: 548, distance: 105.3
click at [423, 546] on span "um vídeo demonstrativo na prática de como utilizar o painel de franquias. 🧑‍💻💙" at bounding box center [544, 539] width 468 height 15
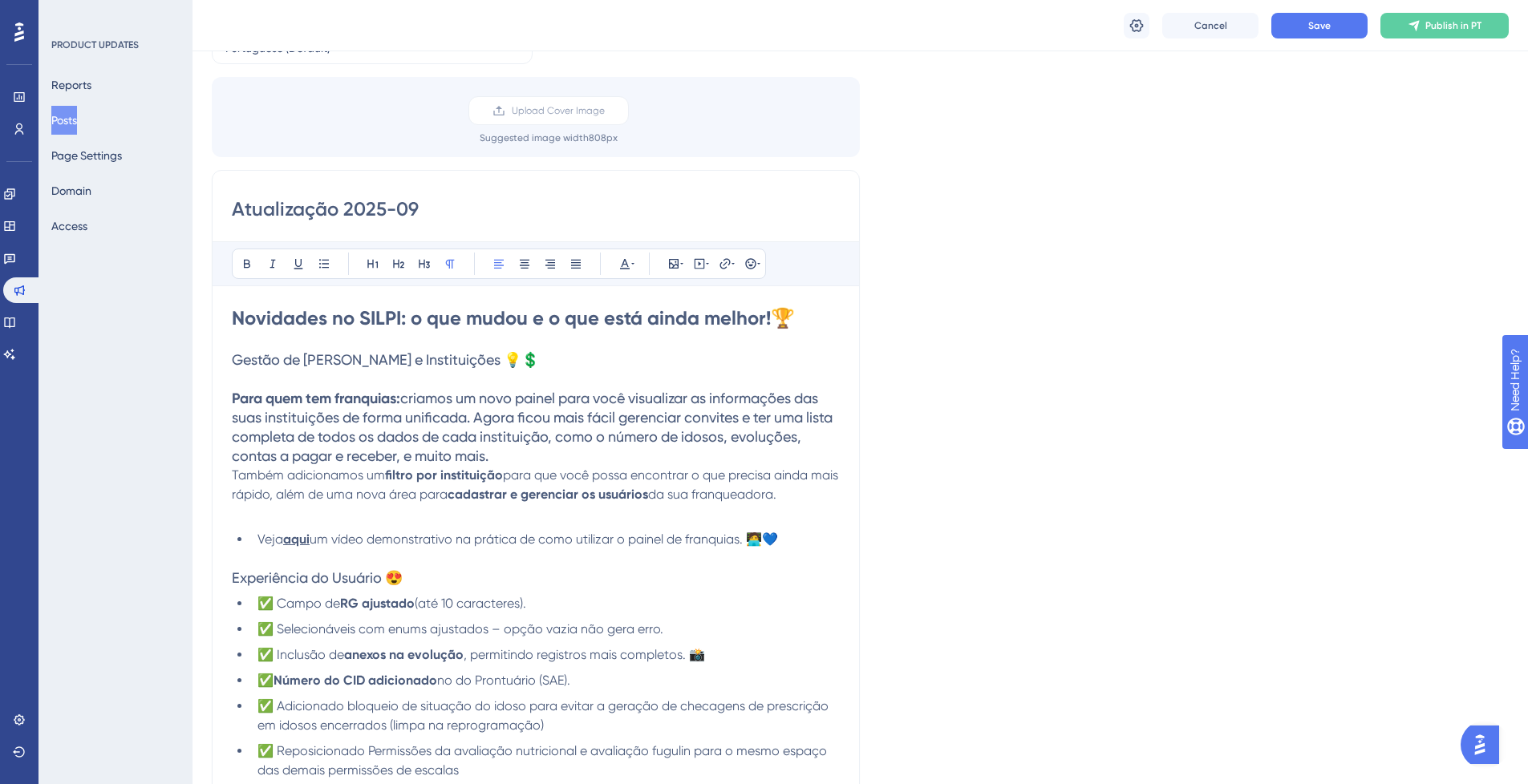
drag, startPoint x: 423, startPoint y: 496, endPoint x: 402, endPoint y: 482, distance: 25.2
click at [423, 497] on span "para que você possa encontrar o que precisa ainda mais rápido, além de uma nova…" at bounding box center [537, 484] width 610 height 35
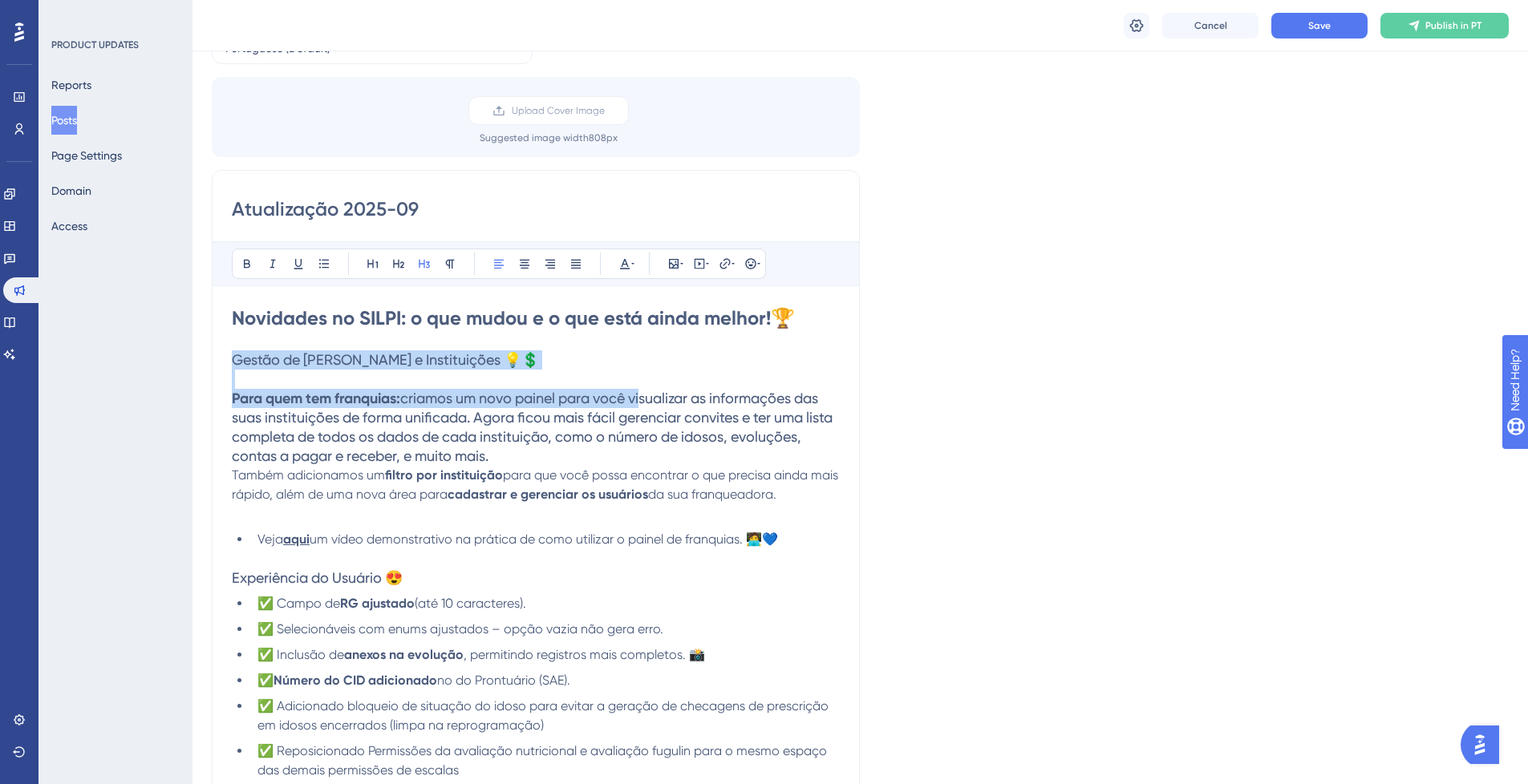
drag, startPoint x: 232, startPoint y: 358, endPoint x: 647, endPoint y: 396, distance: 416.7
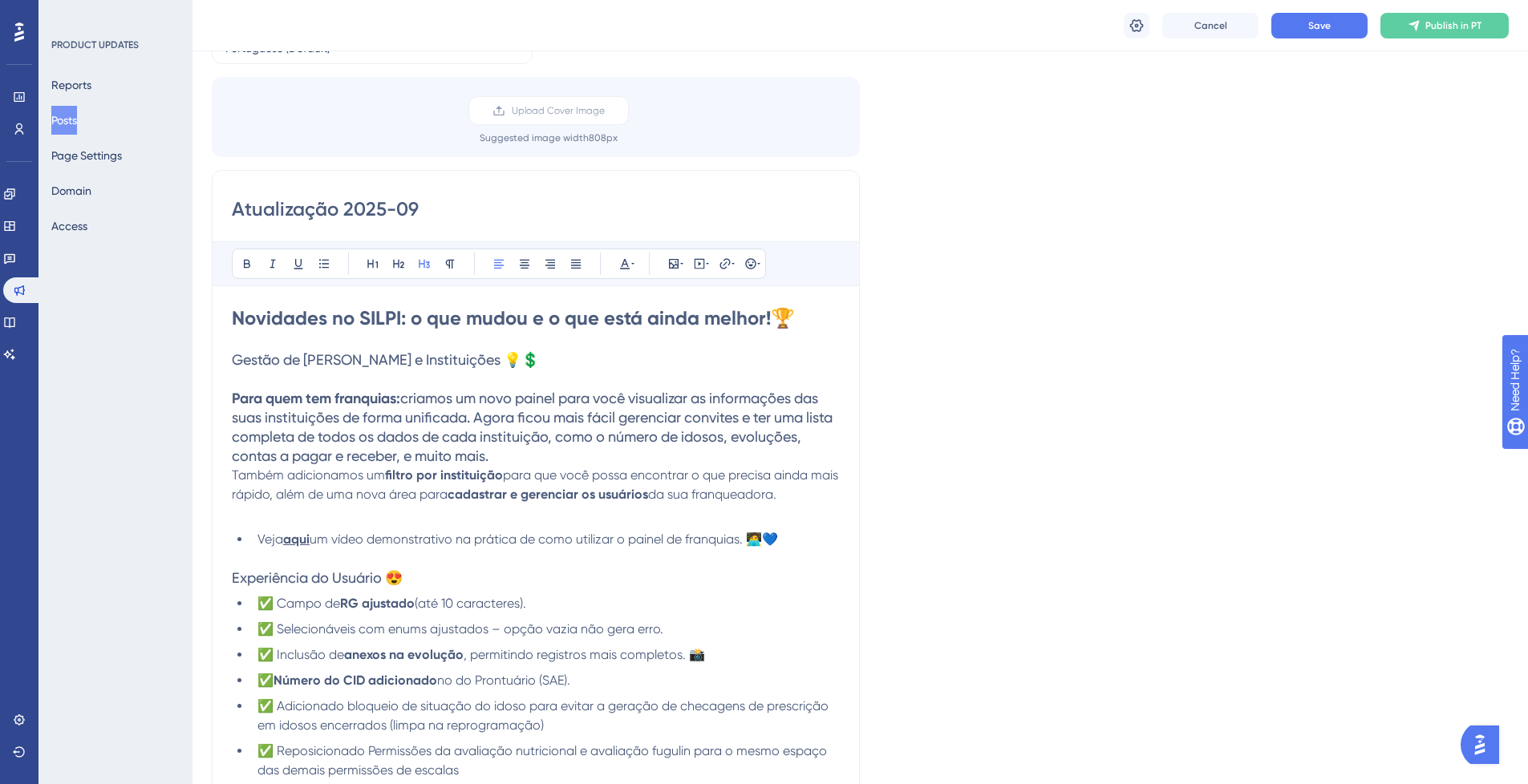
drag, startPoint x: 466, startPoint y: 477, endPoint x: 431, endPoint y: 470, distance: 35.7
click at [466, 478] on strong "filtro por instituição" at bounding box center [444, 474] width 118 height 15
drag, startPoint x: 234, startPoint y: 398, endPoint x: 813, endPoint y: 495, distance: 587.1
click at [415, 269] on button at bounding box center [424, 264] width 23 height 23
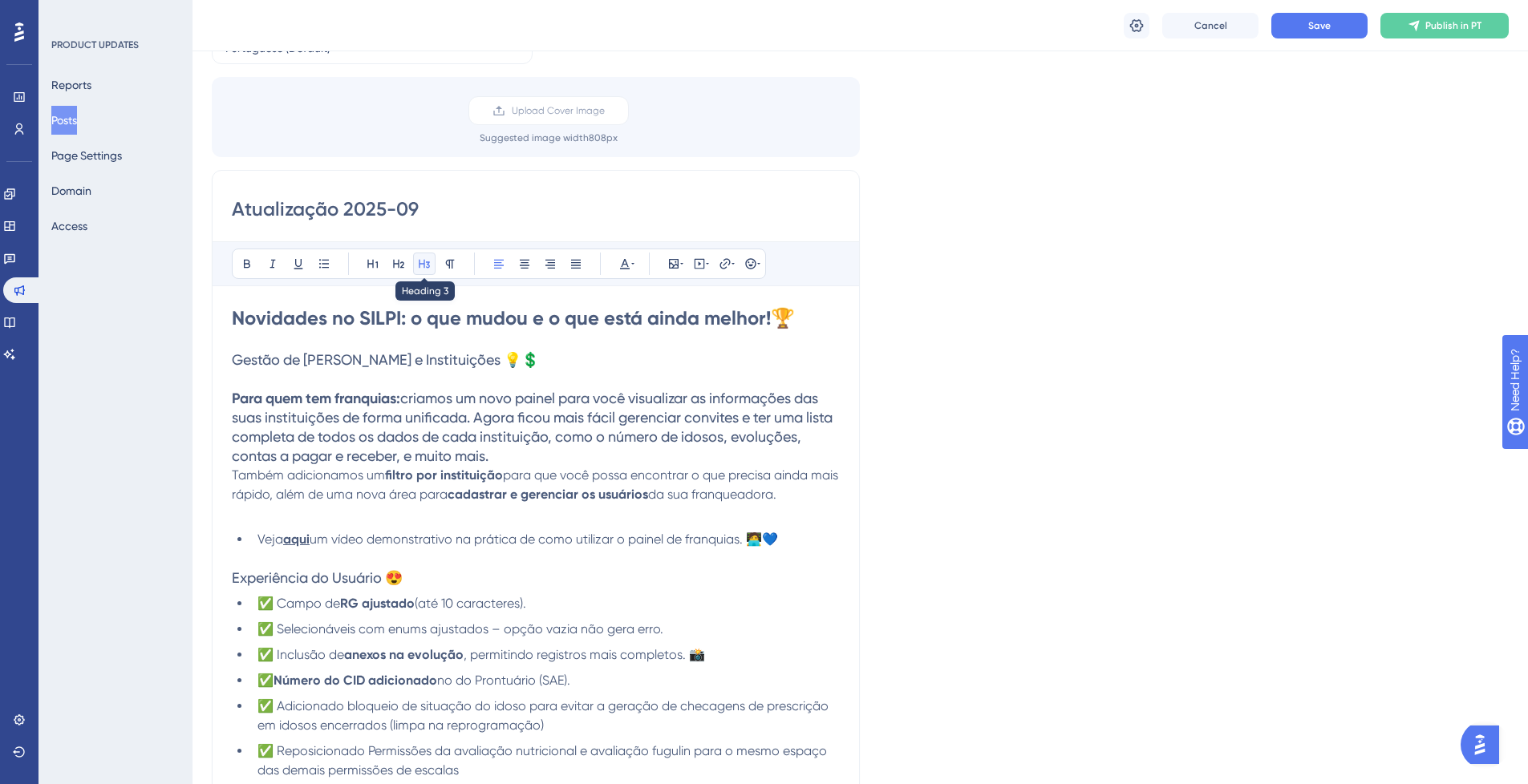
click at [419, 265] on icon at bounding box center [424, 263] width 13 height 13
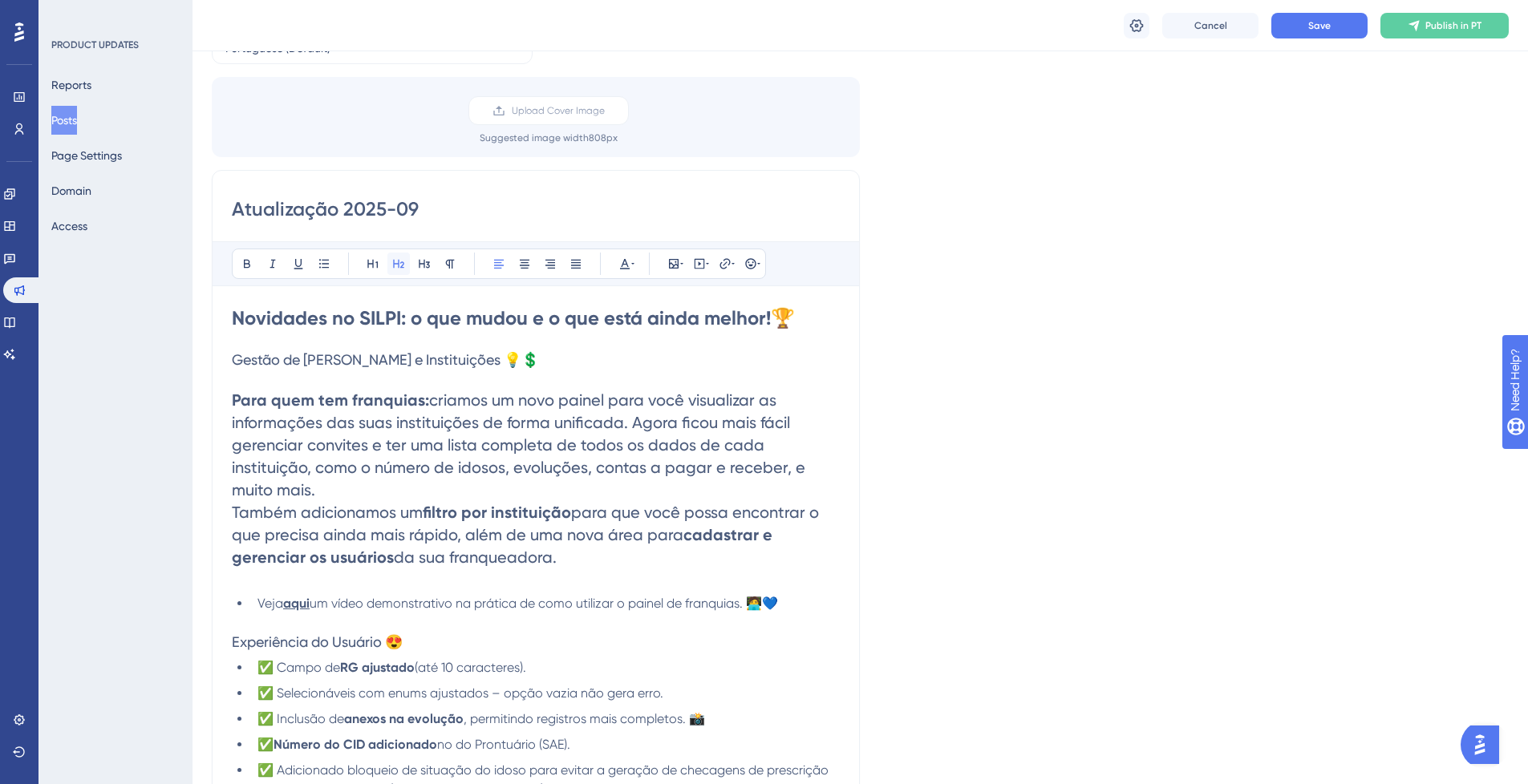
click at [396, 265] on icon at bounding box center [399, 263] width 13 height 13
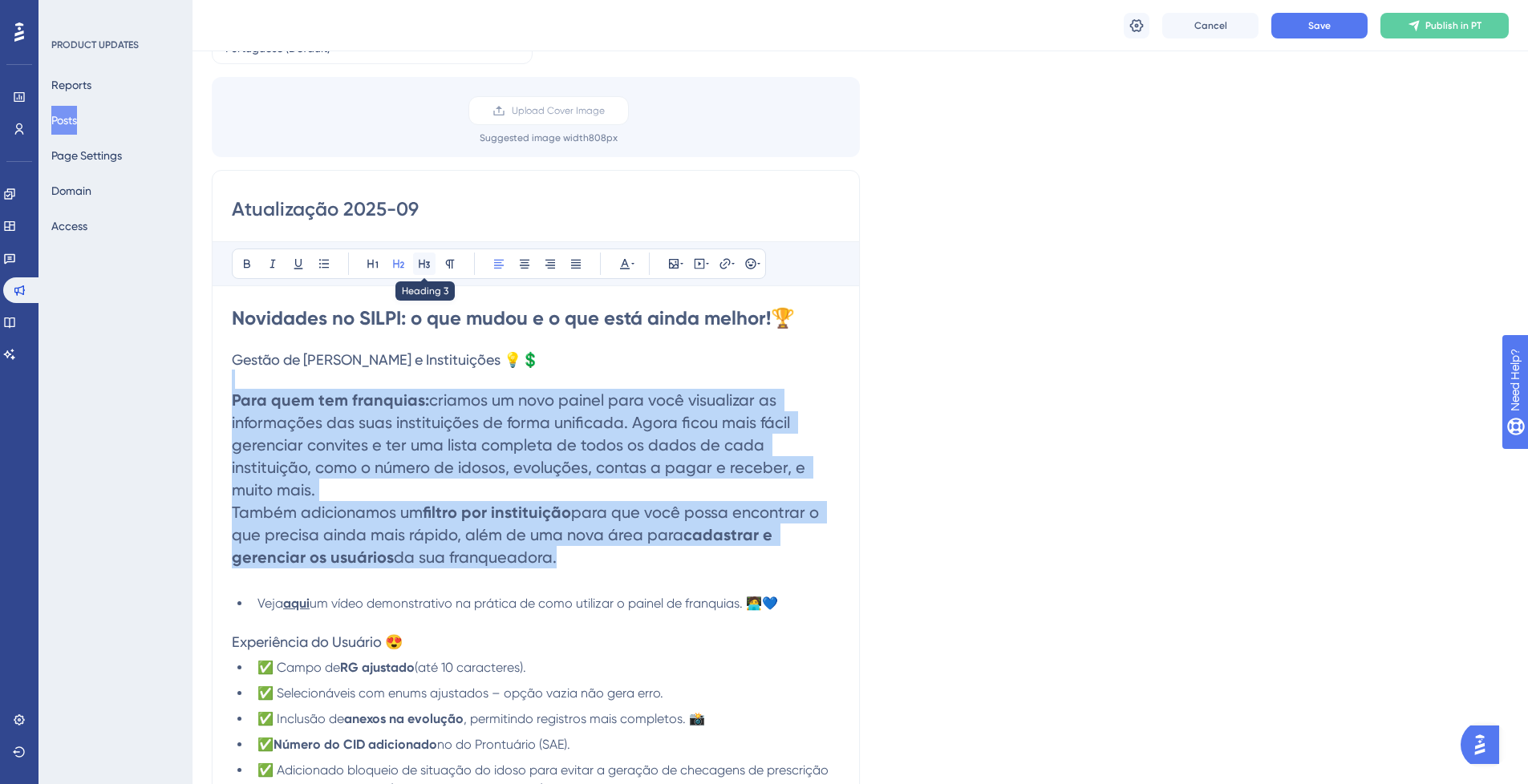
click at [422, 270] on button at bounding box center [424, 264] width 23 height 23
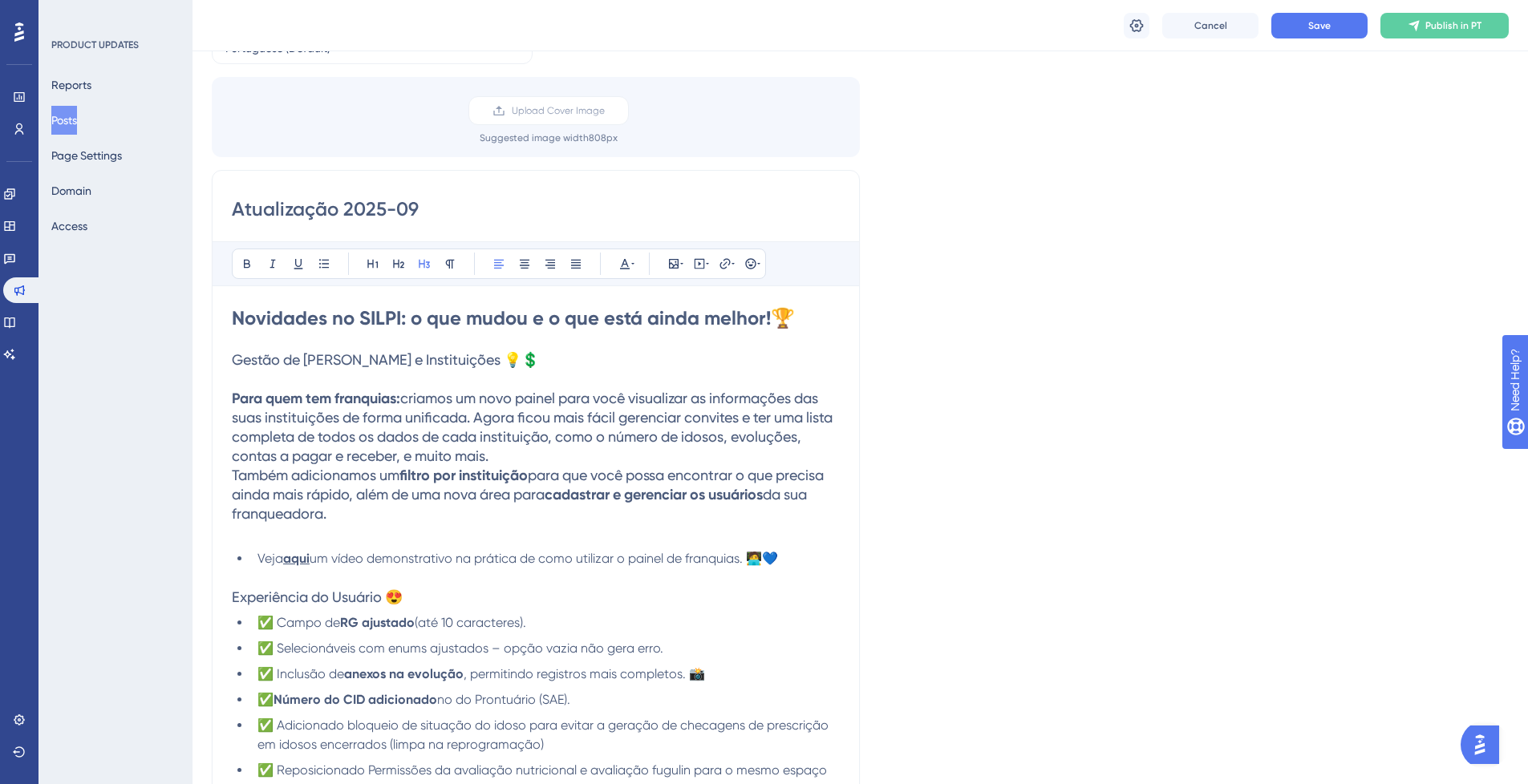
click at [446, 535] on p at bounding box center [536, 533] width 608 height 19
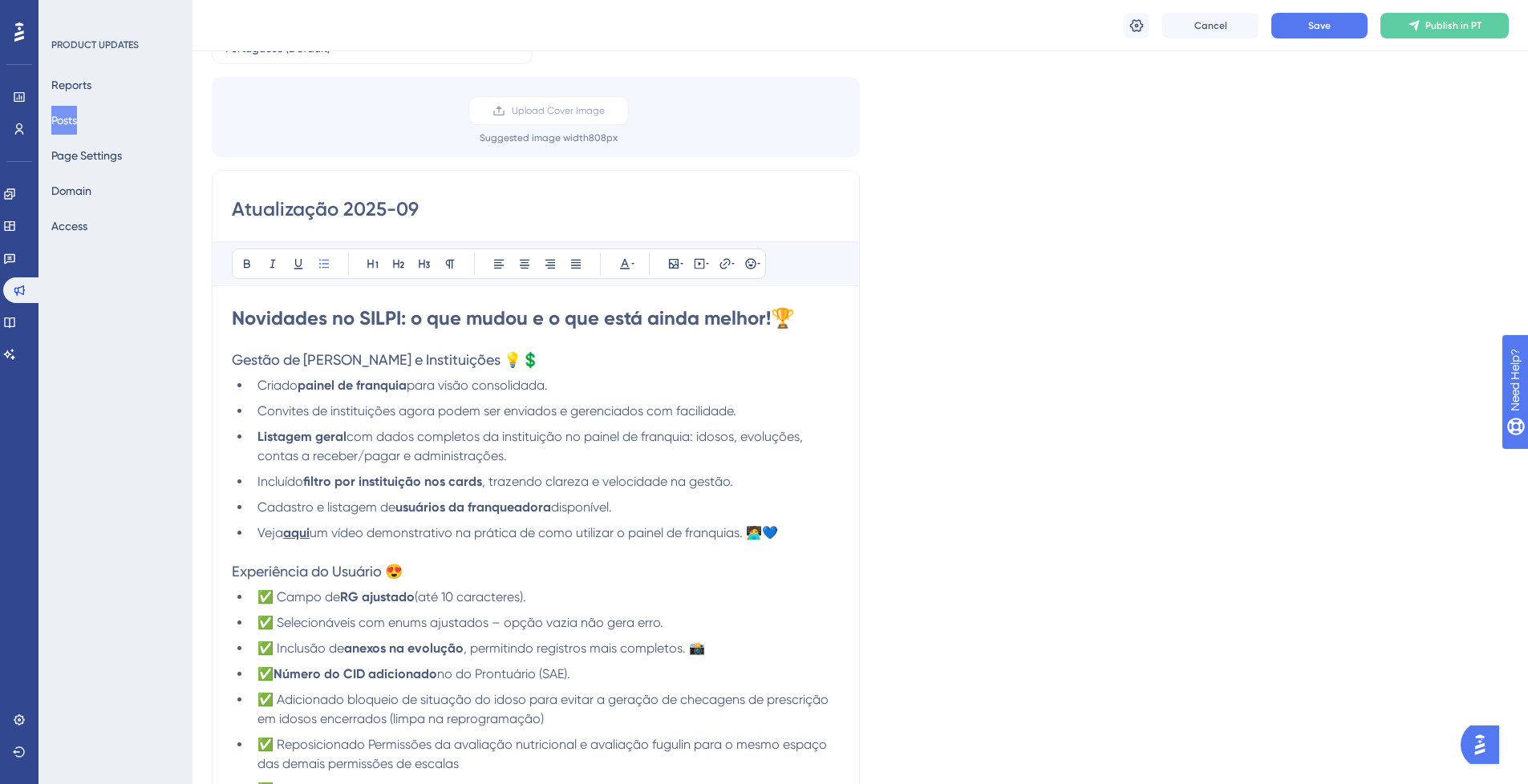
click at [565, 423] on ul "Criado painel de franquia para visão consolidada. Convites de instituições agor…" at bounding box center [536, 458] width 608 height 166
drag, startPoint x: 598, startPoint y: 460, endPoint x: 612, endPoint y: 473, distance: 19.1
click at [600, 462] on li "Listagem geral com dados completos da instituição no painel de franquia: idosos…" at bounding box center [545, 446] width 589 height 39
click at [614, 474] on li "Incluído filtro por instituição nos cards , trazendo clareza e velocidade na ge…" at bounding box center [545, 481] width 589 height 19
click at [649, 505] on li "Cadastro e listagem de usuários da franqueadora disponível." at bounding box center [545, 507] width 589 height 19
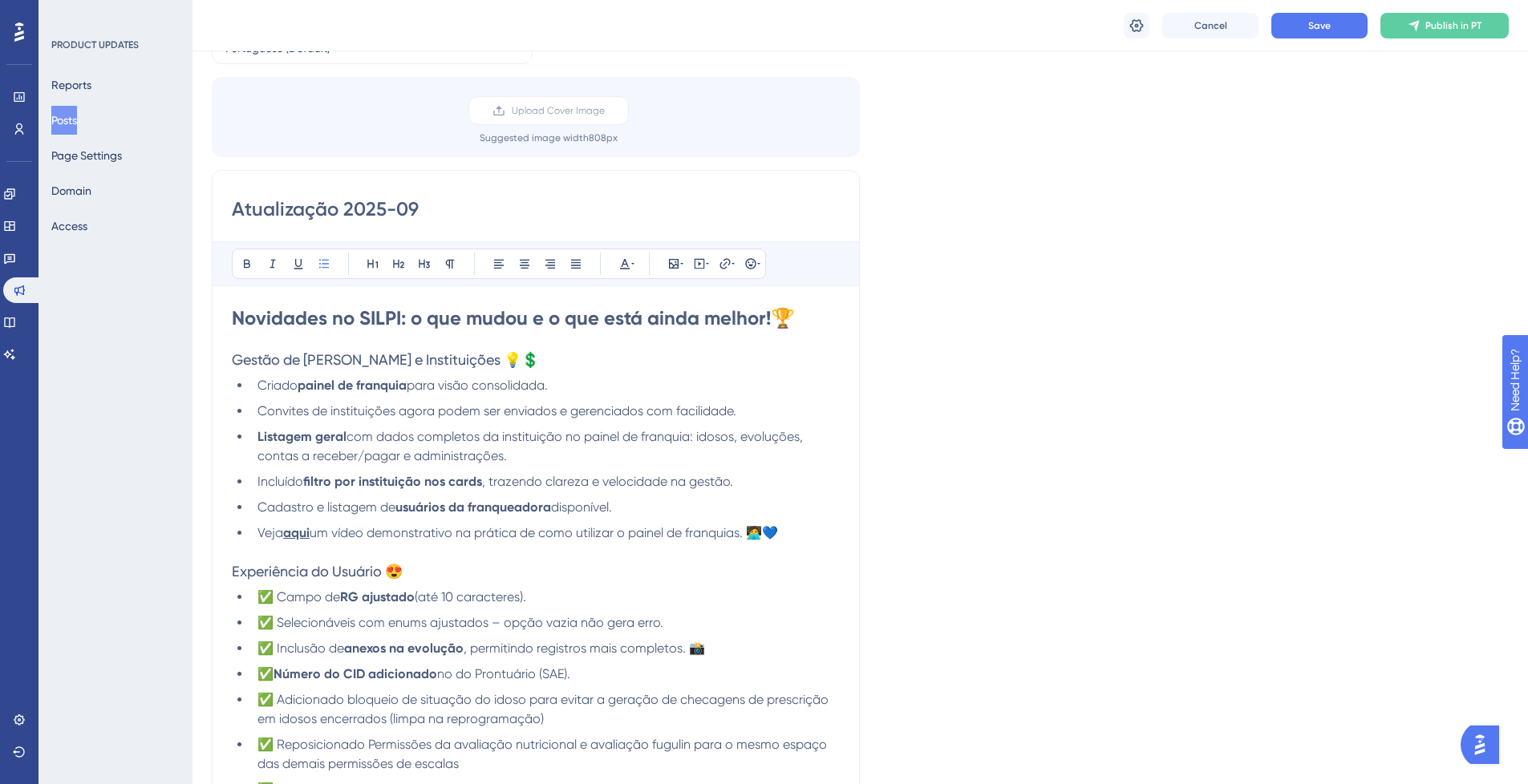
click at [661, 515] on li "Cadastro e listagem de usuários da franqueadora disponível." at bounding box center [545, 507] width 589 height 19
drag, startPoint x: 794, startPoint y: 495, endPoint x: 803, endPoint y: 524, distance: 30.4
click at [793, 499] on ul "Criado painel de franquia para visão consolidada. Convites de instituições agor…" at bounding box center [536, 458] width 608 height 166
click at [805, 529] on li "Veja aqui um vídeo demonstrativo na prática de como utilizar o painel de franqu…" at bounding box center [545, 533] width 589 height 19
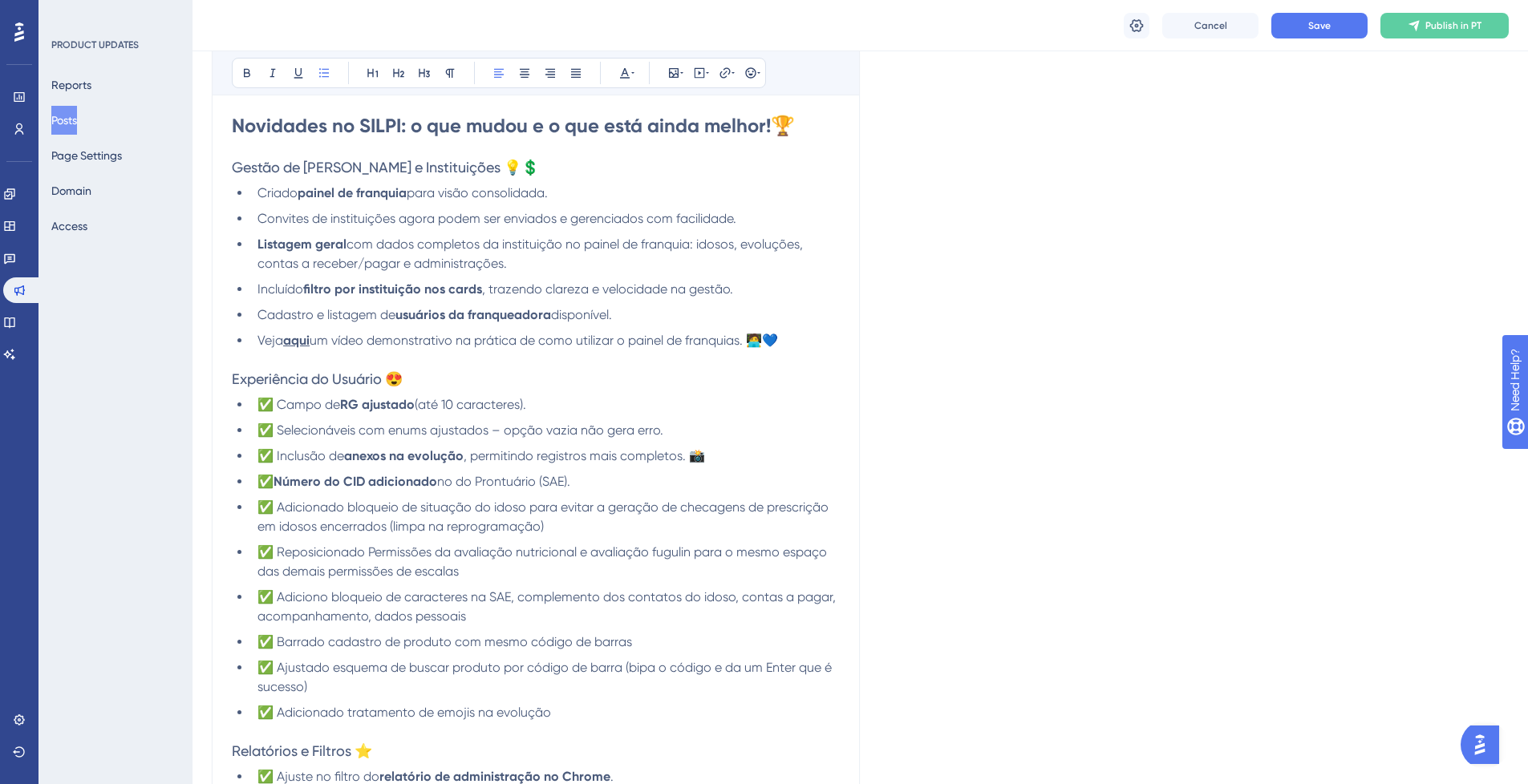
scroll to position [192, 0]
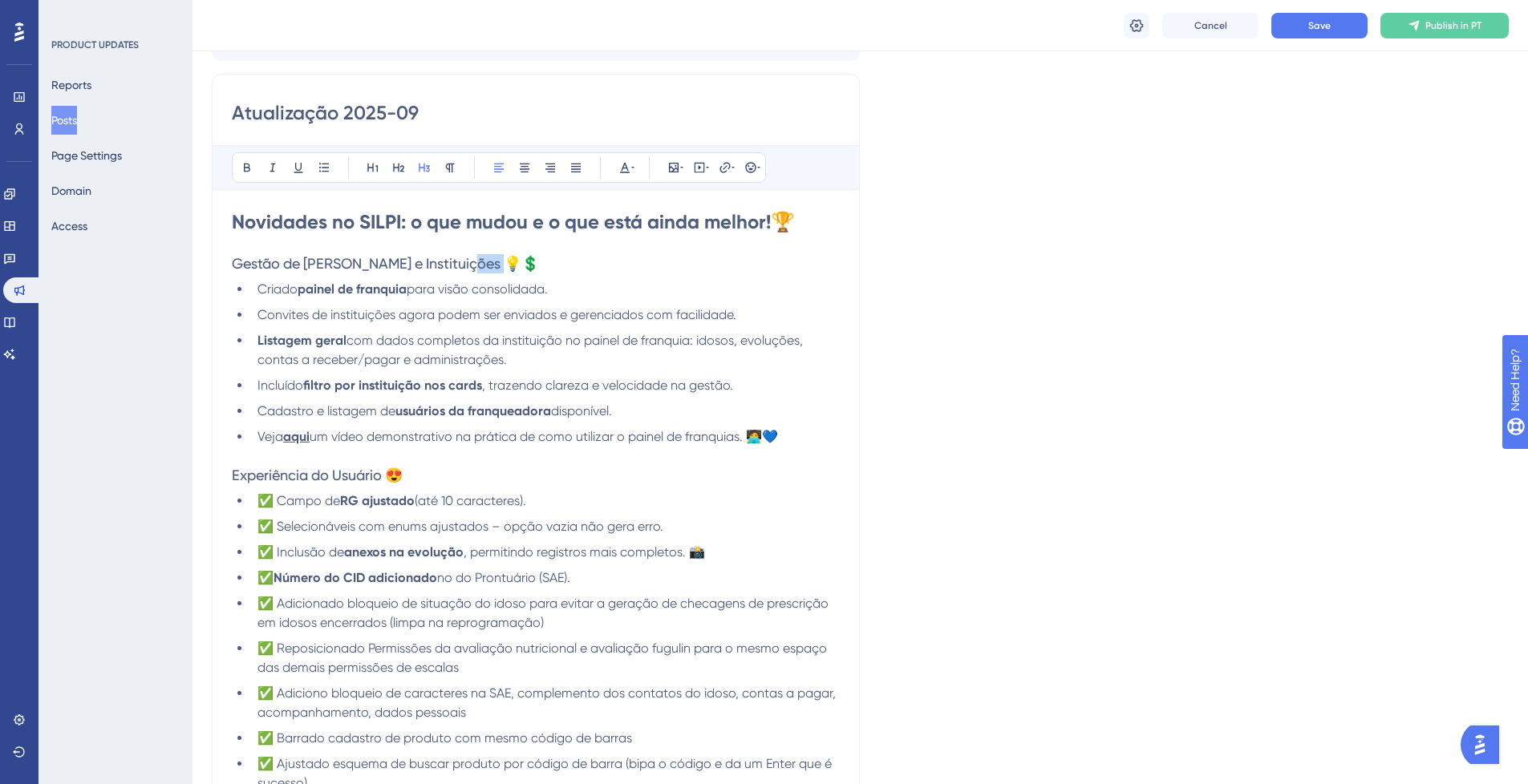
drag, startPoint x: 487, startPoint y: 261, endPoint x: 472, endPoint y: 265, distance: 15.5
click at [472, 265] on h3 "Gestão de [PERSON_NAME] e Instituições 💡💲" at bounding box center [536, 263] width 608 height 19
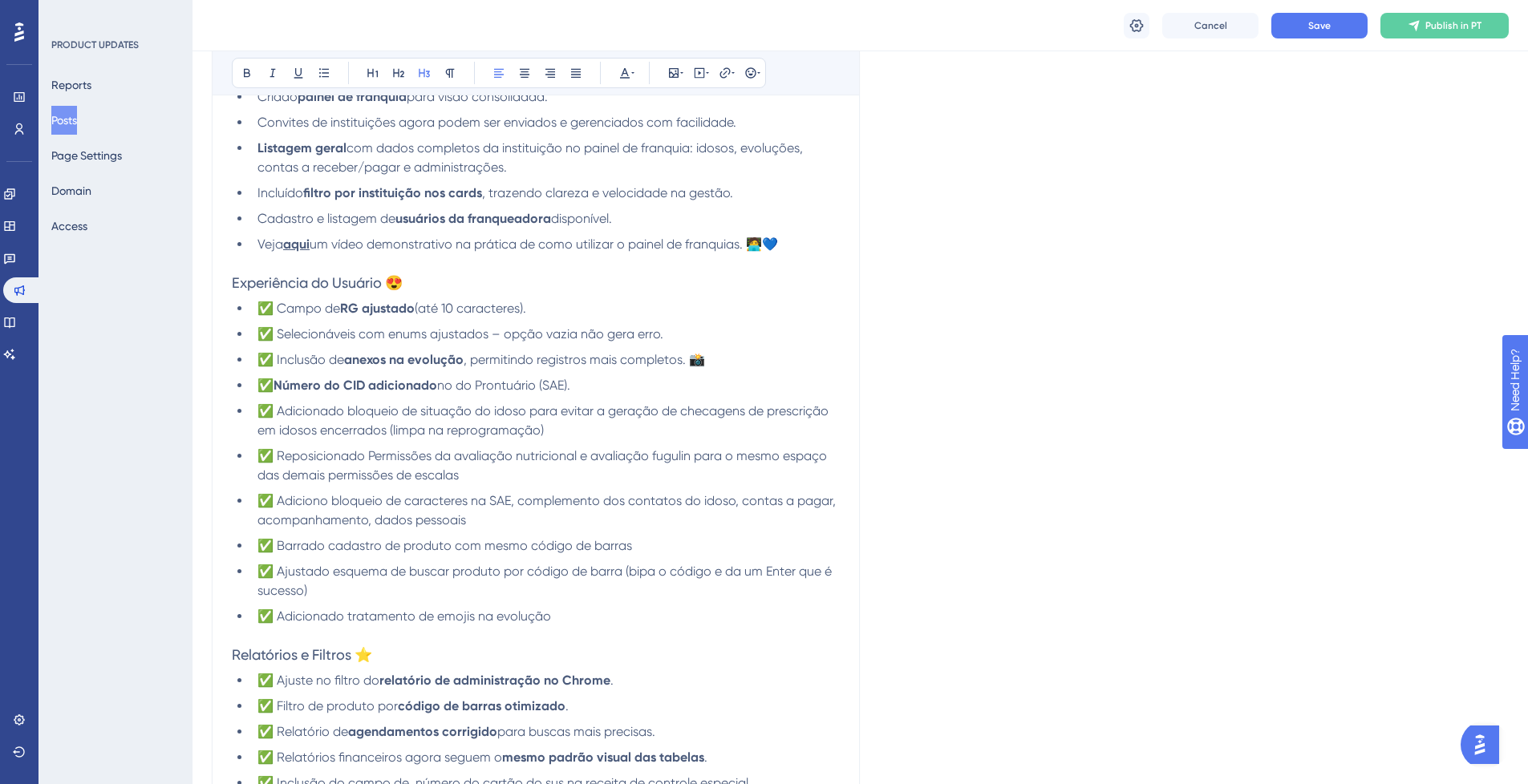
scroll to position [481, 0]
